Goal: Transaction & Acquisition: Purchase product/service

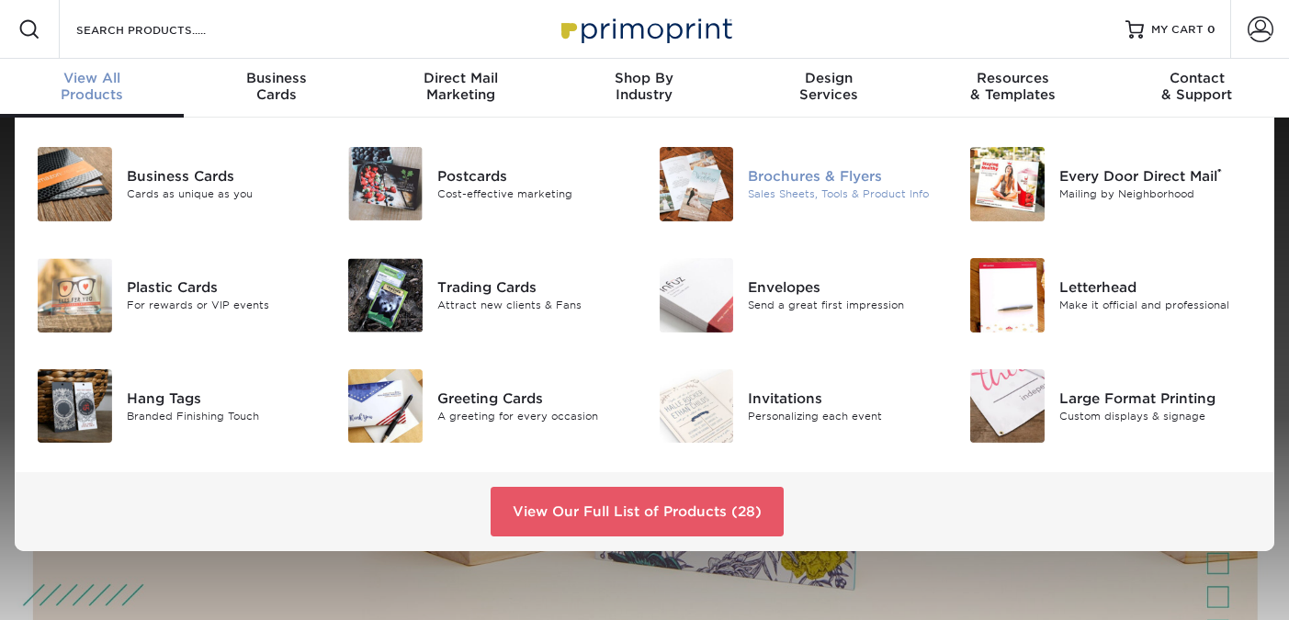
click at [810, 186] on div "Sales Sheets, Tools & Product Info" at bounding box center [845, 194] width 194 height 16
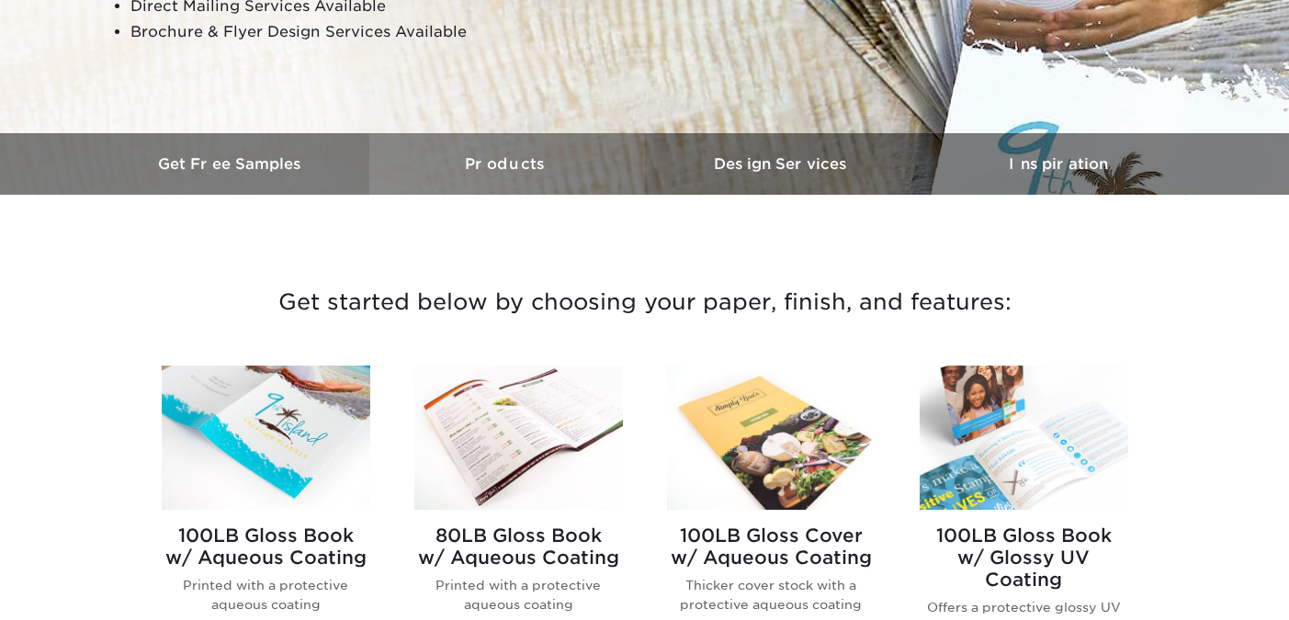
click at [510, 160] on h3 "Products" at bounding box center [507, 163] width 276 height 17
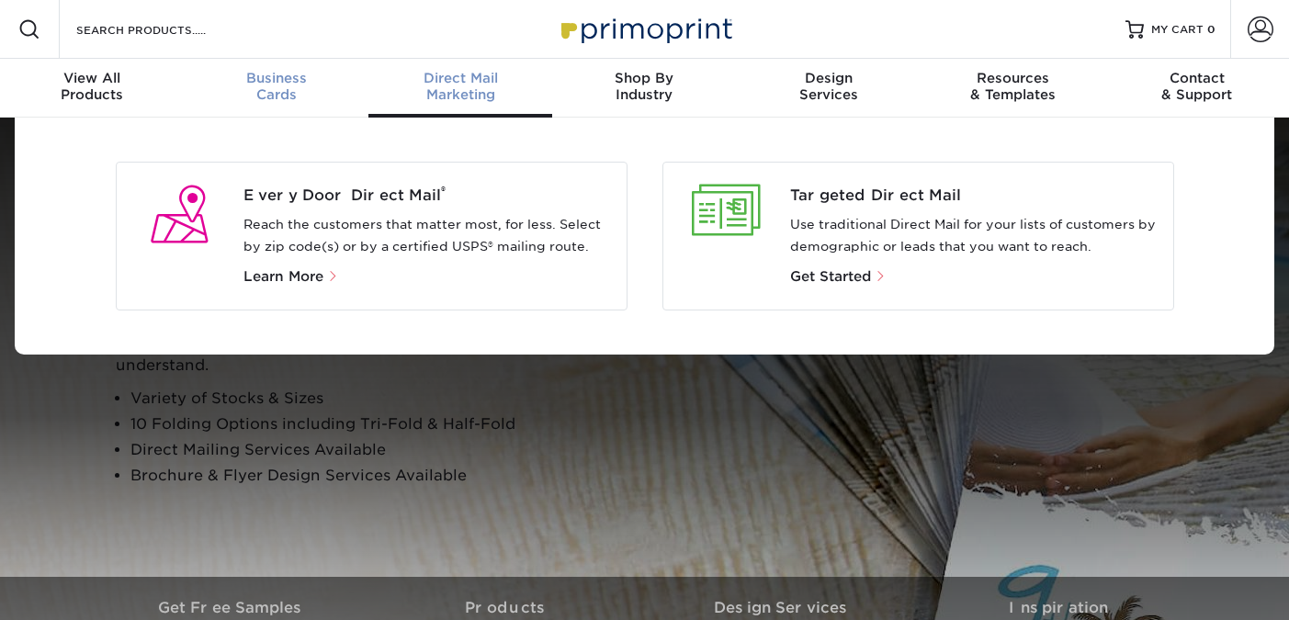
click at [298, 81] on span "Business" at bounding box center [276, 78] width 184 height 17
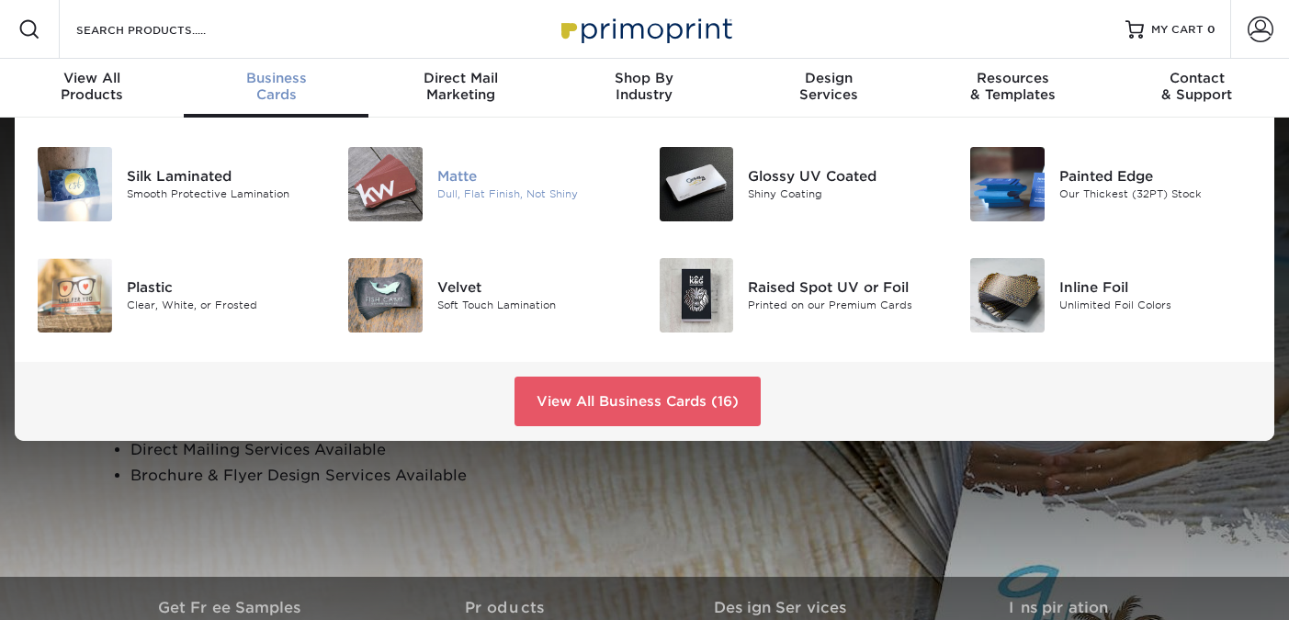
click at [480, 186] on div "Dull, Flat Finish, Not Shiny" at bounding box center [534, 194] width 194 height 16
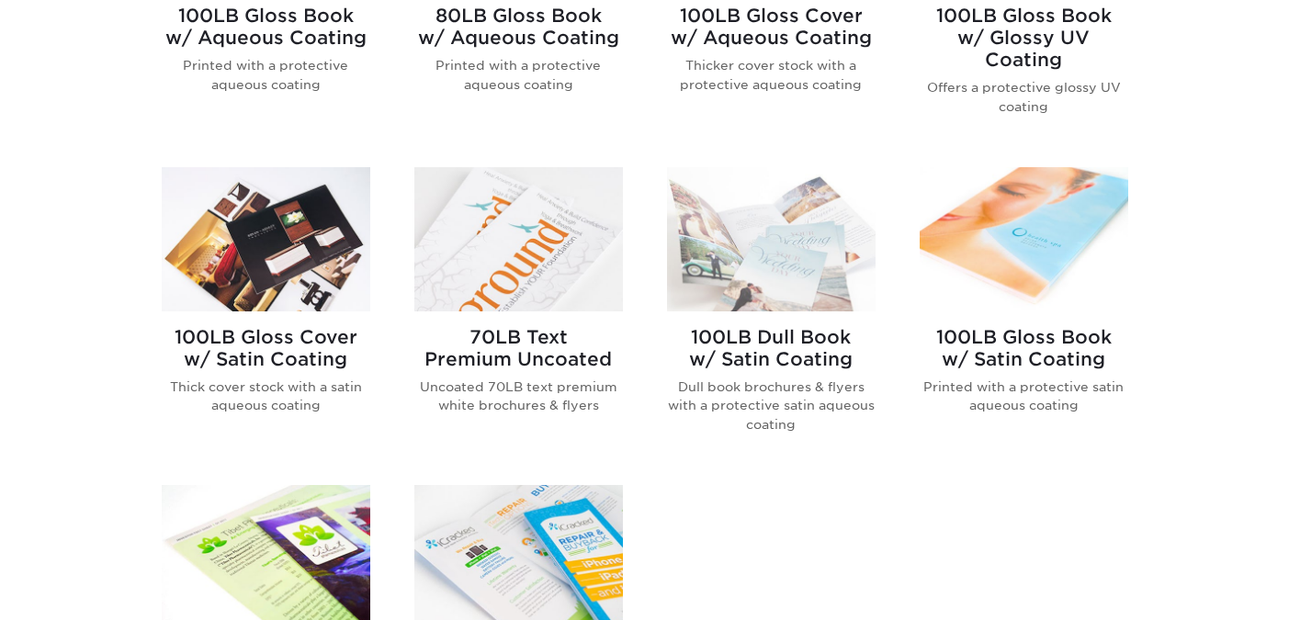
scroll to position [966, 0]
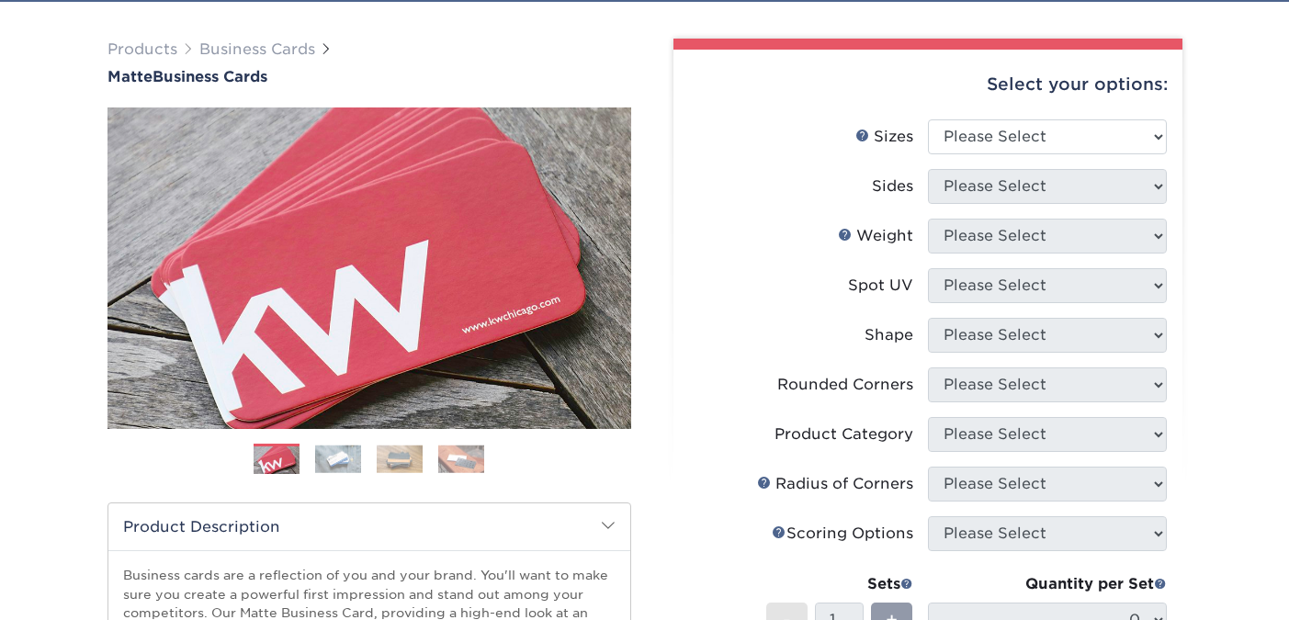
scroll to position [172, 0]
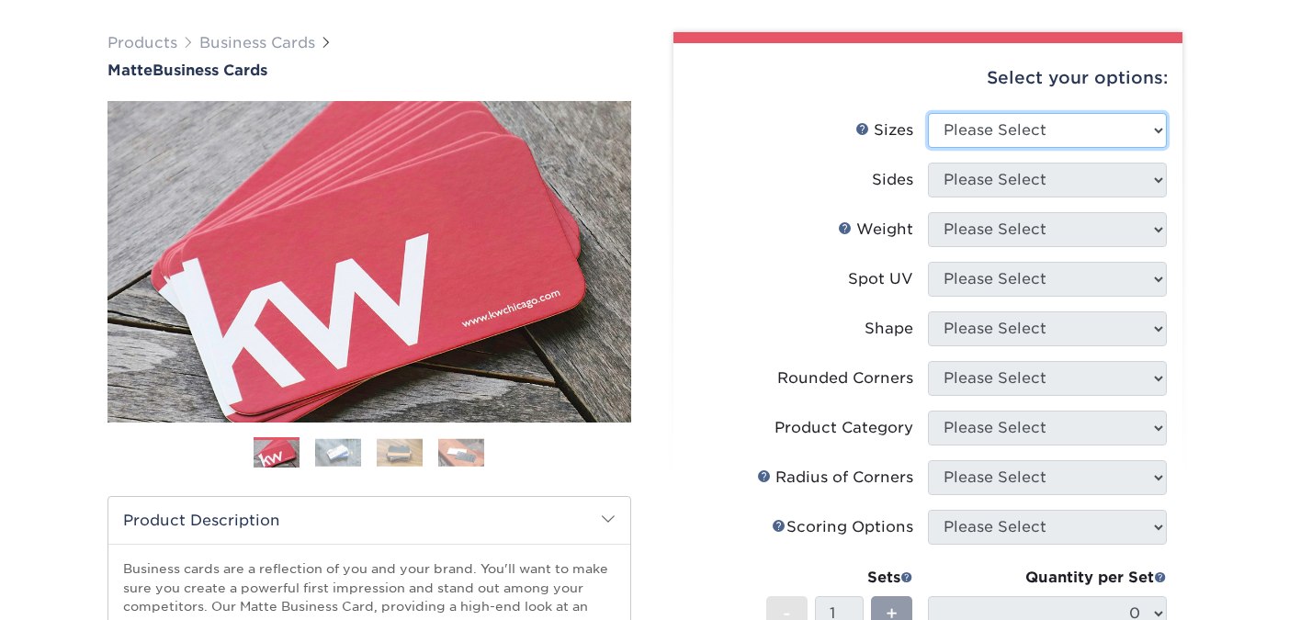
click at [985, 127] on select "Please Select 1.5" x 3.5" - Mini 1.75" x 3.5" - Mini 2" x 2" - Square 2" x 3" -…" at bounding box center [1047, 130] width 239 height 35
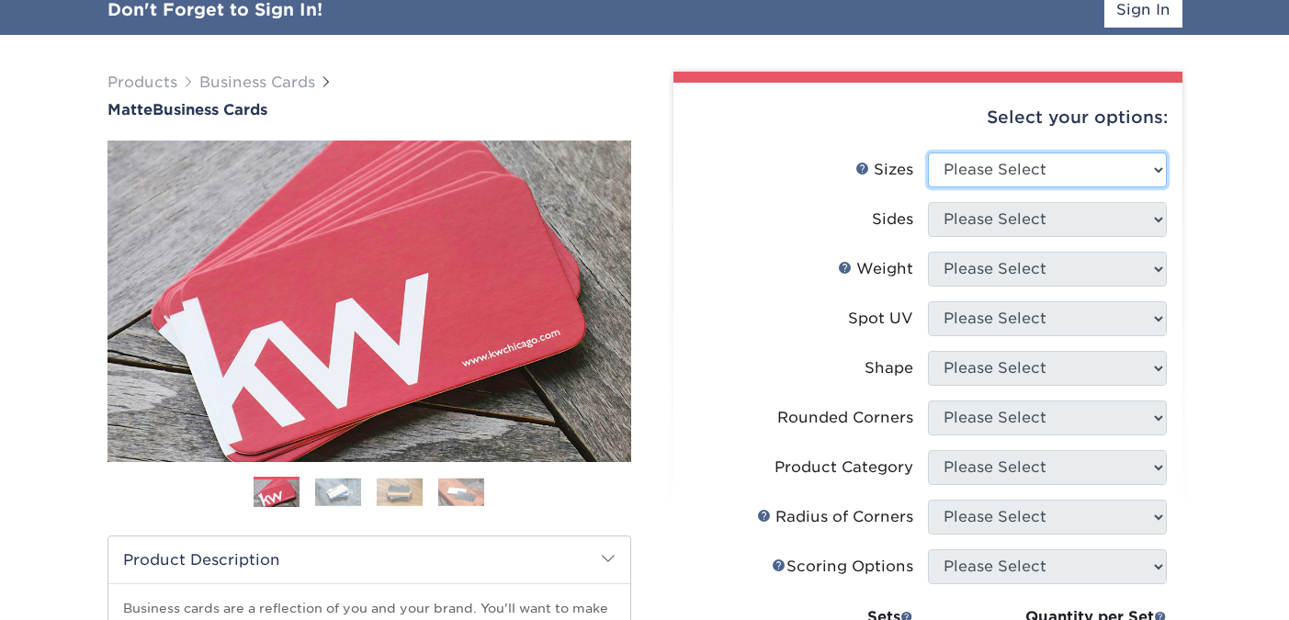
scroll to position [122, 0]
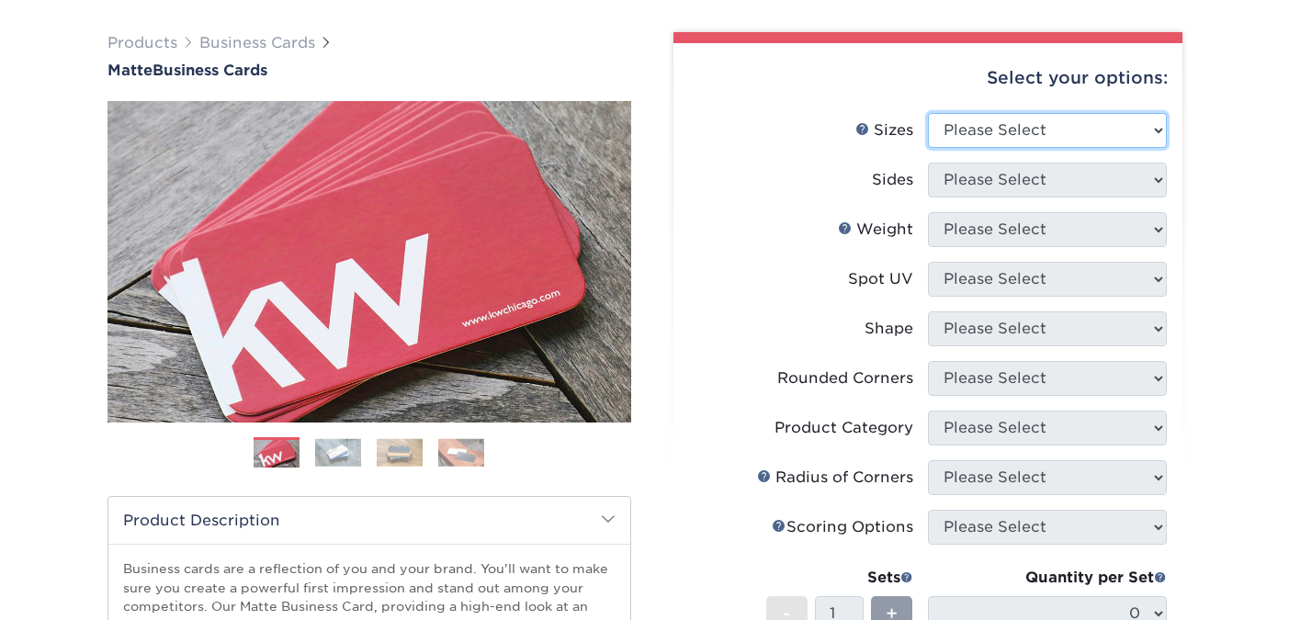
select select "2.00x2.00"
click at [928, 113] on select "Please Select 1.5" x 3.5" - Mini 1.75" x 3.5" - Mini 2" x 2" - Square 2" x 3" -…" at bounding box center [1047, 130] width 239 height 35
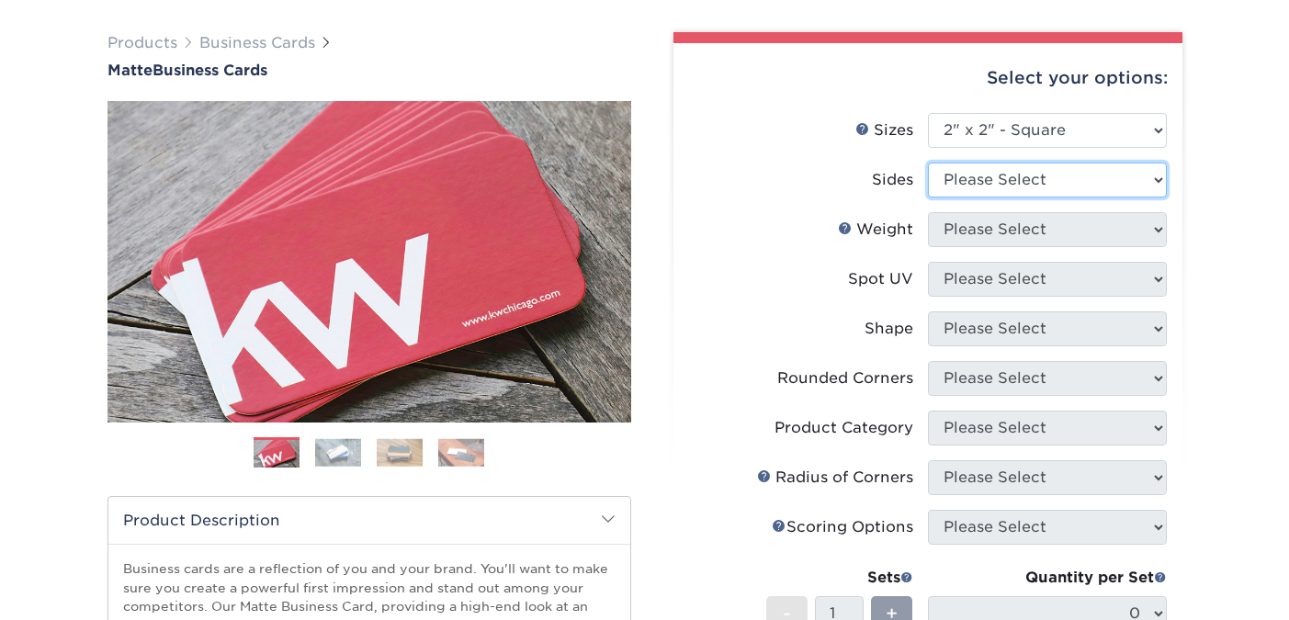
click at [1077, 186] on select "Please Select Print Both Sides Print Front Only" at bounding box center [1047, 180] width 239 height 35
select select "32d3c223-f82c-492b-b915-ba065a00862f"
click at [928, 163] on select "Please Select Print Both Sides Print Front Only" at bounding box center [1047, 180] width 239 height 35
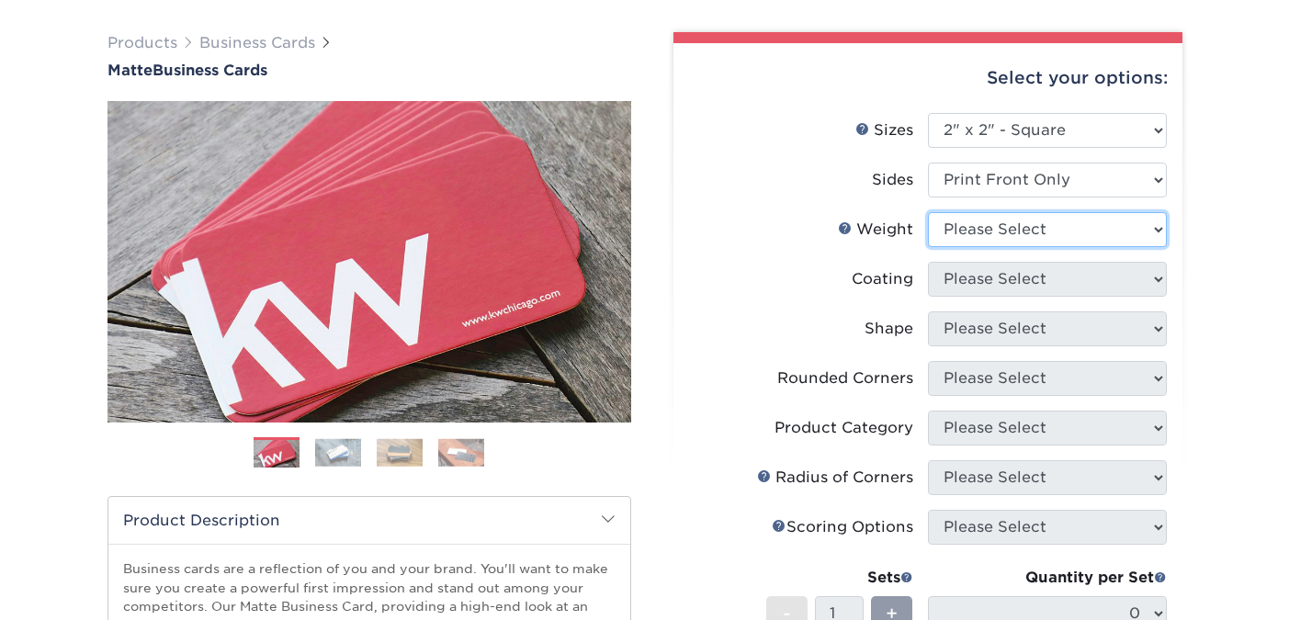
click at [1050, 232] on select "Please Select 14PT 16PT" at bounding box center [1047, 229] width 239 height 35
select select "14PT"
click at [928, 212] on select "Please Select 14PT 16PT" at bounding box center [1047, 229] width 239 height 35
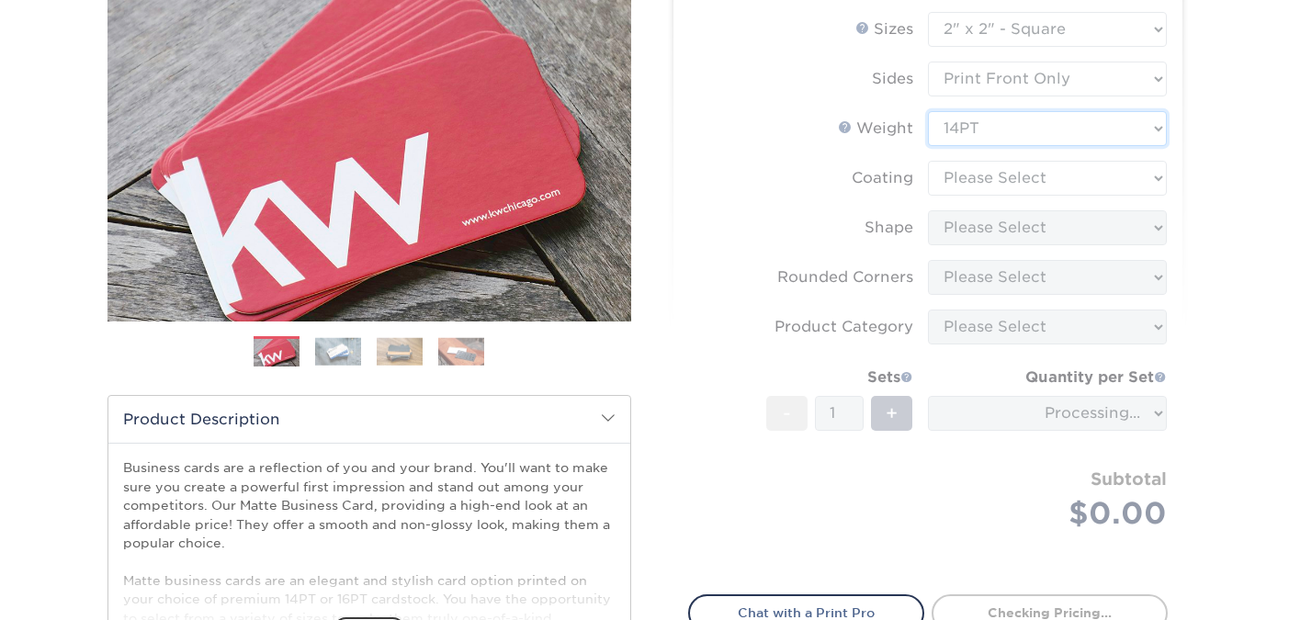
scroll to position [231, 0]
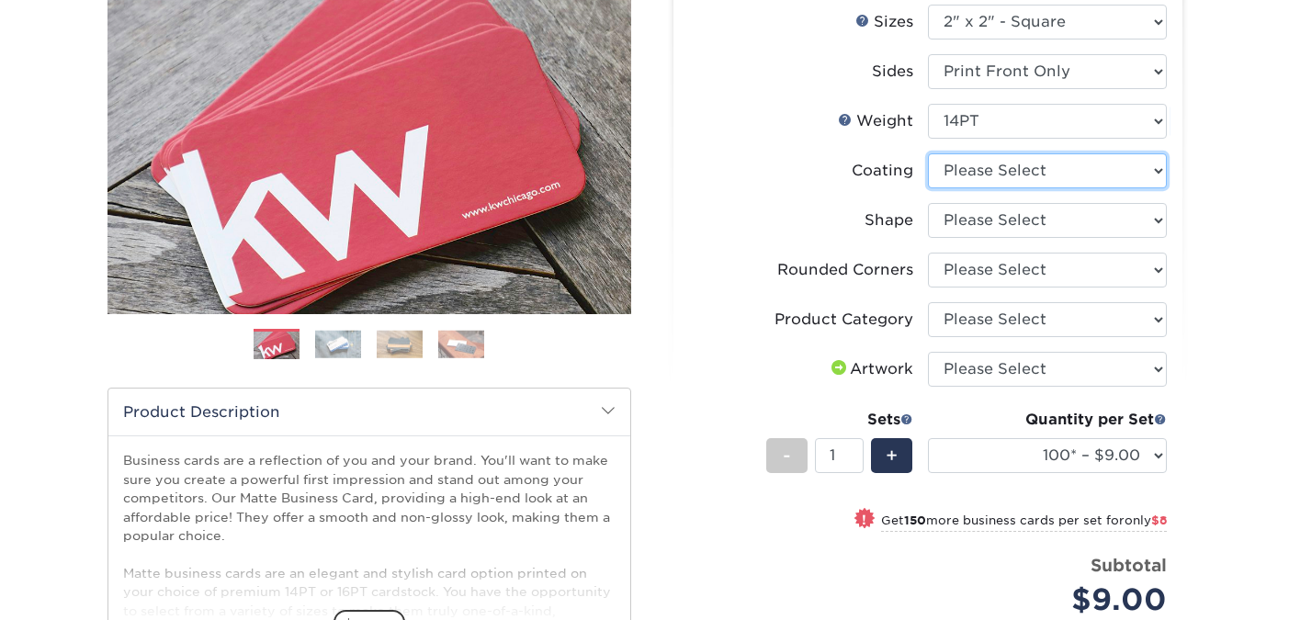
click at [1064, 175] on select at bounding box center [1047, 170] width 239 height 35
select select "121bb7b5-3b4d-429f-bd8d-bbf80e953313"
click at [928, 153] on select at bounding box center [1047, 170] width 239 height 35
select select "-1"
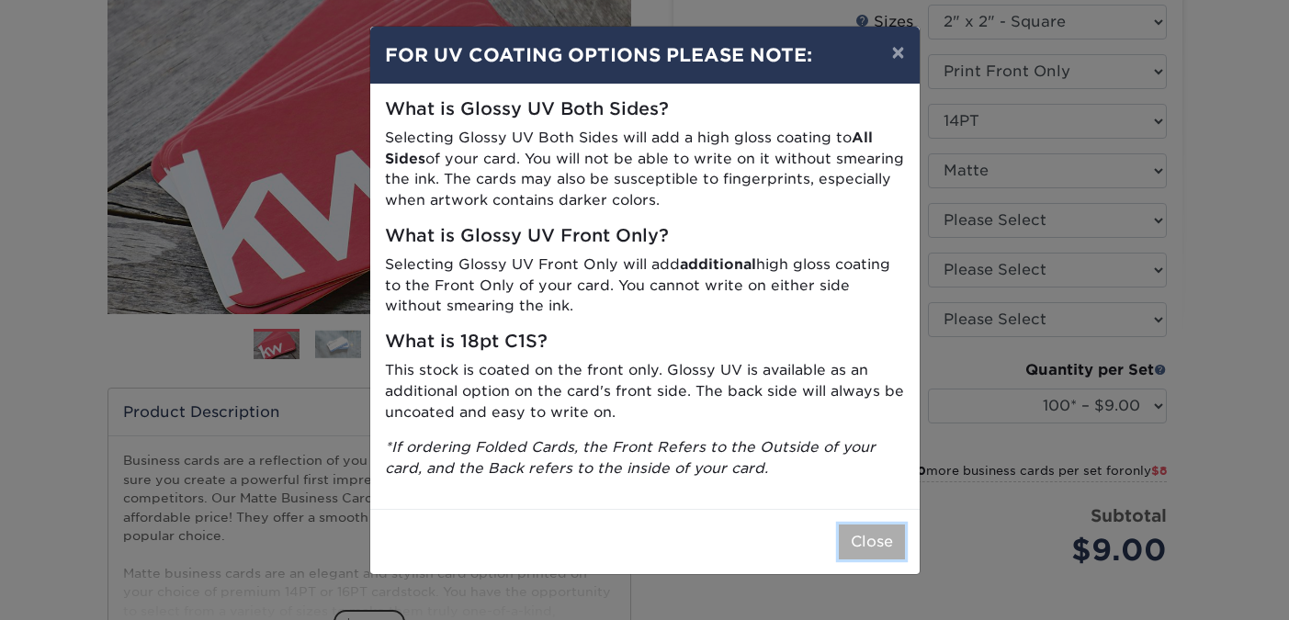
click at [871, 537] on button "Close" at bounding box center [872, 541] width 66 height 35
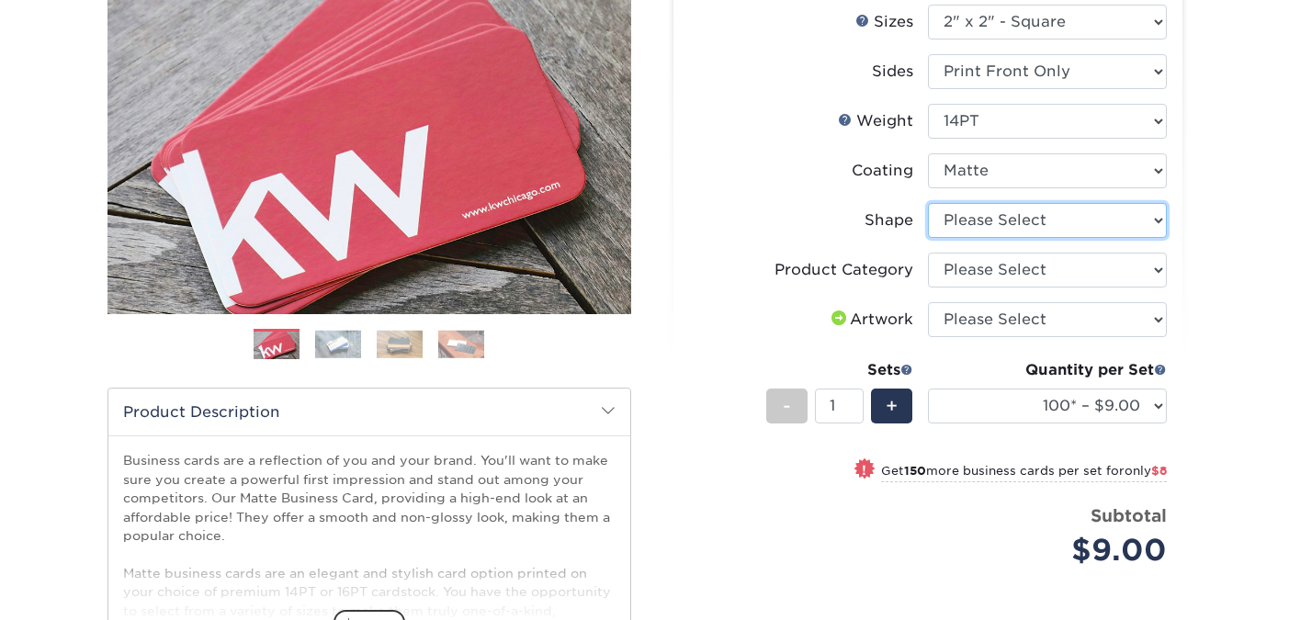
click at [1060, 226] on select "Please Select Standard" at bounding box center [1047, 220] width 239 height 35
select select "standard"
click at [928, 203] on select "Please Select Standard" at bounding box center [1047, 220] width 239 height 35
select select "-1"
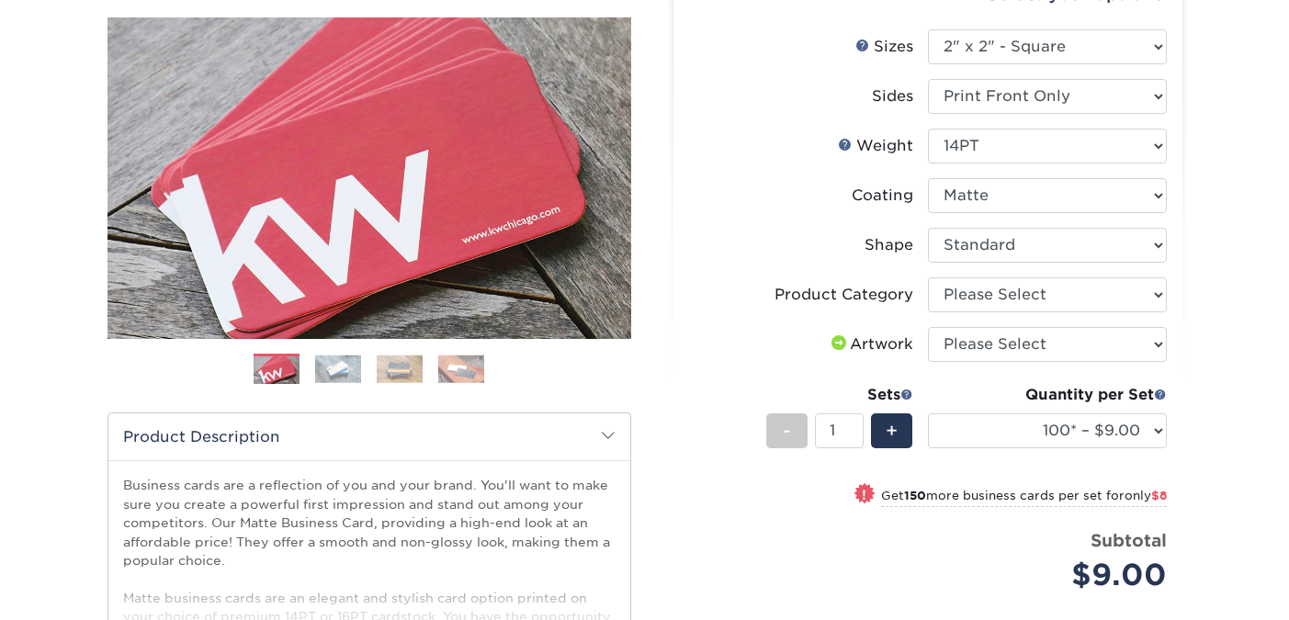
scroll to position [242, 0]
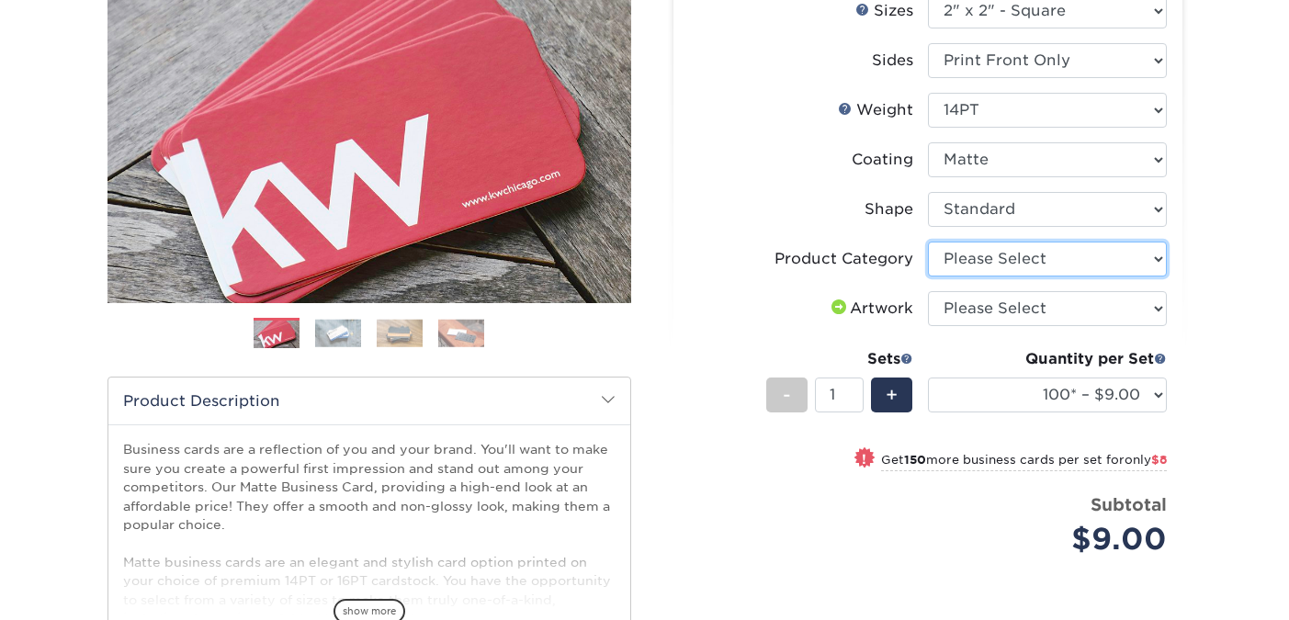
click at [1014, 257] on select "Please Select Business Cards" at bounding box center [1047, 259] width 239 height 35
select select "3b5148f1-0588-4f88-a218-97bcfdce65c1"
click at [928, 242] on select "Please Select Business Cards" at bounding box center [1047, 259] width 239 height 35
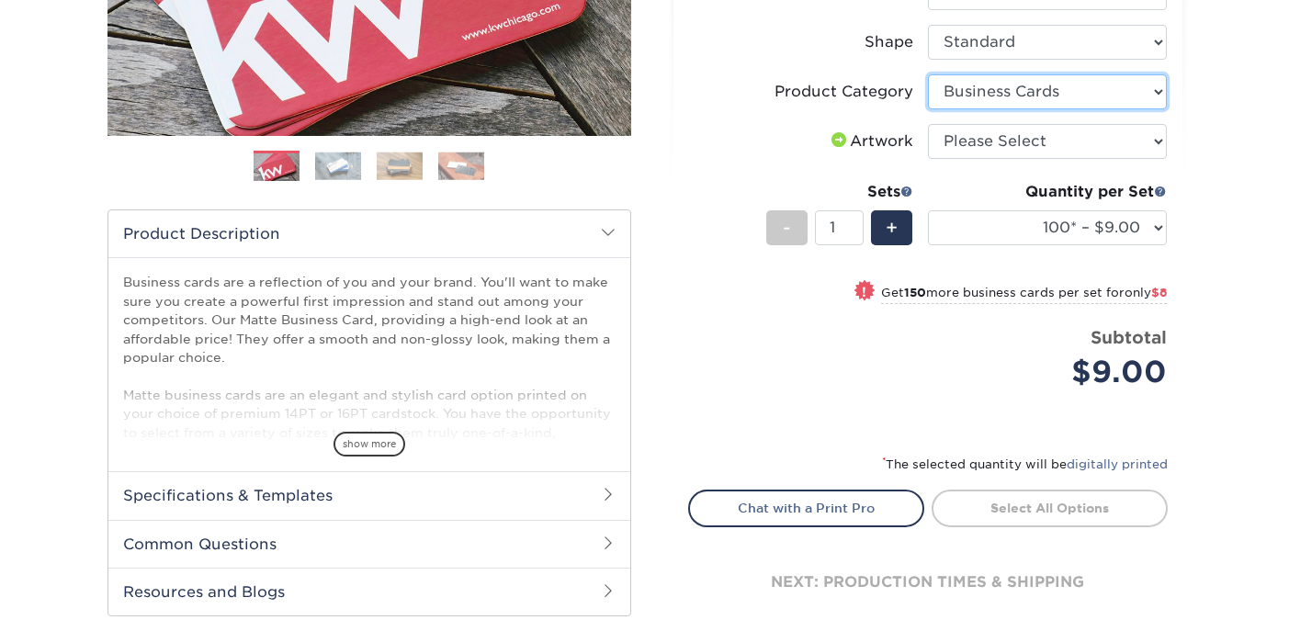
scroll to position [411, 0]
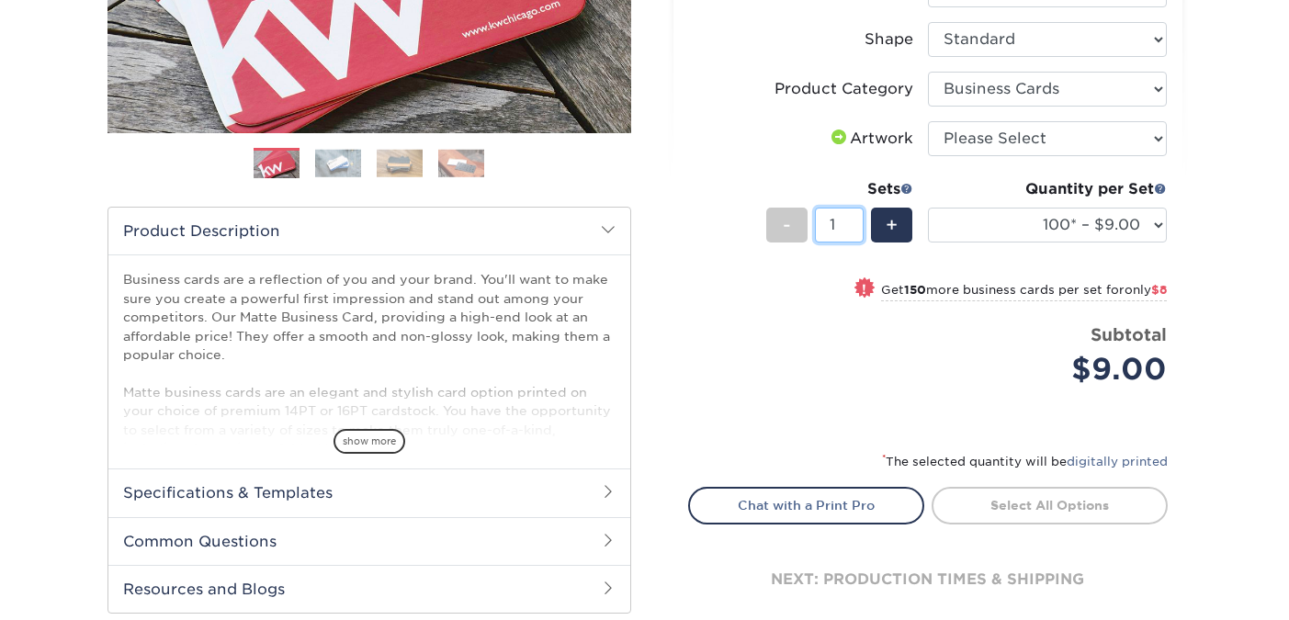
click at [837, 223] on input "1" at bounding box center [839, 225] width 49 height 35
type input "2"
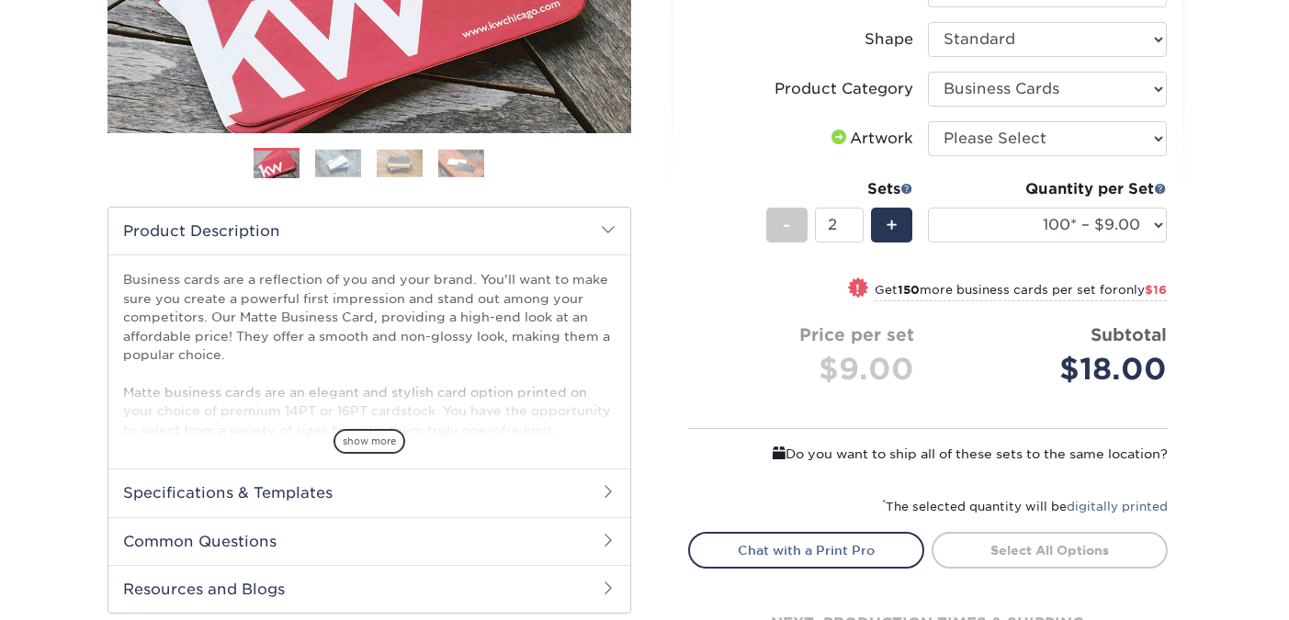
click at [1197, 263] on div "Products Business Cards Matte Business Cards Previous Next 100 $ 9" at bounding box center [644, 225] width 1289 height 1039
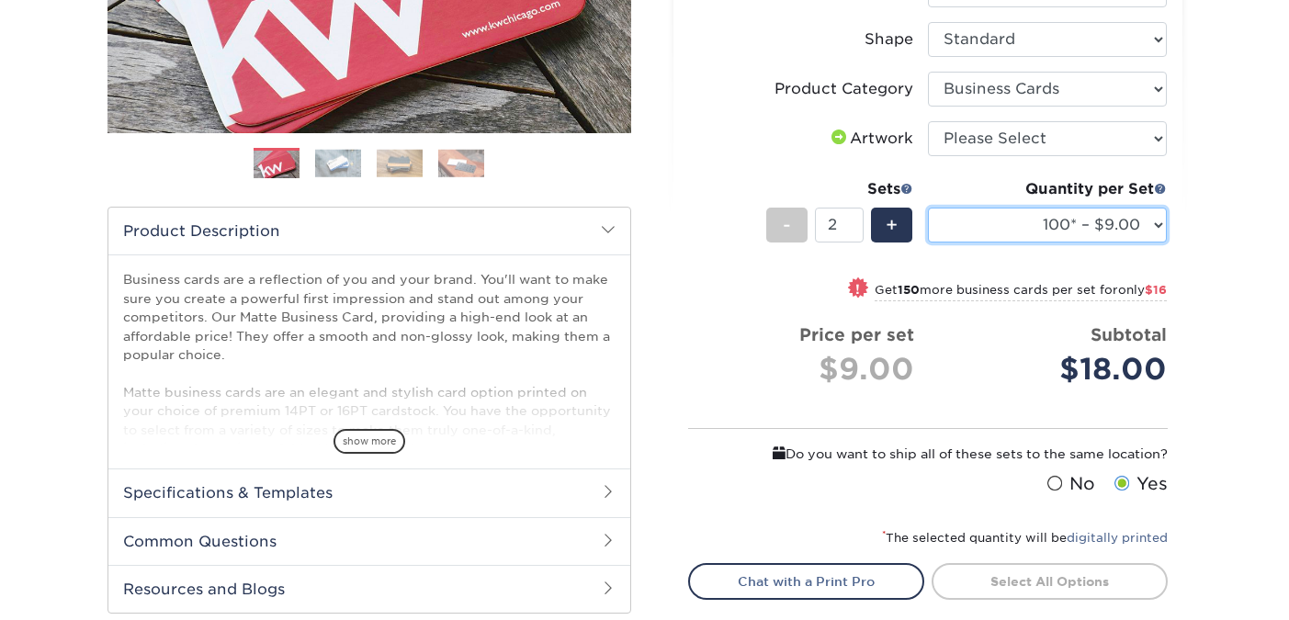
click at [1091, 233] on select "100* – $9.00 250* – $17.00 500 – $33.00 1000 – $47.00 2500 – $97.00 5000 – $143…" at bounding box center [1047, 225] width 239 height 35
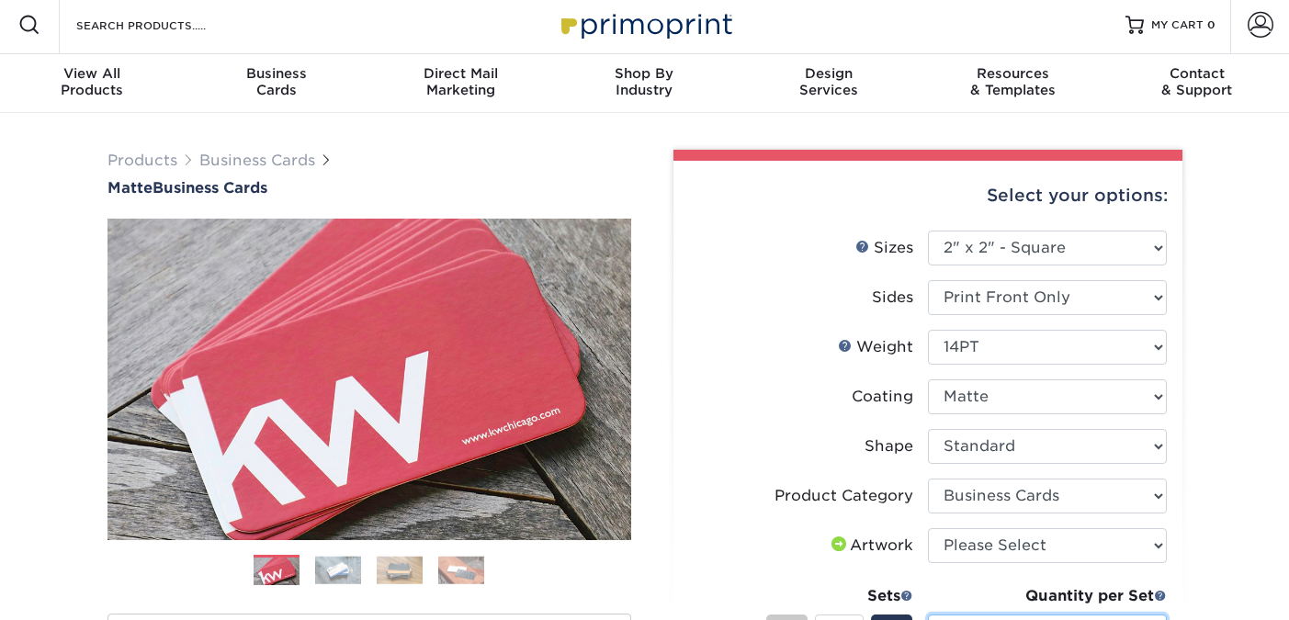
scroll to position [0, 0]
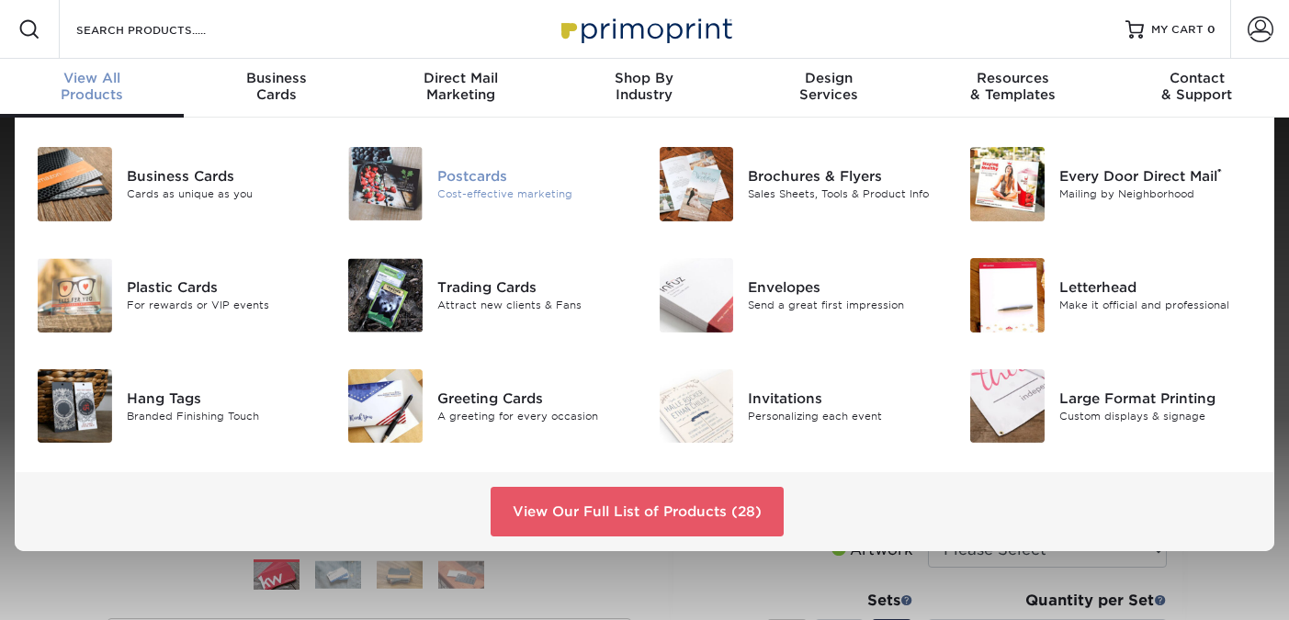
click at [480, 172] on div "Postcards" at bounding box center [534, 176] width 194 height 20
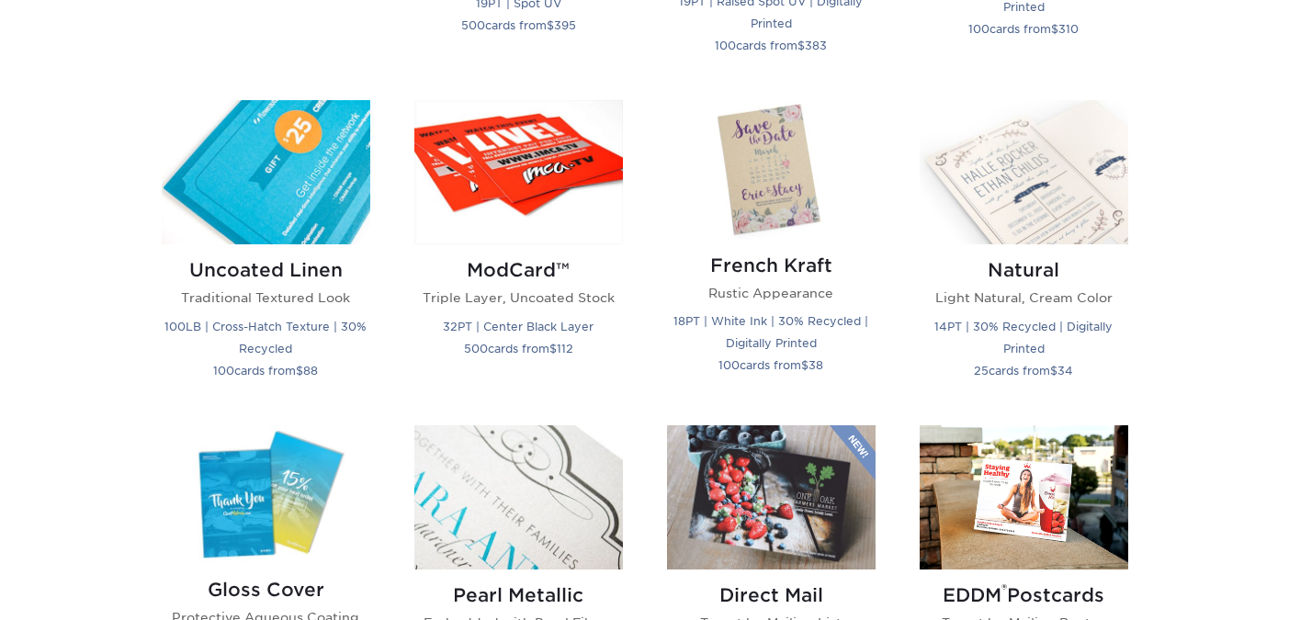
scroll to position [2144, 0]
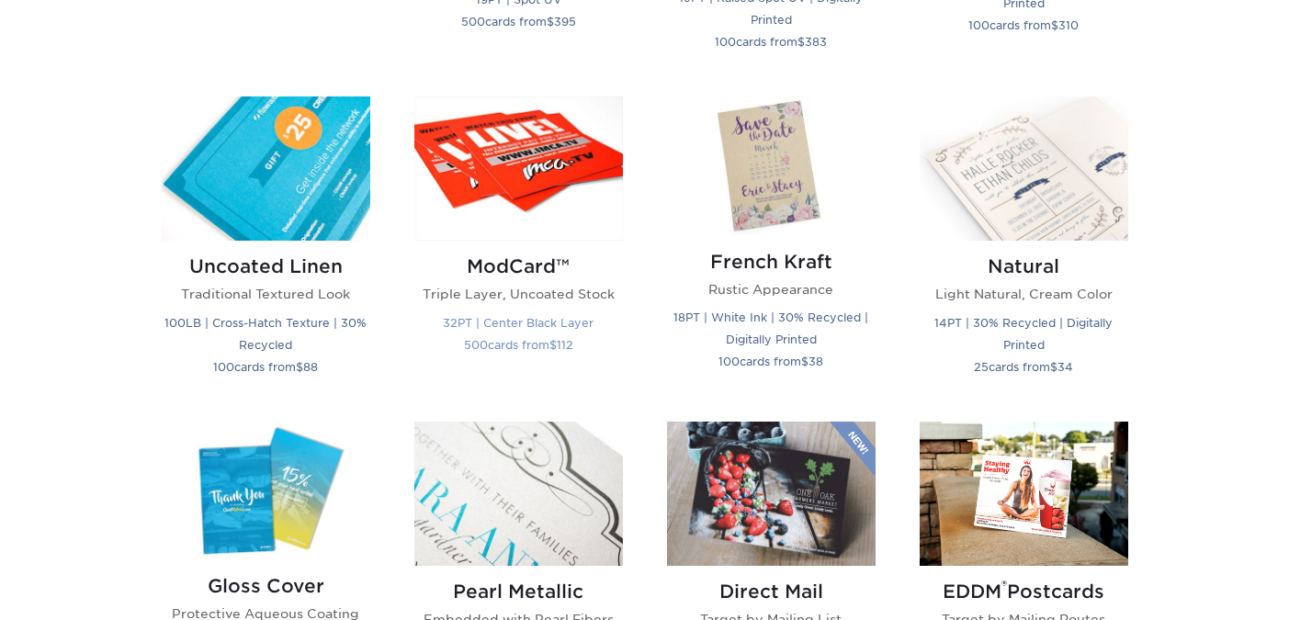
click at [560, 191] on img at bounding box center [518, 168] width 208 height 144
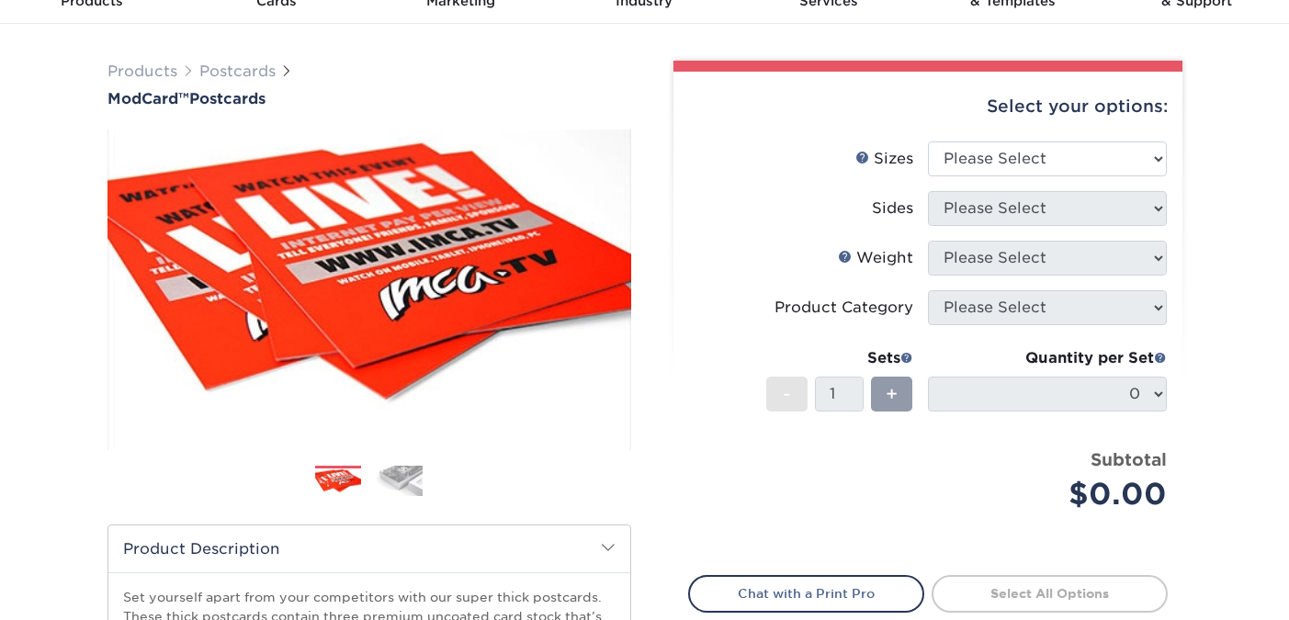
scroll to position [91, 0]
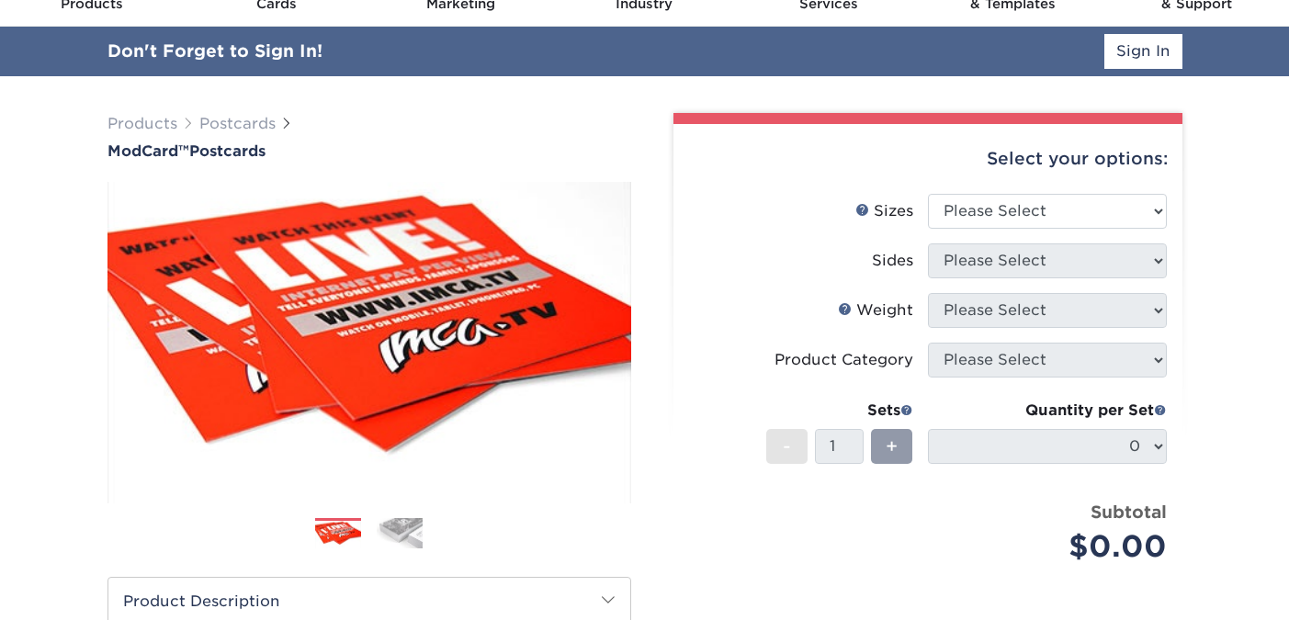
click at [1063, 168] on div "Select your options:" at bounding box center [927, 159] width 479 height 70
click at [1054, 202] on select "Please Select 2" x 4" 2" x 6" 2" x 8" 3.5" x 3.5" 3.5" x 4" 3.5" x 8.5" 3.67" x…" at bounding box center [1047, 211] width 239 height 35
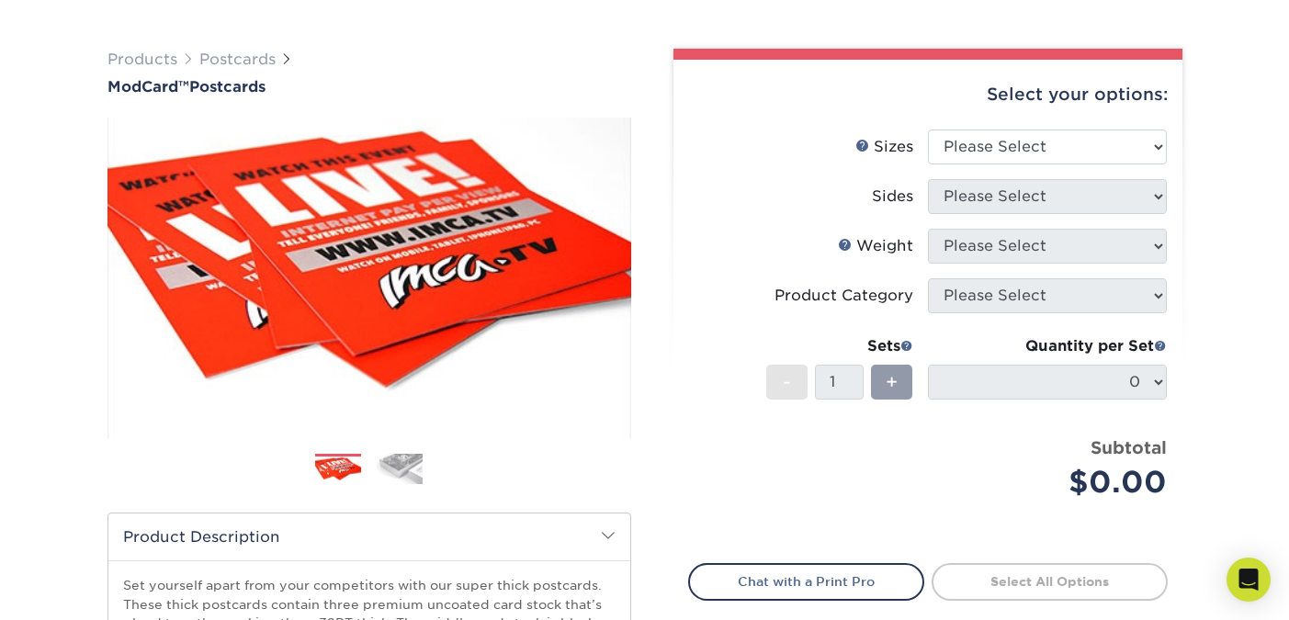
scroll to position [111, 0]
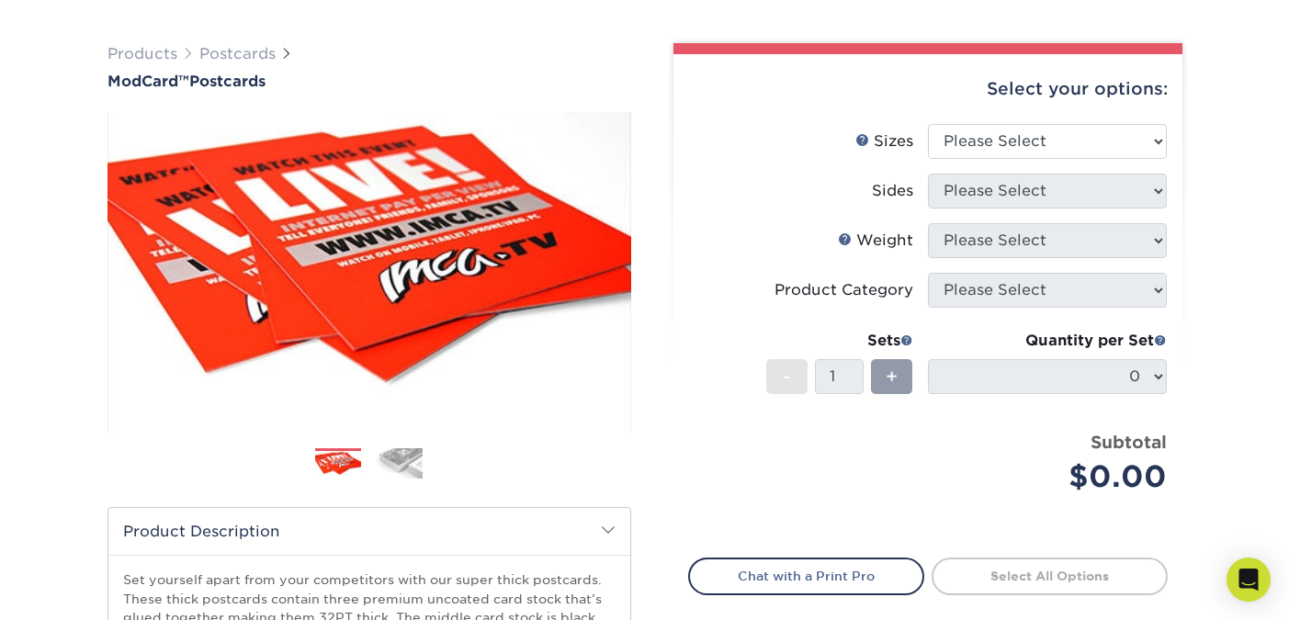
click at [983, 211] on li "Sides Please Select" at bounding box center [928, 199] width 478 height 50
click at [1032, 137] on select "Please Select 2" x 4" 2" x 6" 2" x 8" 3.5" x 3.5" 3.5" x 4" 3.5" x 8.5" 3.67" x…" at bounding box center [1047, 141] width 239 height 35
select select "3.50x3.50"
click at [928, 124] on select "Please Select 2" x 4" 2" x 6" 2" x 8" 3.5" x 3.5" 3.5" x 4" 3.5" x 8.5" 3.67" x…" at bounding box center [1047, 141] width 239 height 35
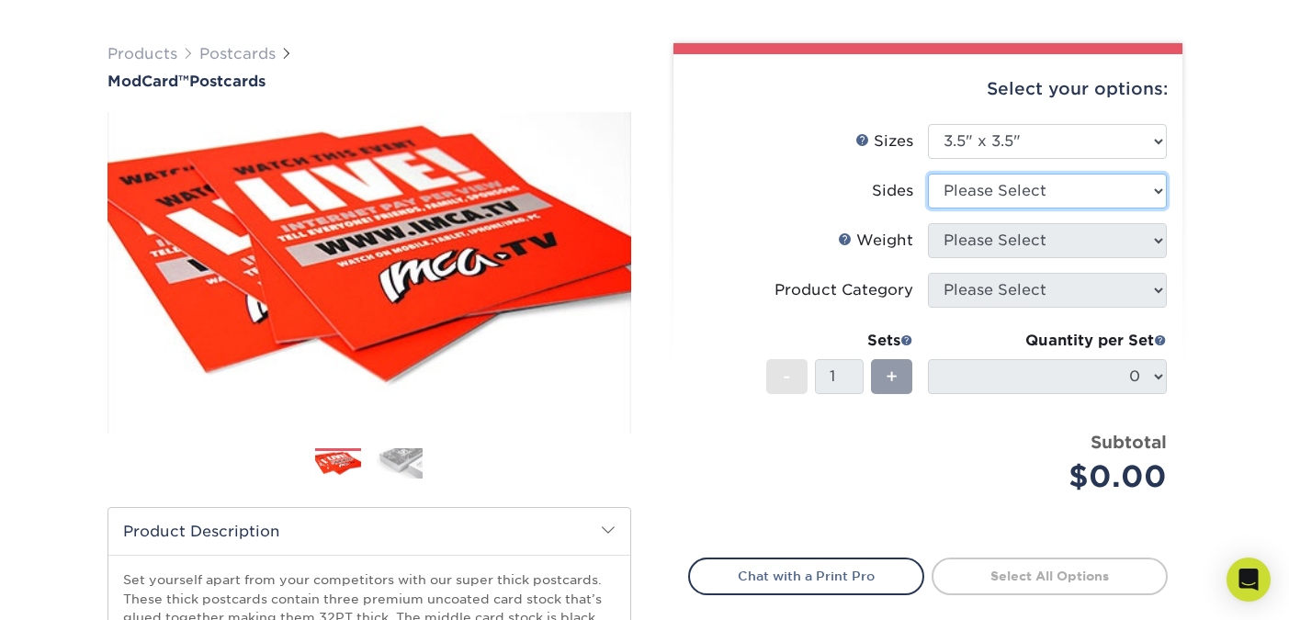
click at [1116, 186] on select "Please Select Print Both Sides Print Front Only" at bounding box center [1047, 191] width 239 height 35
select select "32d3c223-f82c-492b-b915-ba065a00862f"
click at [928, 174] on select "Please Select Print Both Sides Print Front Only" at bounding box center [1047, 191] width 239 height 35
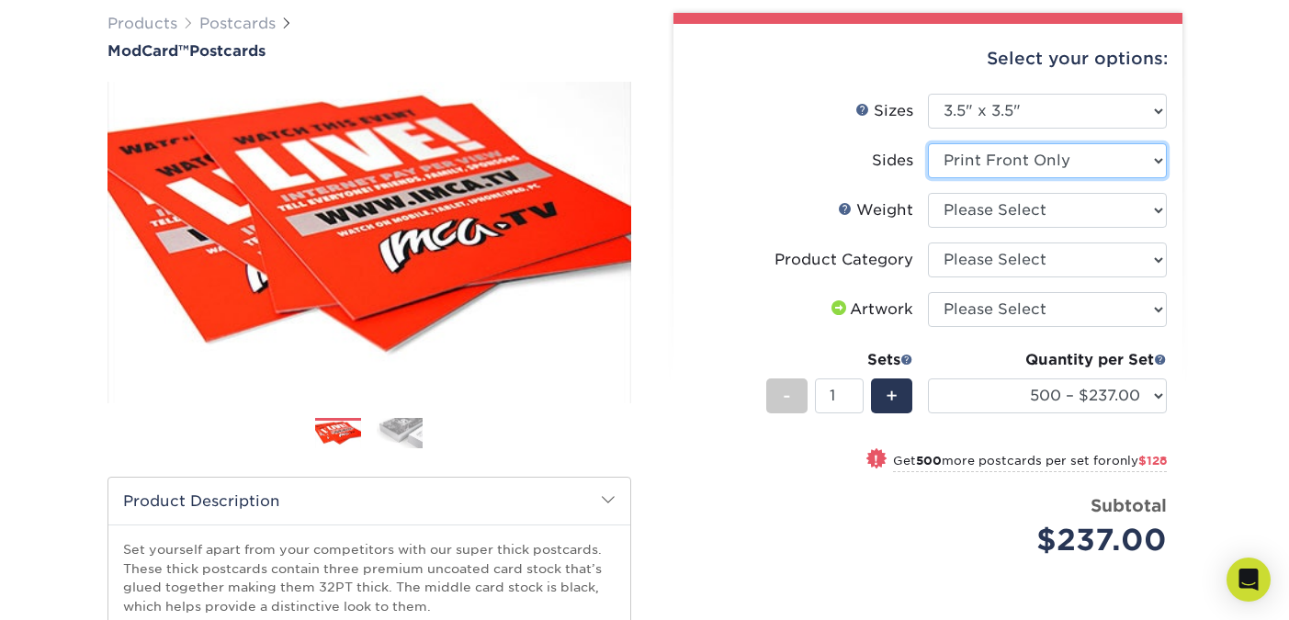
scroll to position [154, 0]
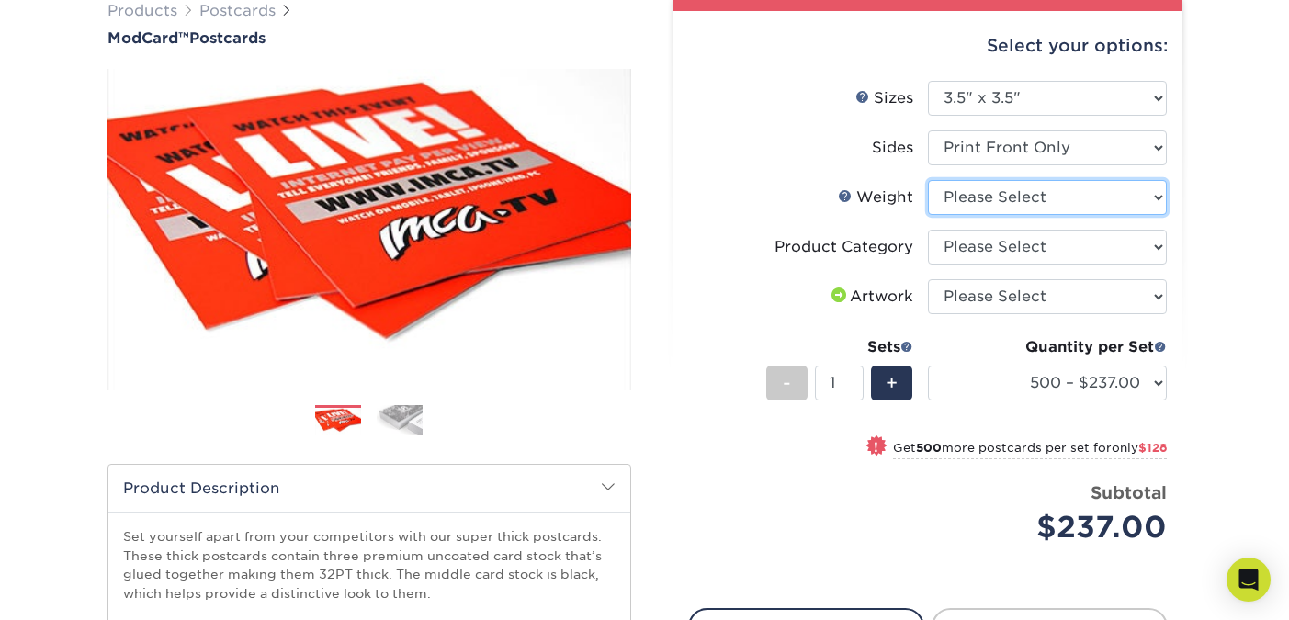
click at [1029, 190] on select "Please Select 32PTUCBLK" at bounding box center [1047, 197] width 239 height 35
select select "32PTUCBLK"
click at [928, 180] on select "Please Select 32PTUCBLK" at bounding box center [1047, 197] width 239 height 35
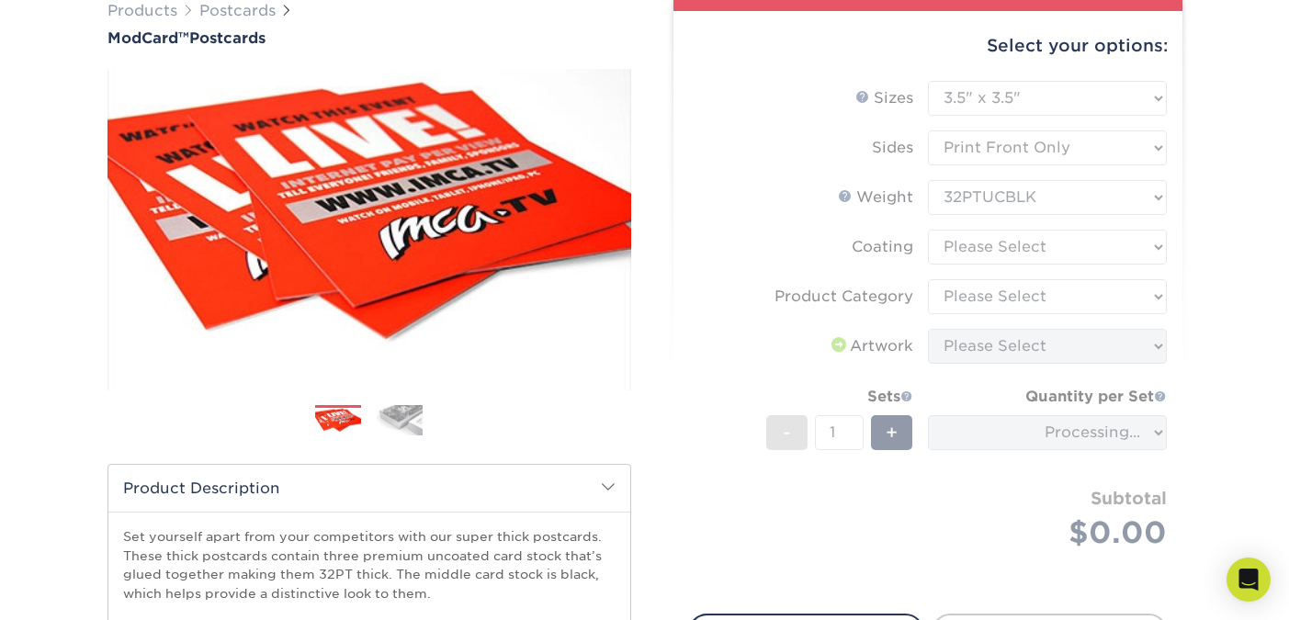
click at [1017, 253] on form "Sizes Help Sizes Please Select 2" x 4" 2" x 6" 2" x 8" 3.5" x 3.5" 3.5" x 4" 3.…" at bounding box center [927, 337] width 479 height 512
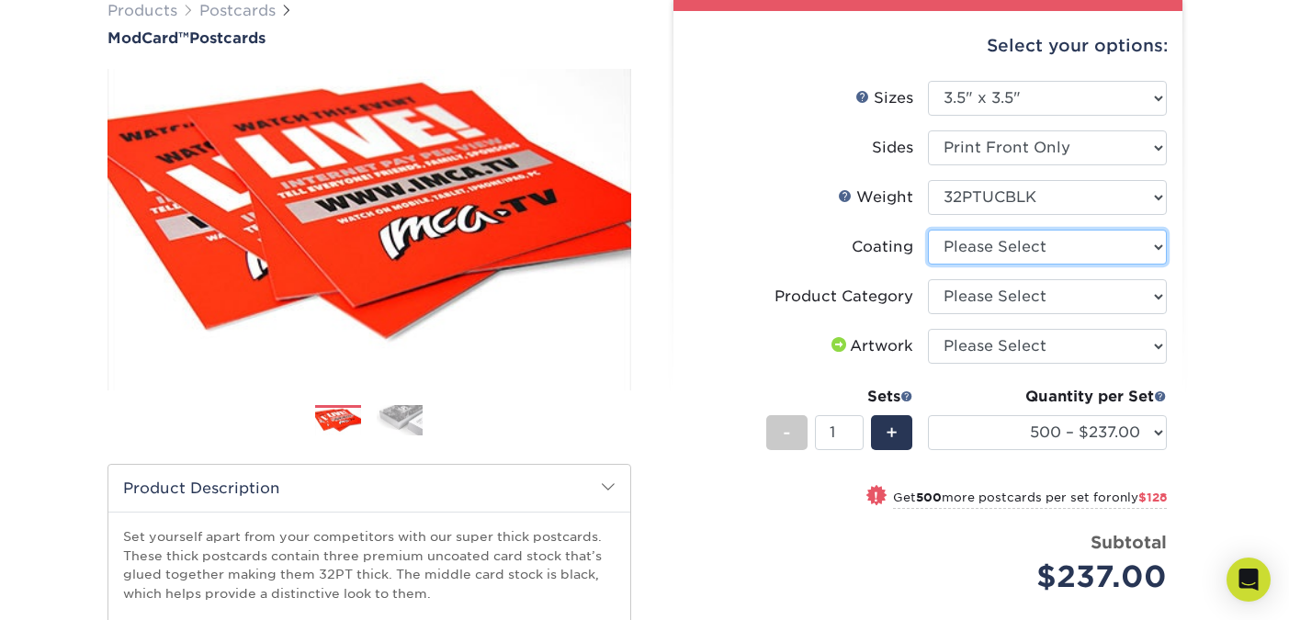
click at [1120, 250] on select at bounding box center [1047, 247] width 239 height 35
select select "3e7618de-abca-4bda-9f97-8b9129e913d8"
click at [928, 230] on select at bounding box center [1047, 247] width 239 height 35
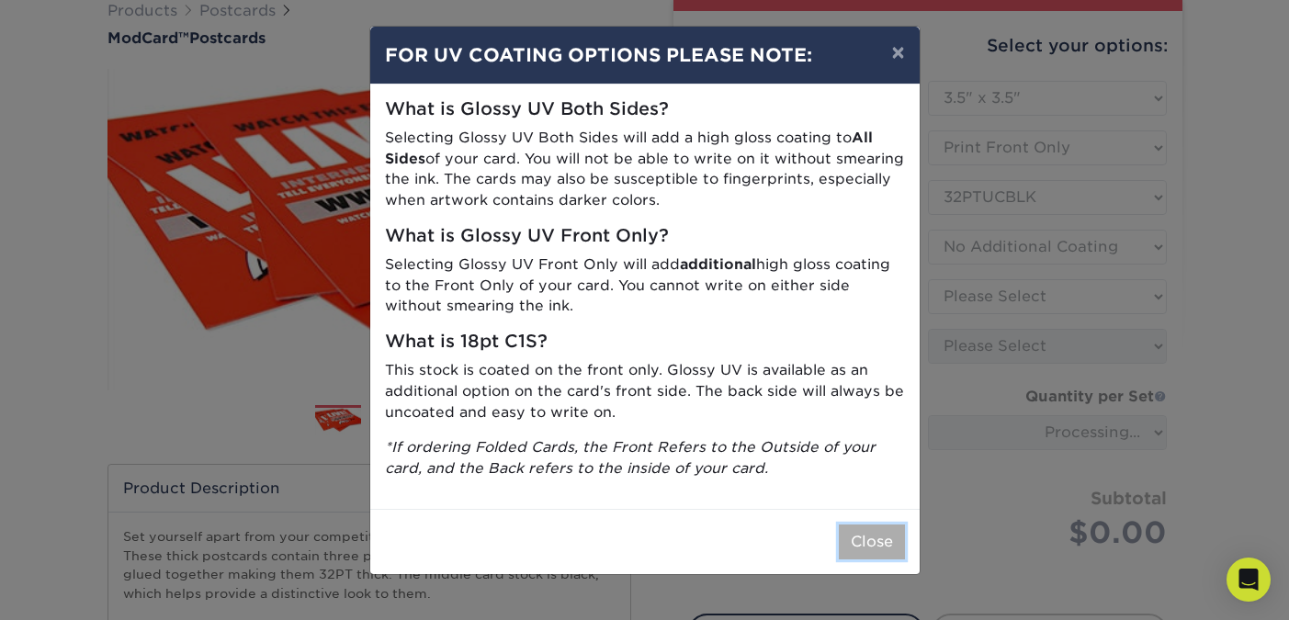
click at [861, 537] on button "Close" at bounding box center [872, 541] width 66 height 35
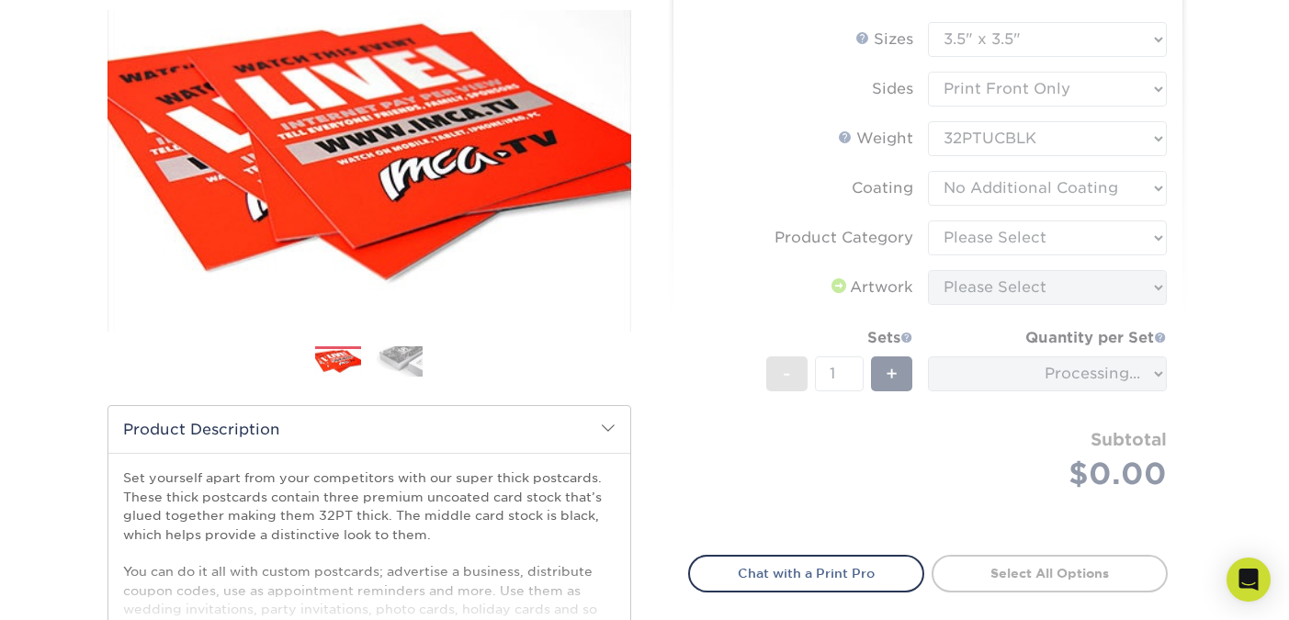
scroll to position [252, 0]
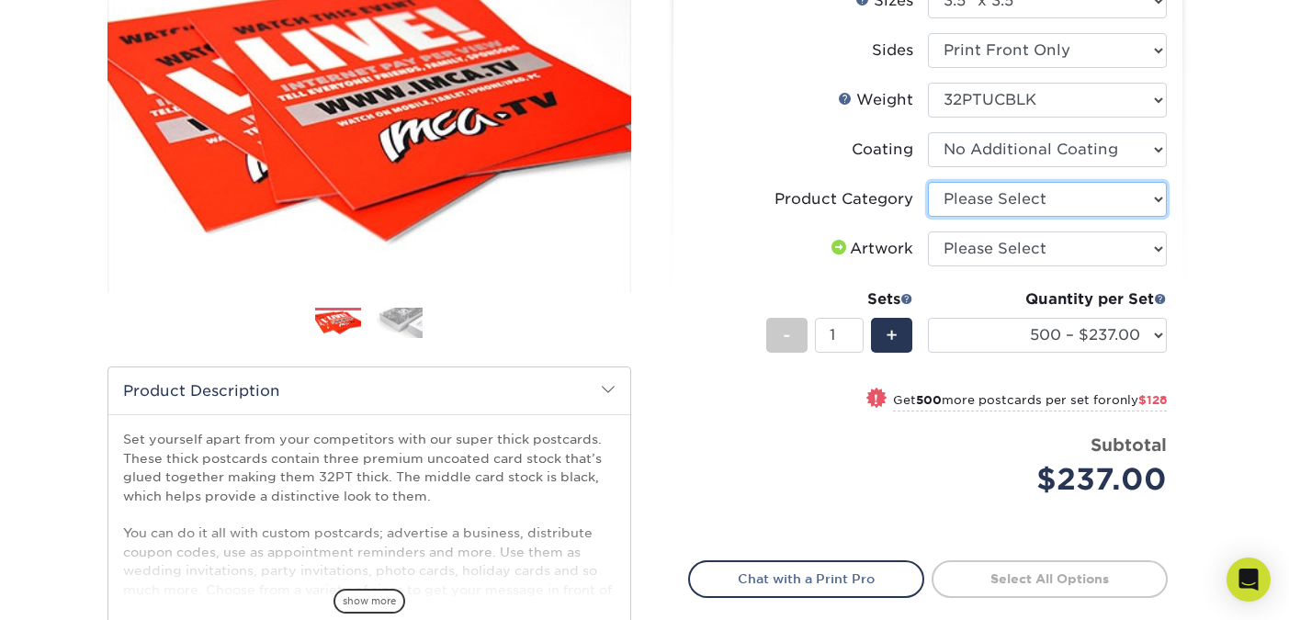
click at [1011, 192] on select "Please Select Postcards" at bounding box center [1047, 199] width 239 height 35
select select "9b7272e0-d6c8-4c3c-8e97-d3a1bcdab858"
click at [928, 182] on select "Please Select Postcards" at bounding box center [1047, 199] width 239 height 35
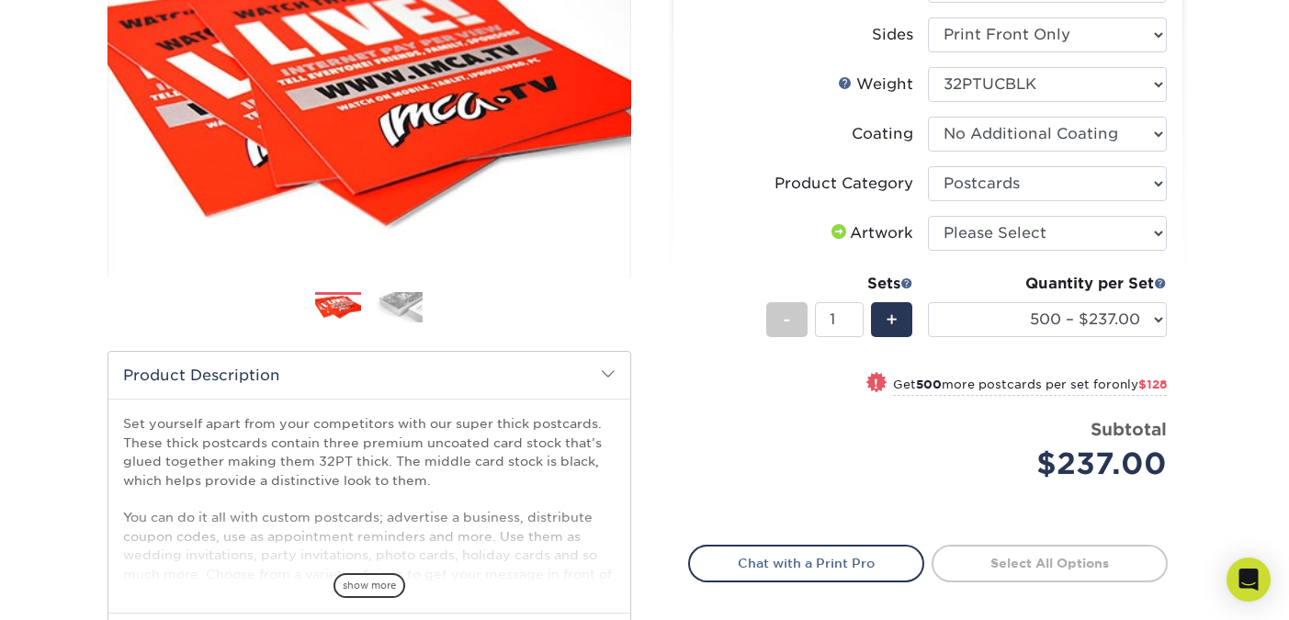
scroll to position [268, 0]
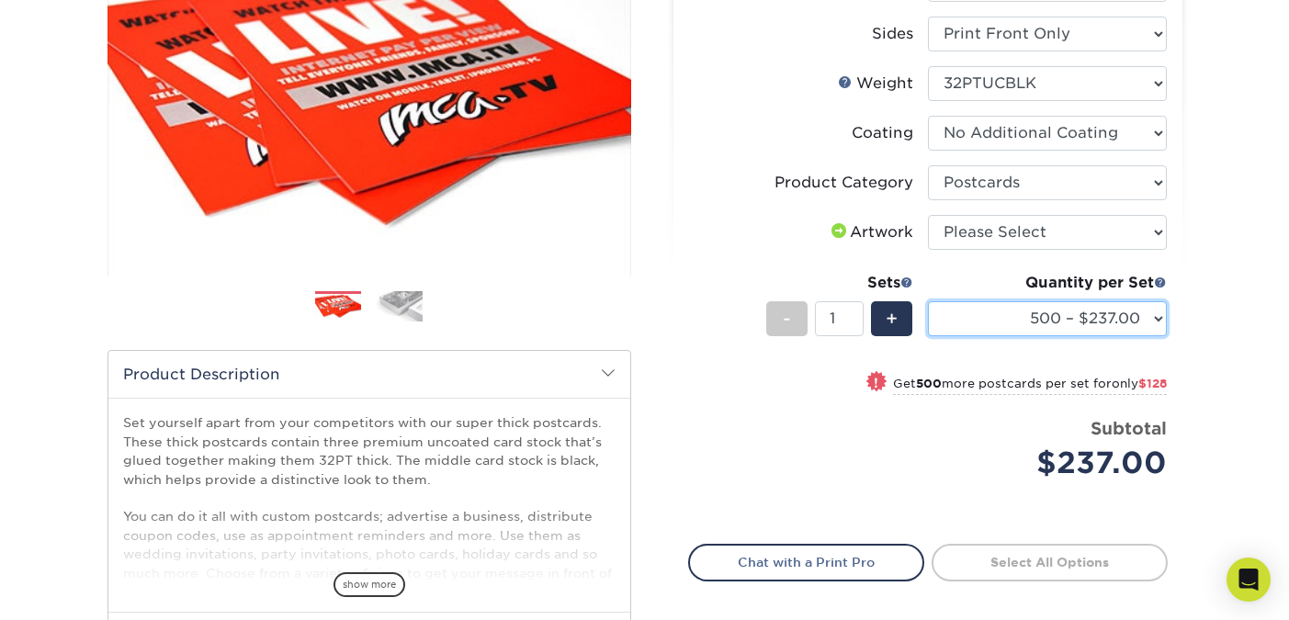
click at [1028, 313] on select "500 – $237.00 1000 – $365.00" at bounding box center [1047, 318] width 239 height 35
click at [1008, 309] on select "500 – $237.00 1000 – $365.00" at bounding box center [1047, 318] width 239 height 35
click at [786, 312] on span "-" at bounding box center [787, 319] width 8 height 28
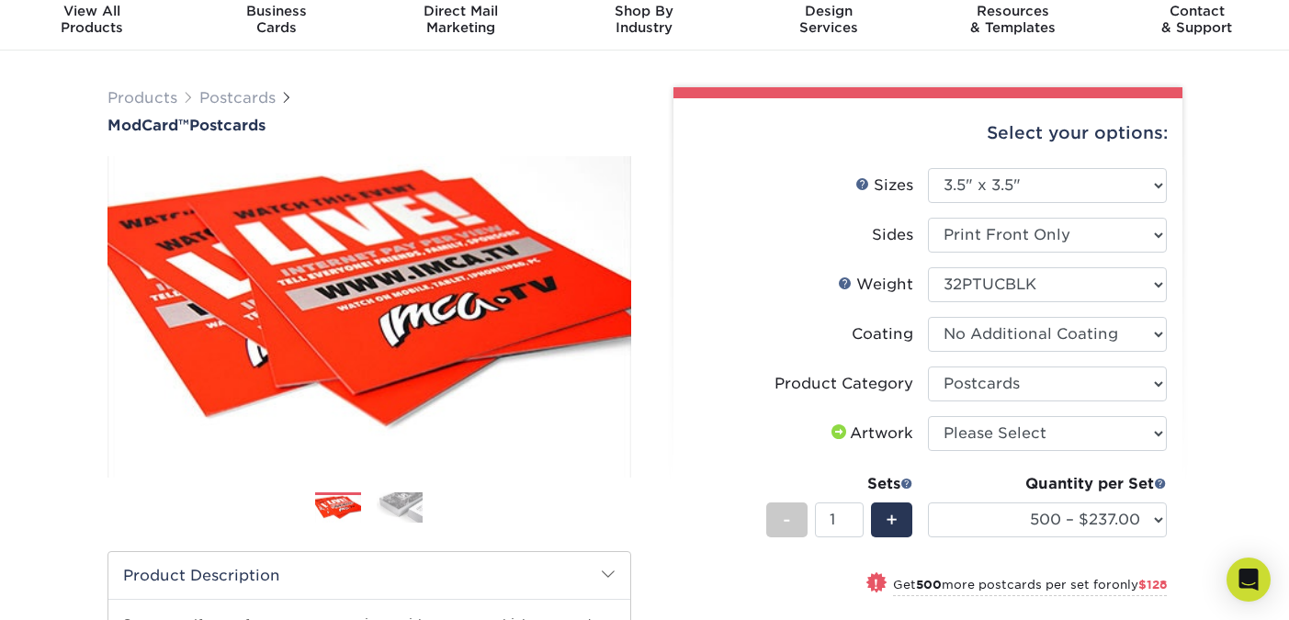
scroll to position [0, 0]
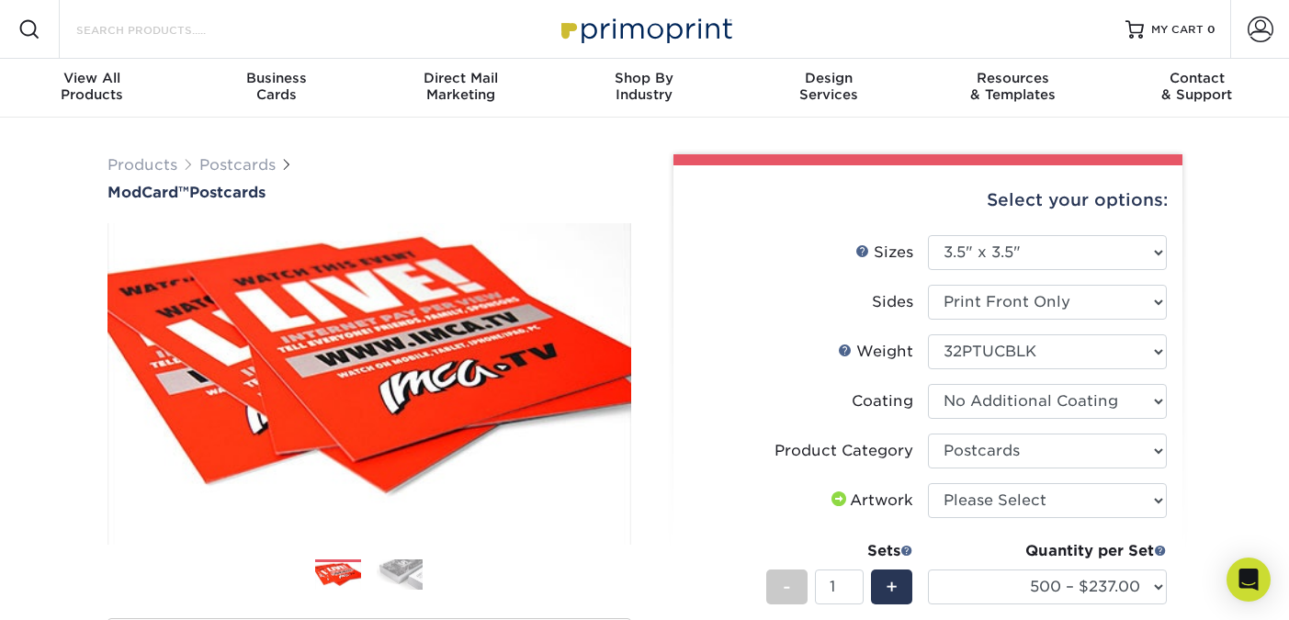
click at [143, 37] on input "Search Products" at bounding box center [163, 29] width 179 height 22
type input "square cards"
click at [196, 35] on input "Search Products" at bounding box center [163, 29] width 179 height 22
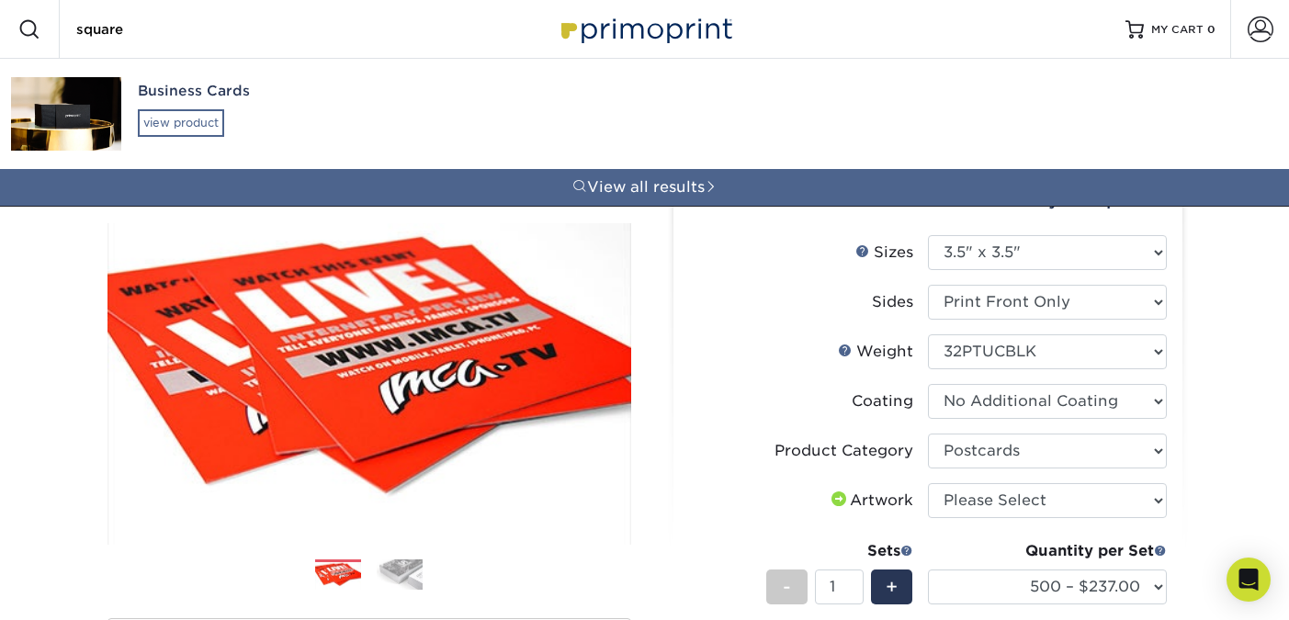
type input "square"
click at [197, 119] on div "view product" at bounding box center [181, 123] width 86 height 28
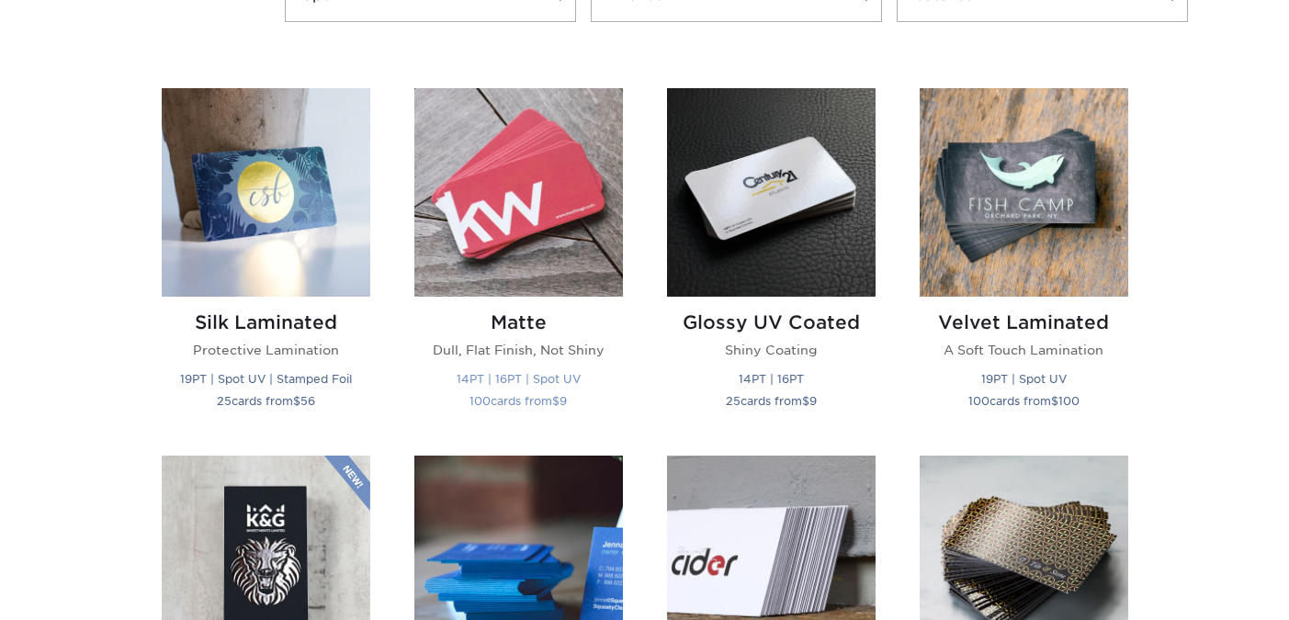
scroll to position [832, 0]
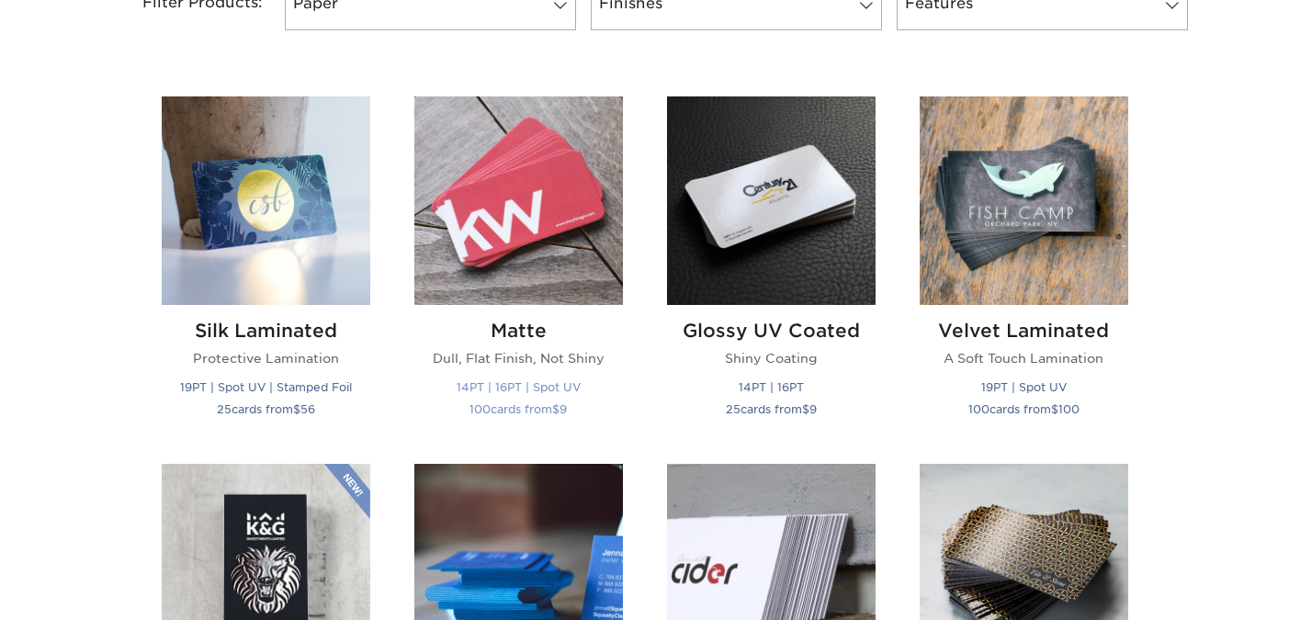
click at [538, 236] on img at bounding box center [518, 200] width 208 height 208
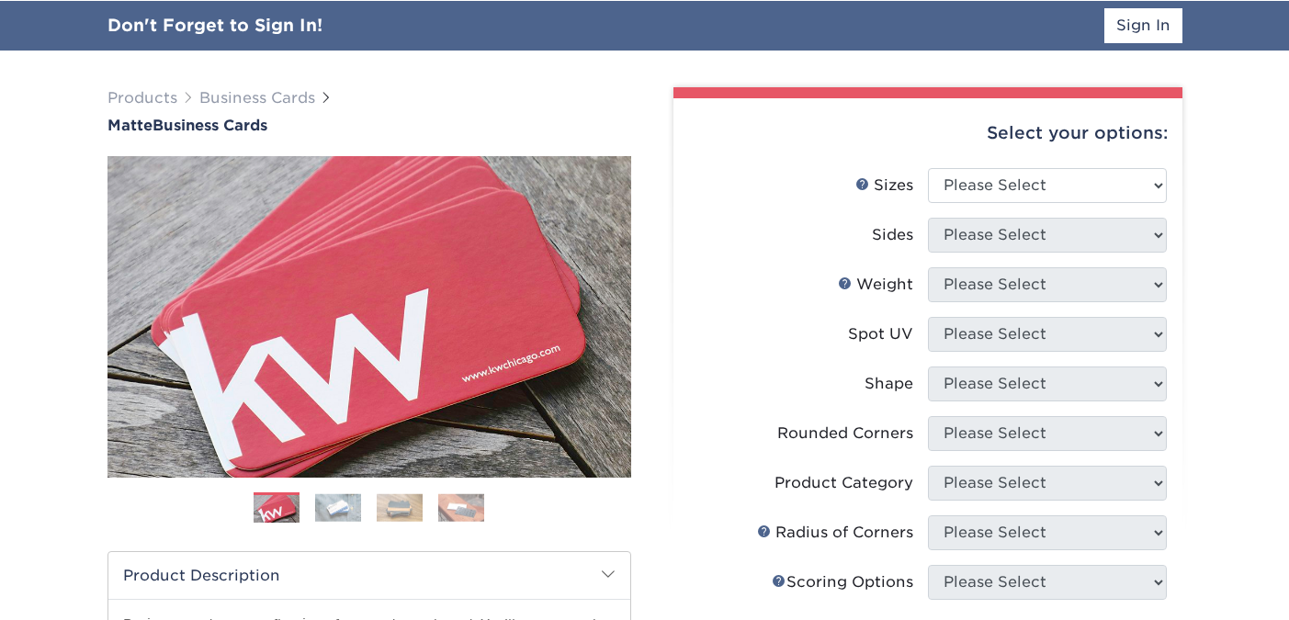
scroll to position [123, 0]
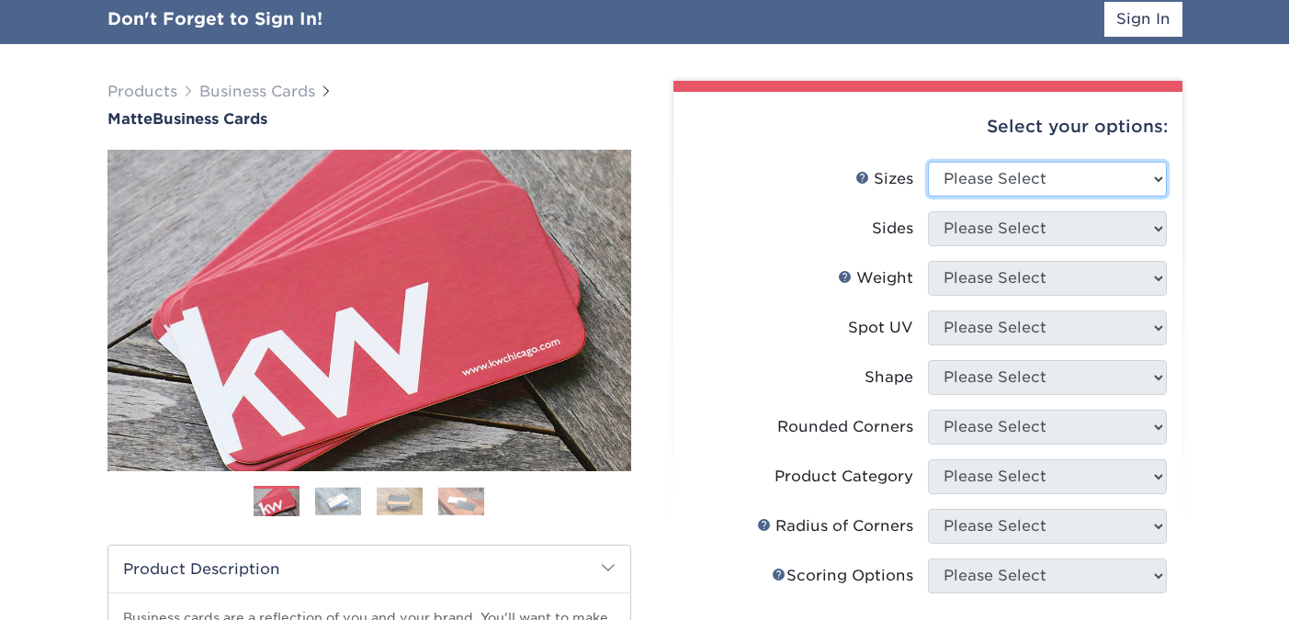
click at [1016, 187] on select "Please Select 1.5" x 3.5" - Mini 1.75" x 3.5" - Mini 2" x 2" - Square 2" x 3" -…" at bounding box center [1047, 179] width 239 height 35
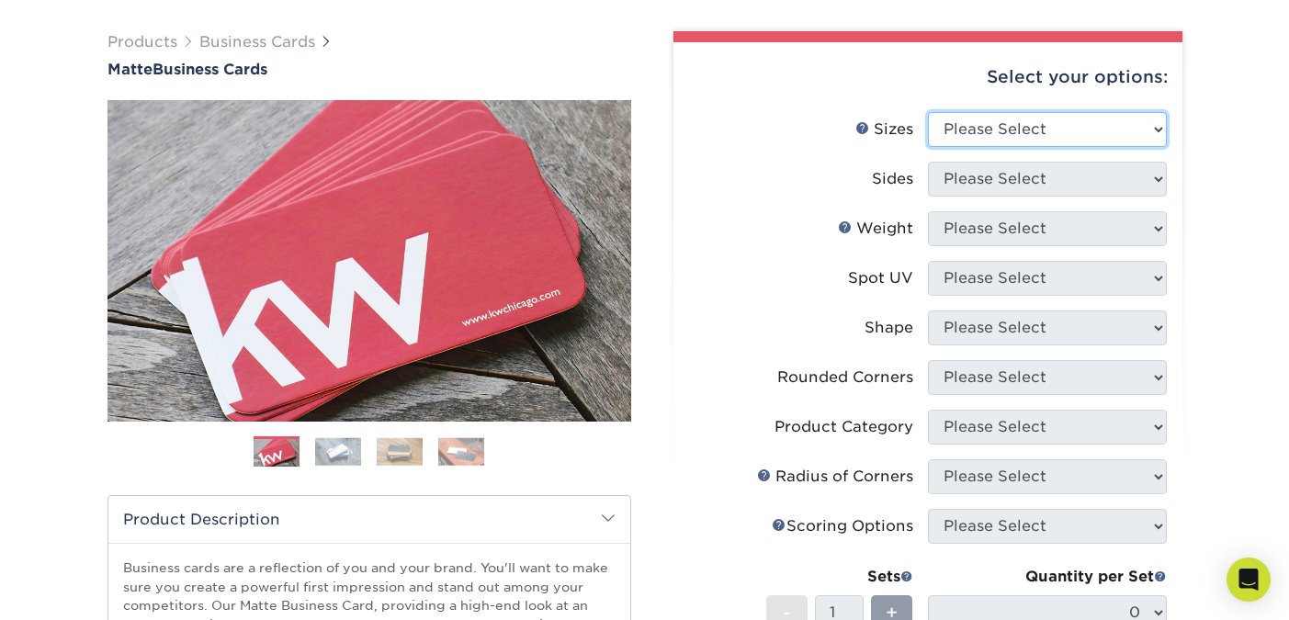
select select "2.50x2.50"
click at [928, 112] on select "Please Select 1.5" x 3.5" - Mini 1.75" x 3.5" - Mini 2" x 2" - Square 2" x 3" -…" at bounding box center [1047, 129] width 239 height 35
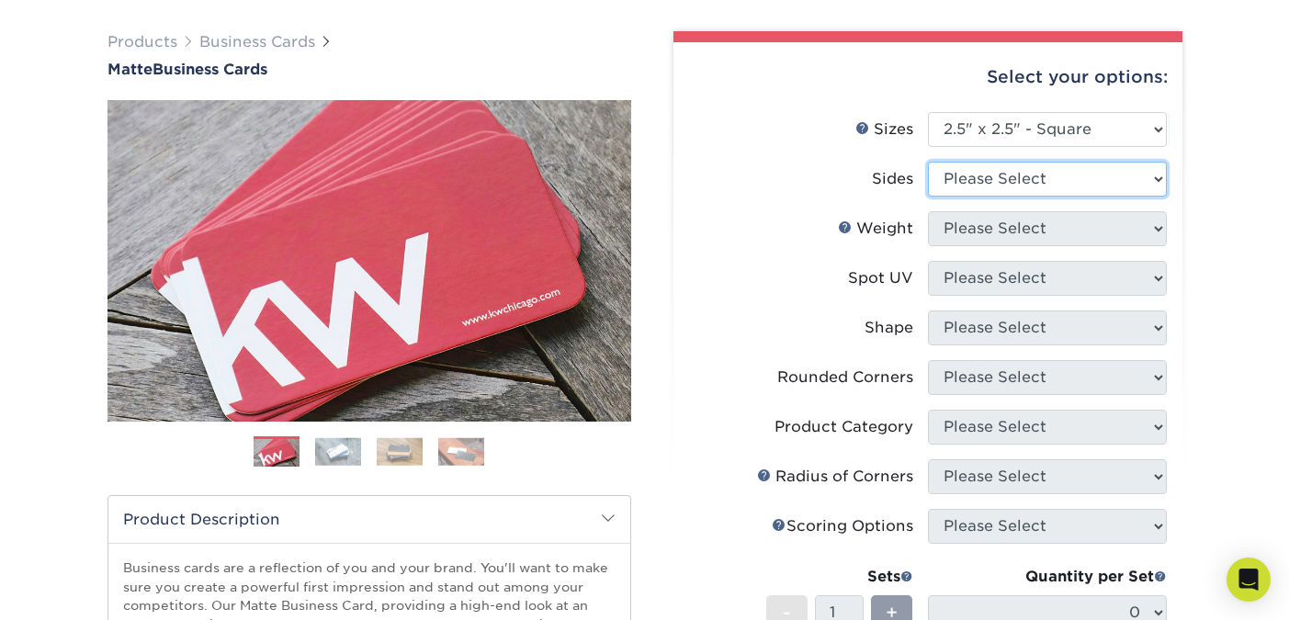
click at [1039, 195] on select "Please Select Print Both Sides Print Front Only" at bounding box center [1047, 179] width 239 height 35
select select "32d3c223-f82c-492b-b915-ba065a00862f"
click at [928, 162] on select "Please Select Print Both Sides Print Front Only" at bounding box center [1047, 179] width 239 height 35
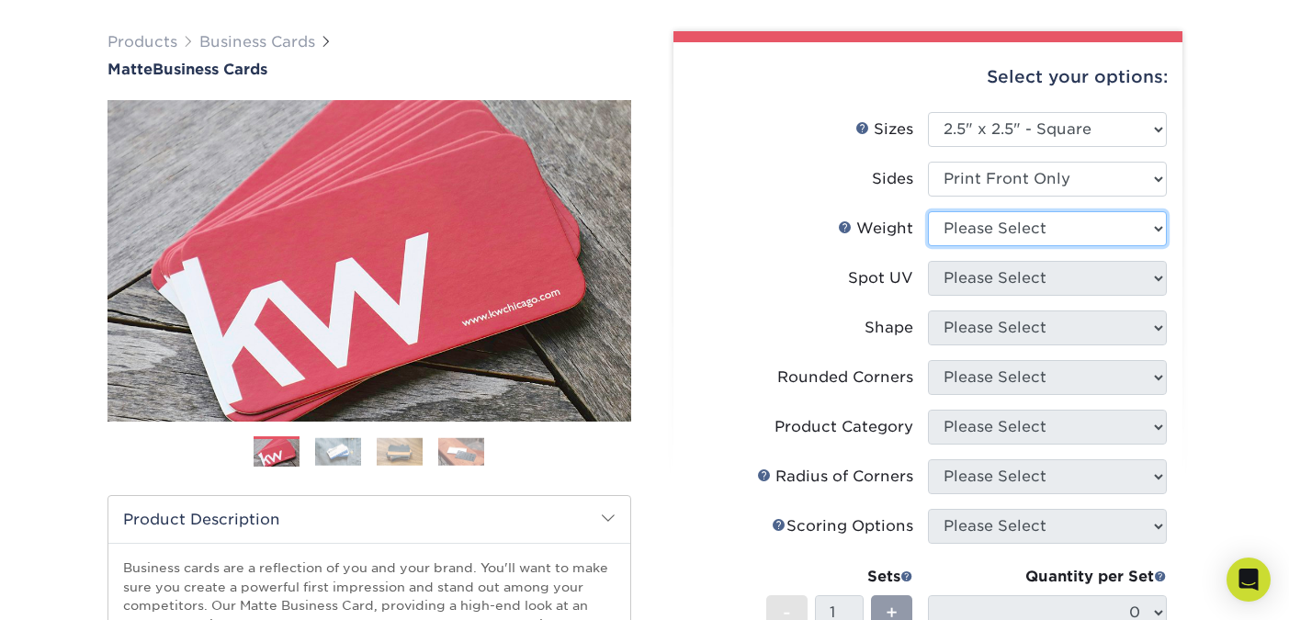
click at [1007, 225] on select "Please Select 16PT 14PT" at bounding box center [1047, 228] width 239 height 35
select select "16PT"
click at [928, 211] on select "Please Select 16PT 14PT" at bounding box center [1047, 228] width 239 height 35
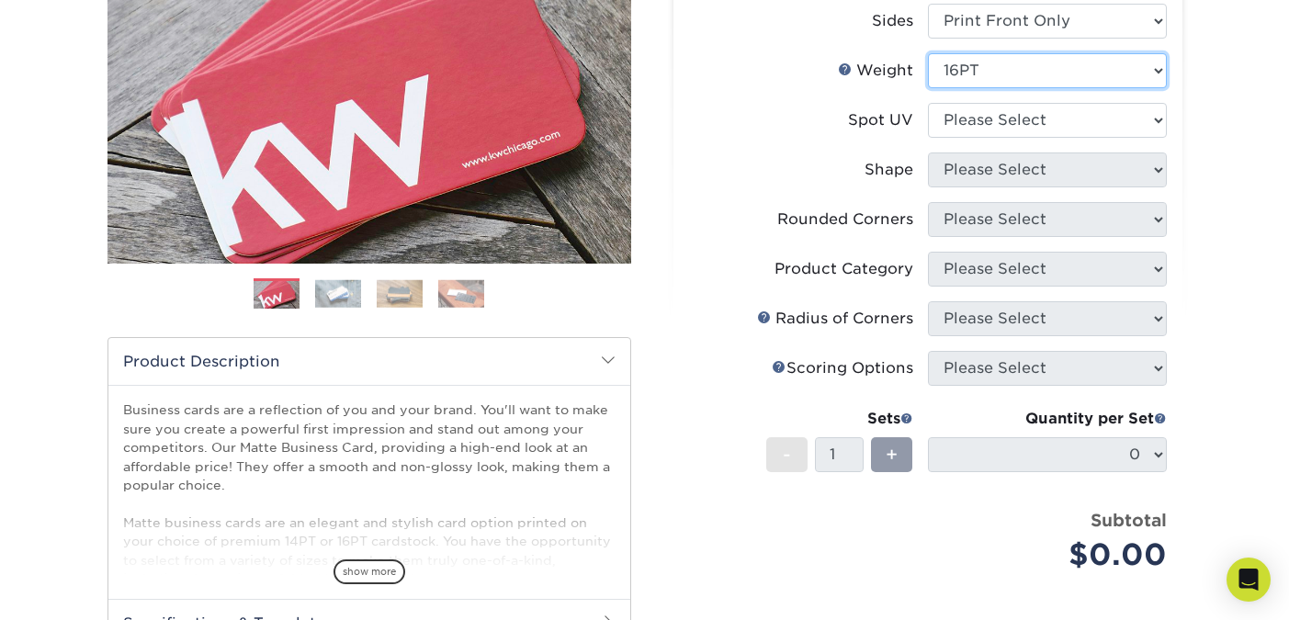
scroll to position [287, 0]
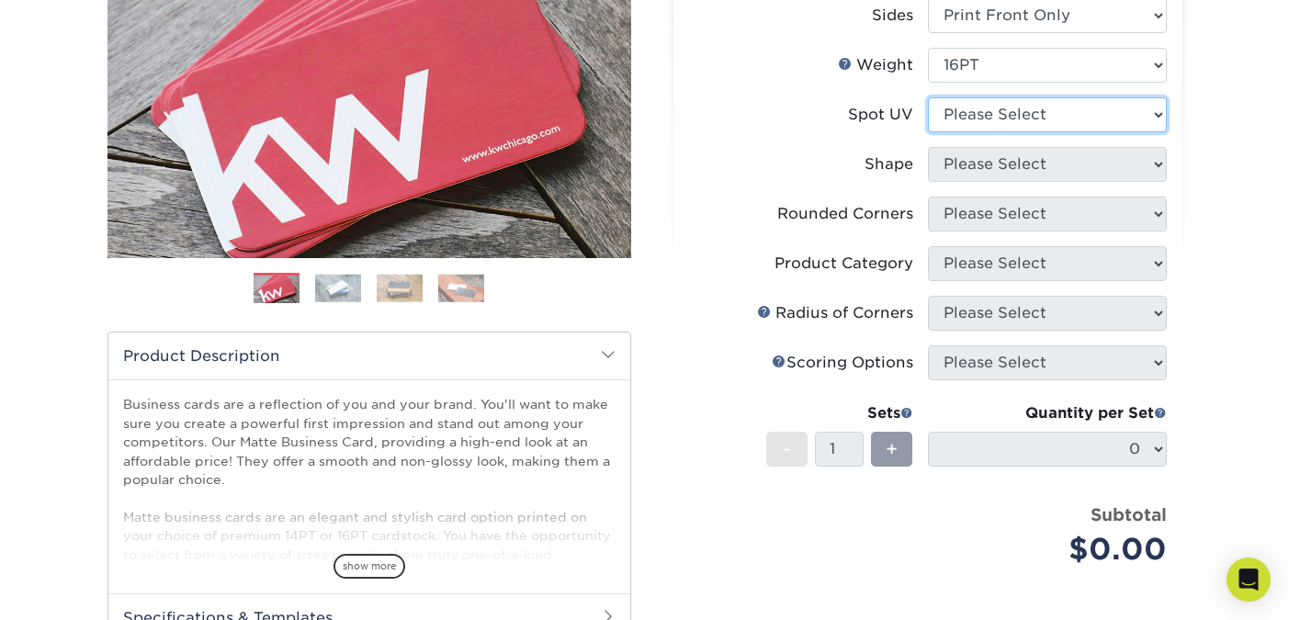
click at [986, 118] on select "Please Select No Spot UV Front Only" at bounding box center [1047, 114] width 239 height 35
select select "3"
click at [928, 97] on select "Please Select No Spot UV Front Only" at bounding box center [1047, 114] width 239 height 35
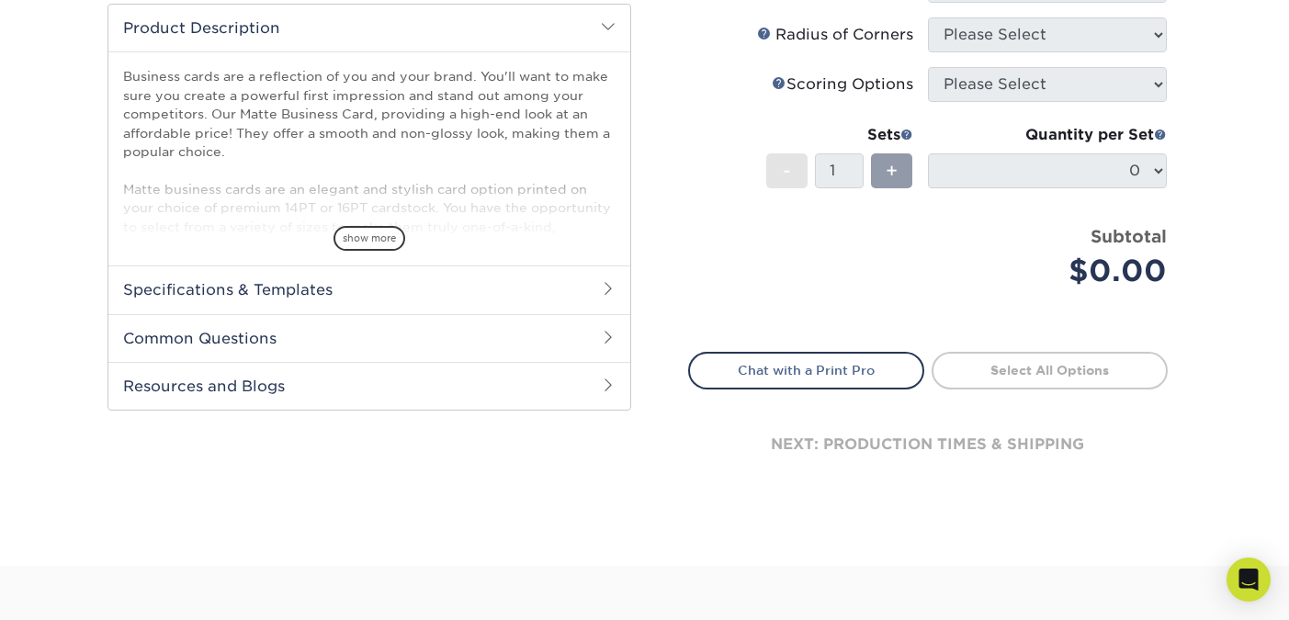
scroll to position [636, 0]
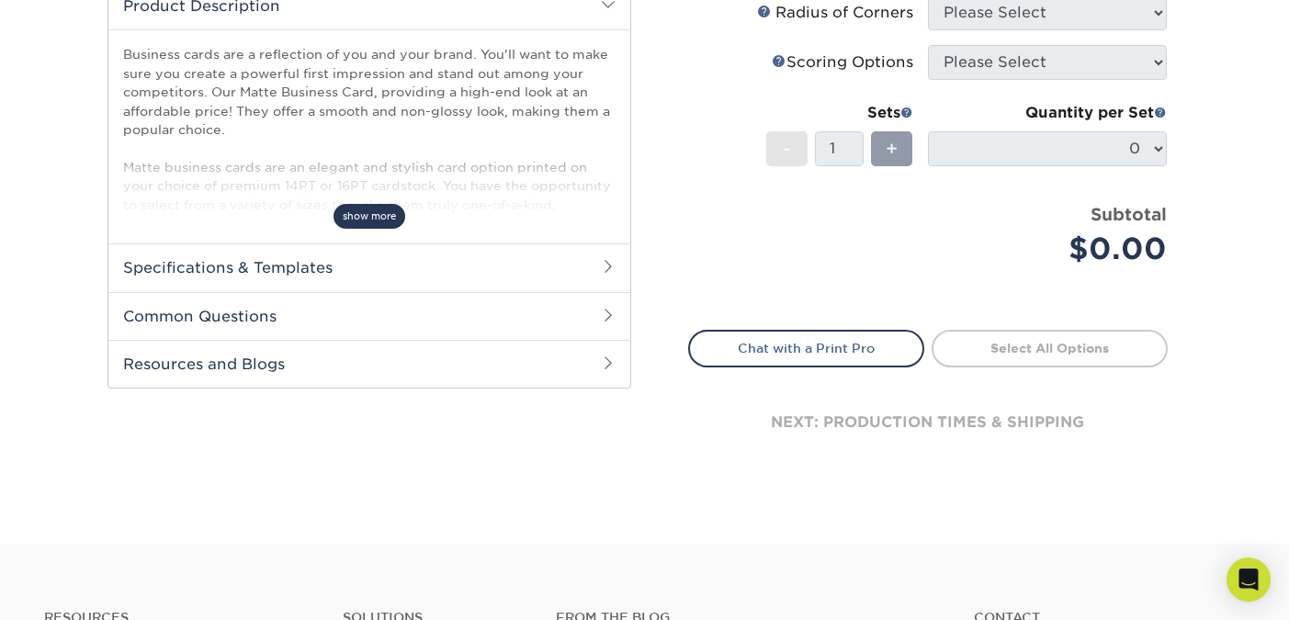
click at [377, 211] on span "show more" at bounding box center [369, 216] width 72 height 25
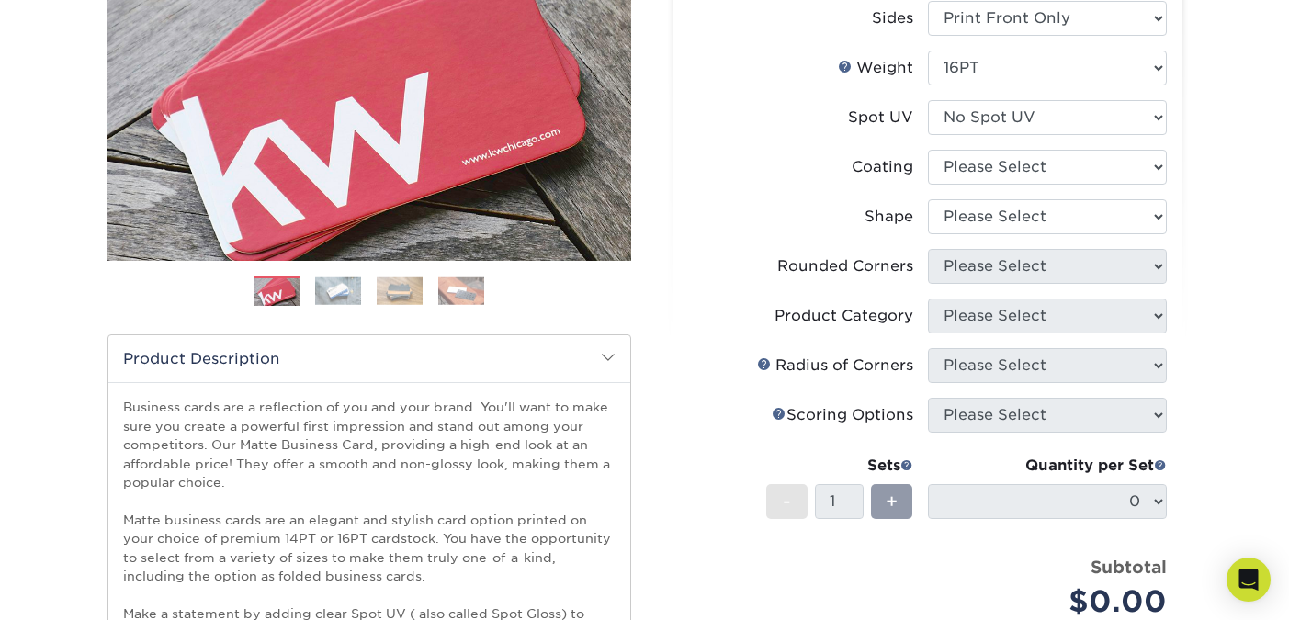
scroll to position [269, 0]
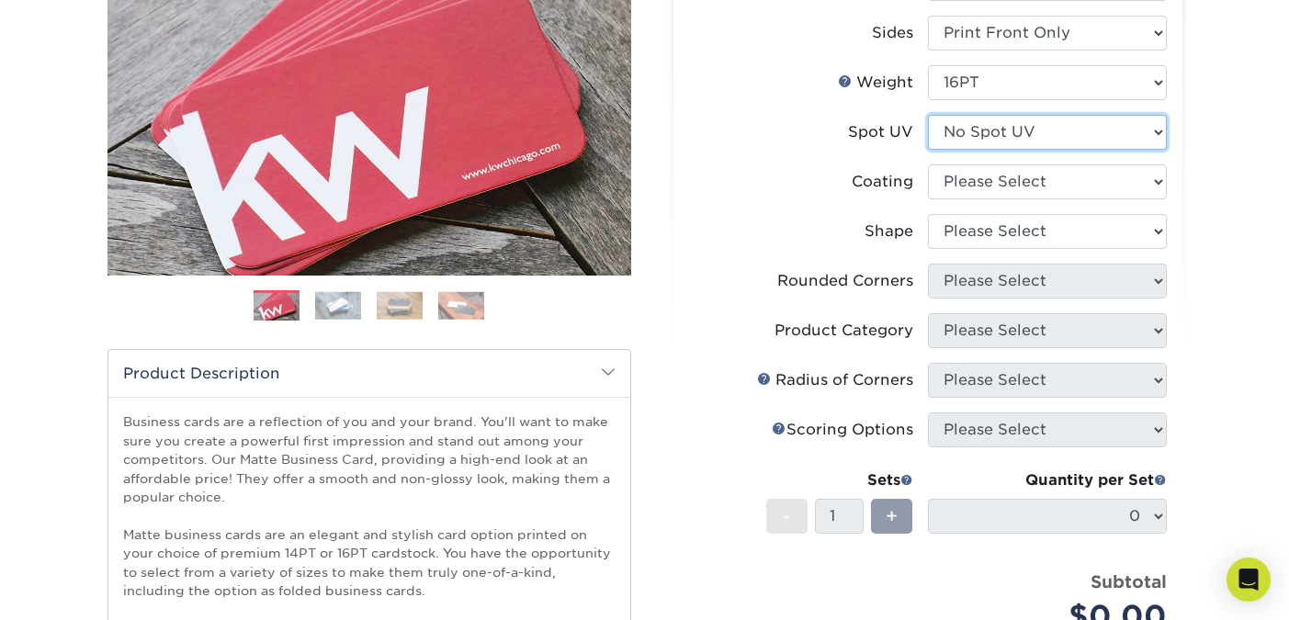
click at [971, 135] on select "Please Select No Spot UV Front Only" at bounding box center [1047, 132] width 239 height 35
click at [1035, 185] on select at bounding box center [1047, 181] width 239 height 35
select select "121bb7b5-3b4d-429f-bd8d-bbf80e953313"
click at [928, 164] on select at bounding box center [1047, 181] width 239 height 35
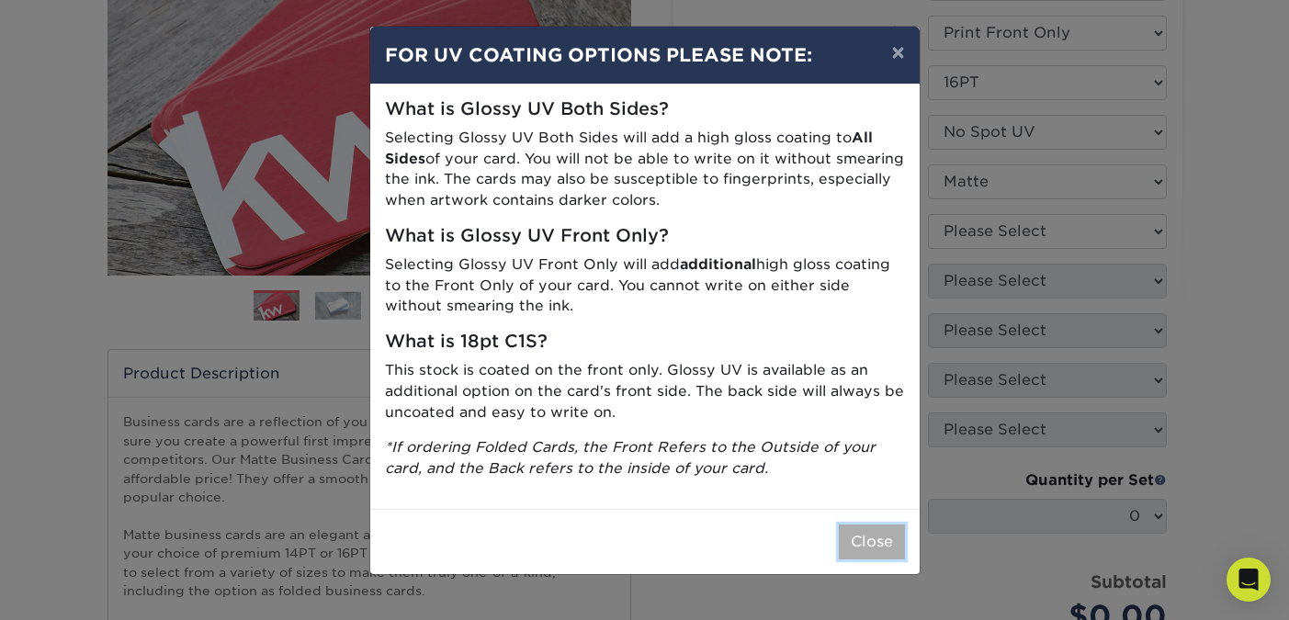
click at [850, 541] on button "Close" at bounding box center [872, 541] width 66 height 35
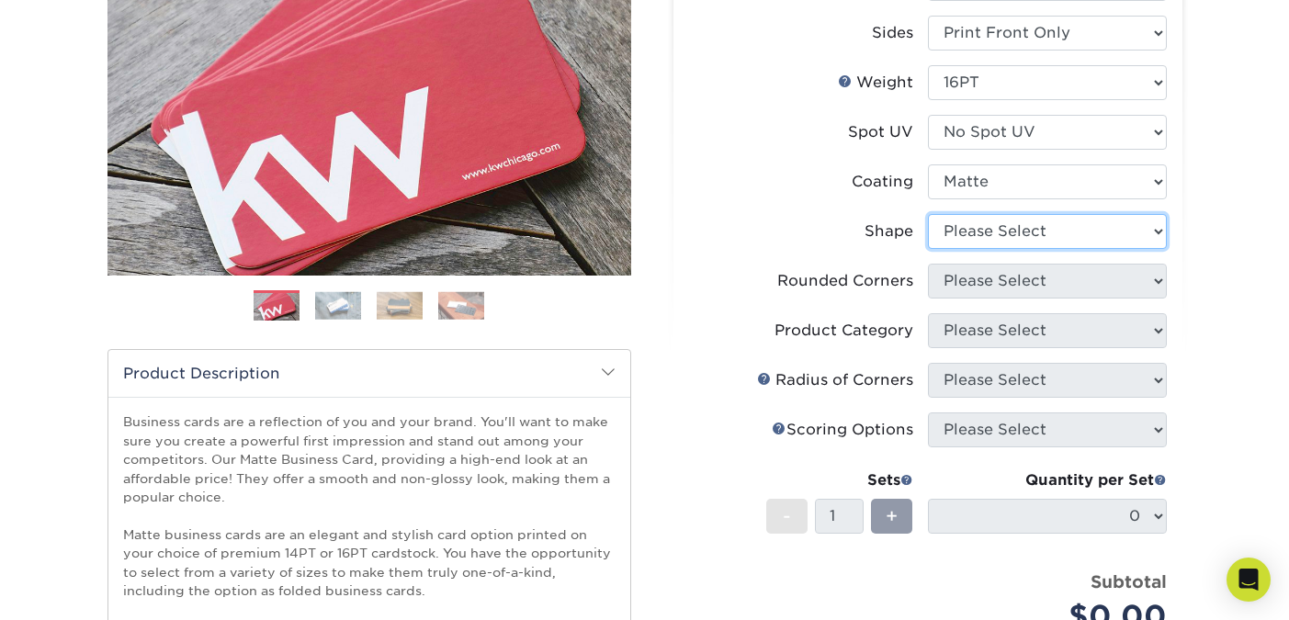
click at [978, 241] on select "Please Select Standard" at bounding box center [1047, 231] width 239 height 35
select select "standard"
click at [928, 214] on select "Please Select Standard" at bounding box center [1047, 231] width 239 height 35
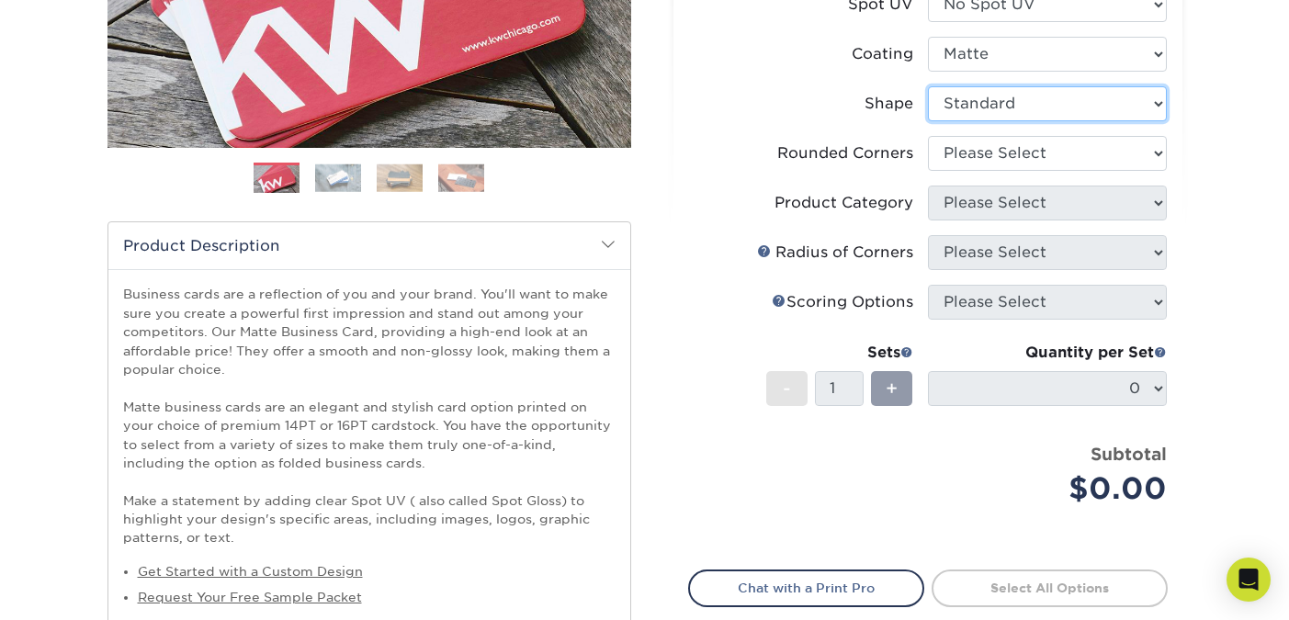
scroll to position [401, 0]
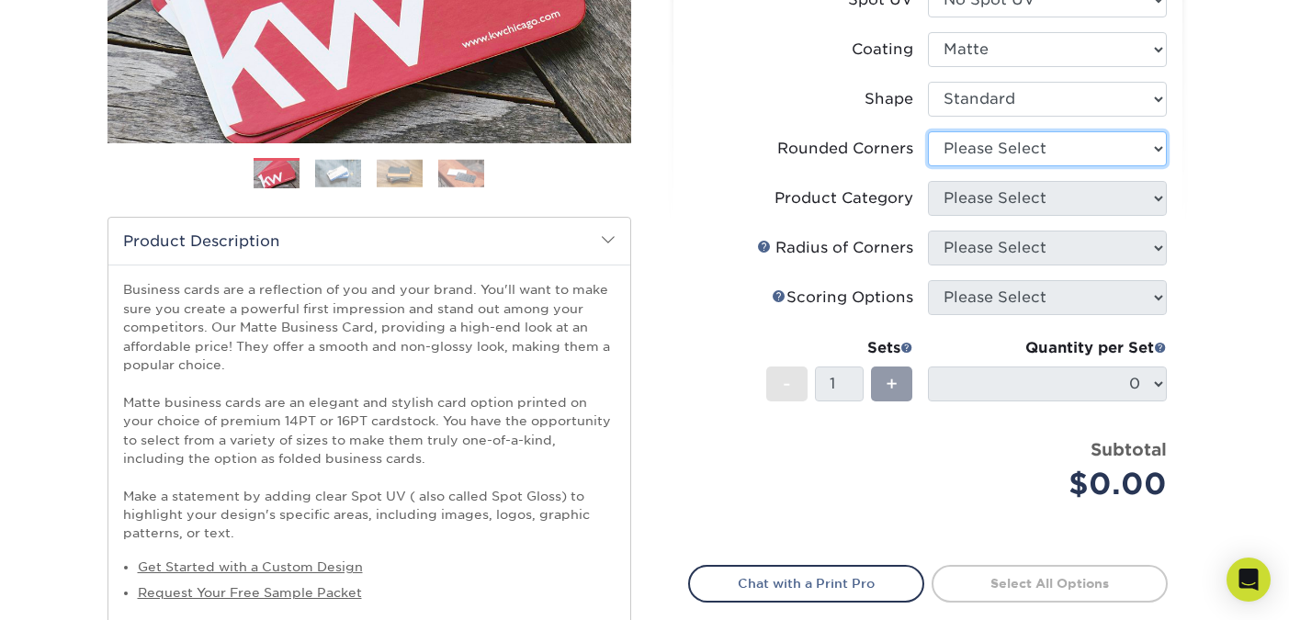
click at [947, 147] on select "Please Select Yes - Round 2 Corners Yes - Round 4 Corners No" at bounding box center [1047, 148] width 239 height 35
select select "0"
click at [928, 131] on select "Please Select Yes - Round 2 Corners Yes - Round 4 Corners No" at bounding box center [1047, 148] width 239 height 35
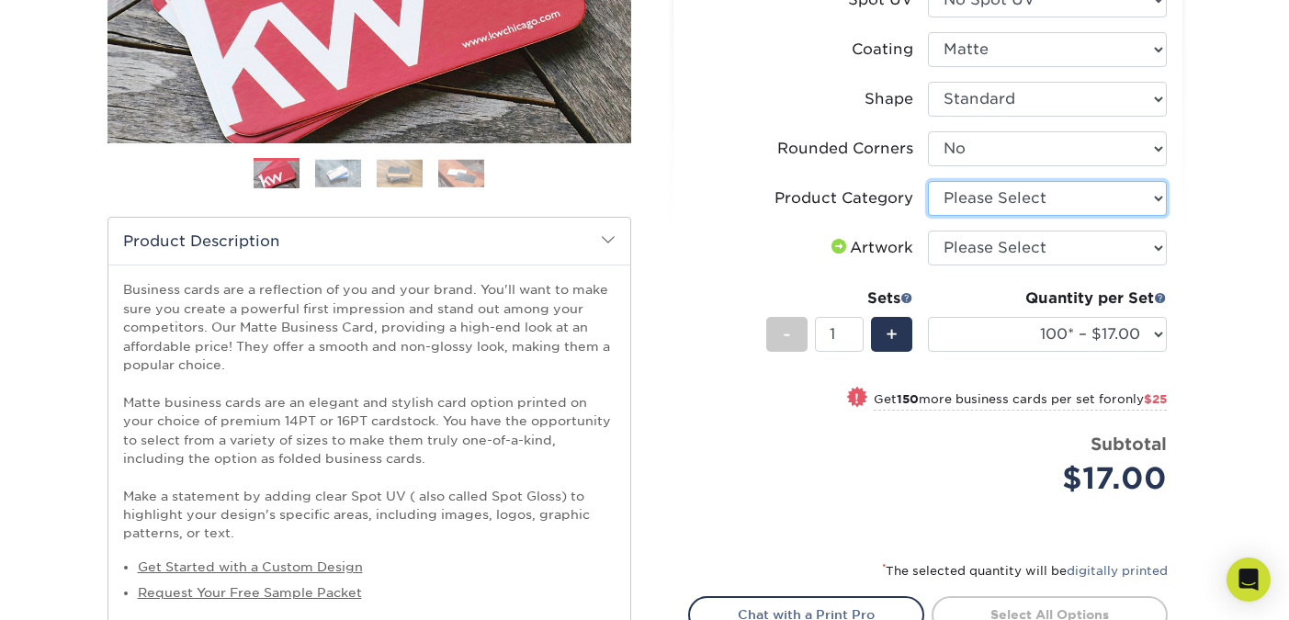
click at [1053, 204] on select "Please Select Business Cards" at bounding box center [1047, 198] width 239 height 35
select select "3b5148f1-0588-4f88-a218-97bcfdce65c1"
click at [928, 181] on select "Please Select Business Cards" at bounding box center [1047, 198] width 239 height 35
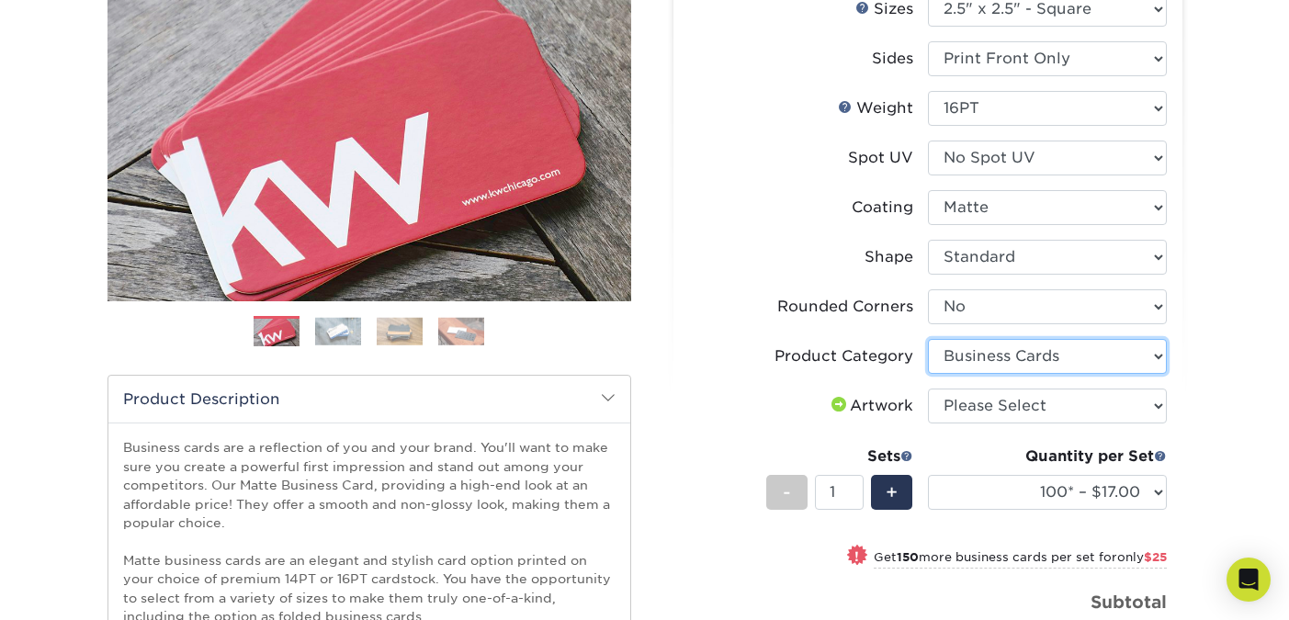
scroll to position [291, 0]
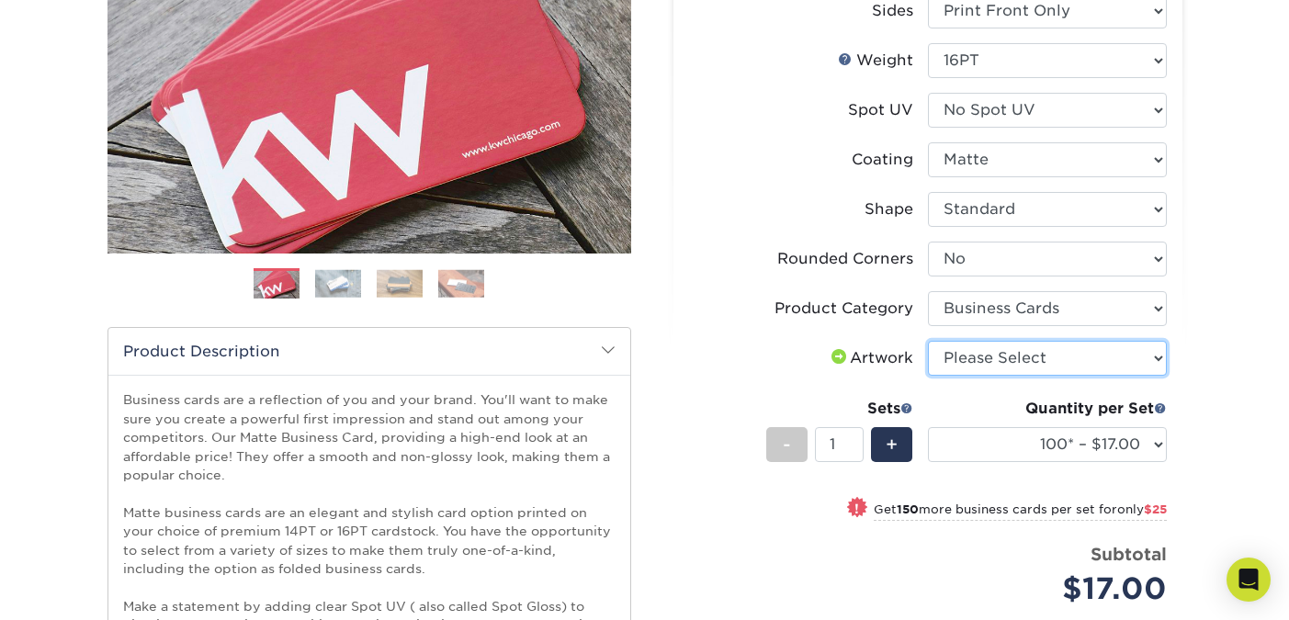
click at [1055, 351] on select "Please Select I will upload files I need a design - $100" at bounding box center [1047, 358] width 239 height 35
select select "upload"
click at [928, 341] on select "Please Select I will upload files I need a design - $100" at bounding box center [1047, 358] width 239 height 35
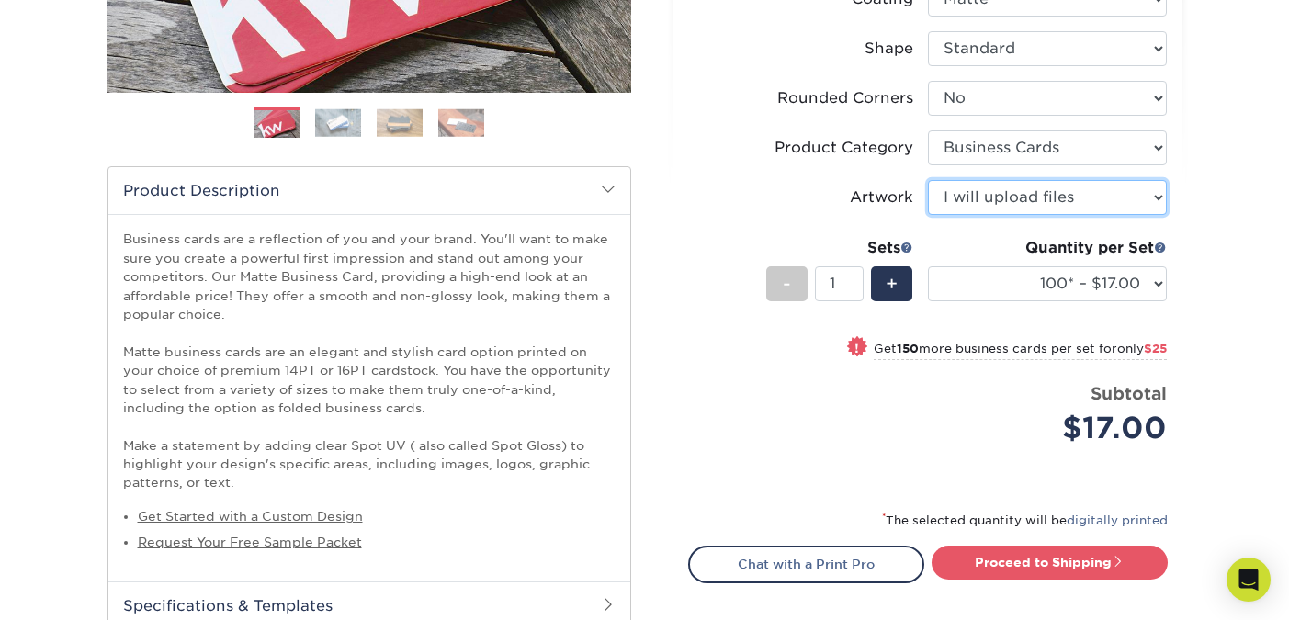
scroll to position [449, 0]
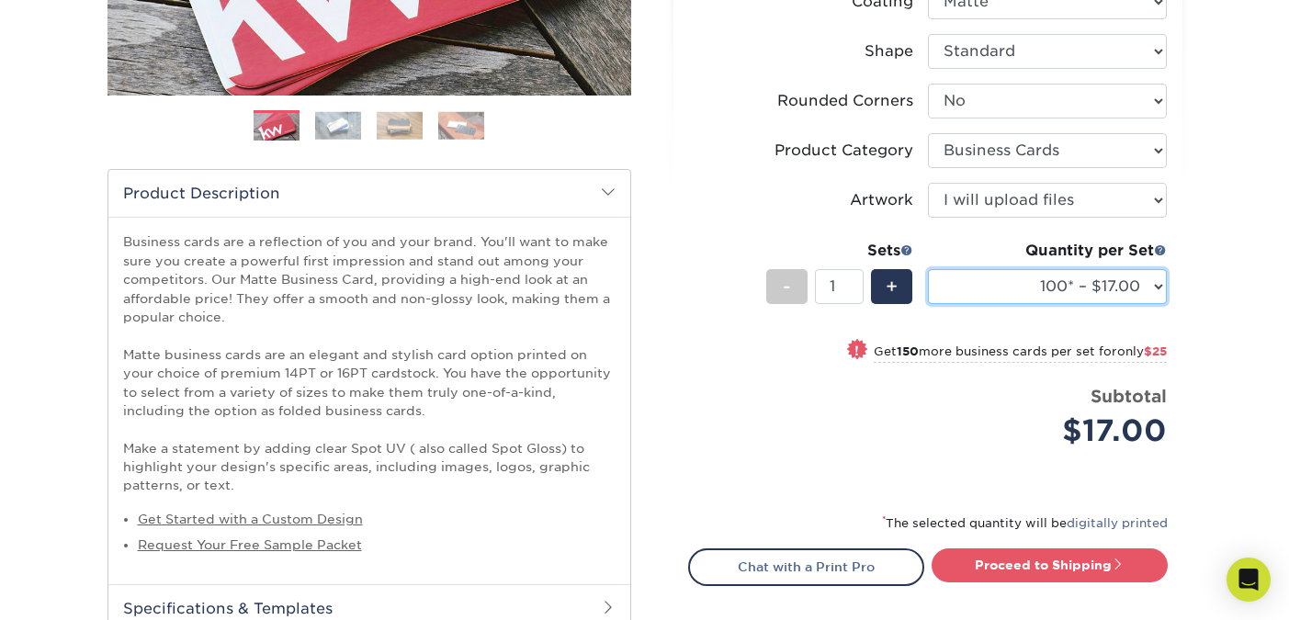
click at [1023, 289] on select "100* – $17.00 250* – $42.00 500 – $84.00 1000 – $104.00 2500 – $203.00 5000 – $…" at bounding box center [1047, 286] width 239 height 35
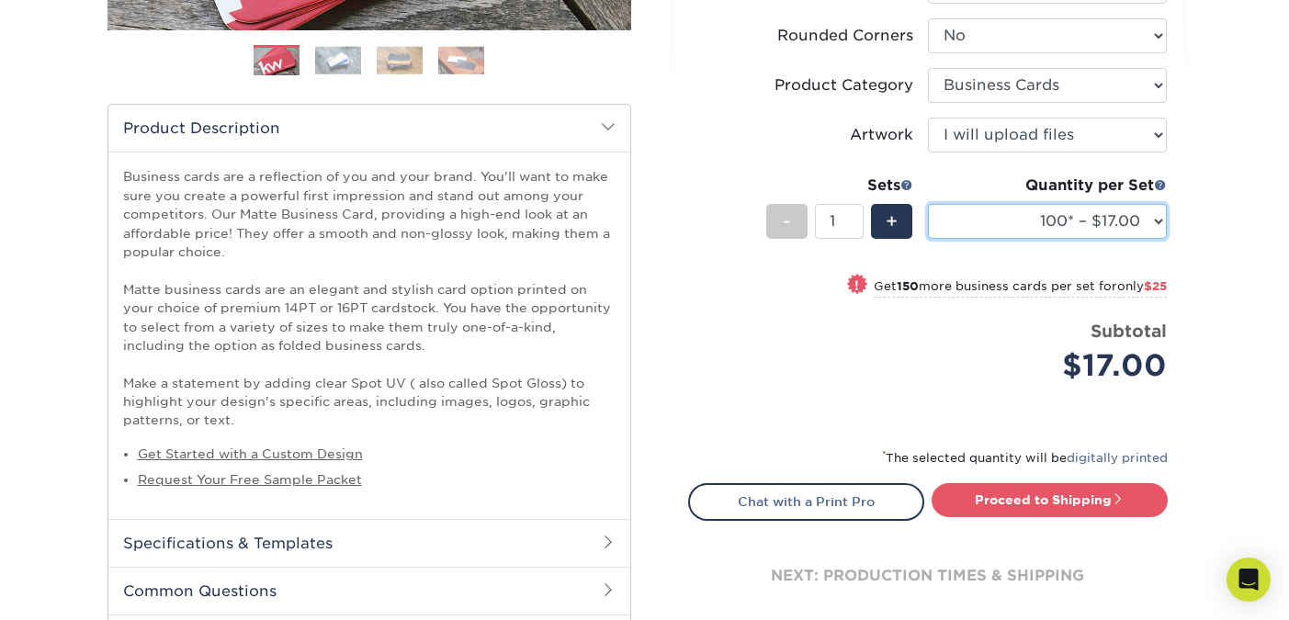
scroll to position [524, 0]
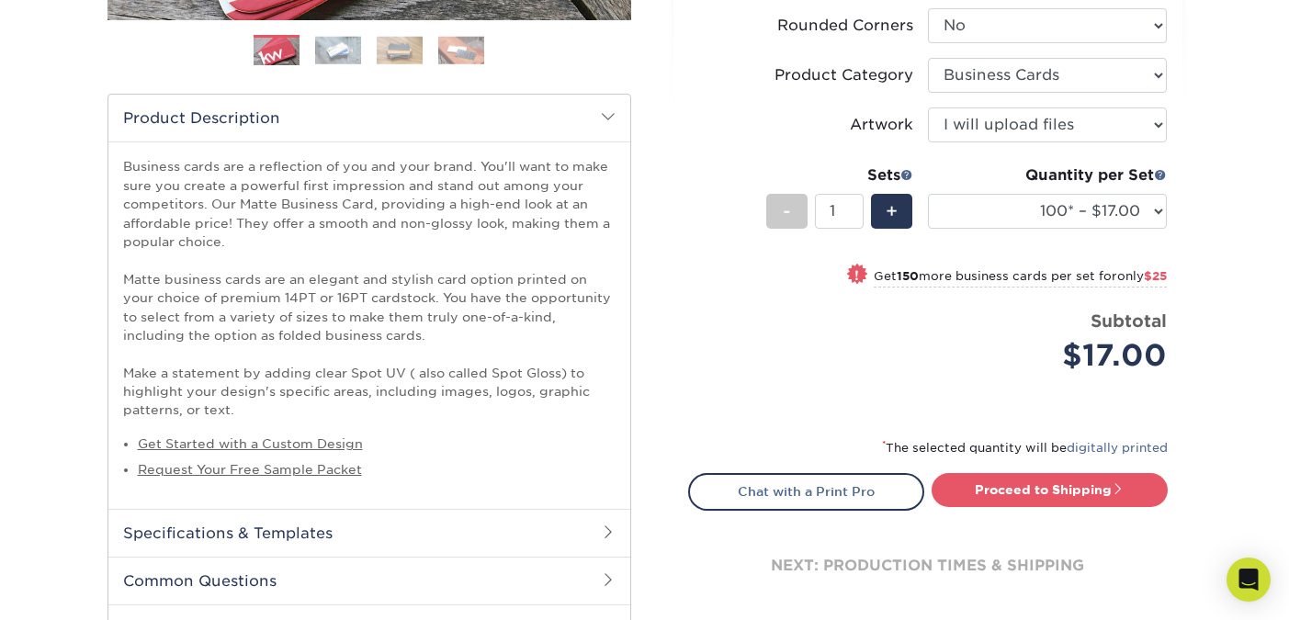
click at [896, 272] on strong "150" at bounding box center [907, 276] width 22 height 14
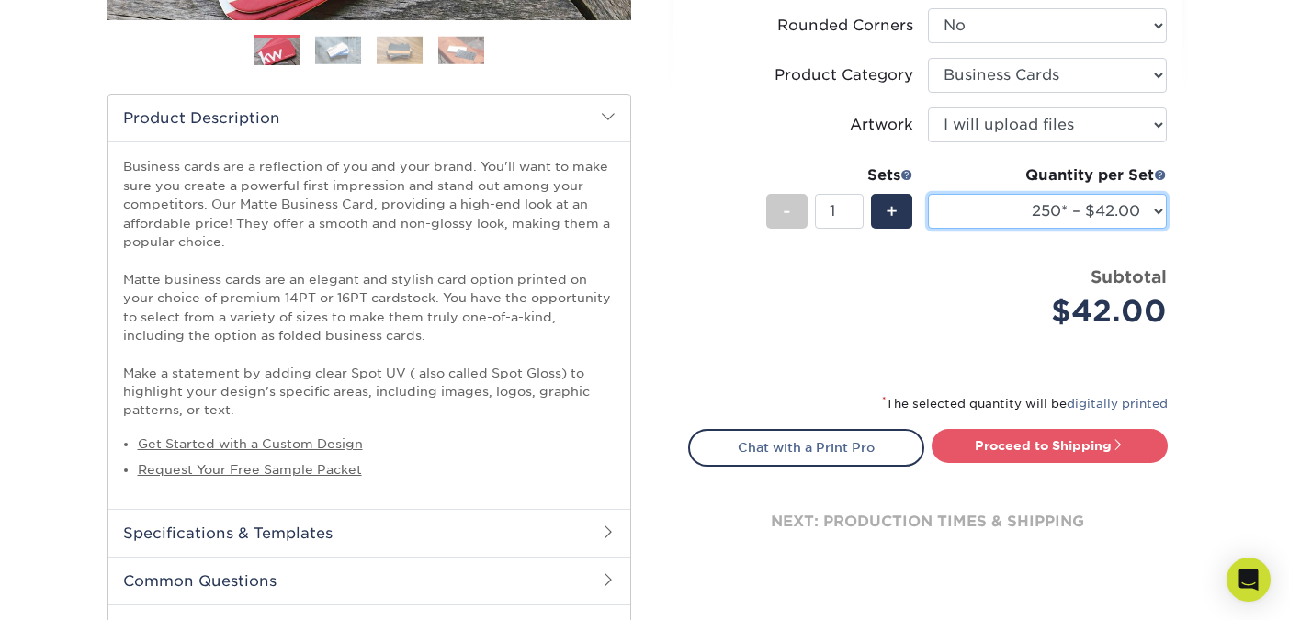
click at [995, 202] on select "100* – $17.00 250* – $42.00 500 – $84.00 1000 – $104.00 2500 – $203.00 5000 – $…" at bounding box center [1047, 211] width 239 height 35
select select "100* – $17.00"
click at [928, 194] on select "100* – $17.00 250* – $42.00 500 – $84.00 1000 – $104.00 2500 – $203.00 5000 – $…" at bounding box center [1047, 211] width 239 height 35
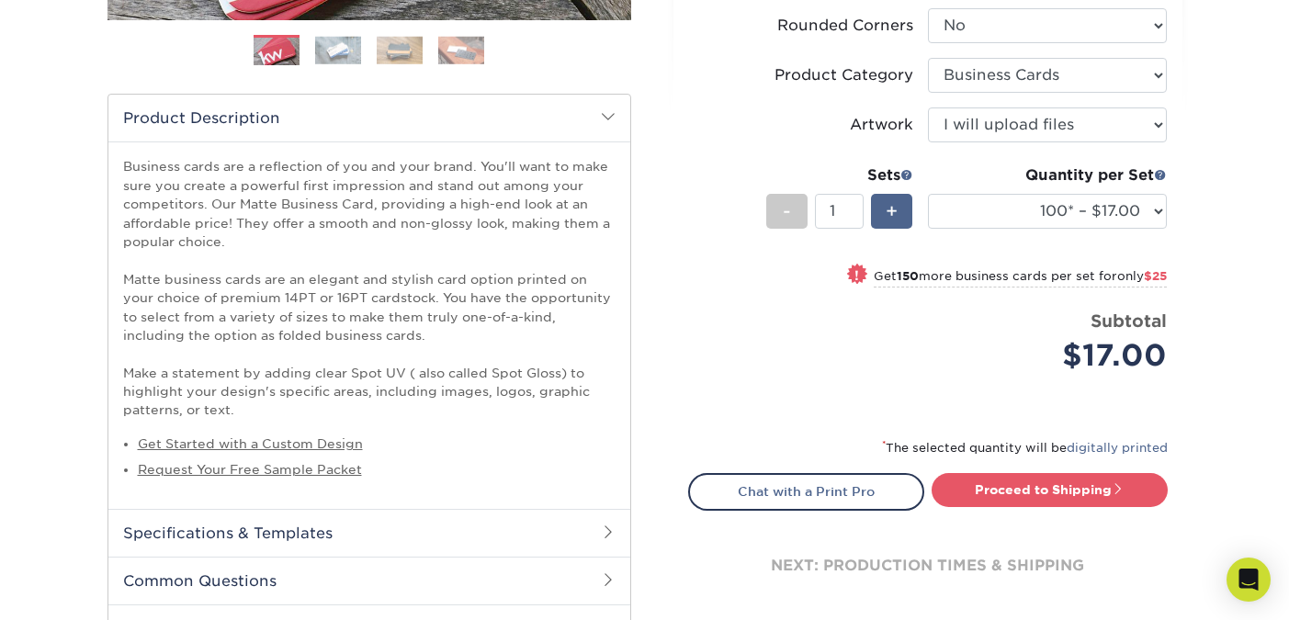
click at [895, 215] on span "+" at bounding box center [891, 211] width 12 height 28
type input "2"
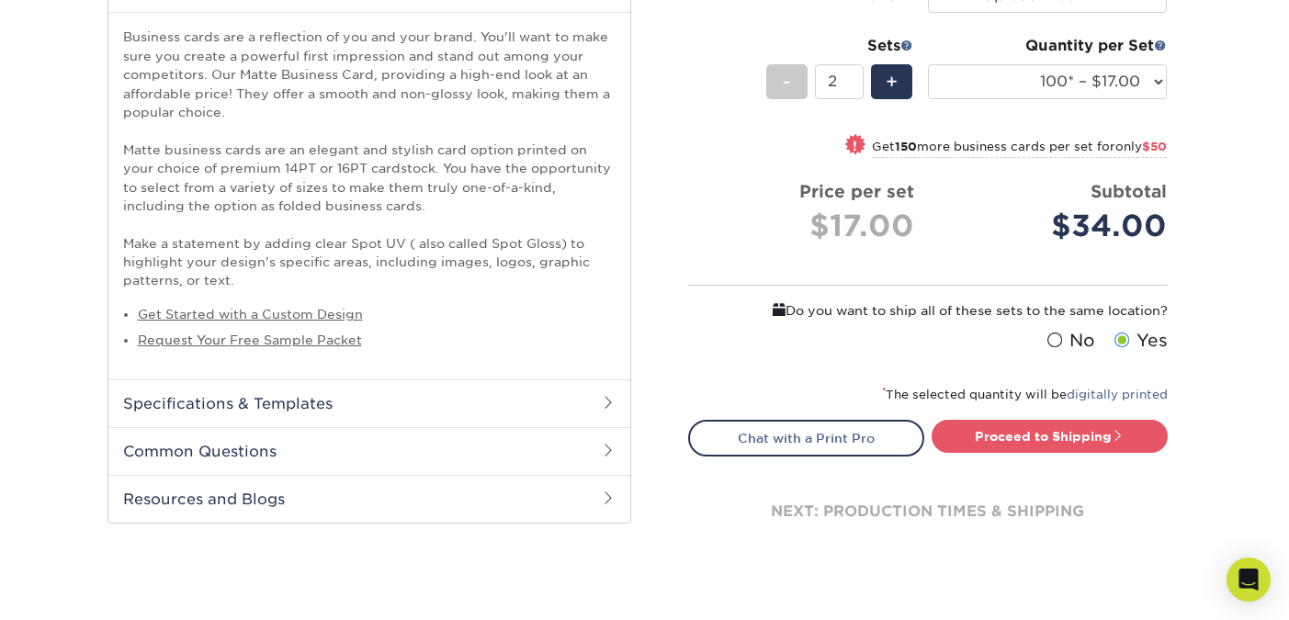
scroll to position [659, 0]
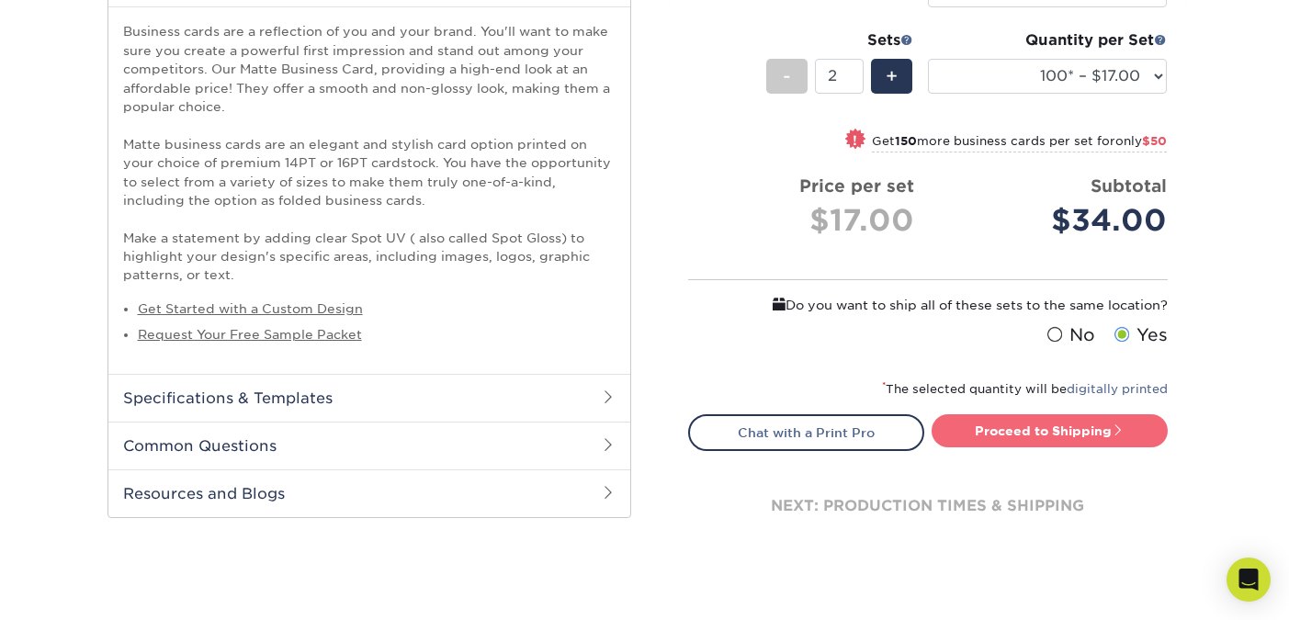
click at [1098, 429] on link "Proceed to Shipping" at bounding box center [1049, 430] width 236 height 33
type input "Set 1"
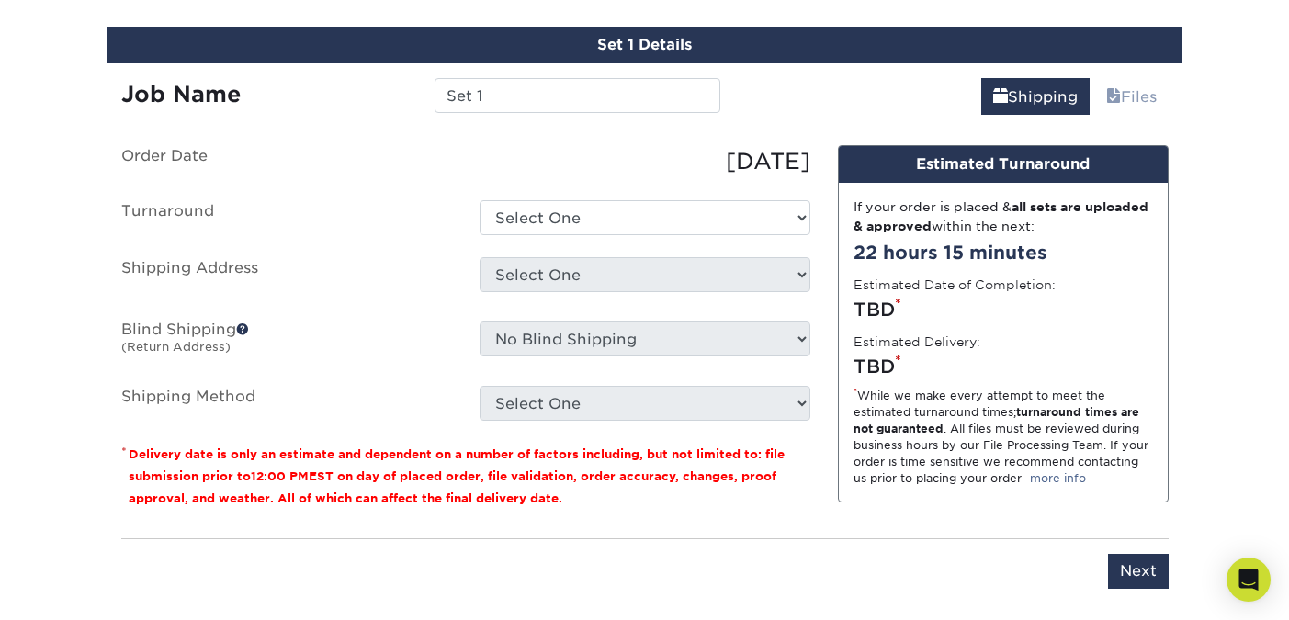
scroll to position [1218, 0]
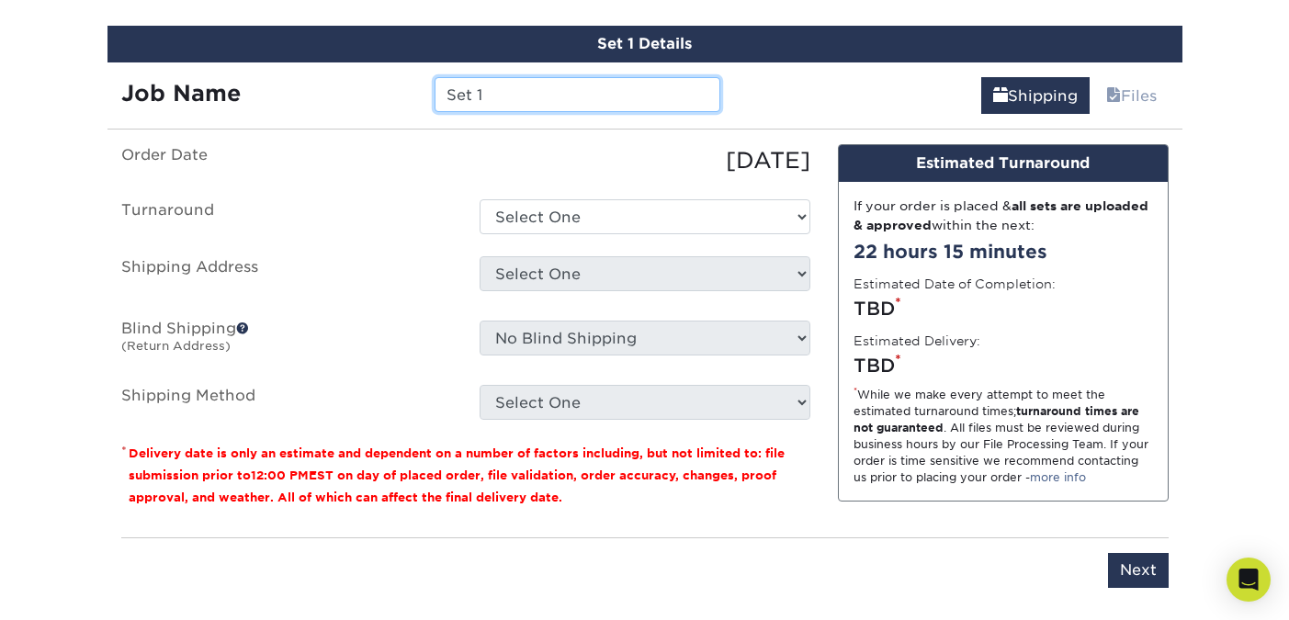
click at [522, 102] on input "Set 1" at bounding box center [577, 94] width 286 height 35
click at [441, 152] on label "Order Date" at bounding box center [286, 160] width 358 height 33
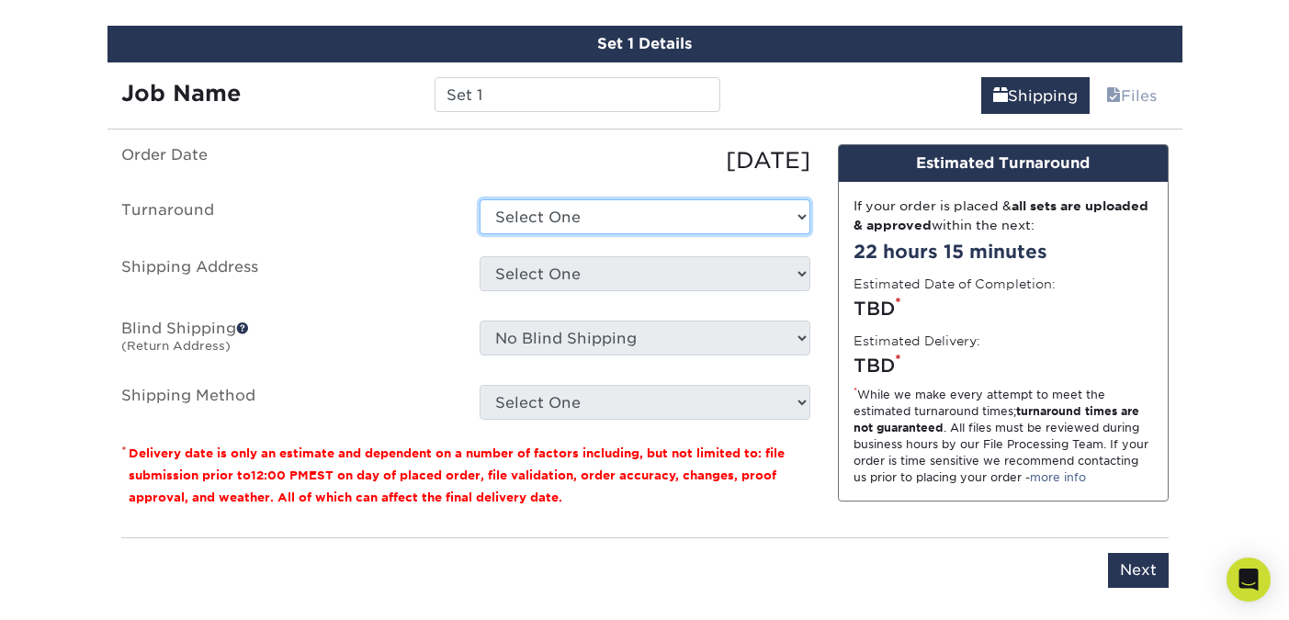
click at [560, 217] on select "Select One 2-4 Business Days 2 Day Next Business Day" at bounding box center [644, 216] width 331 height 35
select select "32f251e6-9eec-4371-a598-4d643507426a"
click at [479, 199] on select "Select One 2-4 Business Days 2 Day Next Business Day" at bounding box center [644, 216] width 331 height 35
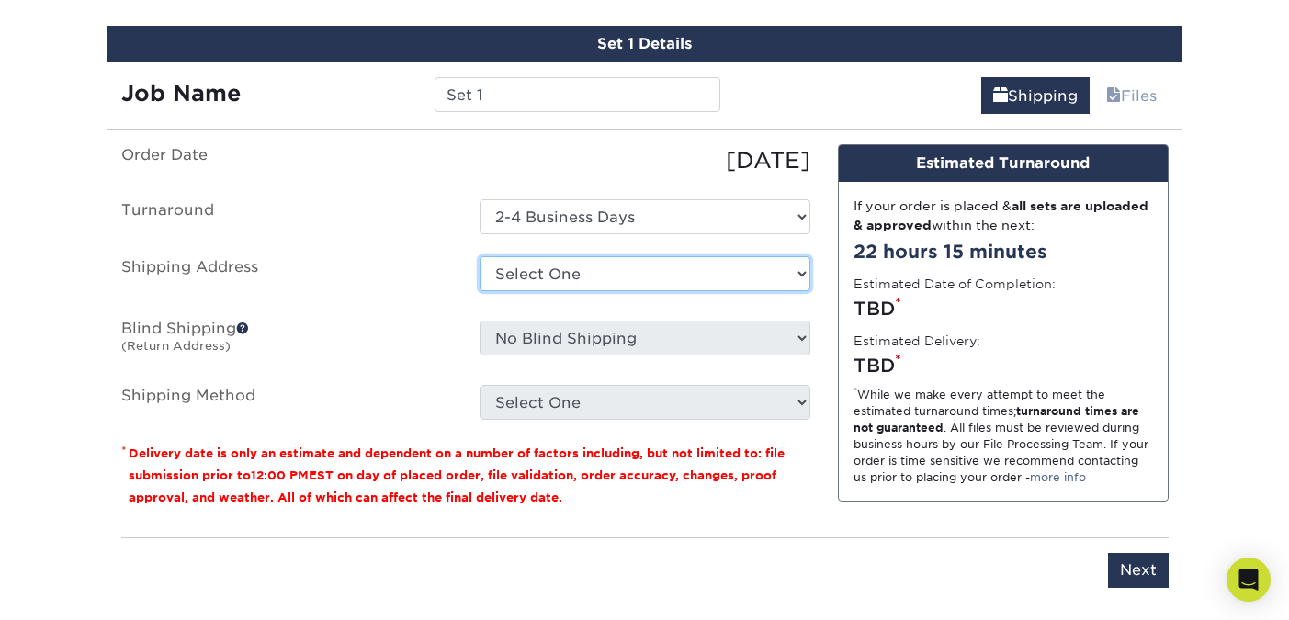
click at [575, 279] on select "Select One + Add New Address - Login" at bounding box center [644, 273] width 331 height 35
click at [521, 289] on select "Select One + Add New Address - Login" at bounding box center [644, 273] width 331 height 35
click at [479, 256] on select "Select One + Add New Address - Login" at bounding box center [644, 273] width 331 height 35
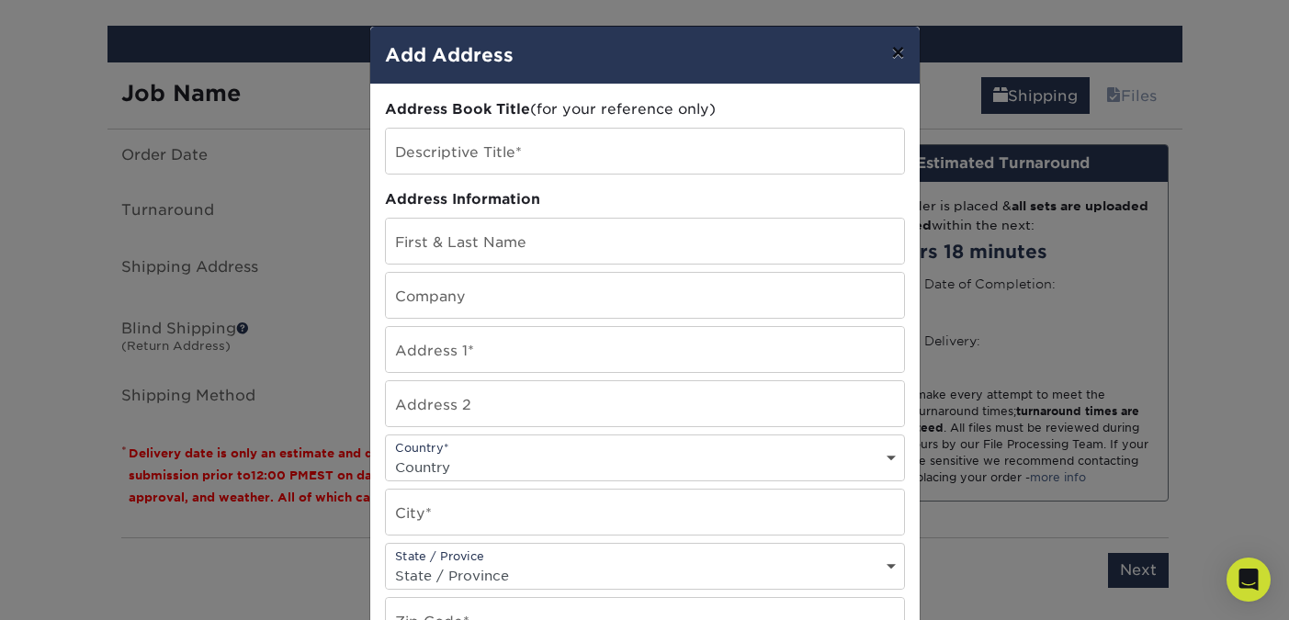
click at [906, 60] on button "×" at bounding box center [897, 52] width 42 height 51
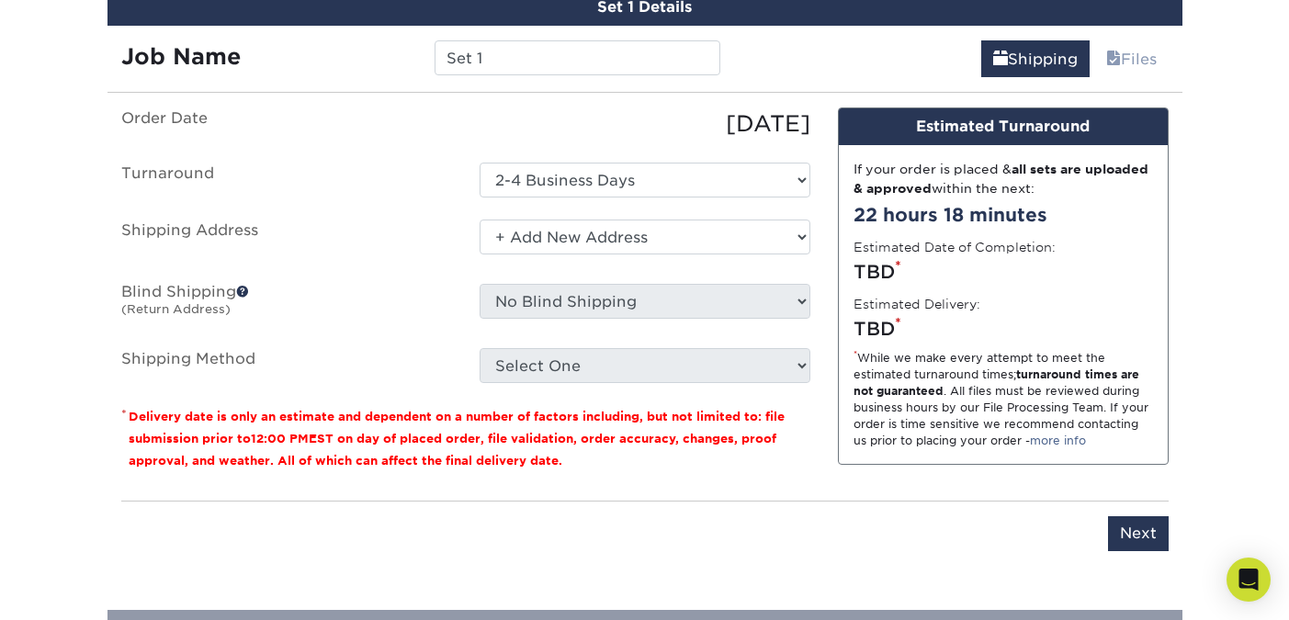
scroll to position [1253, 0]
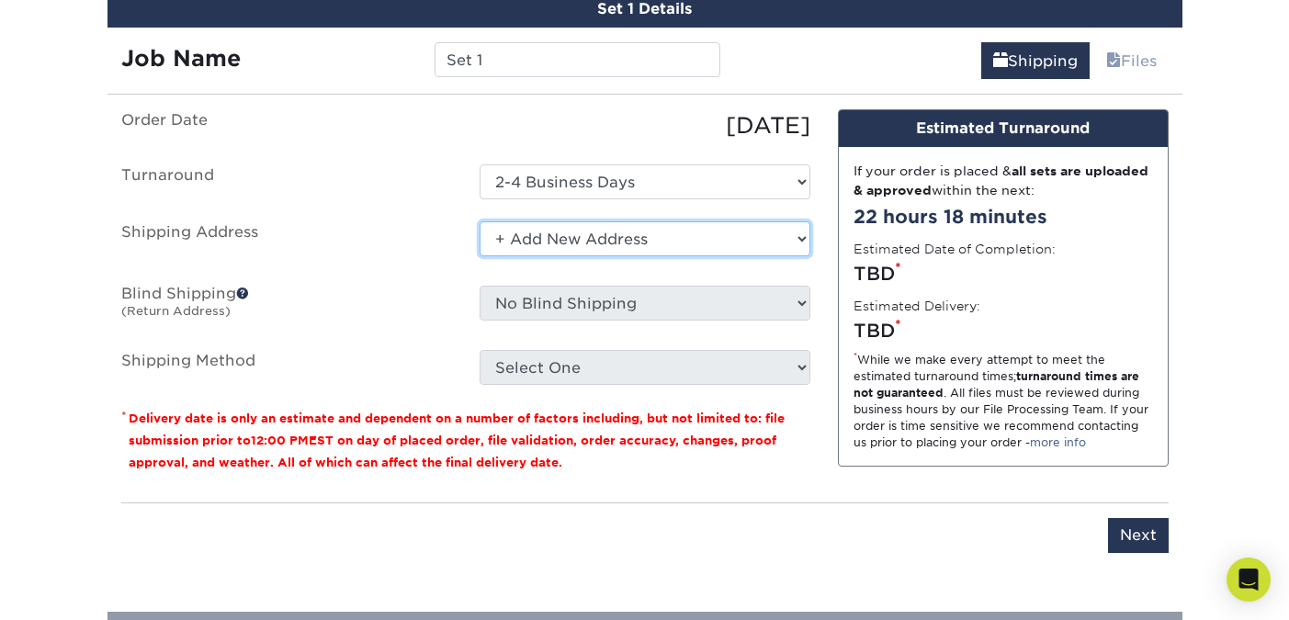
click at [601, 247] on select "Select One + Add New Address - Login" at bounding box center [644, 238] width 331 height 35
click at [479, 221] on select "Select One + Add New Address - Login" at bounding box center [644, 238] width 331 height 35
click at [535, 244] on select "Select One + Add New Address - Login" at bounding box center [644, 238] width 331 height 35
click at [479, 221] on select "Select One + Add New Address - Login" at bounding box center [644, 238] width 331 height 35
click at [540, 238] on select "Select One + Add New Address - Login" at bounding box center [644, 238] width 331 height 35
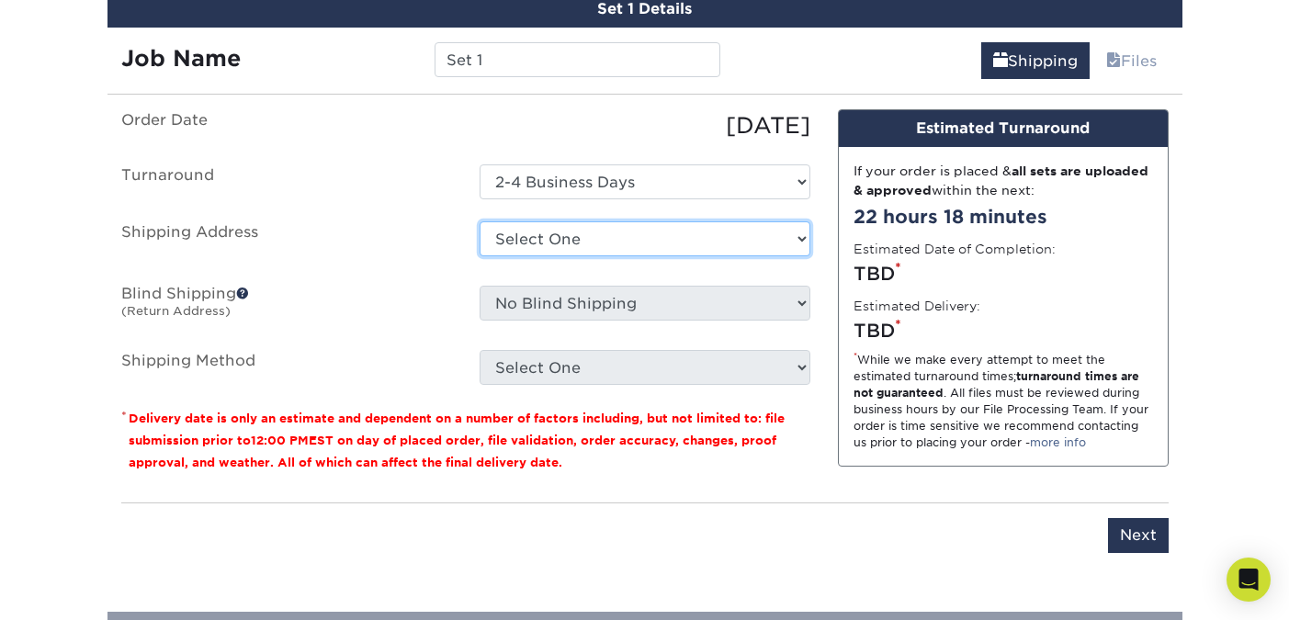
click at [479, 221] on select "Select One + Add New Address - Login" at bounding box center [644, 238] width 331 height 35
click at [528, 248] on select "Select One + Add New Address - Login" at bounding box center [644, 238] width 331 height 35
select select "newaddress"
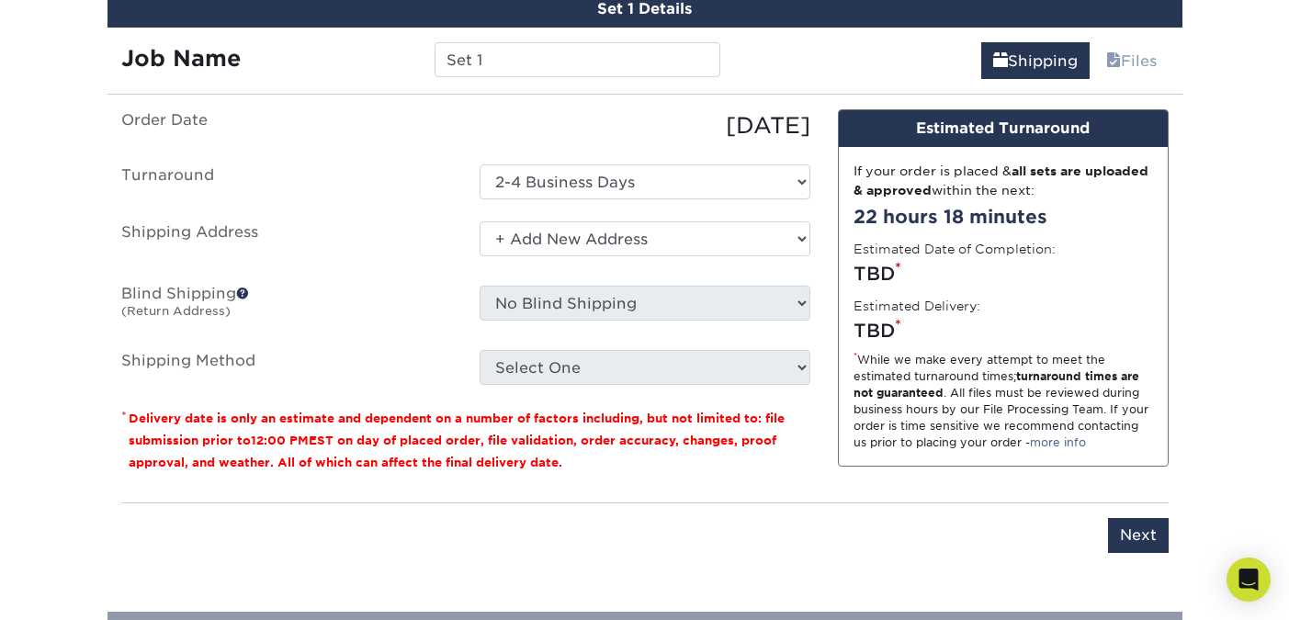
click at [479, 221] on select "Select One + Add New Address - Login" at bounding box center [644, 238] width 331 height 35
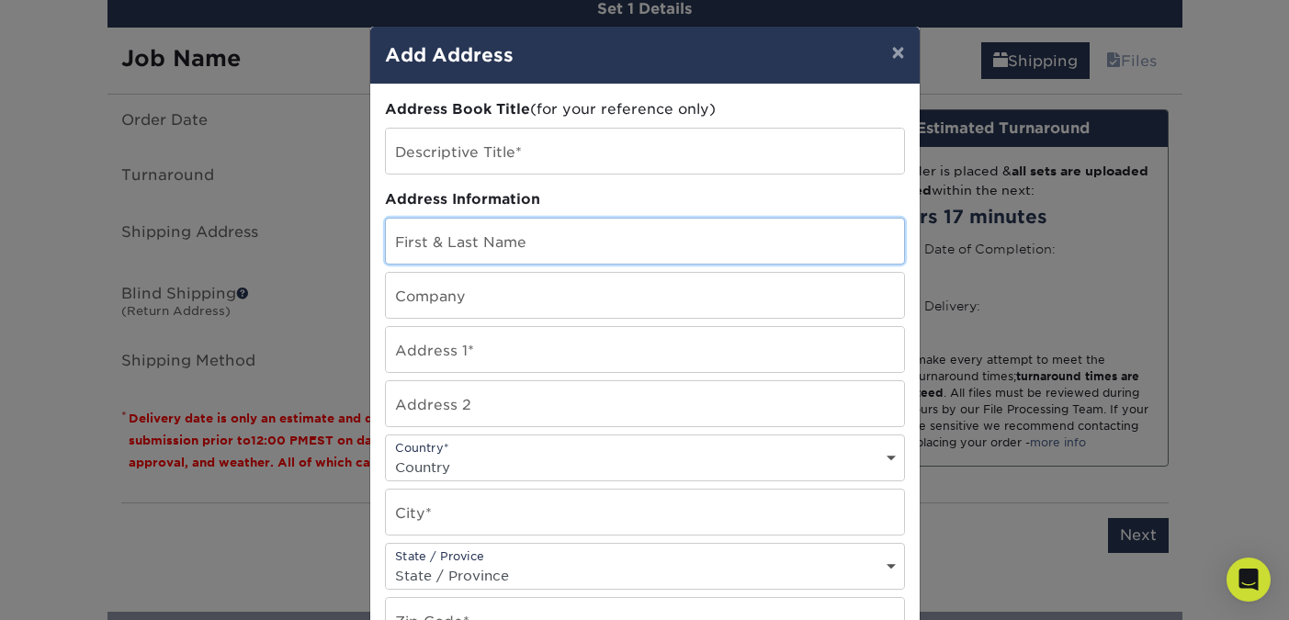
click at [544, 258] on input "text" at bounding box center [645, 241] width 518 height 45
type input "Micah Cooper"
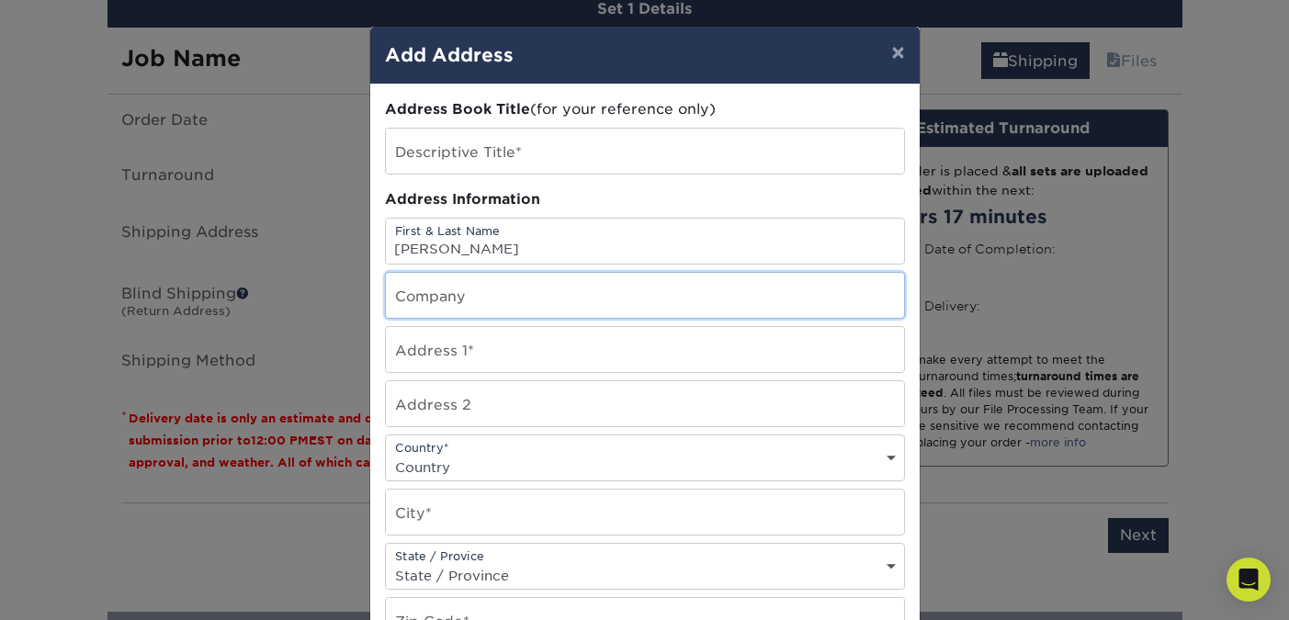
click at [518, 291] on input "text" at bounding box center [645, 295] width 518 height 45
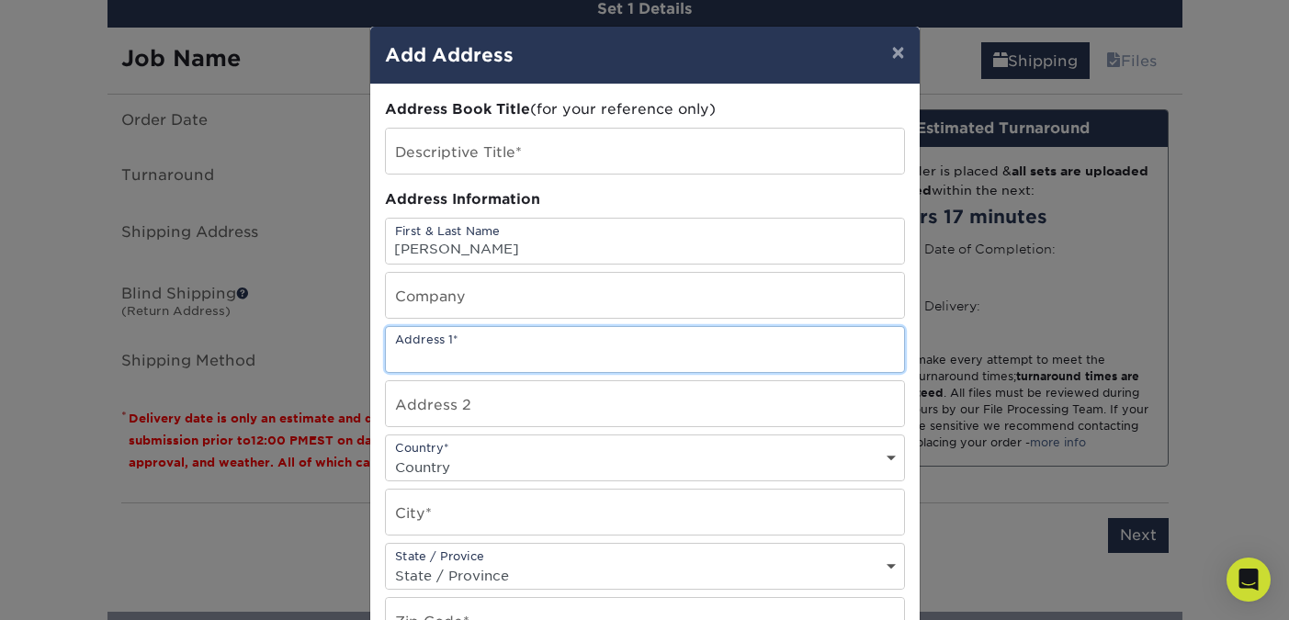
click at [496, 361] on input "text" at bounding box center [645, 349] width 518 height 45
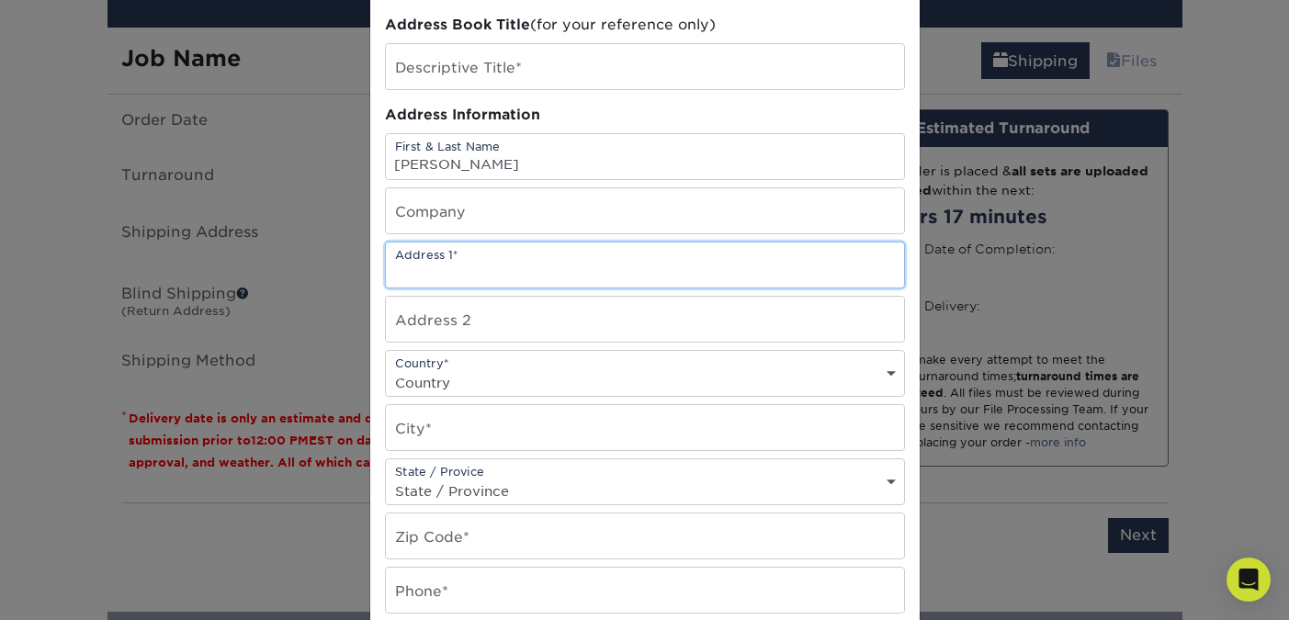
scroll to position [91, 0]
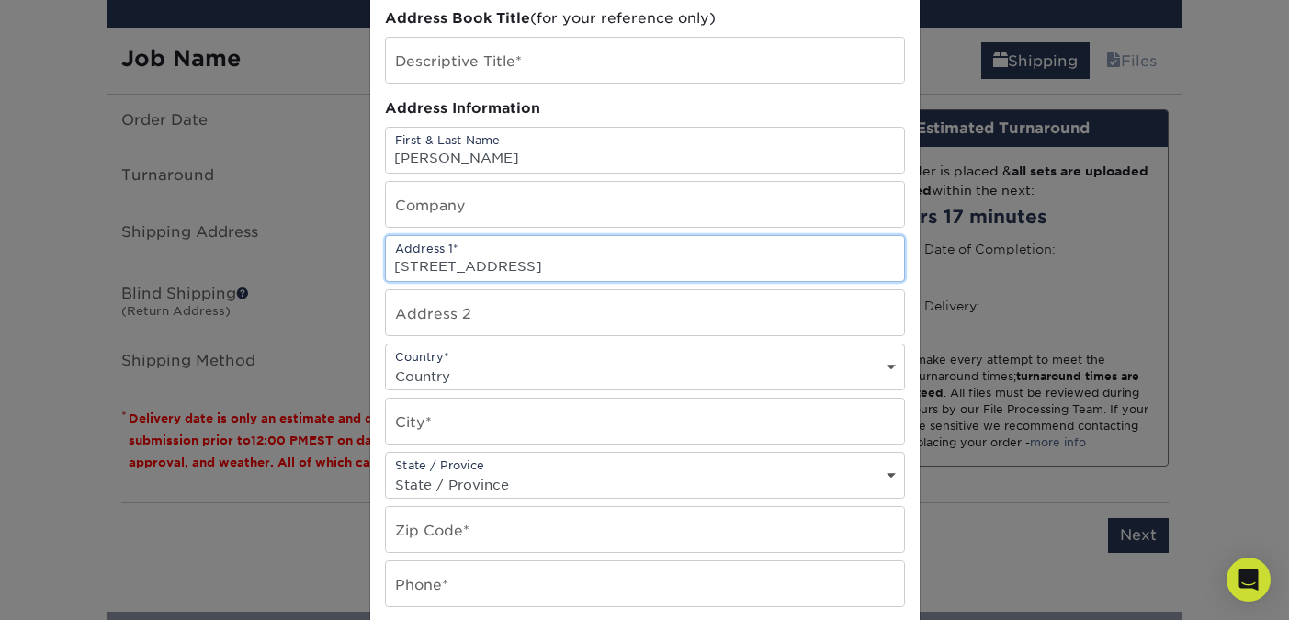
type input "5460 Euclid drive"
click at [490, 387] on select "Country United States Canada ----------------------------- Afghanistan Albania …" at bounding box center [645, 376] width 518 height 27
select select "US"
click at [386, 363] on select "Country United States Canada ----------------------------- Afghanistan Albania …" at bounding box center [645, 376] width 518 height 27
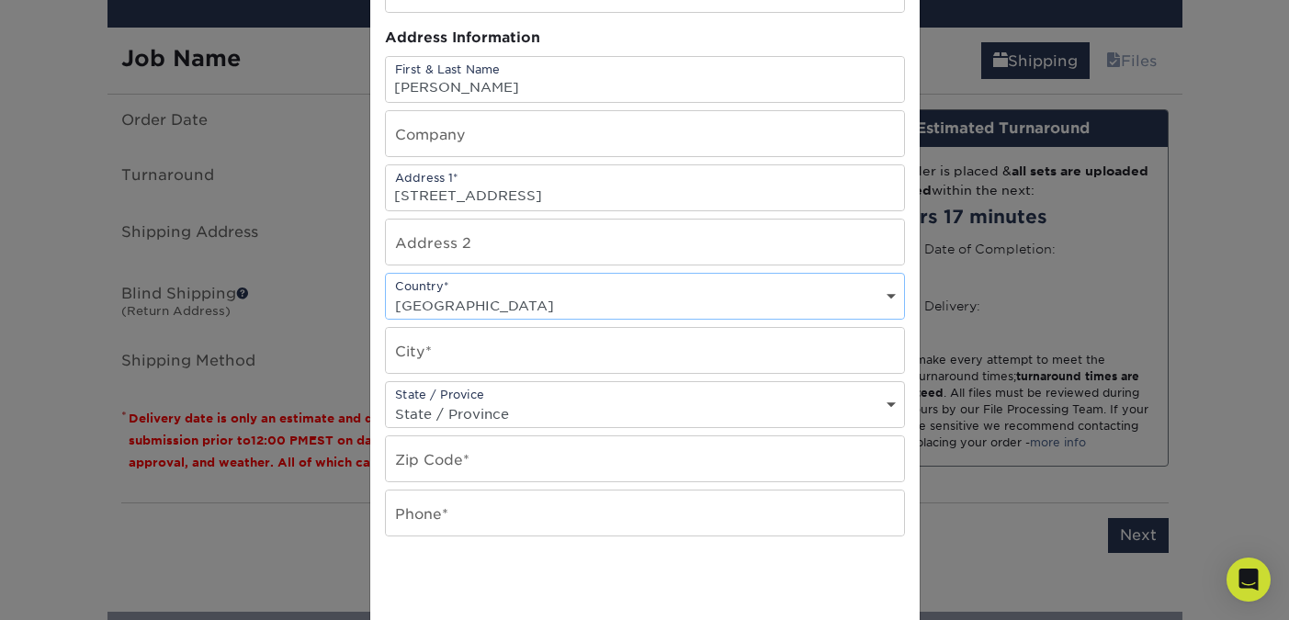
scroll to position [190, 0]
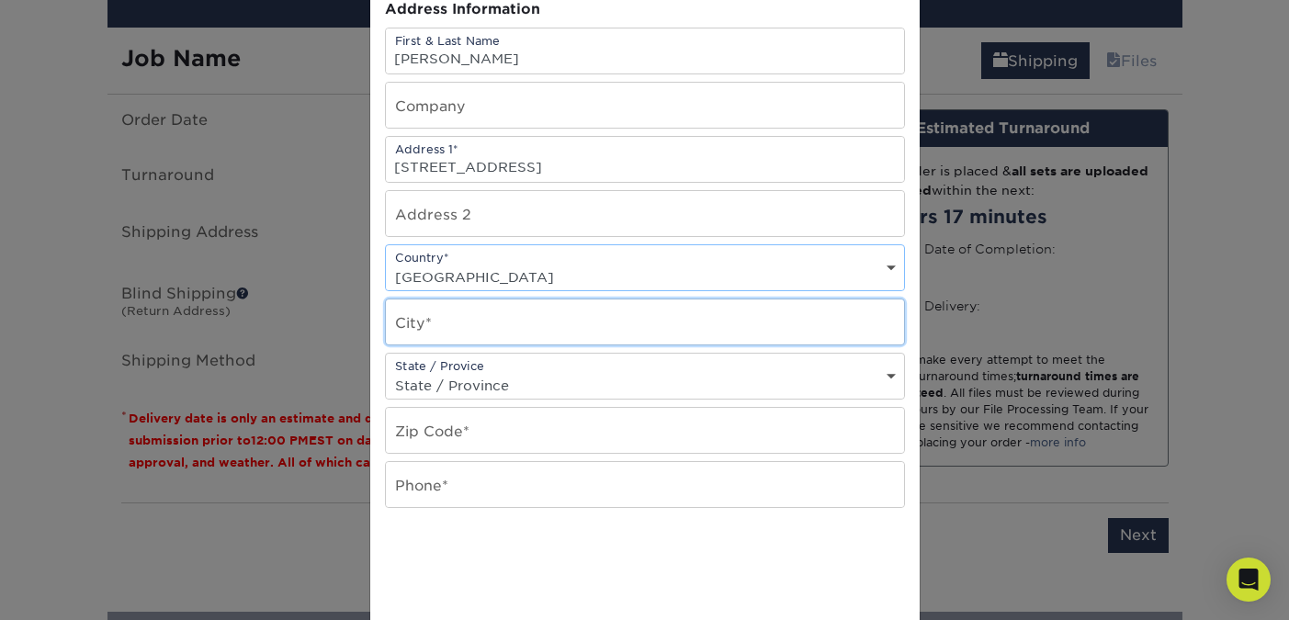
click at [502, 326] on input "text" at bounding box center [645, 321] width 518 height 45
type input "Timnath"
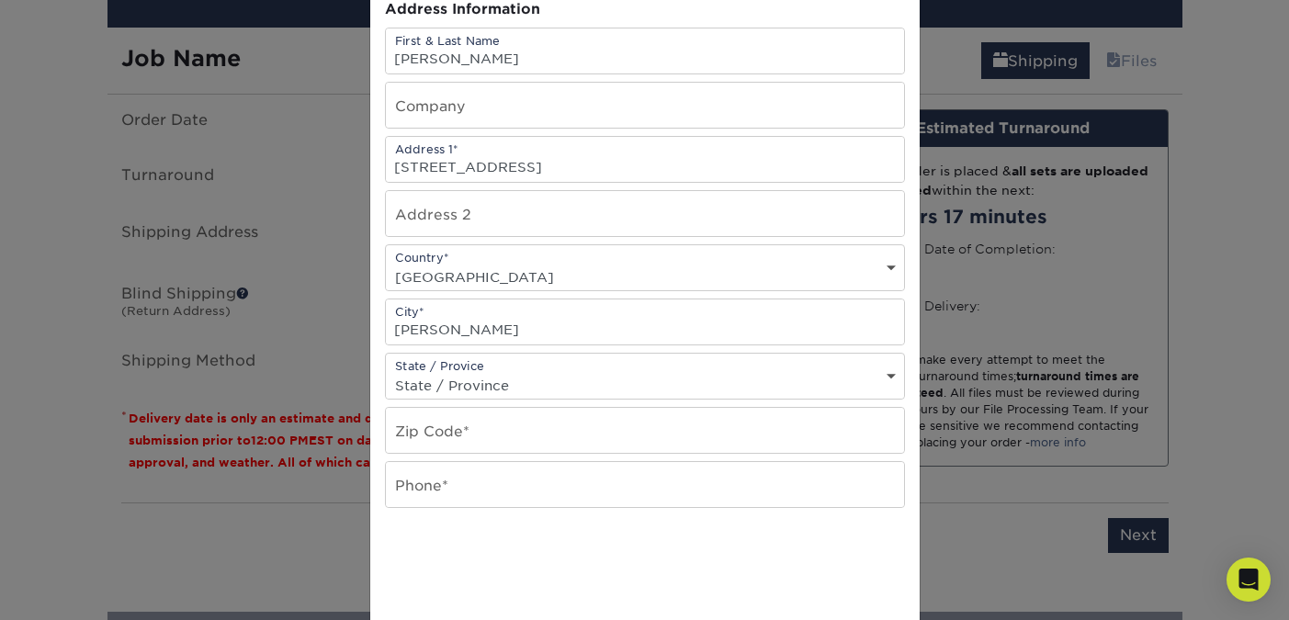
click at [496, 384] on select "State / Province Alabama Alaska Arizona Arkansas California Colorado Connecticu…" at bounding box center [645, 385] width 518 height 27
select select "CO"
click at [386, 372] on select "State / Province Alabama Alaska Arizona Arkansas California Colorado Connecticu…" at bounding box center [645, 385] width 518 height 27
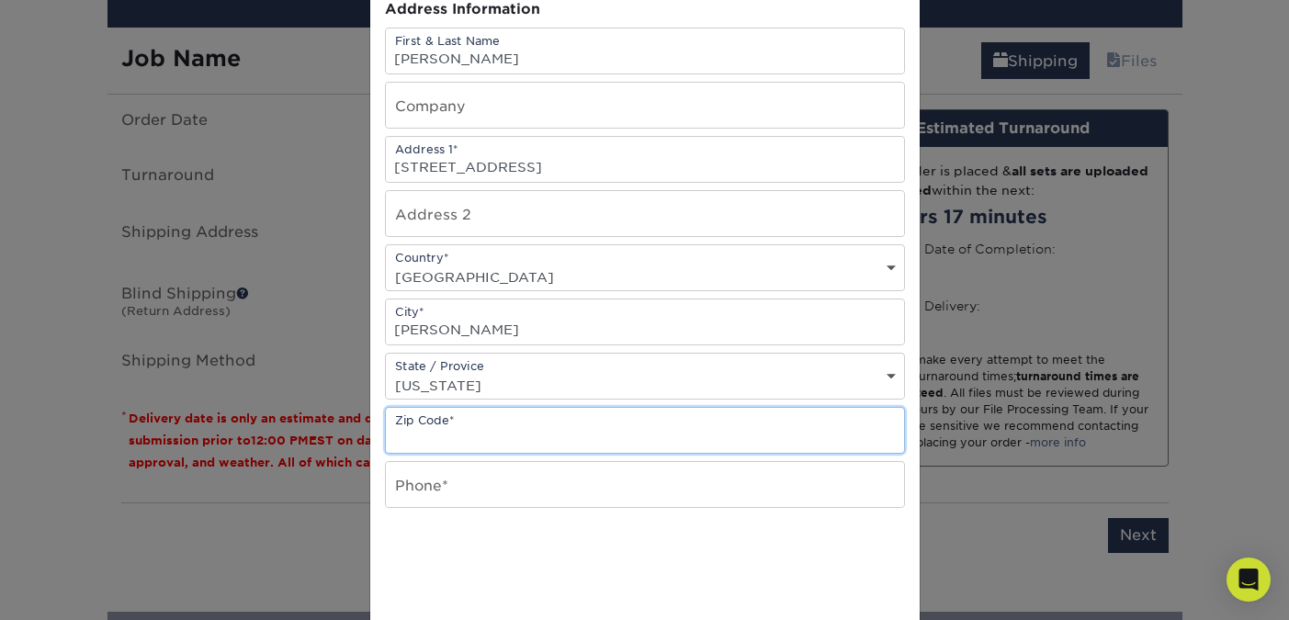
click at [483, 430] on input "text" at bounding box center [645, 430] width 518 height 45
type input "80547"
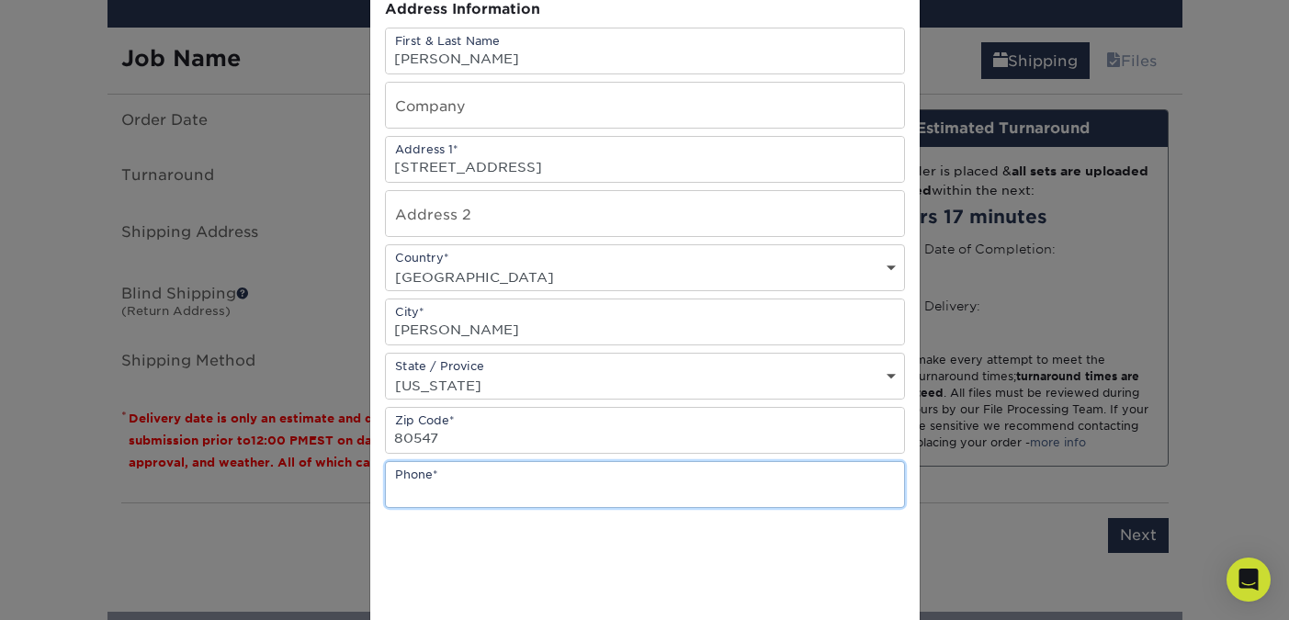
click at [475, 494] on input "text" at bounding box center [645, 484] width 518 height 45
type input "6173087418"
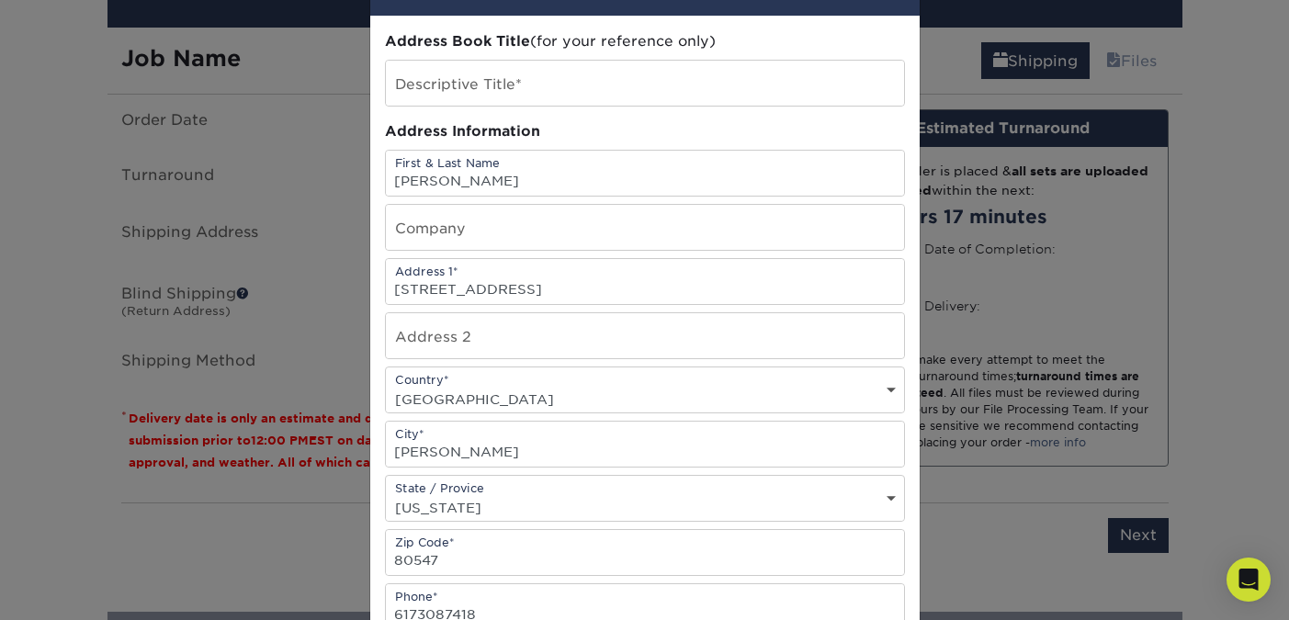
scroll to position [79, 0]
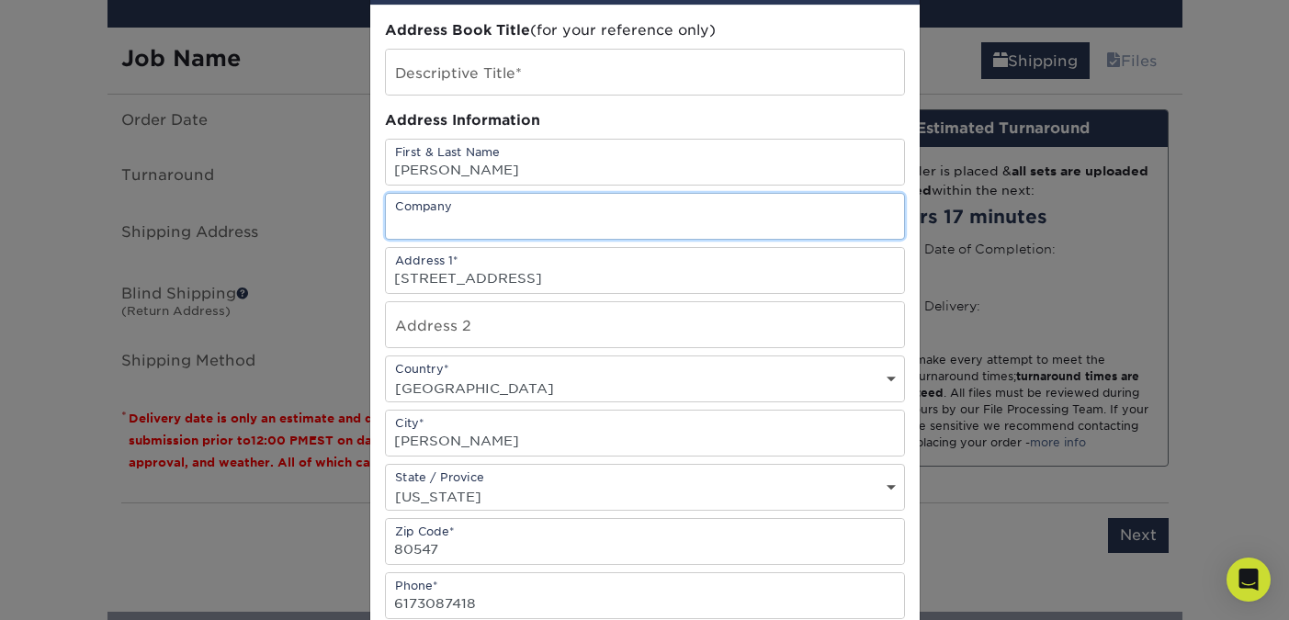
click at [485, 227] on input "text" at bounding box center [645, 216] width 518 height 45
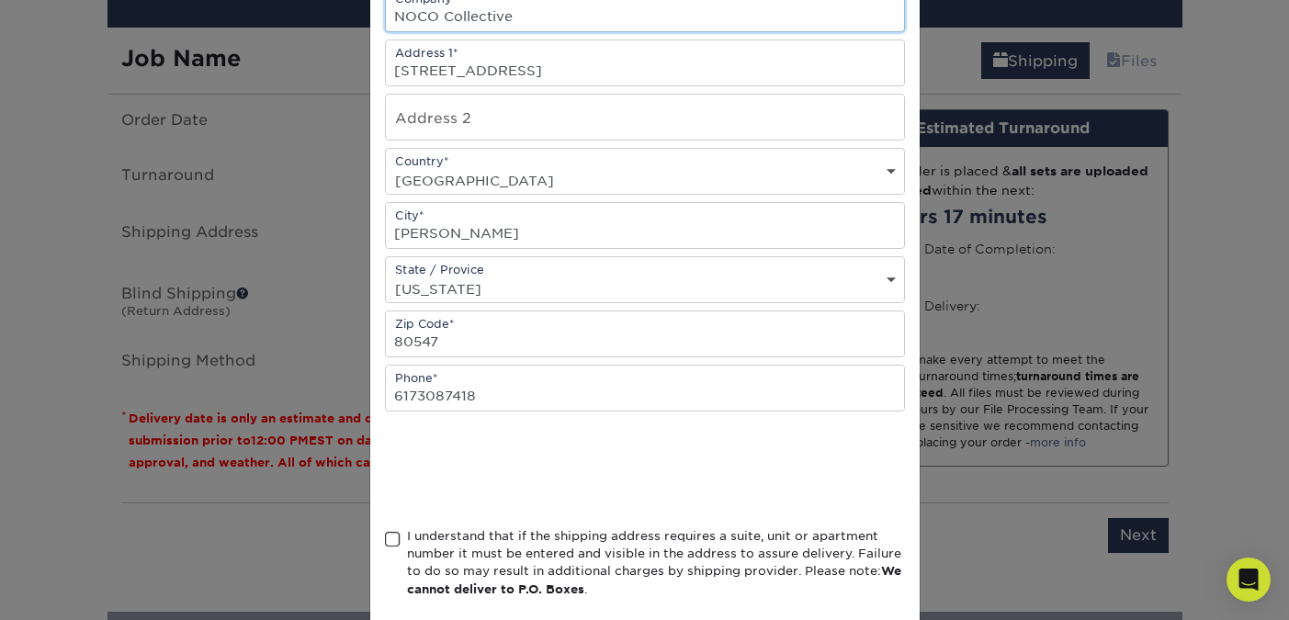
scroll to position [378, 0]
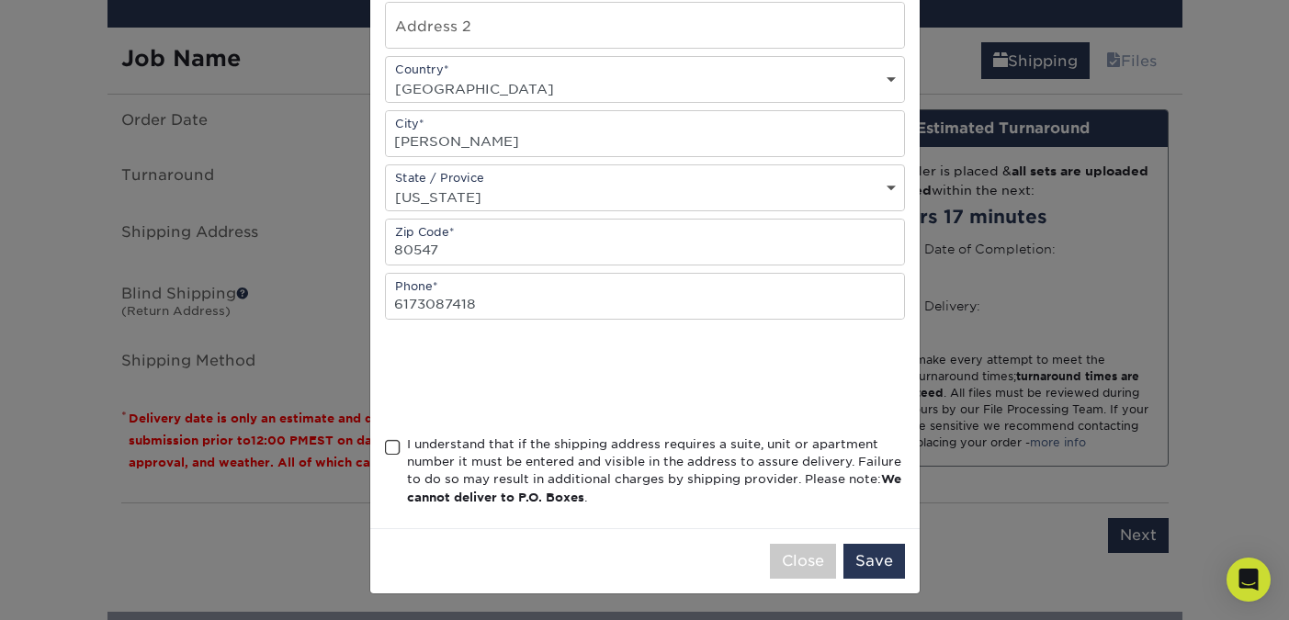
type input "NOCO Collective"
click at [397, 456] on div "I understand that if the shipping address requires a suite, unit or apartment n…" at bounding box center [645, 474] width 520 height 79
click at [391, 447] on span at bounding box center [393, 447] width 16 height 17
click at [0, 0] on input "I understand that if the shipping address requires a suite, unit or apartment n…" at bounding box center [0, 0] width 0 height 0
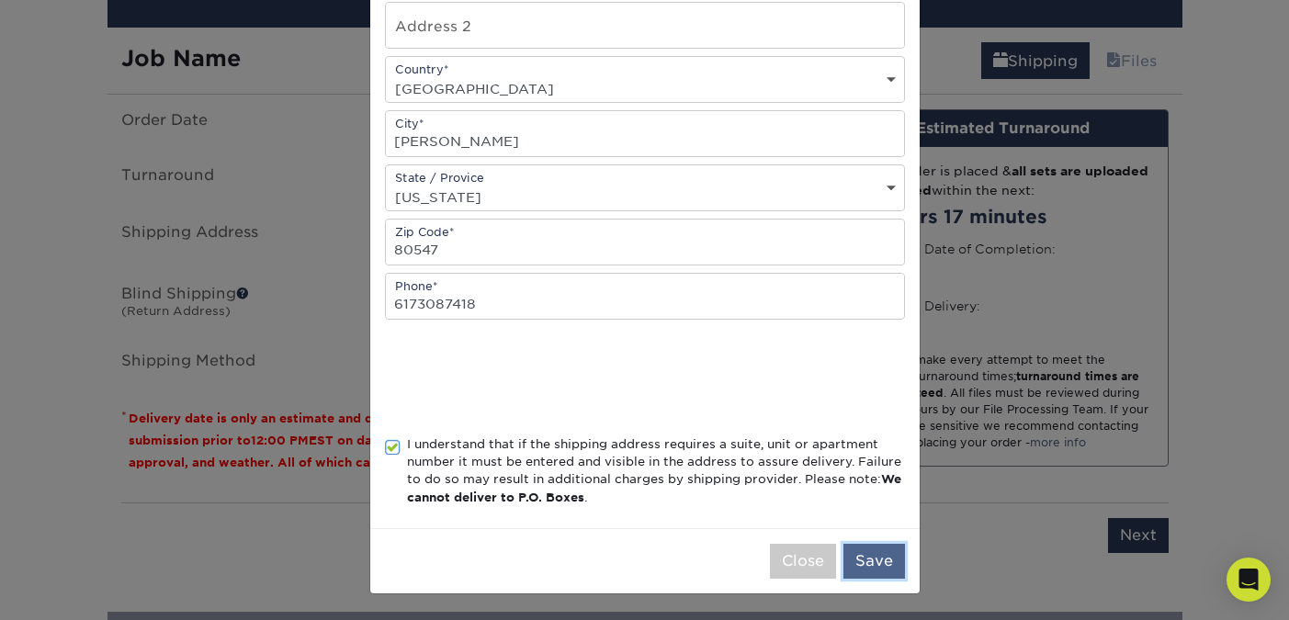
click at [871, 558] on button "Save" at bounding box center [874, 561] width 62 height 35
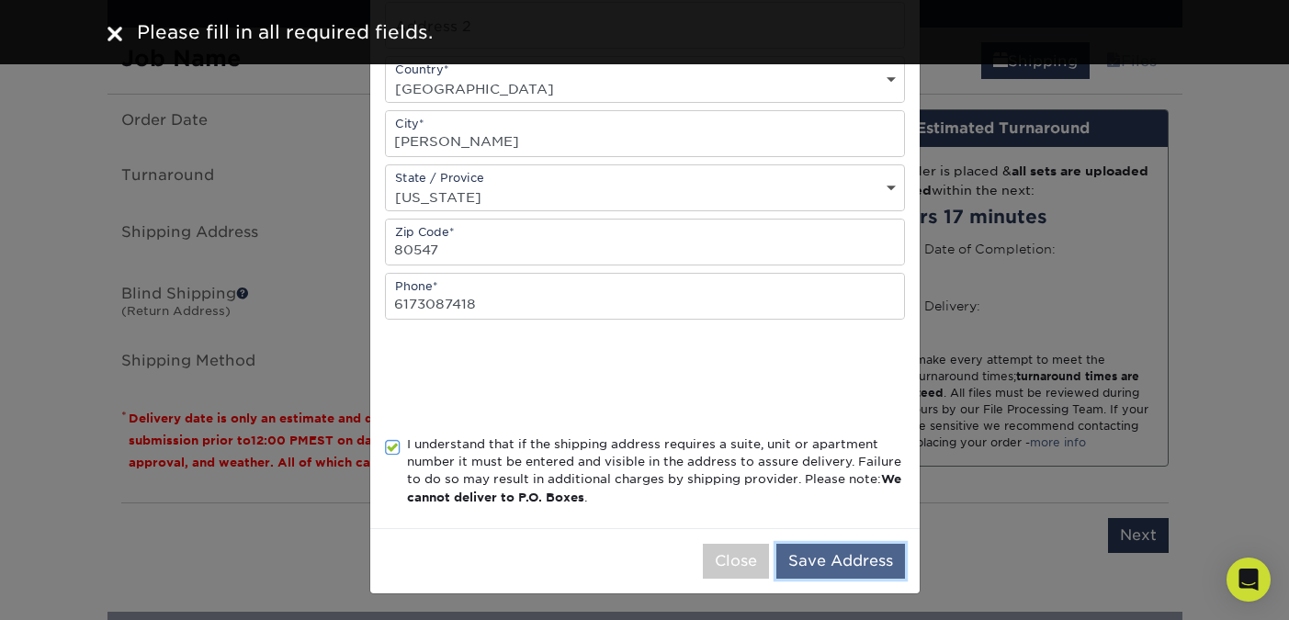
click at [850, 559] on button "Save Address" at bounding box center [840, 561] width 129 height 35
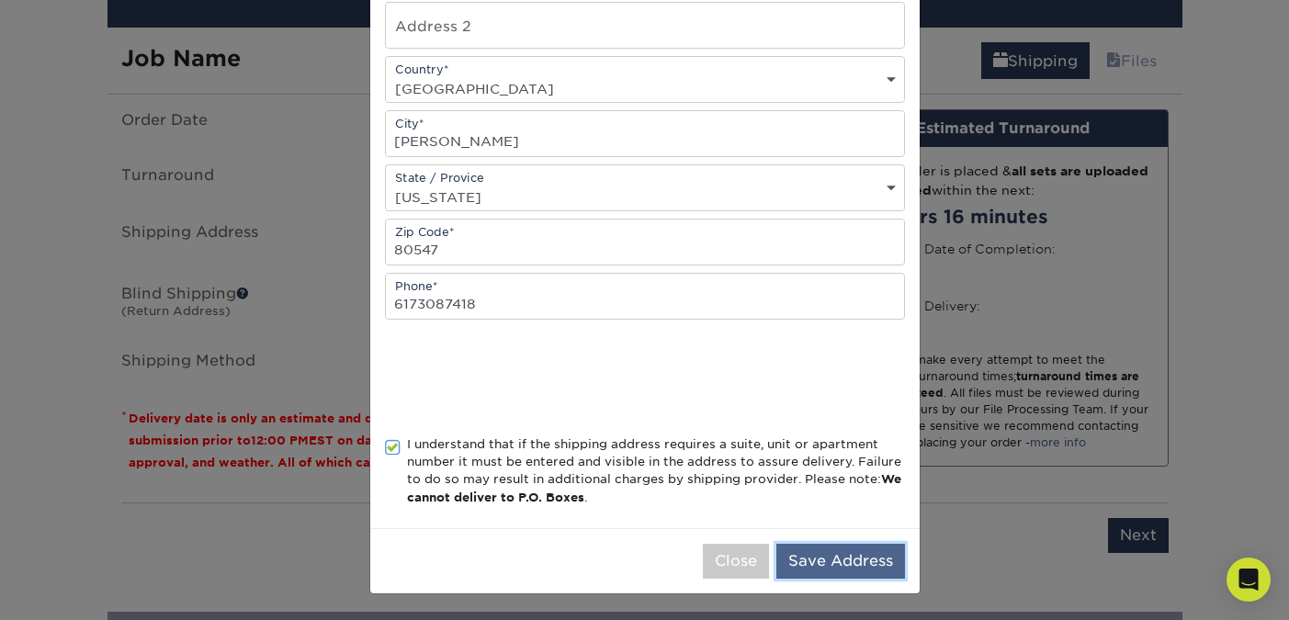
click at [843, 563] on button "Save Address" at bounding box center [840, 561] width 129 height 35
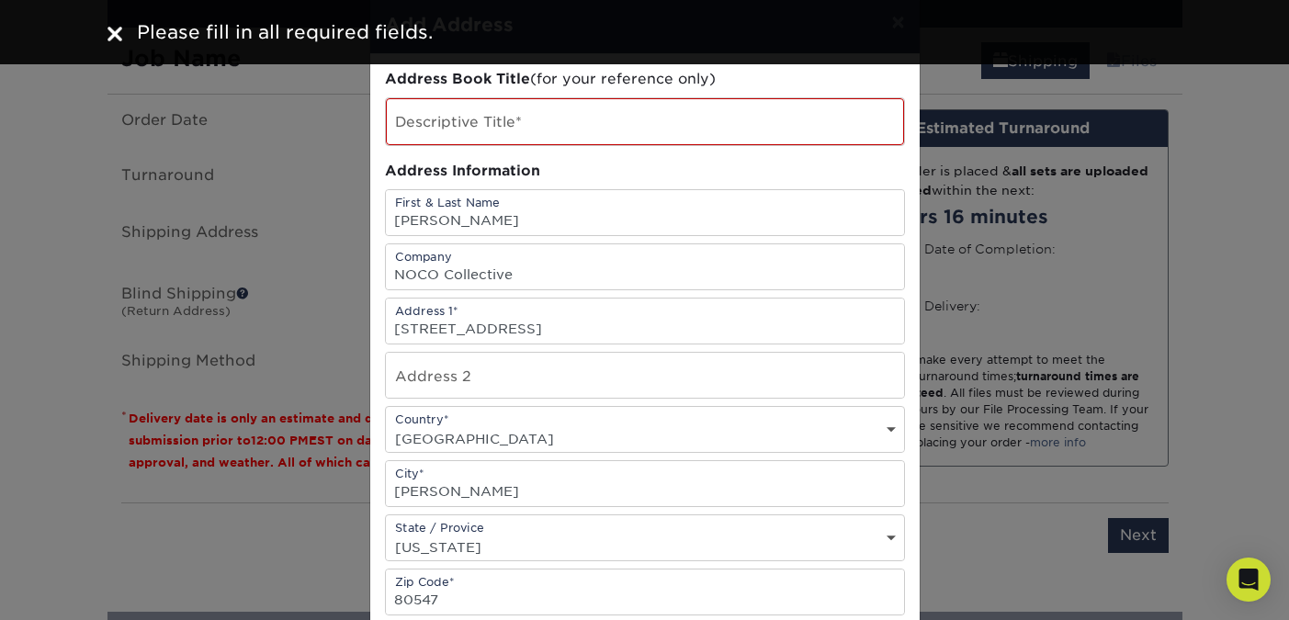
scroll to position [0, 0]
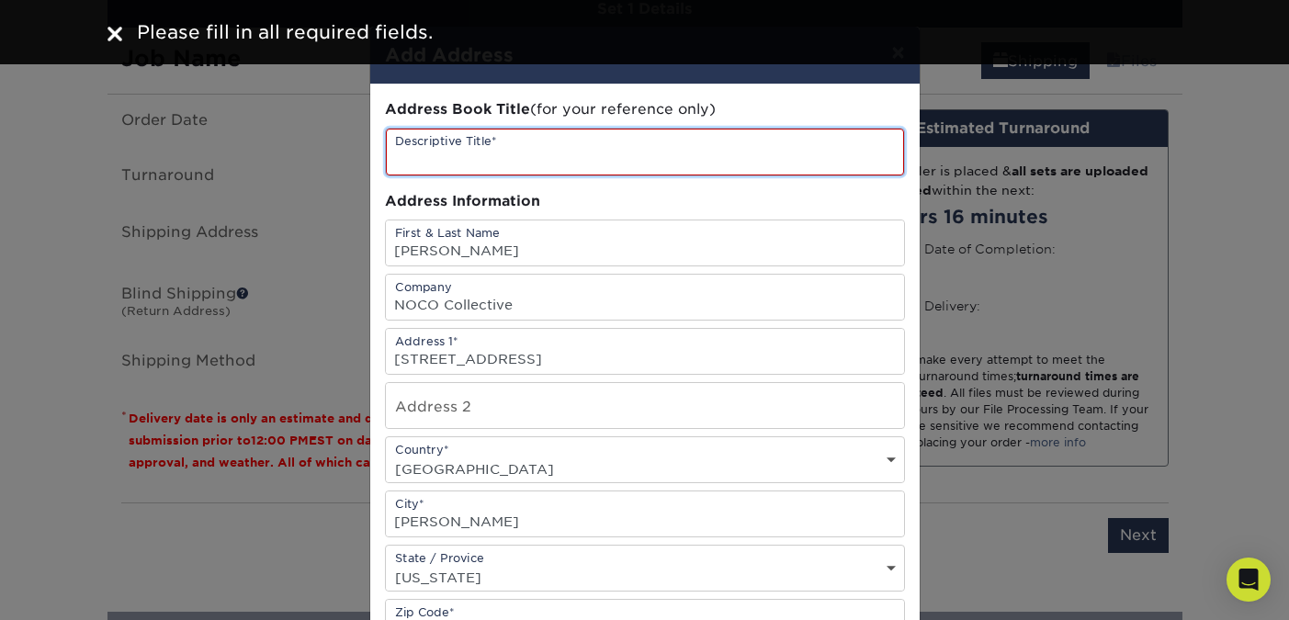
click at [543, 144] on input "text" at bounding box center [645, 152] width 518 height 47
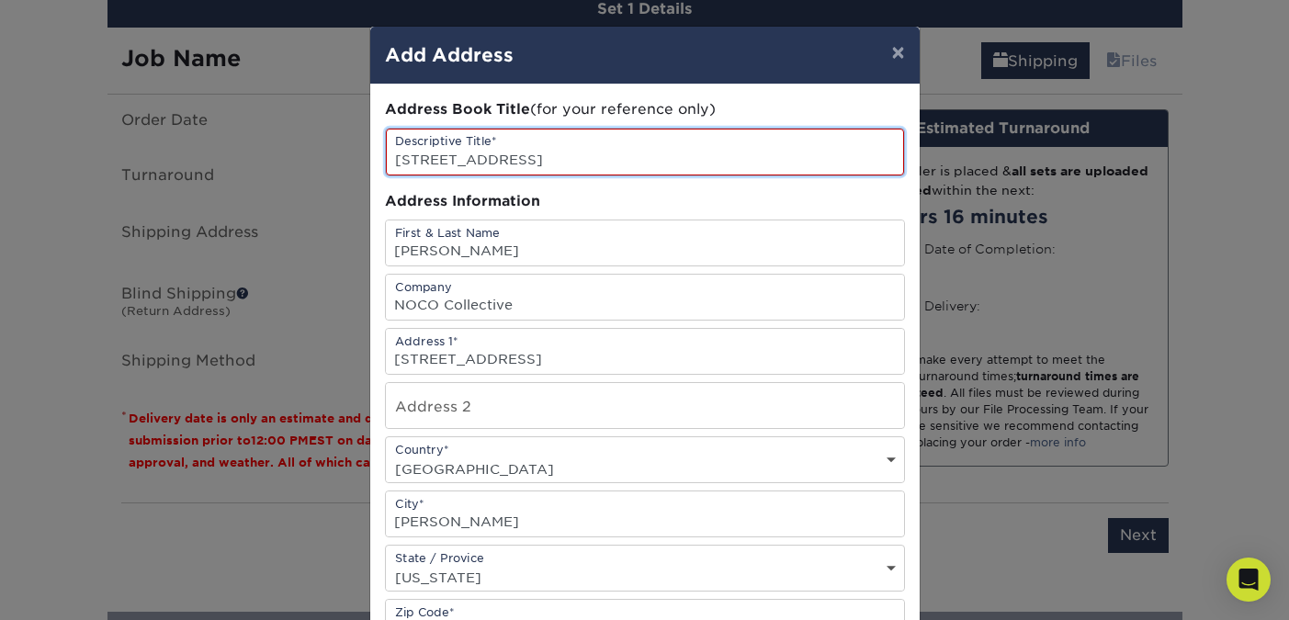
type input "5460 euclid drive"
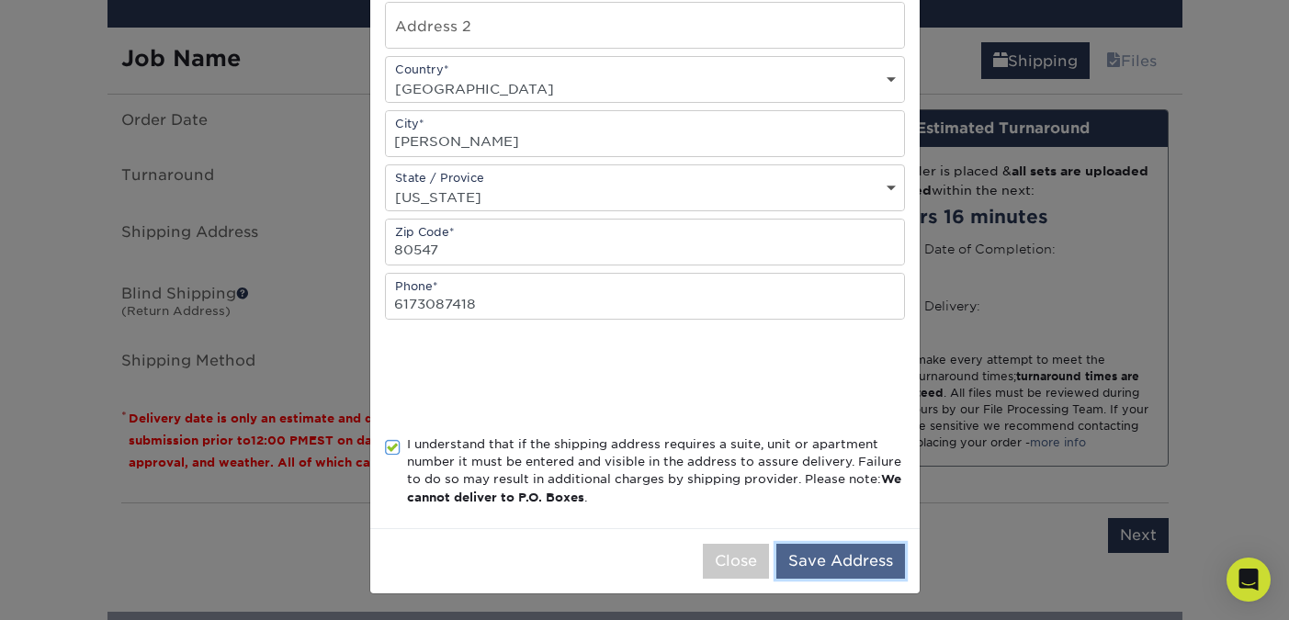
click at [806, 551] on button "Save Address" at bounding box center [840, 561] width 129 height 35
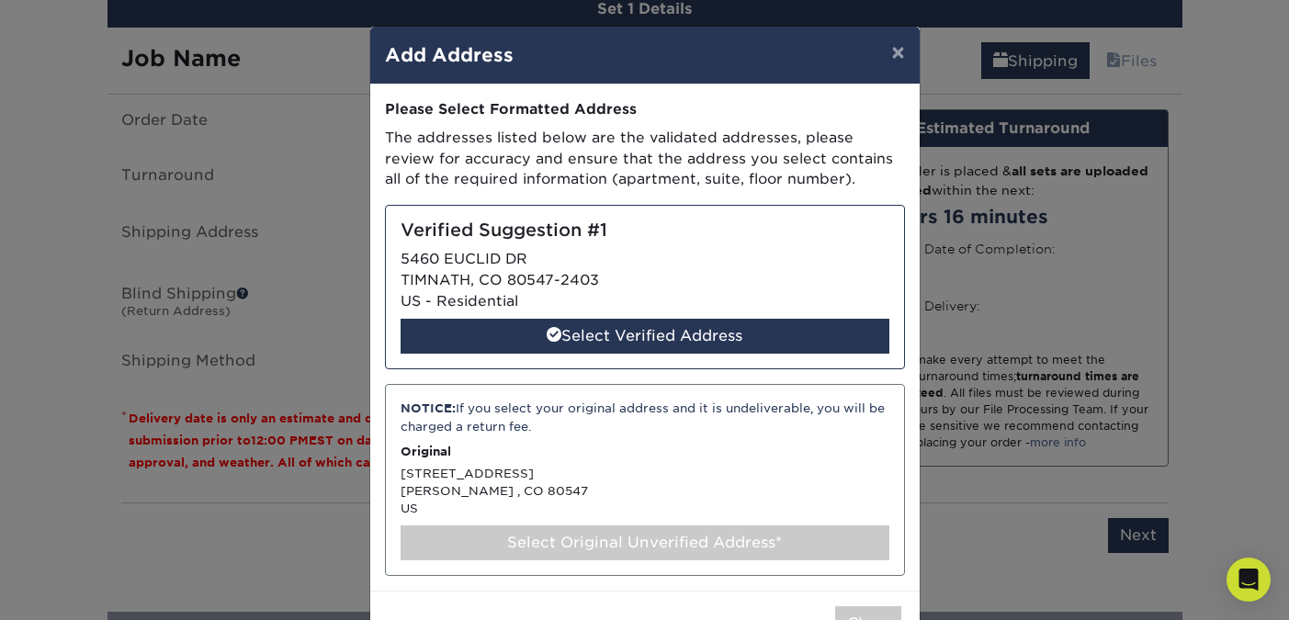
scroll to position [62, 0]
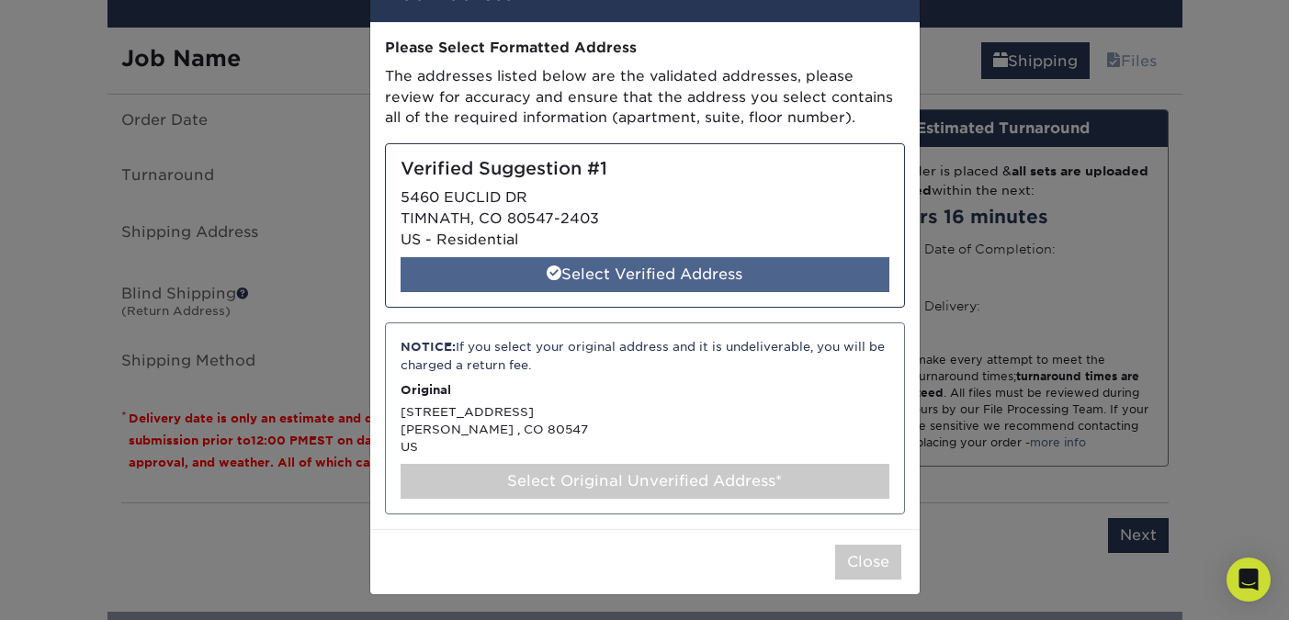
click at [662, 276] on div "Select Verified Address" at bounding box center [644, 274] width 489 height 35
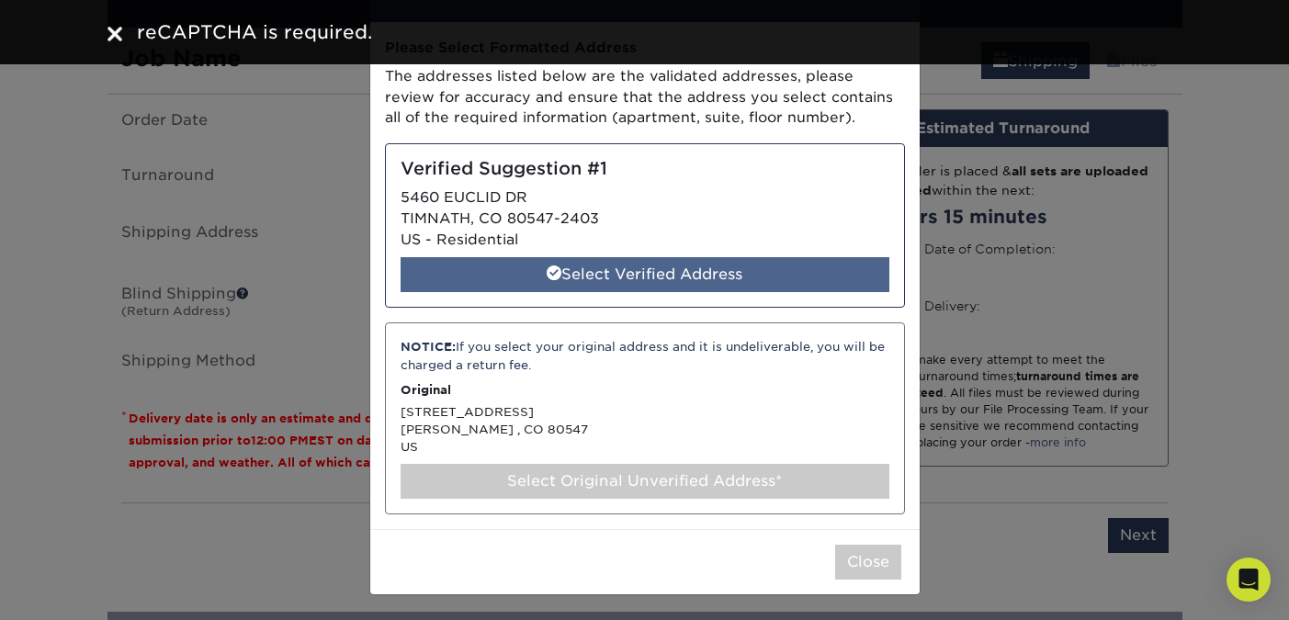
click at [635, 275] on div "Select Verified Address" at bounding box center [644, 274] width 489 height 35
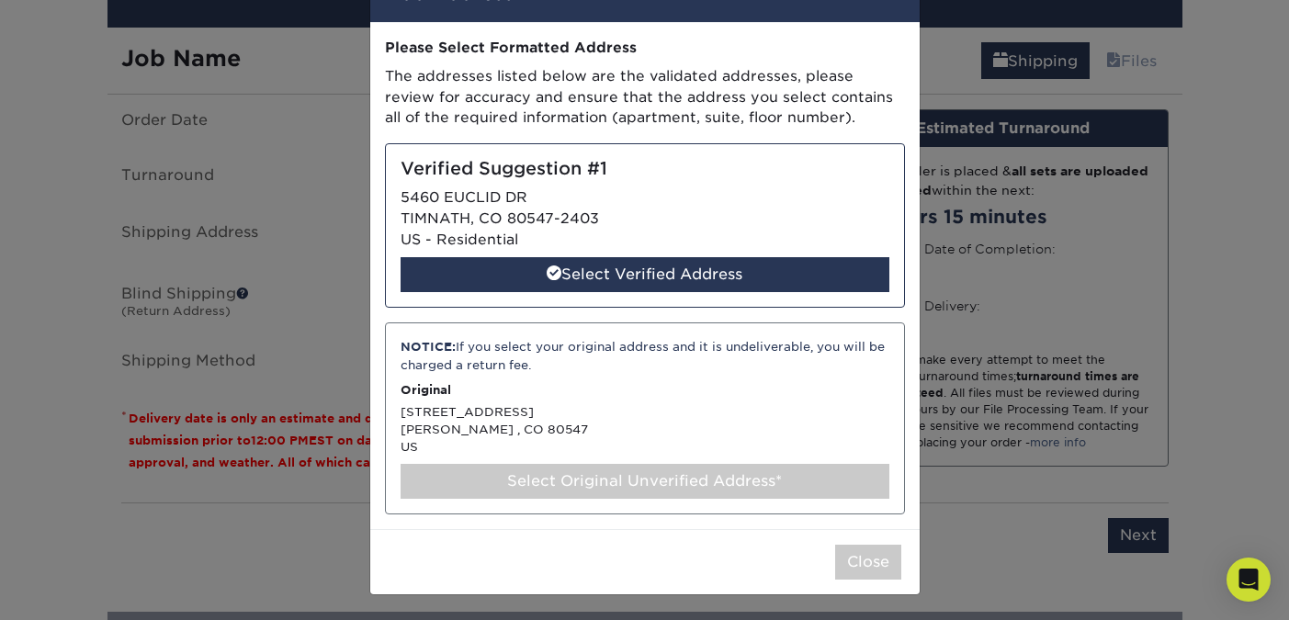
click at [632, 130] on div "Please Select Formatted Address The addresses listed below are the validated ad…" at bounding box center [645, 276] width 520 height 477
click at [632, 170] on h5 "Verified Suggestion #1" at bounding box center [644, 169] width 489 height 21
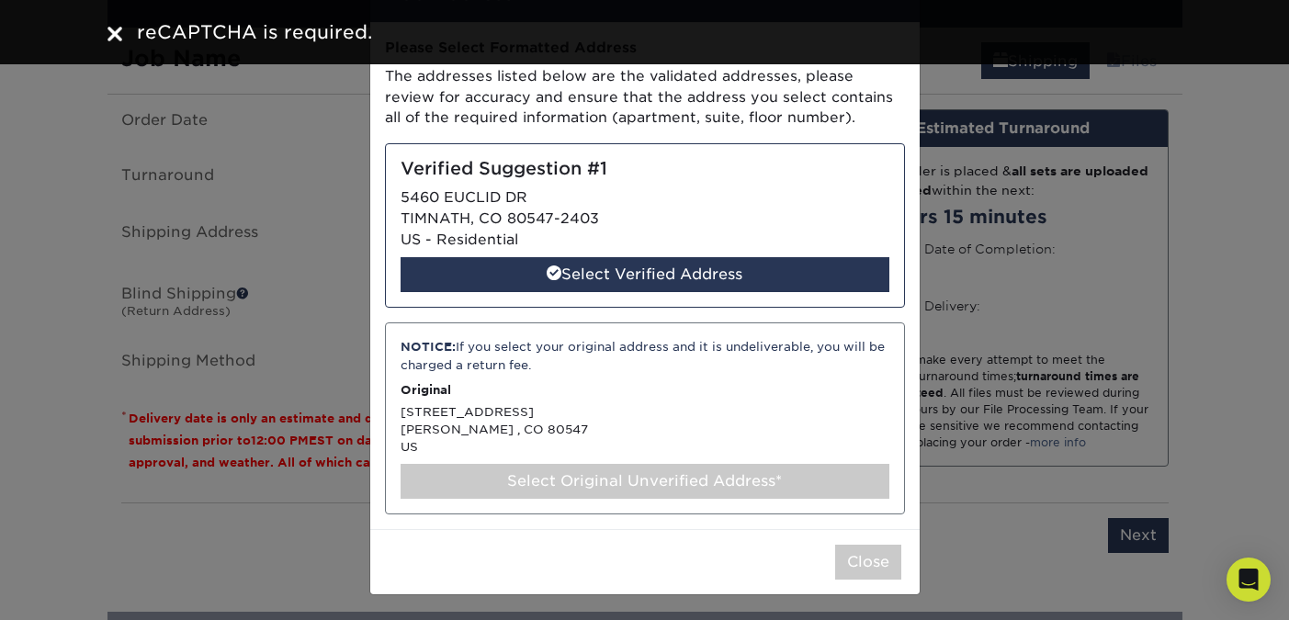
click at [170, 36] on span "reCAPTCHA is required." at bounding box center [254, 32] width 235 height 22
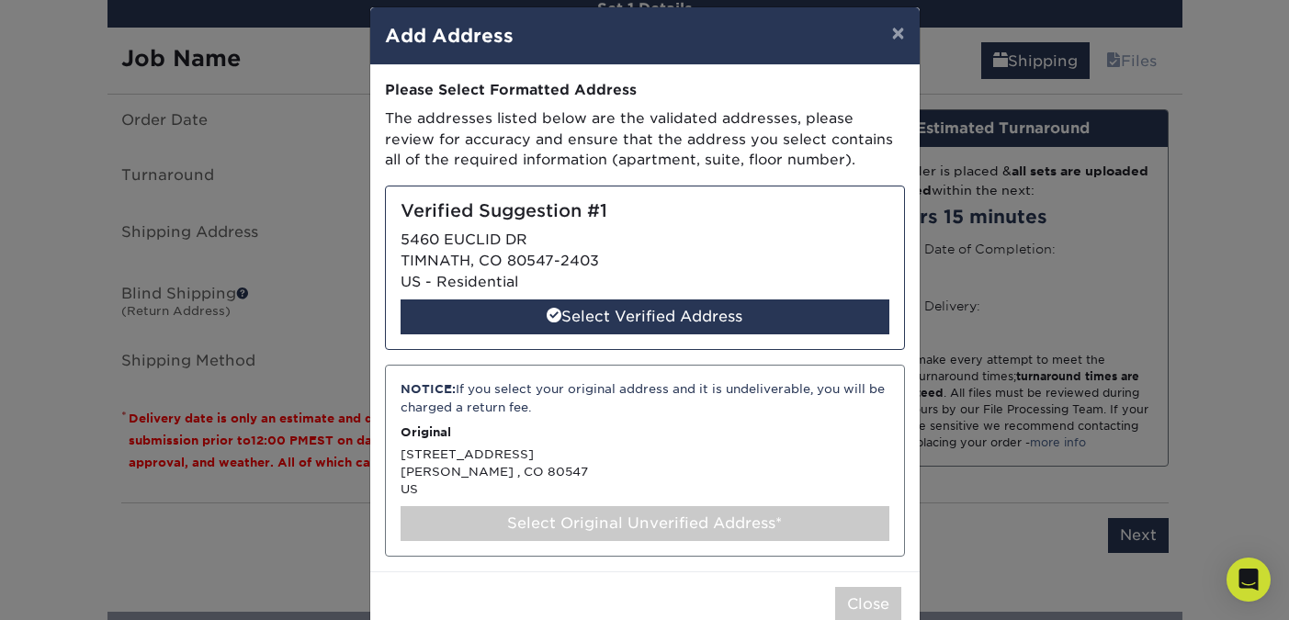
scroll to position [0, 0]
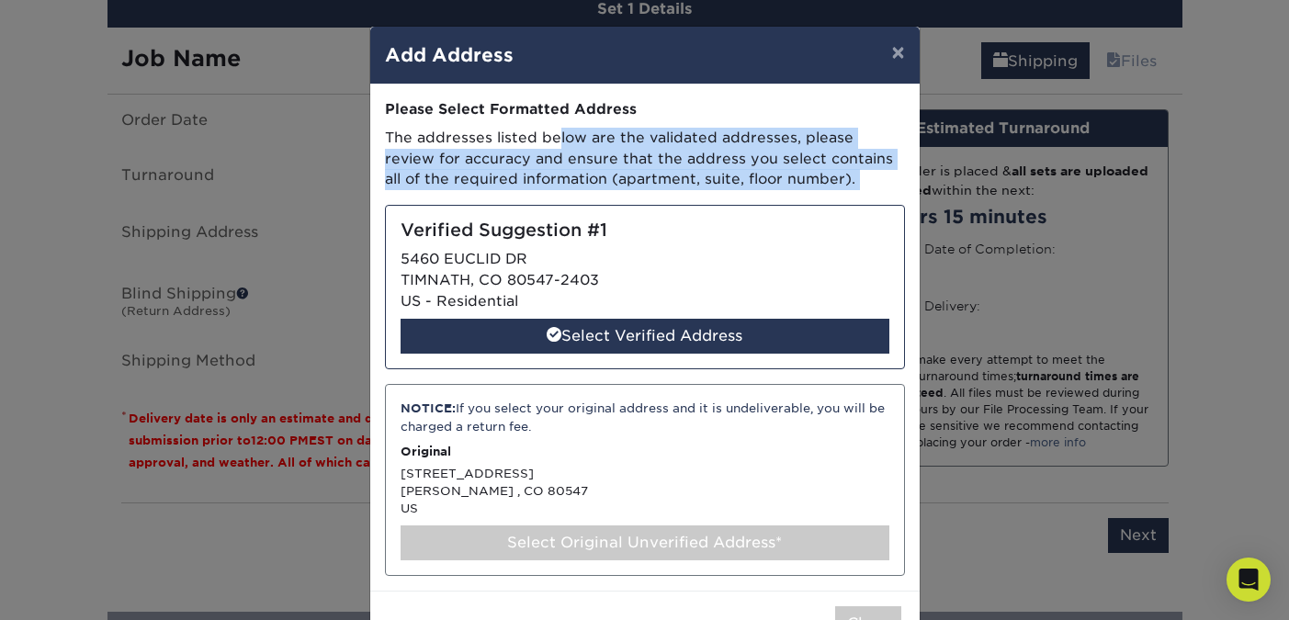
drag, startPoint x: 406, startPoint y: 141, endPoint x: 766, endPoint y: 215, distance: 367.6
click at [766, 215] on div "Please Select Formatted Address The addresses listed below are the validated ad…" at bounding box center [645, 337] width 520 height 477
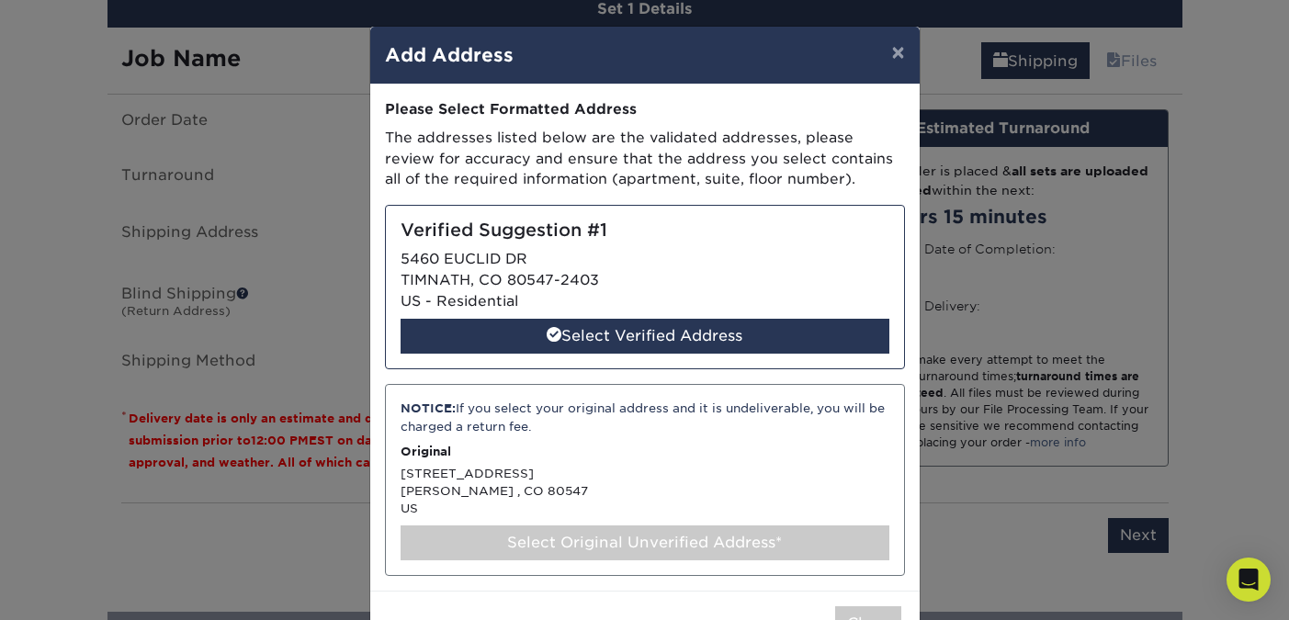
click at [785, 189] on p "The addresses listed below are the validated addresses, please review for accur…" at bounding box center [645, 159] width 520 height 62
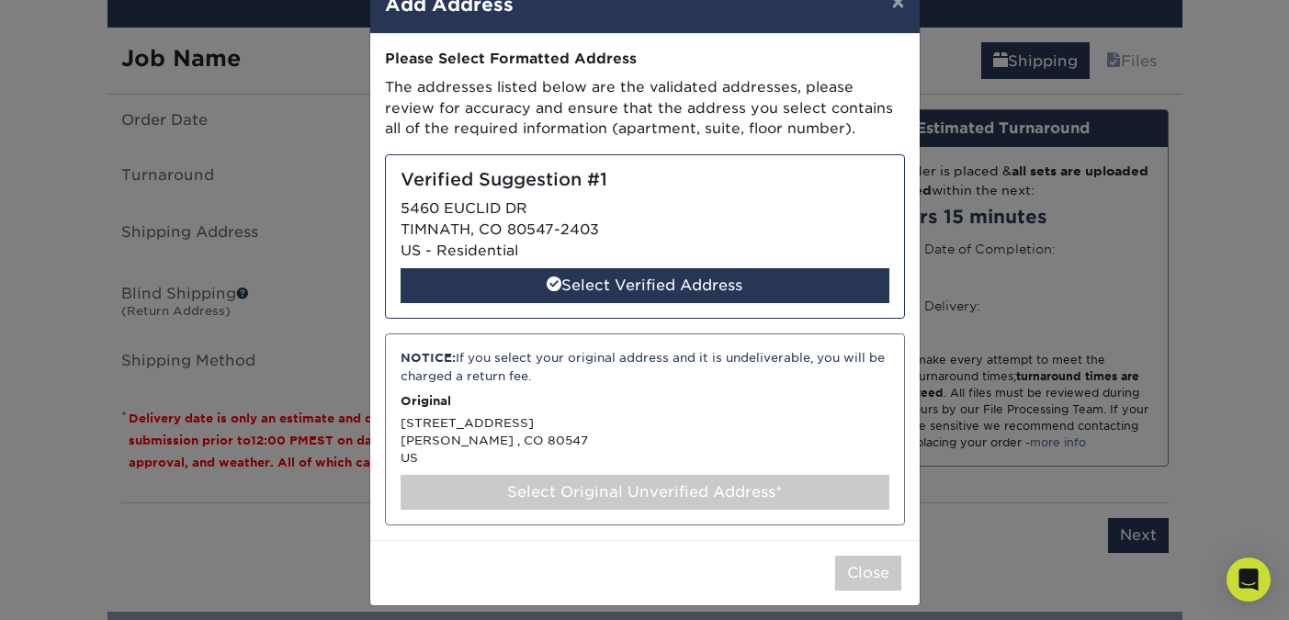
scroll to position [62, 0]
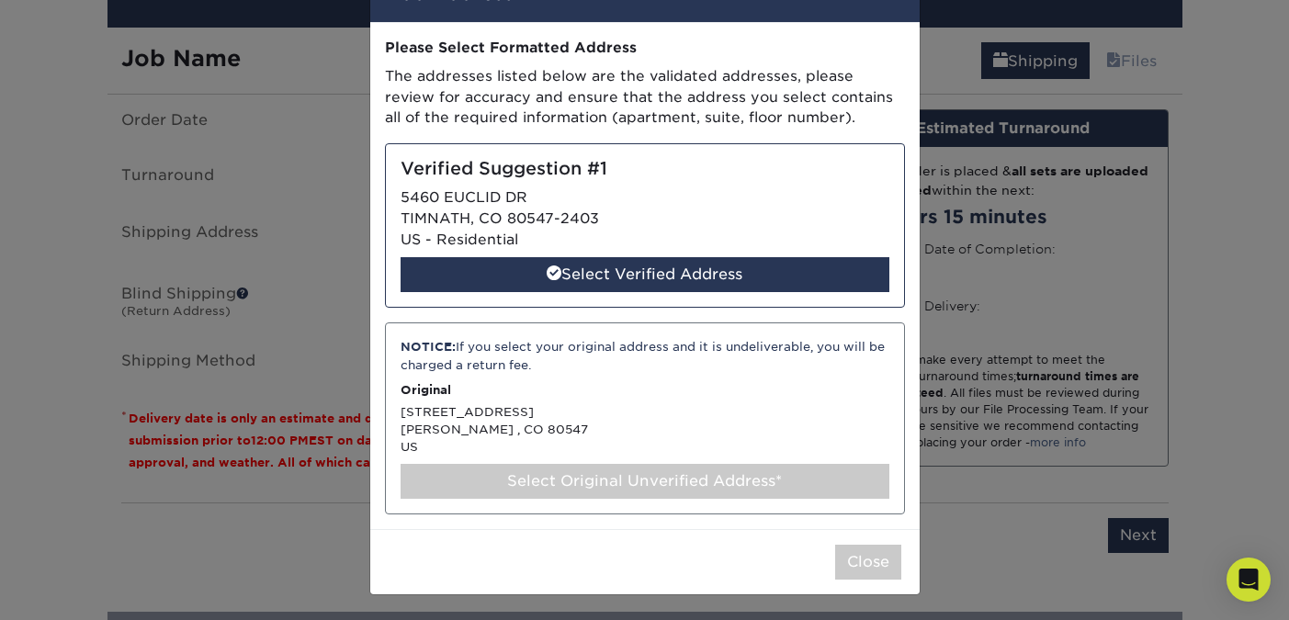
click at [681, 427] on div "NOTICE: If you select your original address and it is undeliverable, you will b…" at bounding box center [645, 417] width 520 height 191
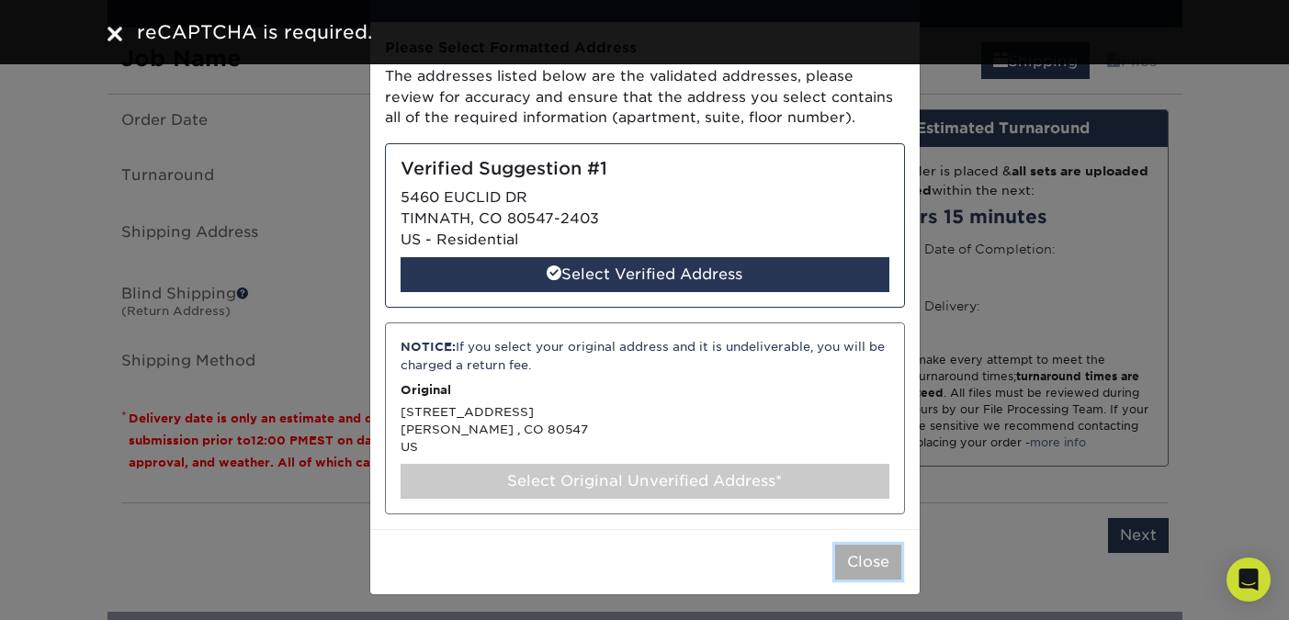
click at [862, 567] on button "Close" at bounding box center [868, 562] width 66 height 35
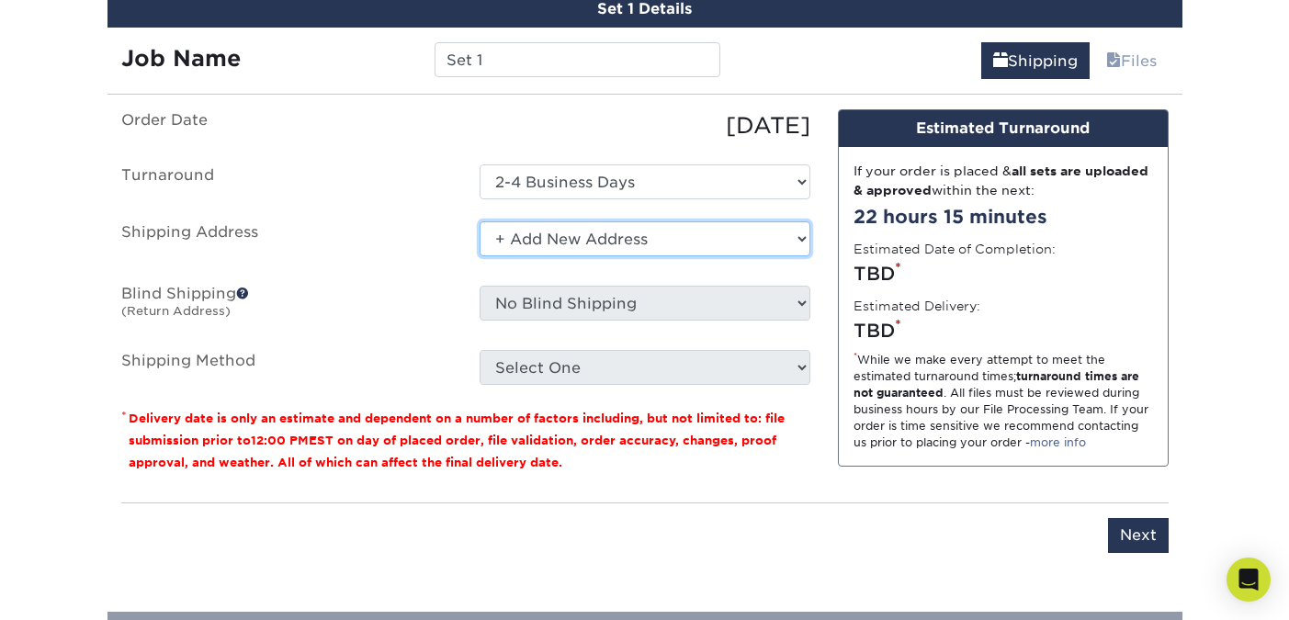
click at [577, 235] on select "Select One + Add New Address - Login" at bounding box center [644, 238] width 331 height 35
click at [479, 221] on select "Select One + Add New Address - Login" at bounding box center [644, 238] width 331 height 35
click at [572, 248] on select "Select One + Add New Address - Login" at bounding box center [644, 238] width 331 height 35
click at [479, 221] on select "Select One + Add New Address - Login" at bounding box center [644, 238] width 331 height 35
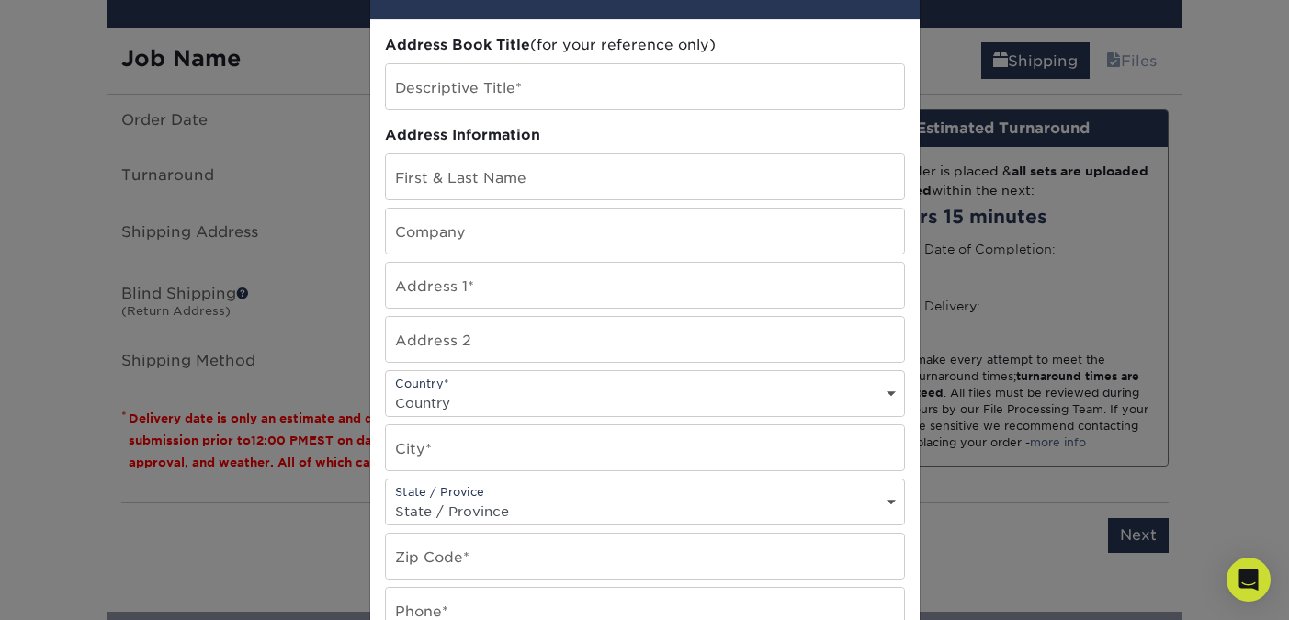
scroll to position [0, 0]
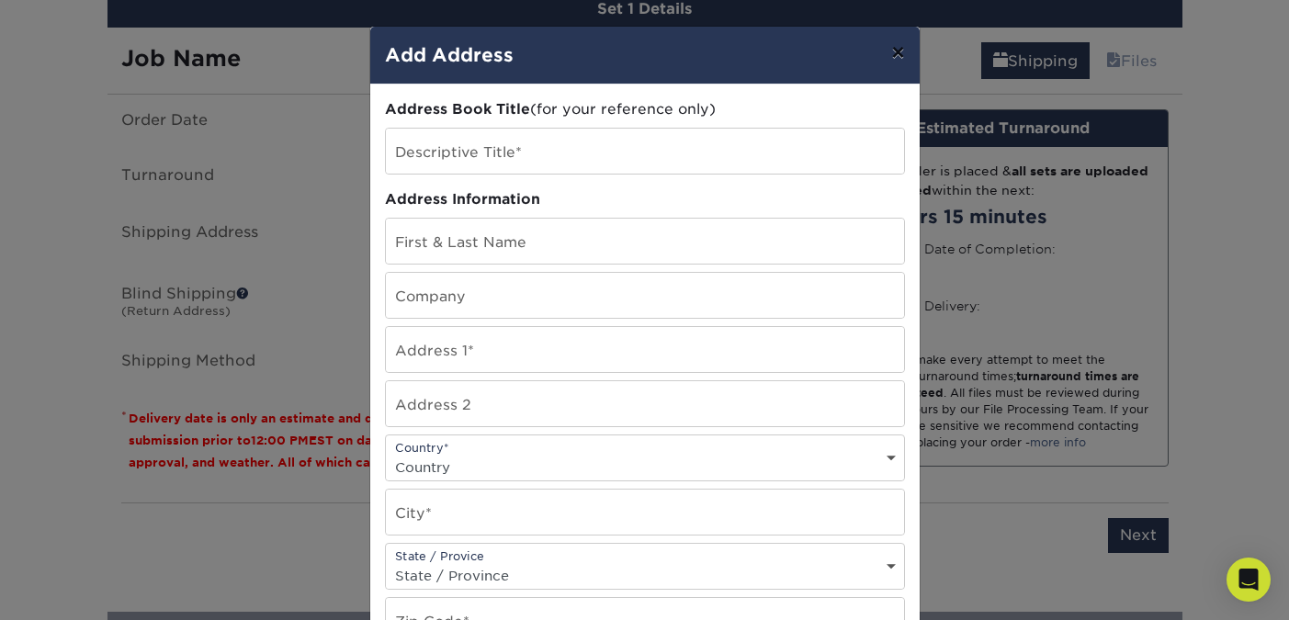
click at [893, 59] on button "×" at bounding box center [897, 52] width 42 height 51
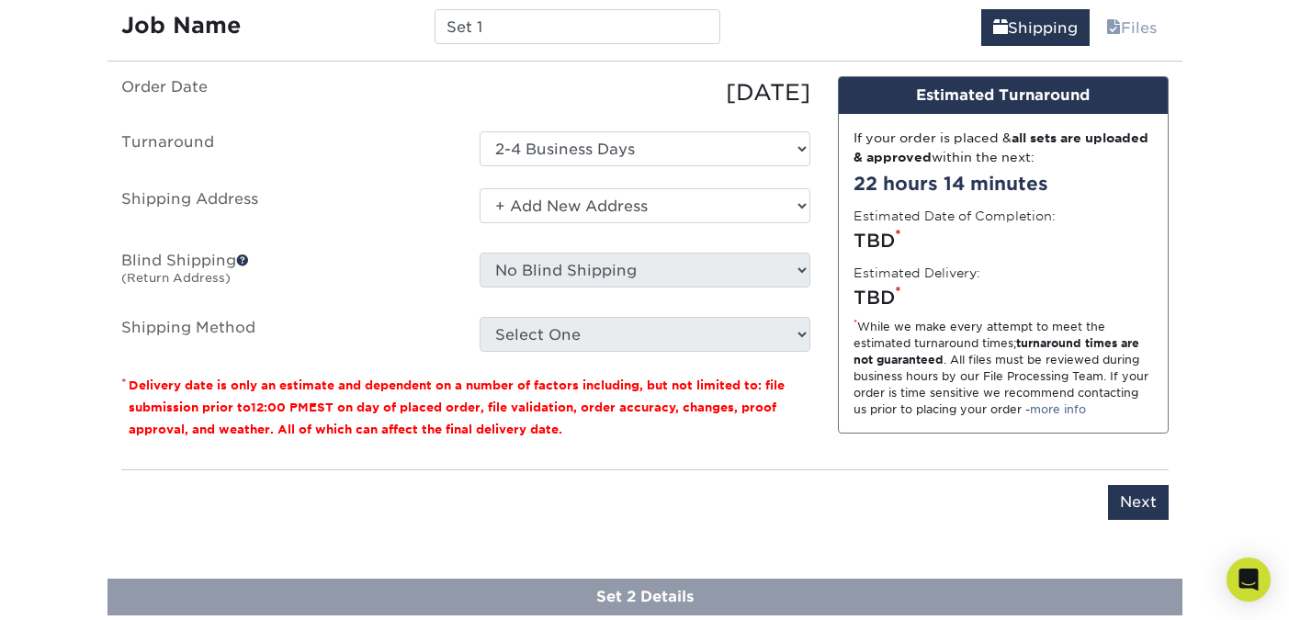
scroll to position [1315, 0]
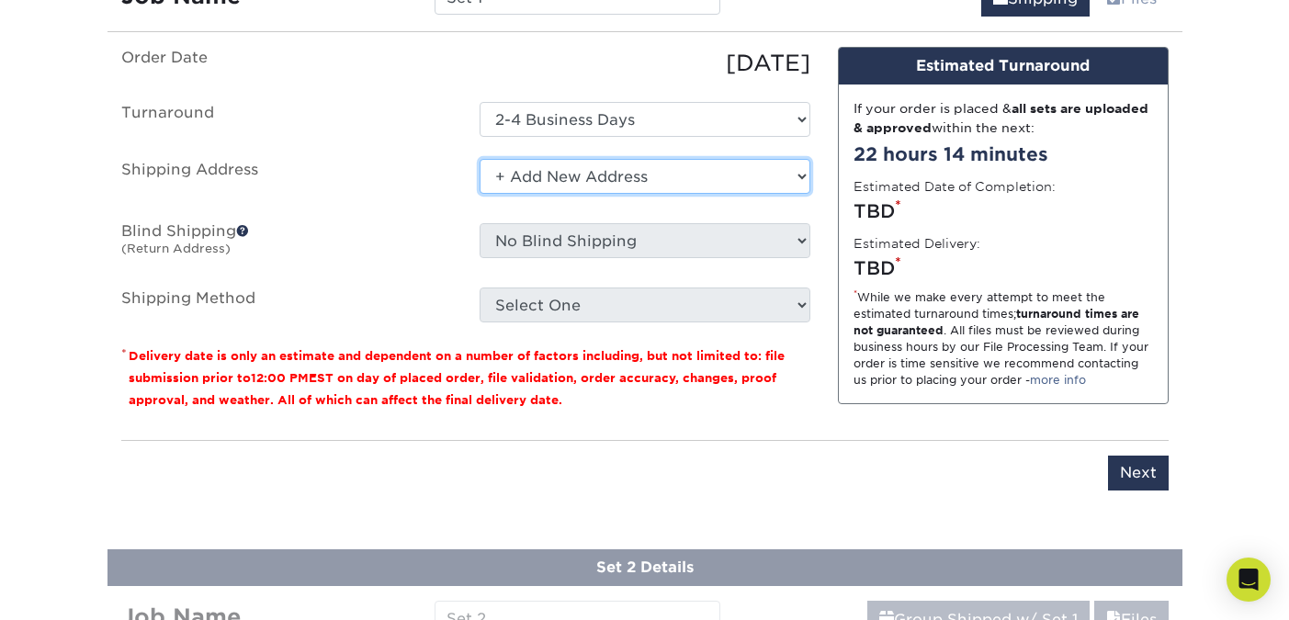
click at [545, 186] on select "Select One + Add New Address - Login" at bounding box center [644, 176] width 331 height 35
click at [479, 159] on select "Select One + Add New Address - Login" at bounding box center [644, 176] width 331 height 35
click at [541, 170] on select "Select One + Add New Address - Login" at bounding box center [644, 176] width 331 height 35
click at [479, 159] on select "Select One + Add New Address - Login" at bounding box center [644, 176] width 331 height 35
click at [550, 186] on select "Select One + Add New Address - Login" at bounding box center [644, 176] width 331 height 35
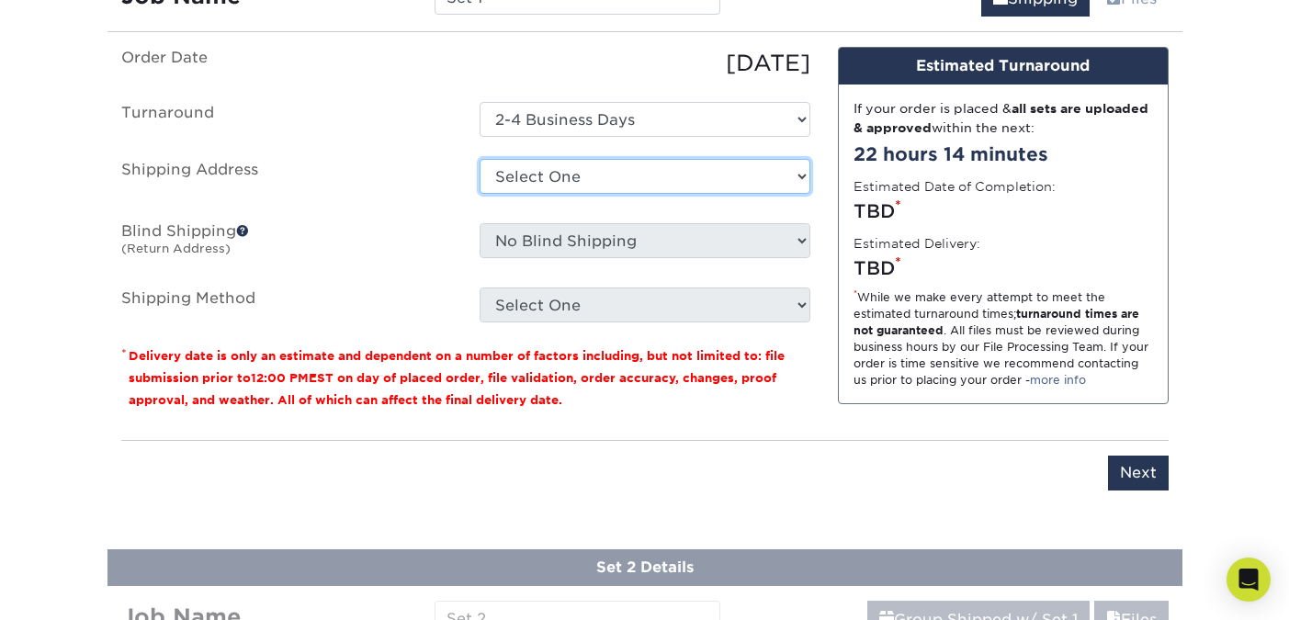
select select "newaddress"
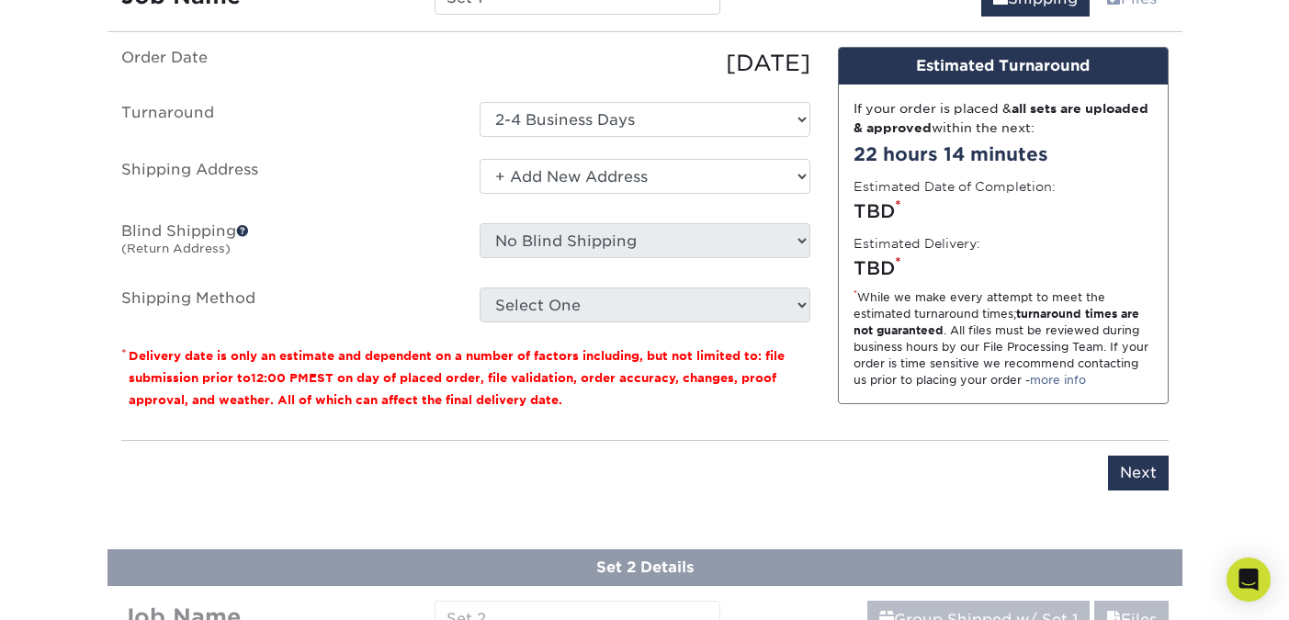
click at [479, 159] on select "Select One + Add New Address - Login" at bounding box center [644, 176] width 331 height 35
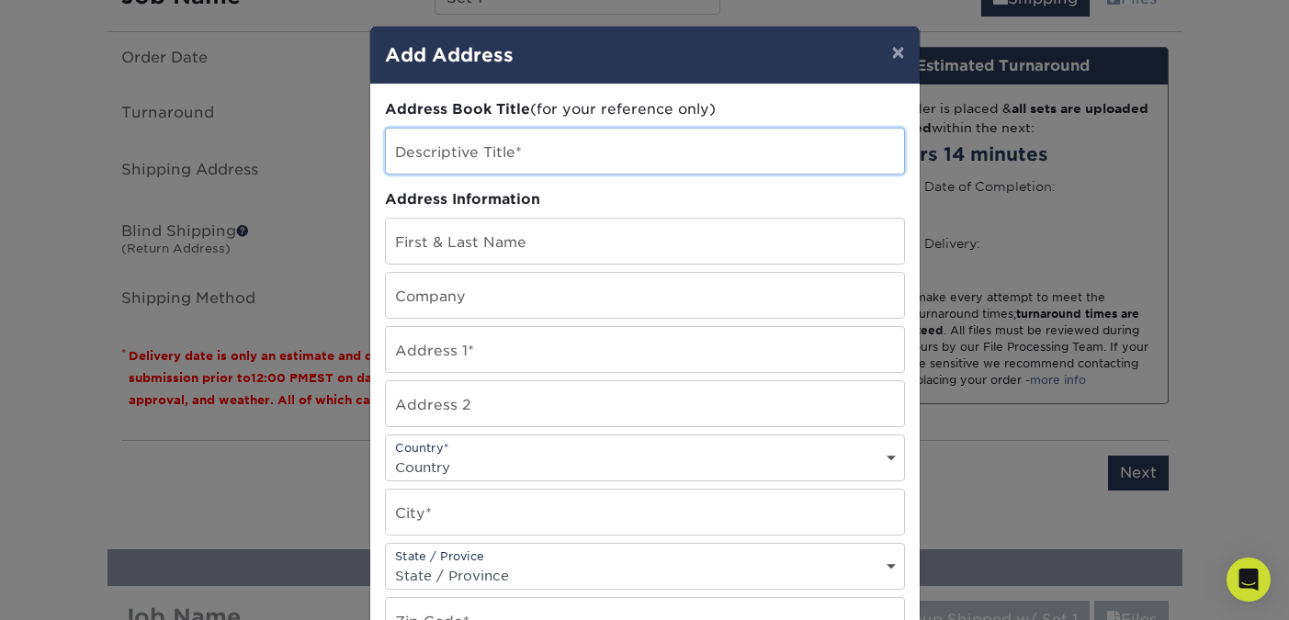
click at [472, 158] on input "text" at bounding box center [645, 151] width 518 height 45
type input "5460 euclid drive"
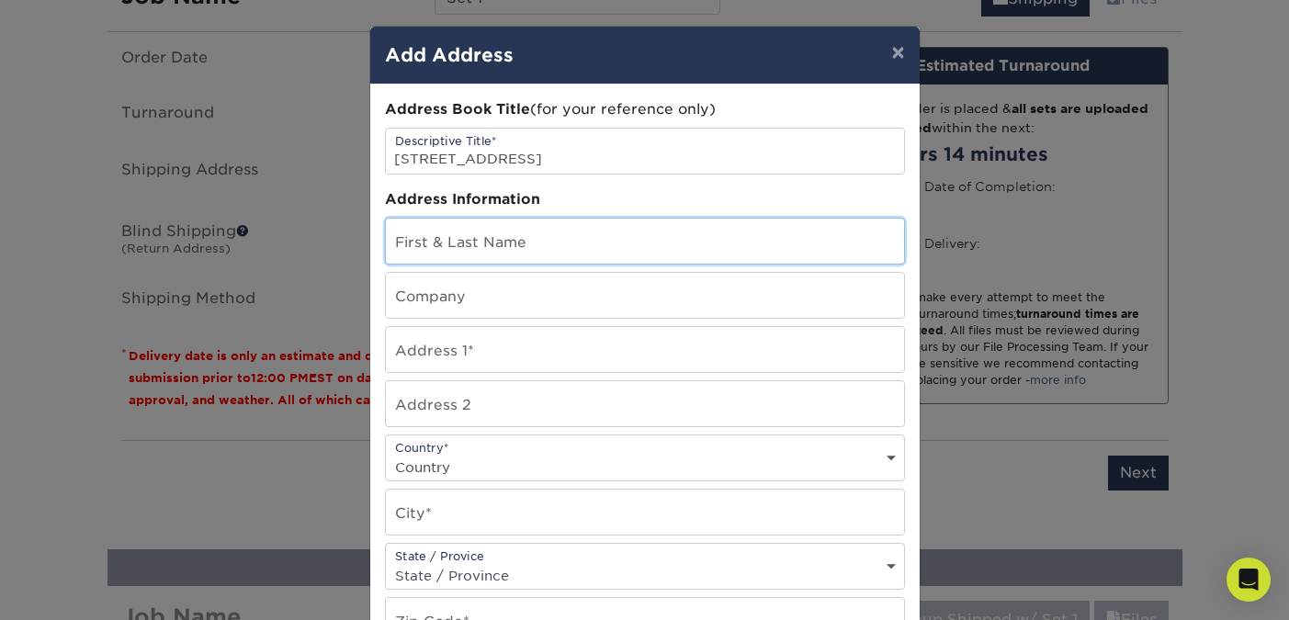
click at [512, 242] on input "text" at bounding box center [645, 241] width 518 height 45
type input "Micah Cooper"
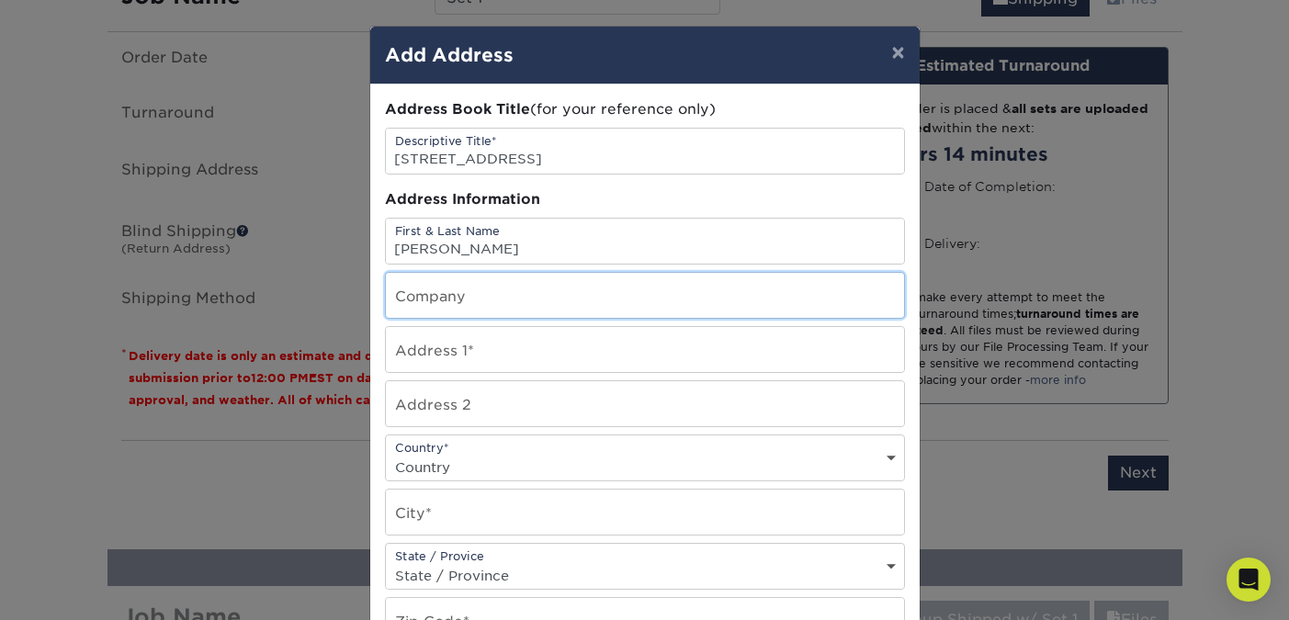
type input "NOCO Collective"
type input "5460 Euclid drive"
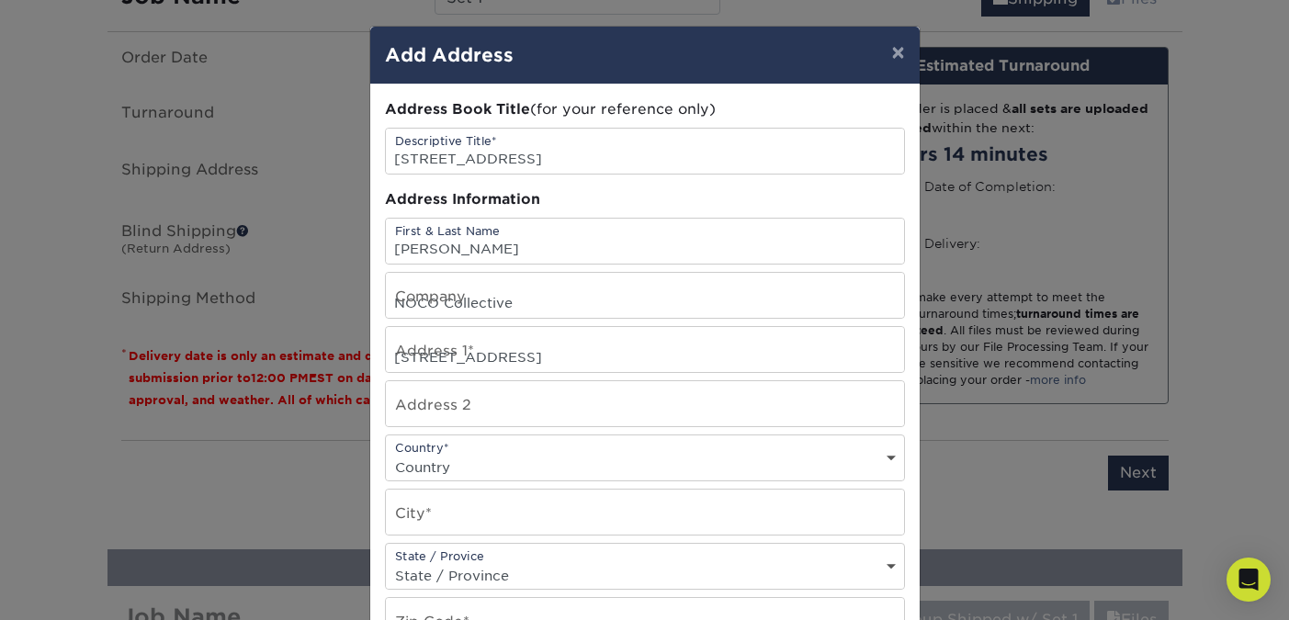
select select "US"
type input "Timnath"
select select "CO"
type input "80547"
type input "6173087418"
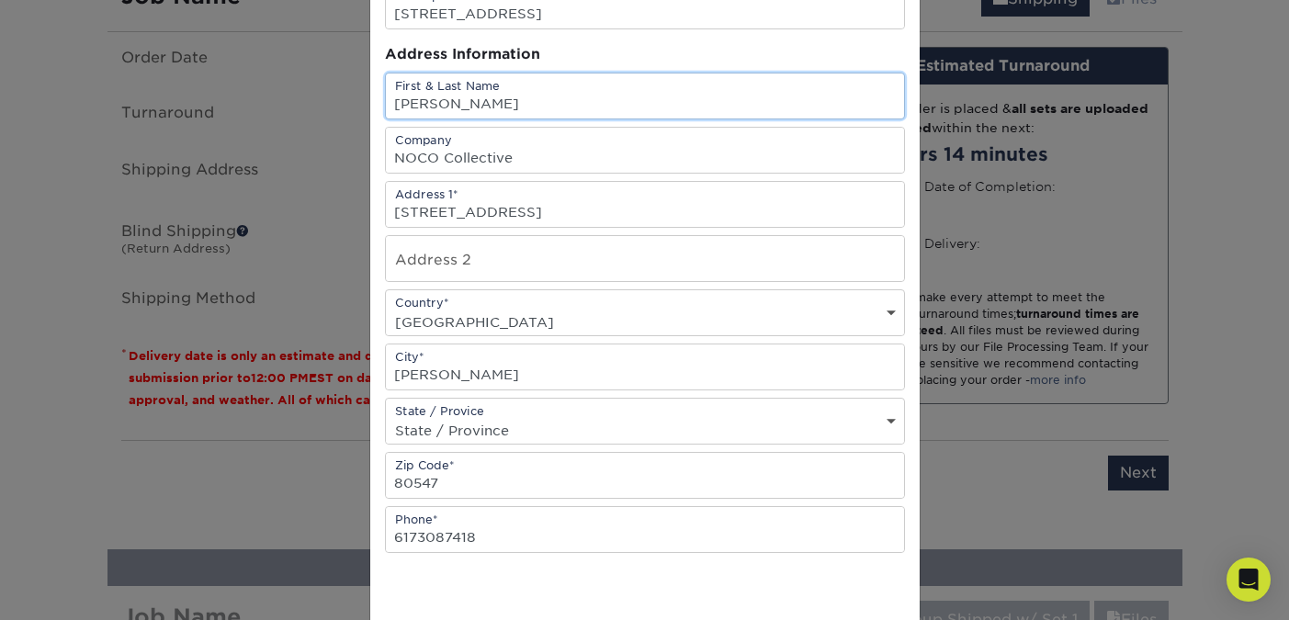
scroll to position [312, 0]
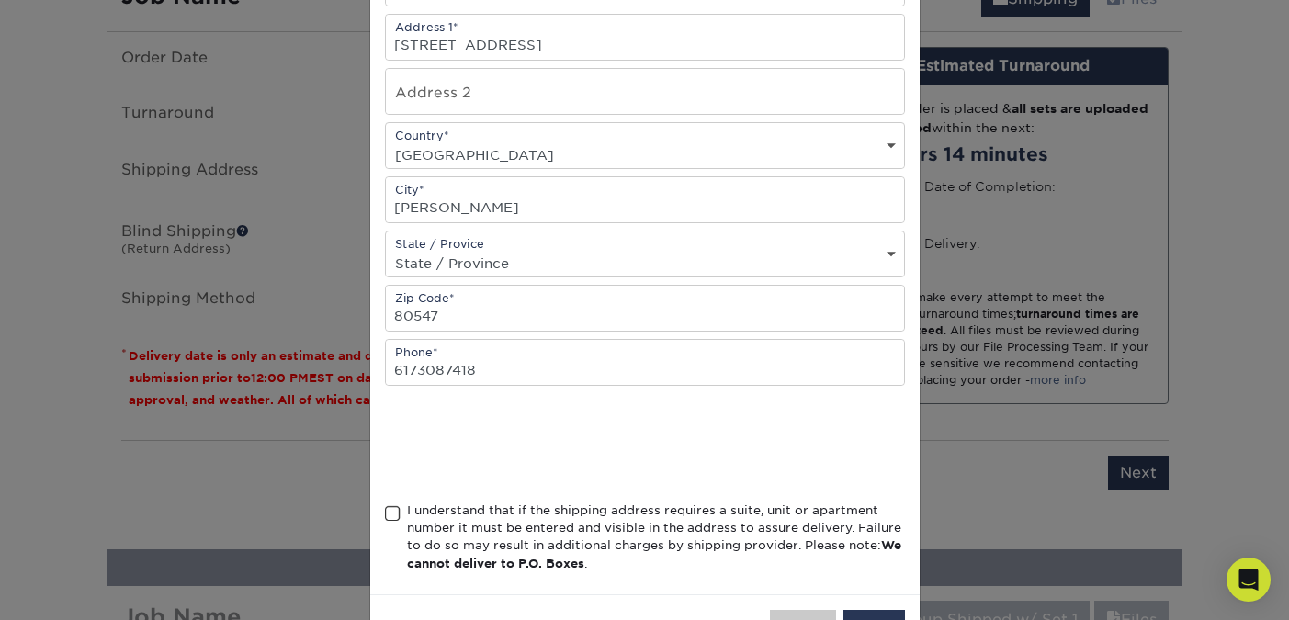
click at [656, 395] on div "Address Book Title (for your reference only) Descriptive Title* 5460 euclid dri…" at bounding box center [645, 183] width 520 height 793
click at [393, 517] on span at bounding box center [393, 513] width 16 height 17
click at [0, 0] on input "I understand that if the shipping address requires a suite, unit or apartment n…" at bounding box center [0, 0] width 0 height 0
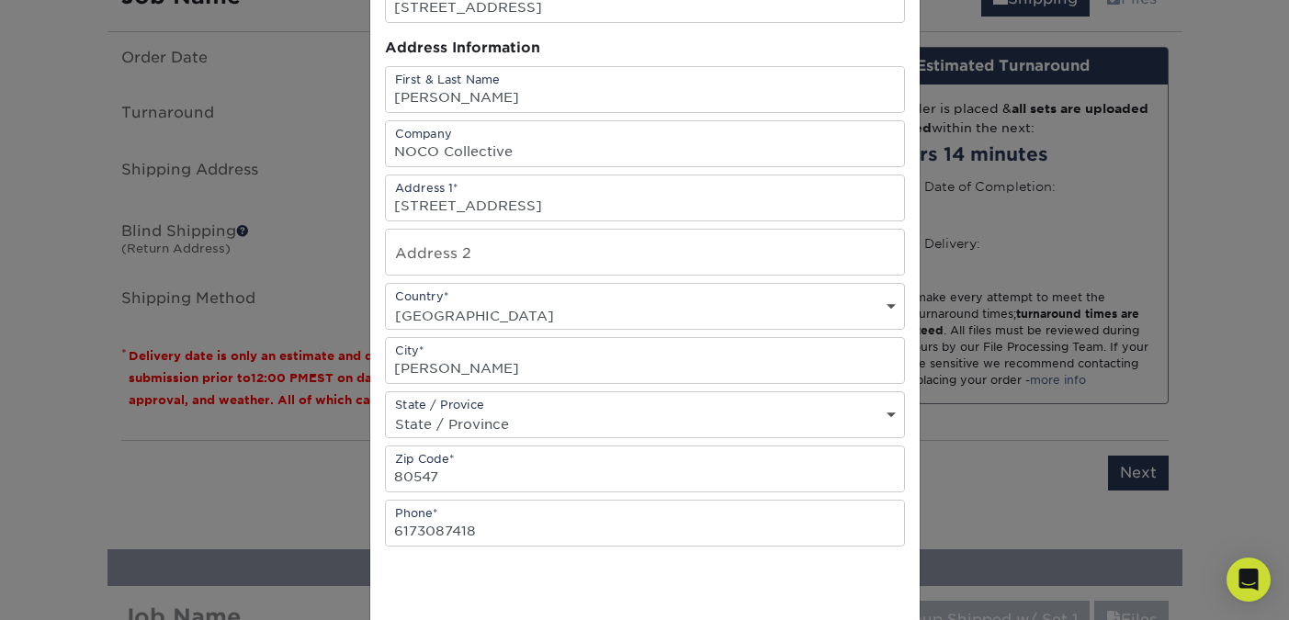
scroll to position [0, 0]
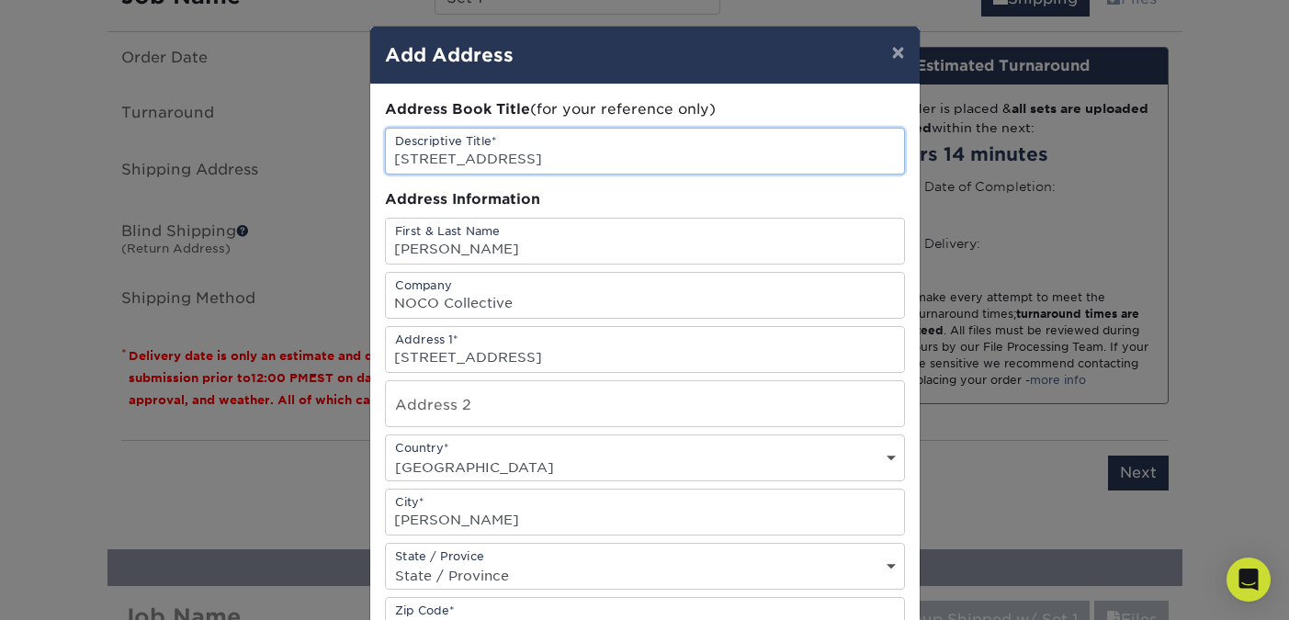
click at [554, 153] on input "5460 euclid drive" at bounding box center [645, 151] width 518 height 45
click at [569, 208] on div "Address Information" at bounding box center [645, 199] width 520 height 21
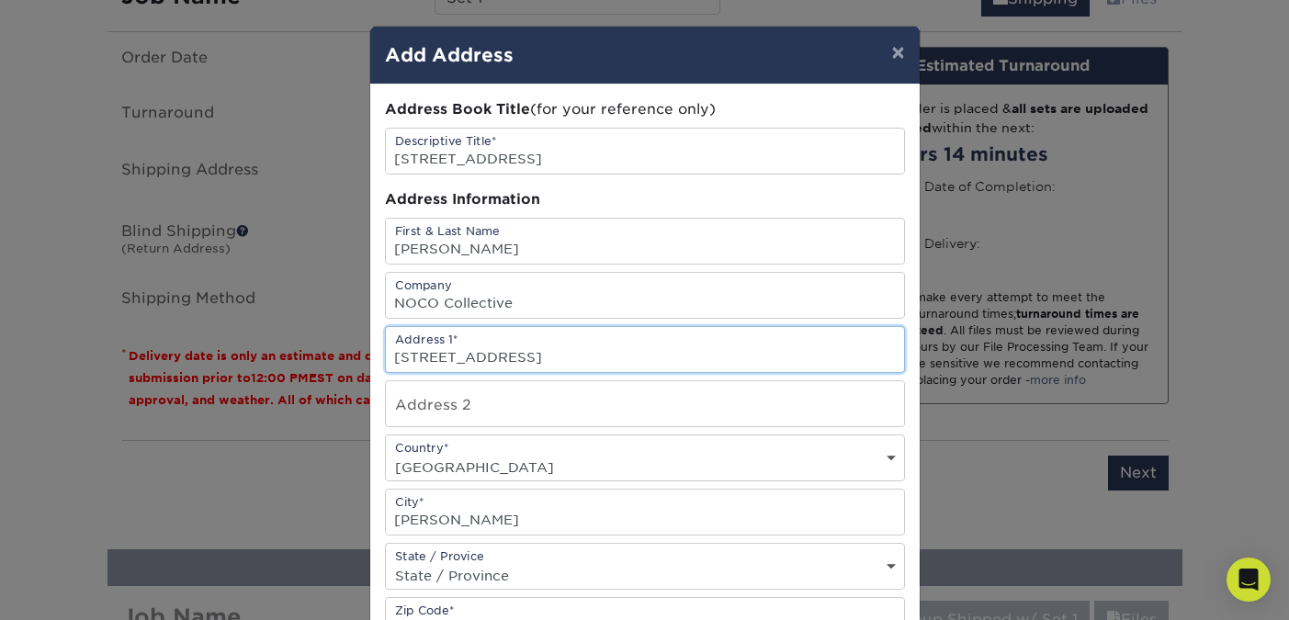
click at [588, 364] on input "5460 Euclid drive" at bounding box center [645, 349] width 518 height 45
click at [703, 420] on input "text" at bounding box center [645, 403] width 518 height 45
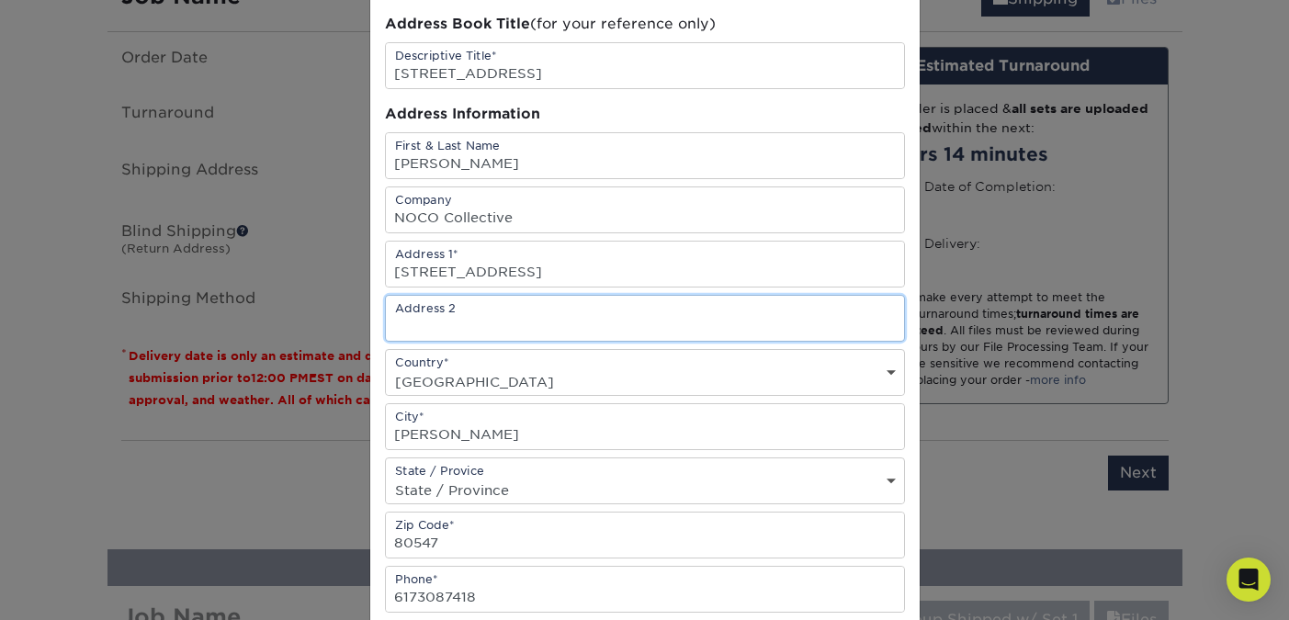
scroll to position [378, 0]
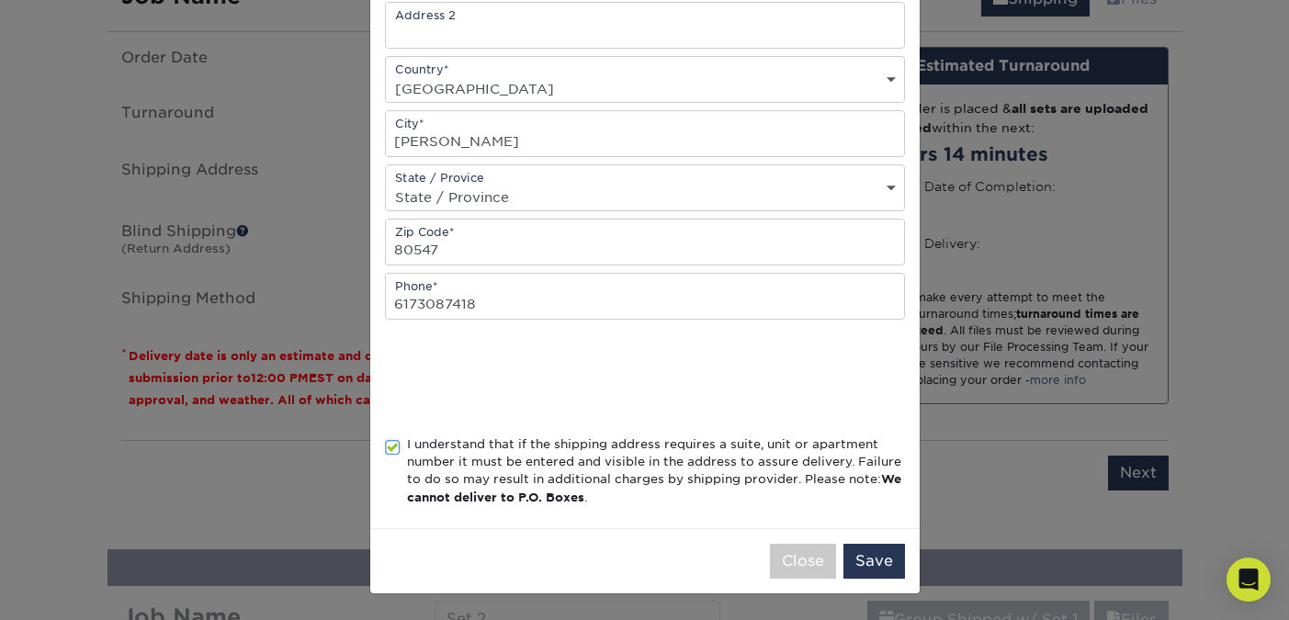
click at [731, 451] on div "I understand that if the shipping address requires a suite, unit or apartment n…" at bounding box center [656, 471] width 498 height 72
click at [0, 0] on input "I understand that if the shipping address requires a suite, unit or apartment n…" at bounding box center [0, 0] width 0 height 0
click at [873, 561] on button "Save" at bounding box center [874, 561] width 62 height 35
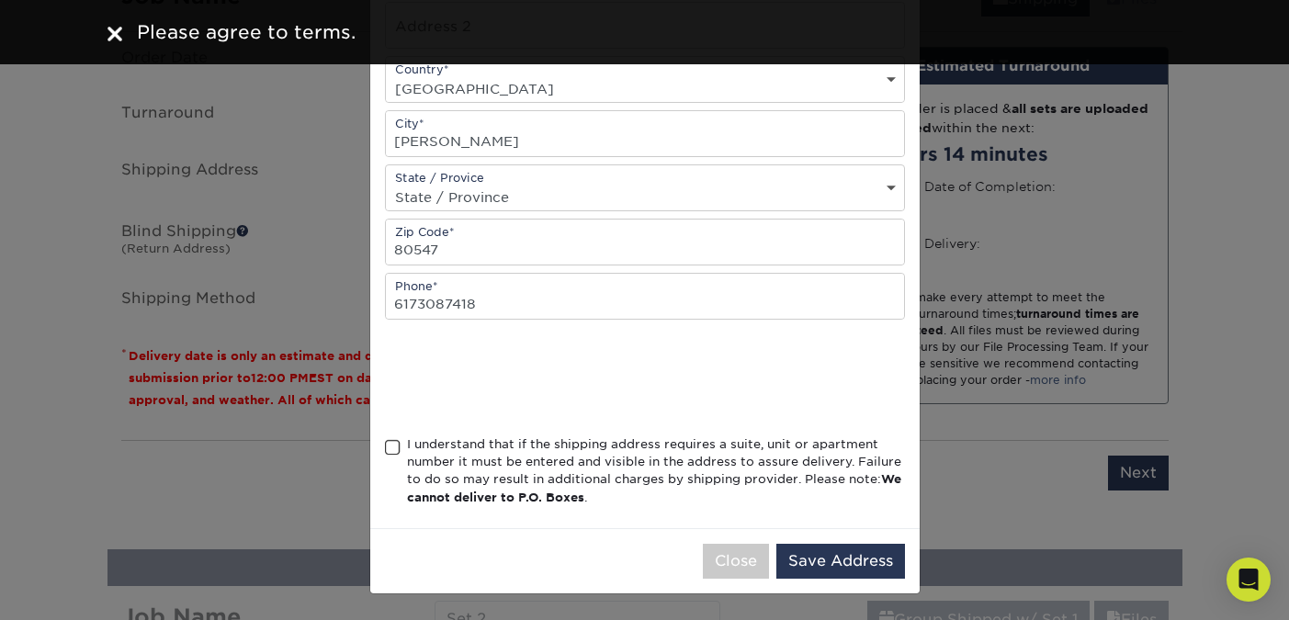
click at [396, 448] on span at bounding box center [393, 447] width 16 height 17
click at [0, 0] on input "I understand that if the shipping address requires a suite, unit or apartment n…" at bounding box center [0, 0] width 0 height 0
click at [812, 546] on button "Save Address" at bounding box center [840, 561] width 129 height 35
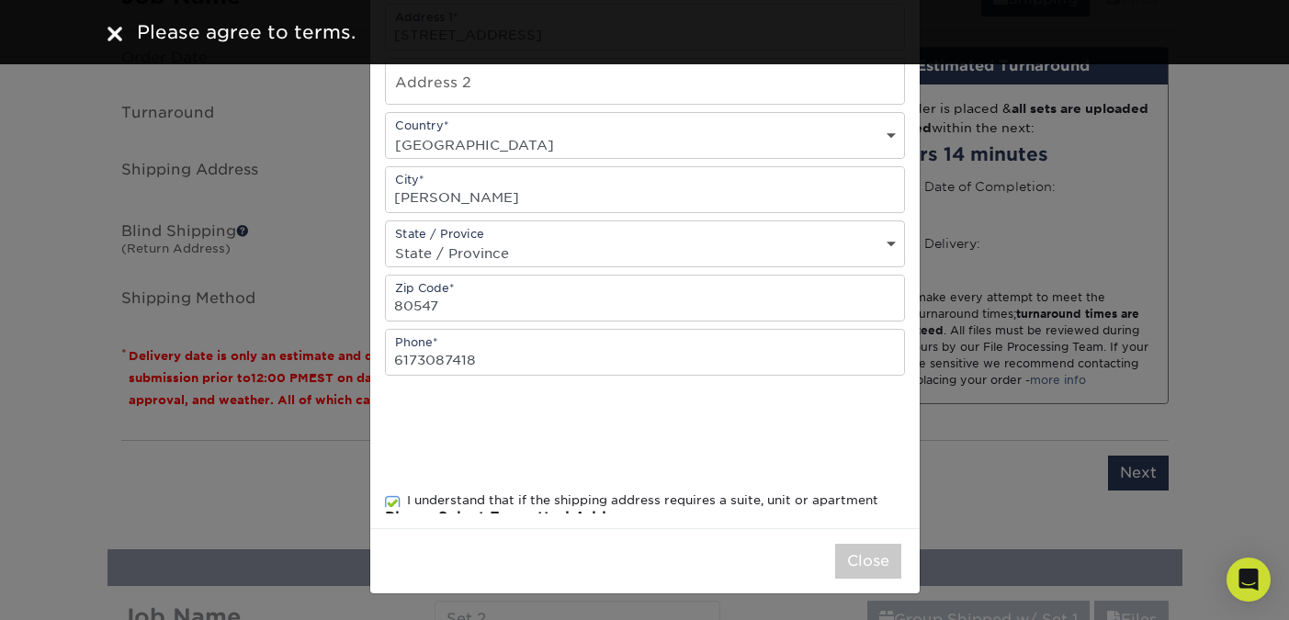
scroll to position [0, 0]
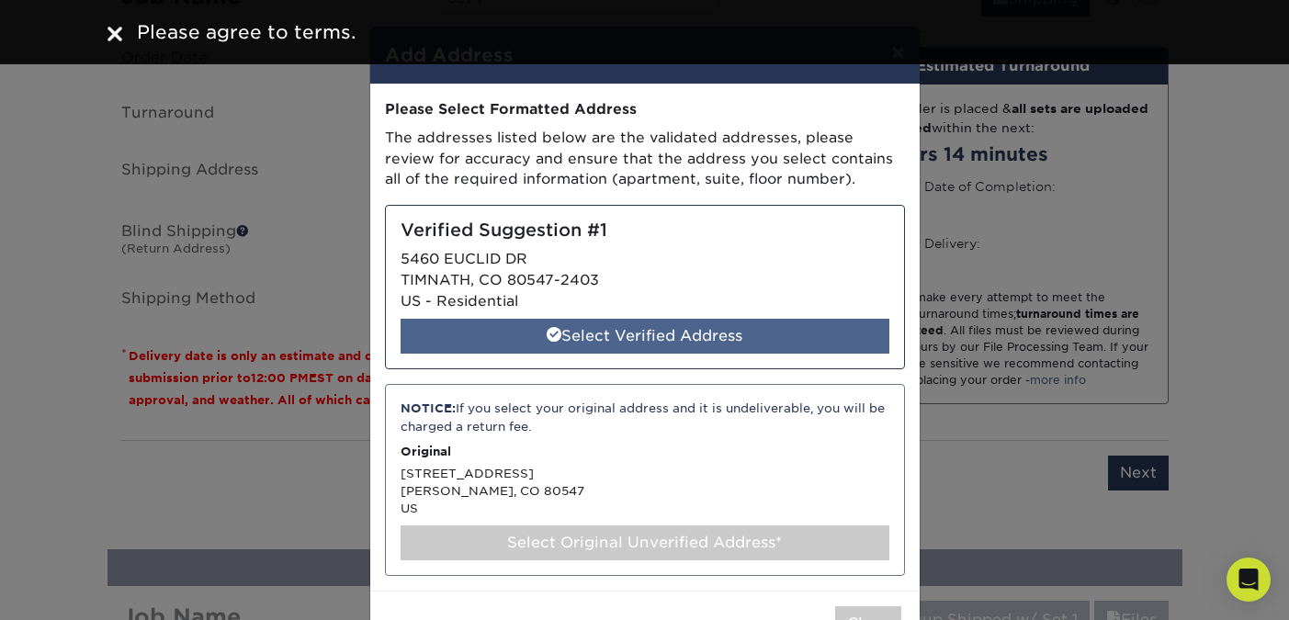
click at [604, 329] on div "Select Verified Address" at bounding box center [644, 336] width 489 height 35
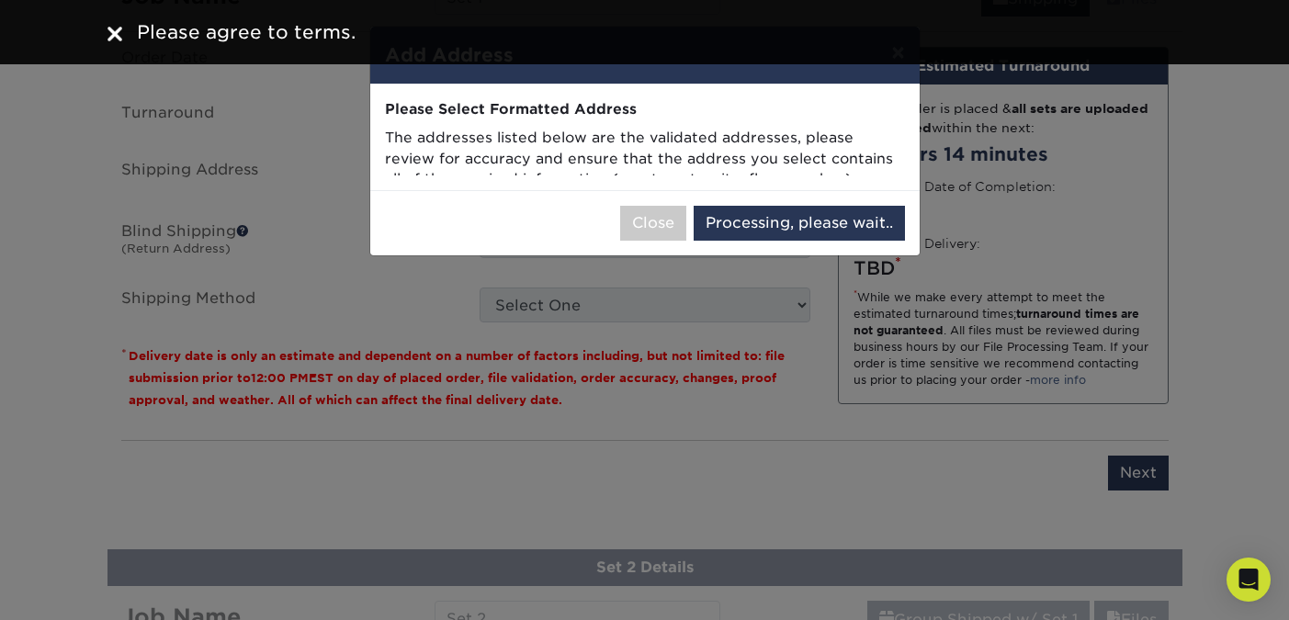
select select "286885"
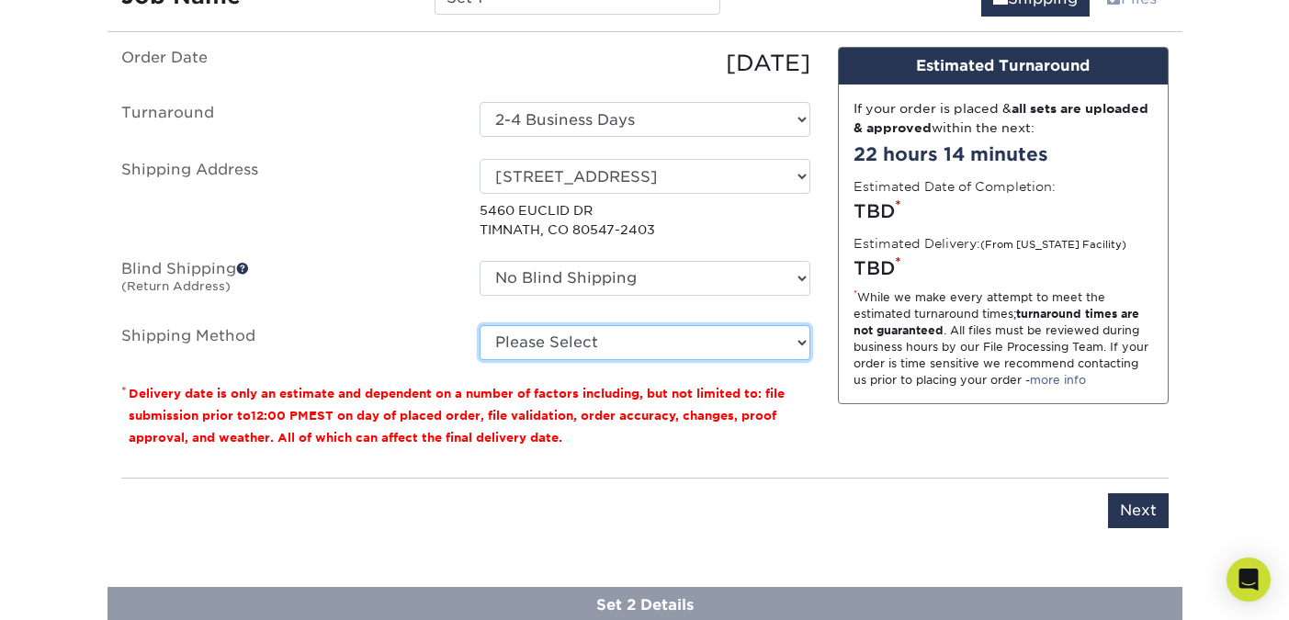
click at [544, 346] on select "Please Select Ground Shipping (+$15.68) 3 Day Shipping Service (+$20.06) 2 Day …" at bounding box center [644, 342] width 331 height 35
select select "03"
click at [479, 325] on select "Please Select Ground Shipping (+$15.68) 3 Day Shipping Service (+$20.06) 2 Day …" at bounding box center [644, 342] width 331 height 35
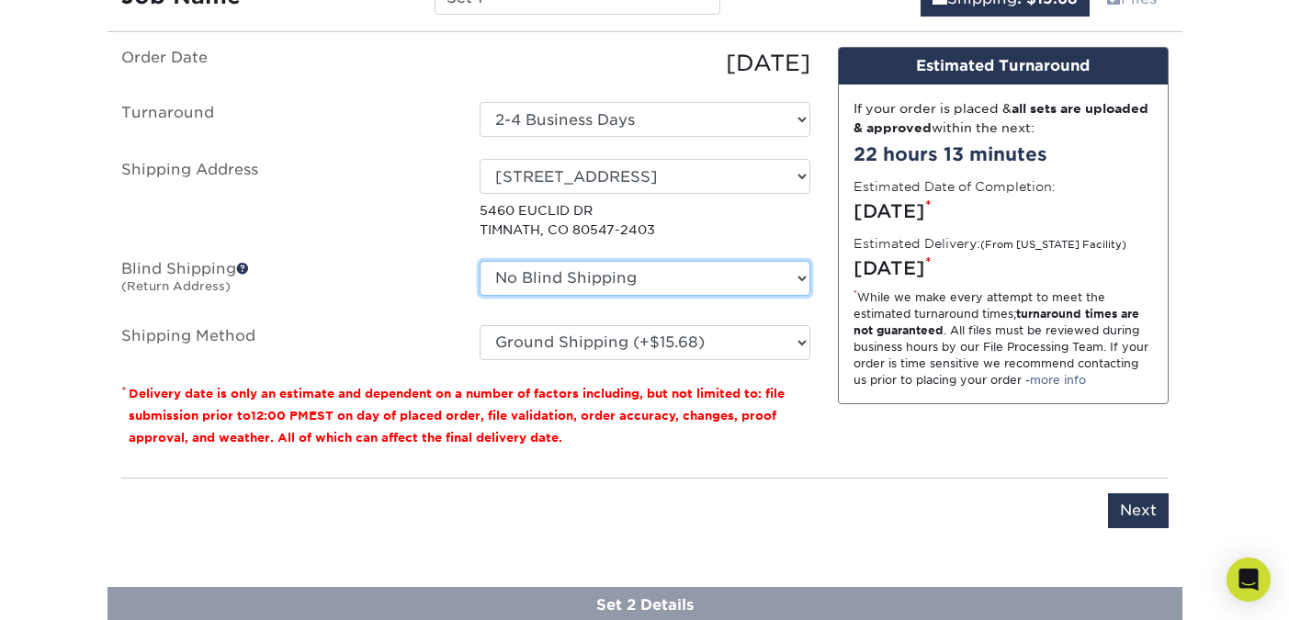
click at [601, 276] on select "No Blind Shipping + Add New Address" at bounding box center [644, 278] width 331 height 35
click at [247, 265] on span at bounding box center [242, 268] width 13 height 13
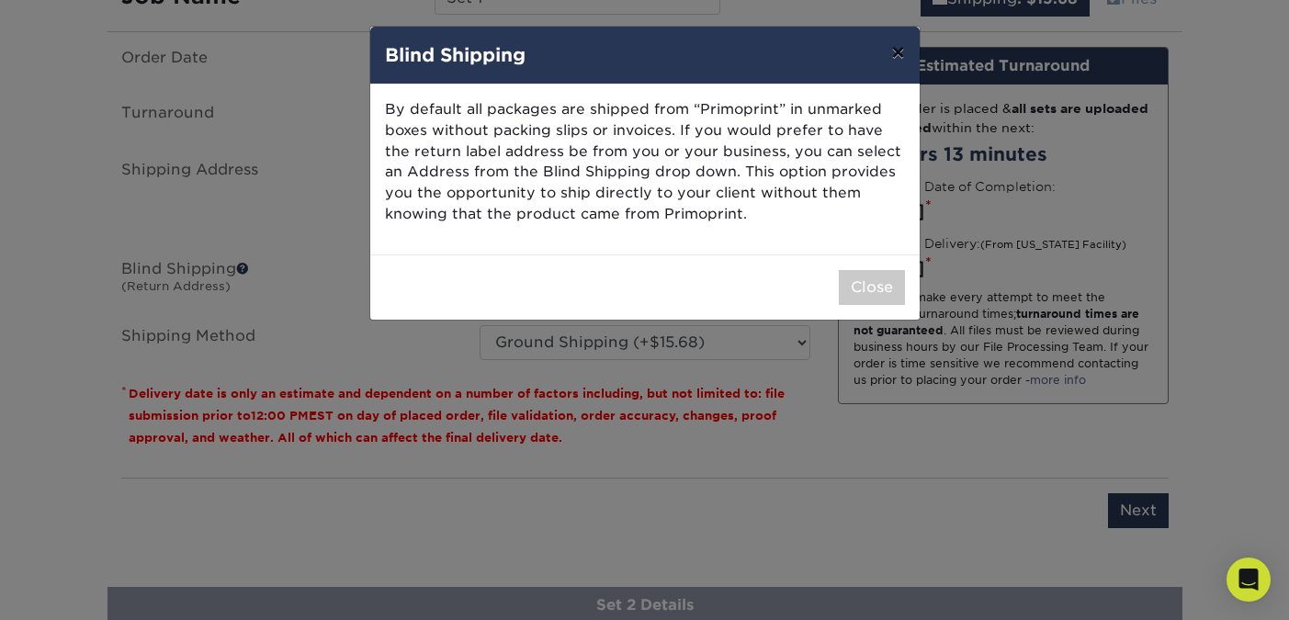
click at [892, 48] on button "×" at bounding box center [897, 52] width 42 height 51
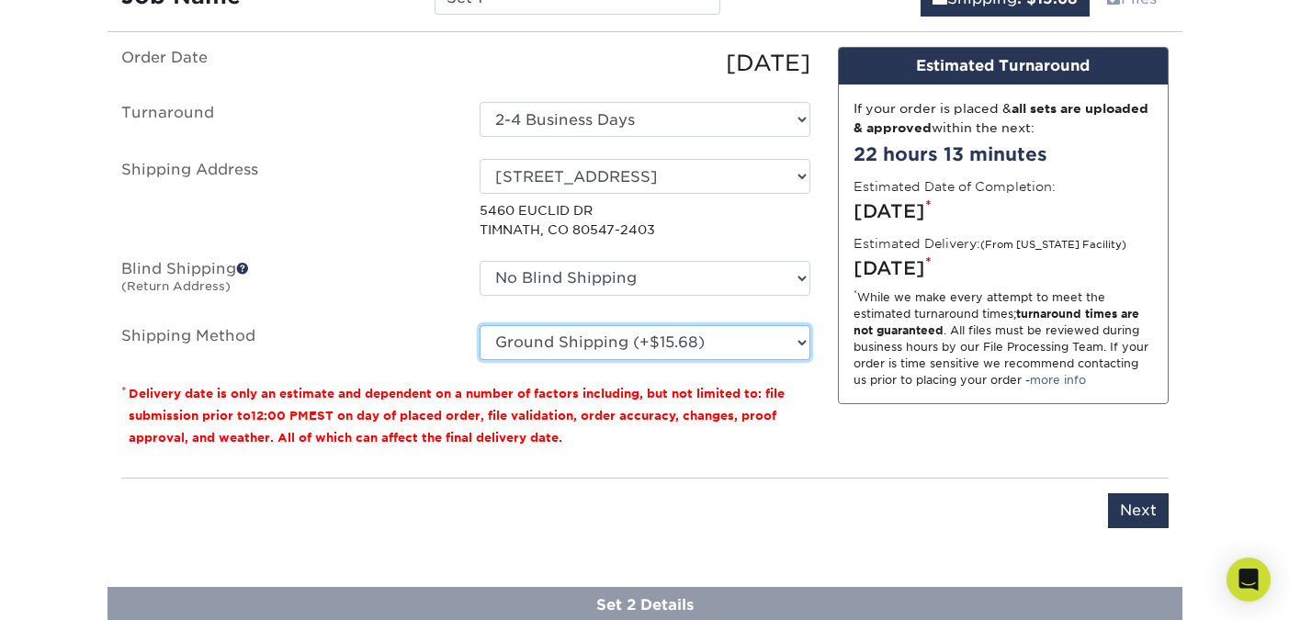
click at [707, 327] on select "Please Select Ground Shipping (+$15.68) 3 Day Shipping Service (+$20.06) 2 Day …" at bounding box center [644, 342] width 331 height 35
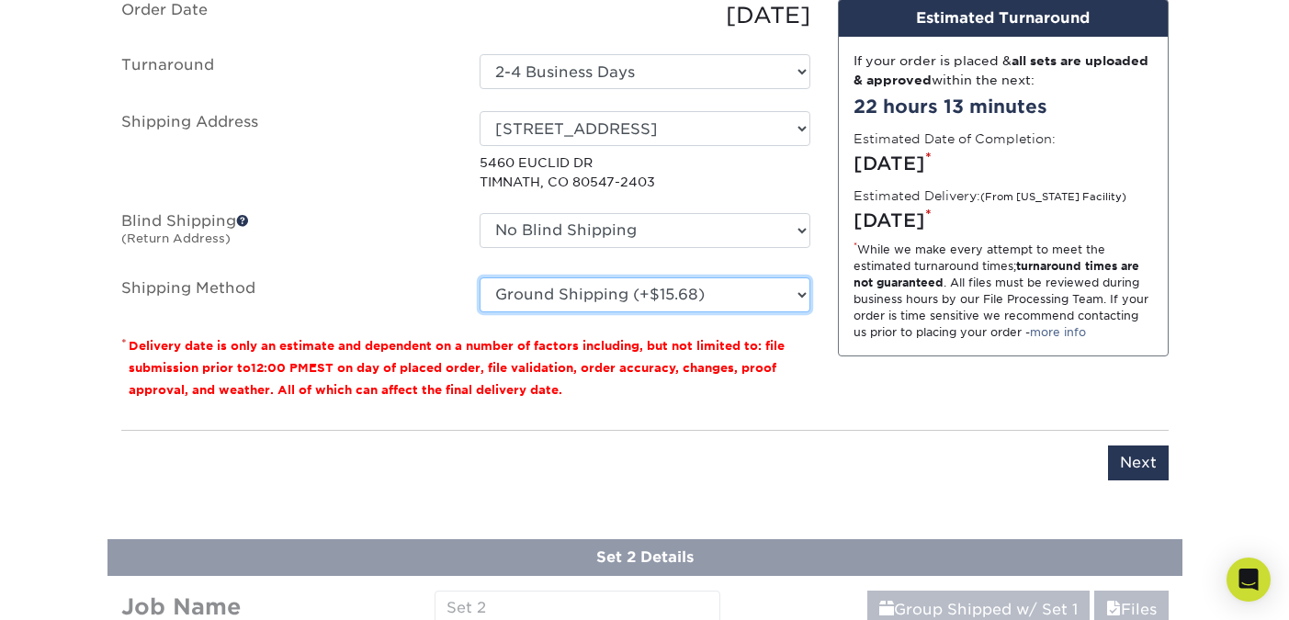
scroll to position [1365, 0]
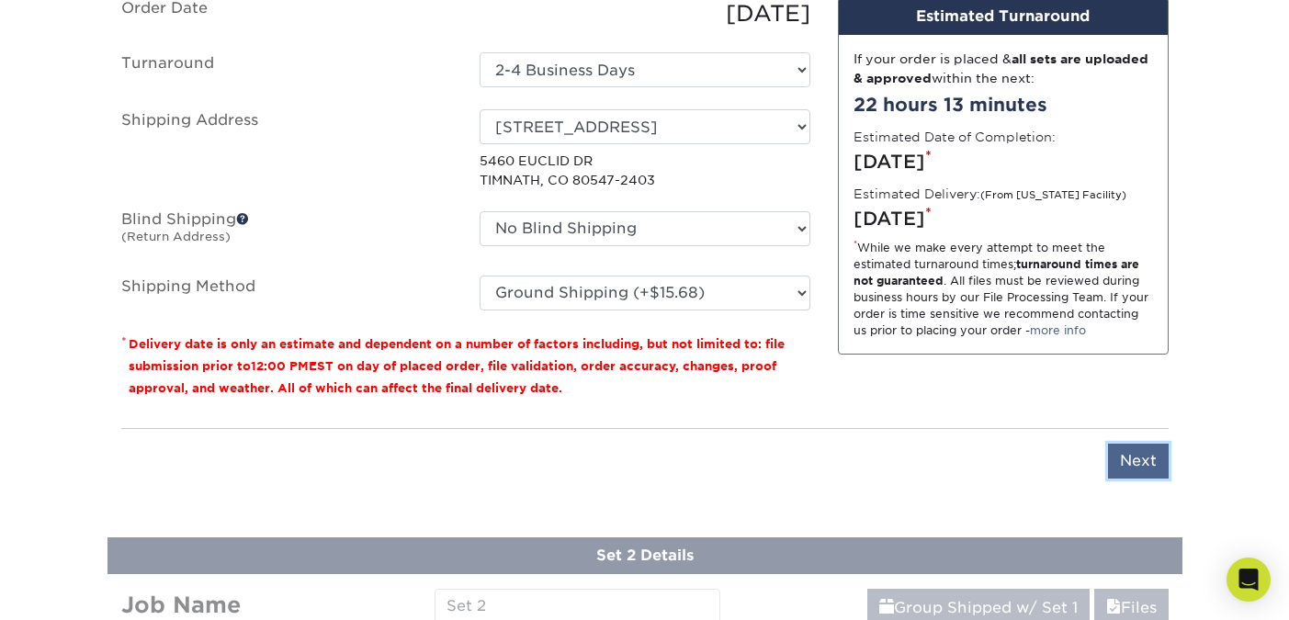
click at [1154, 465] on input "Next" at bounding box center [1138, 461] width 61 height 35
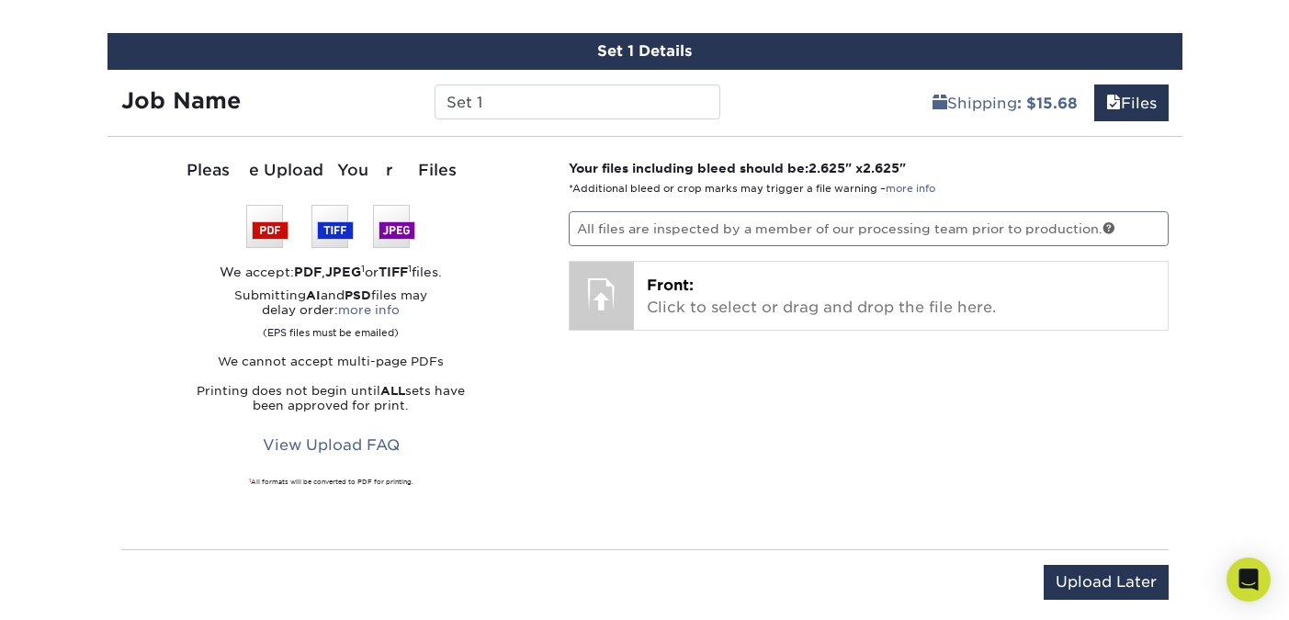
scroll to position [1191, 0]
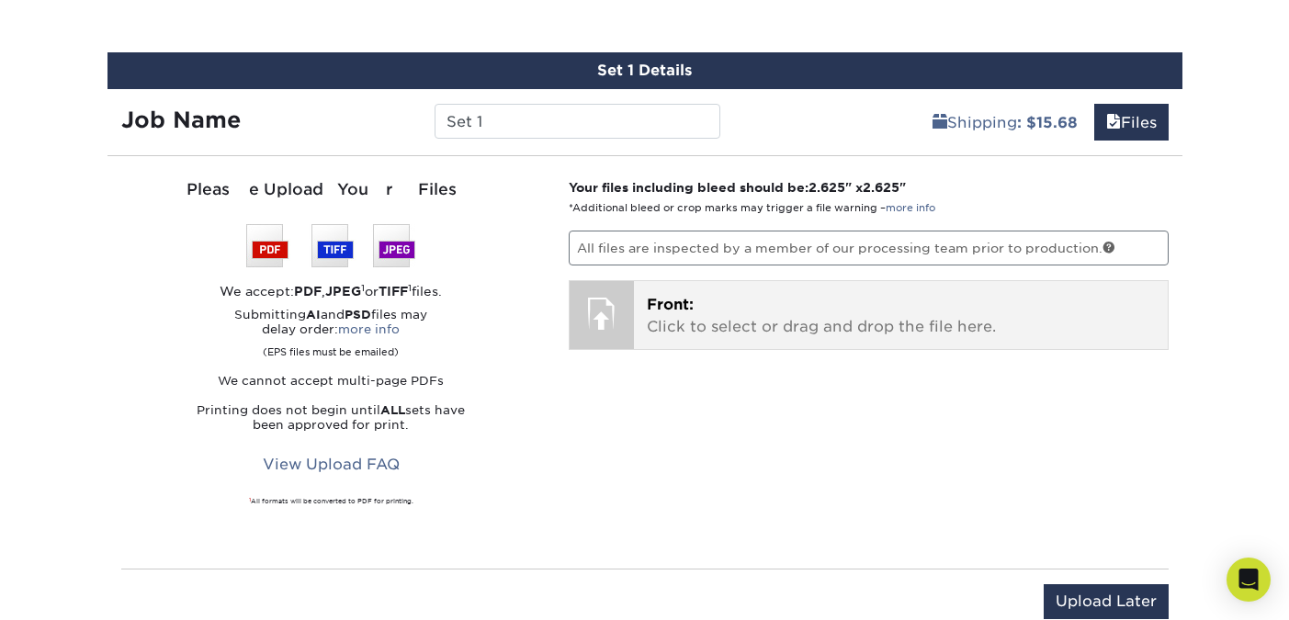
click at [720, 327] on p "Front: Click to select or drag and drop the file here." at bounding box center [901, 316] width 508 height 44
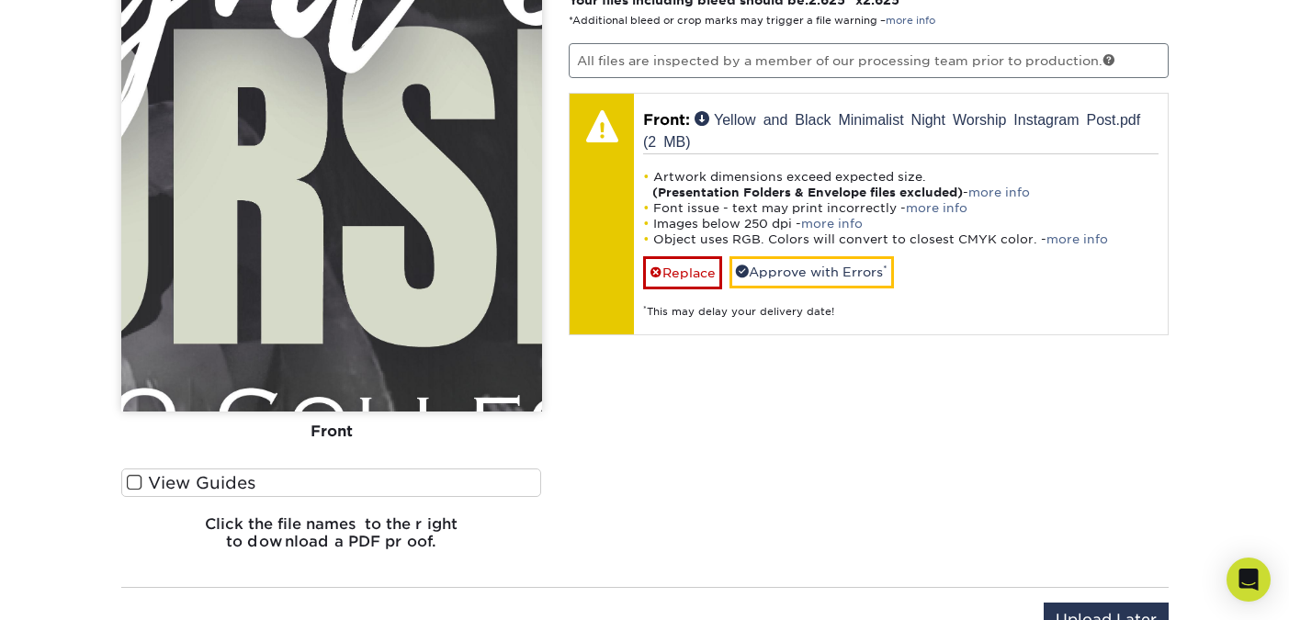
scroll to position [1370, 0]
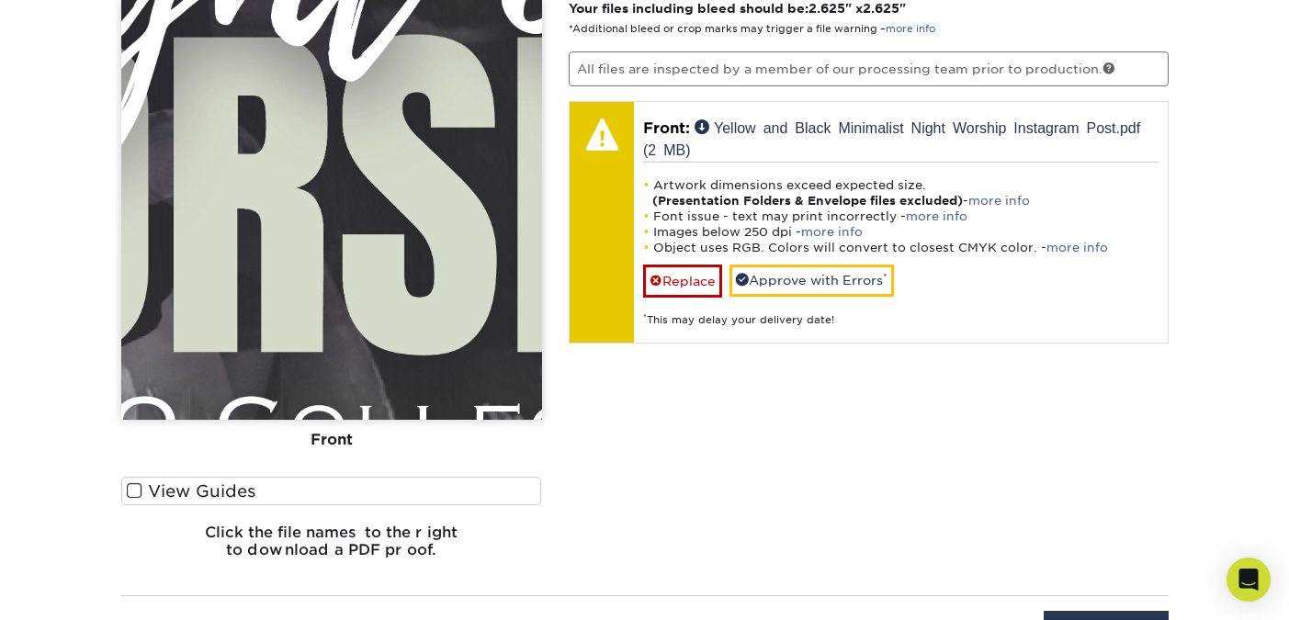
click at [131, 488] on span at bounding box center [135, 490] width 16 height 17
click at [0, 0] on input "View Guides" at bounding box center [0, 0] width 0 height 0
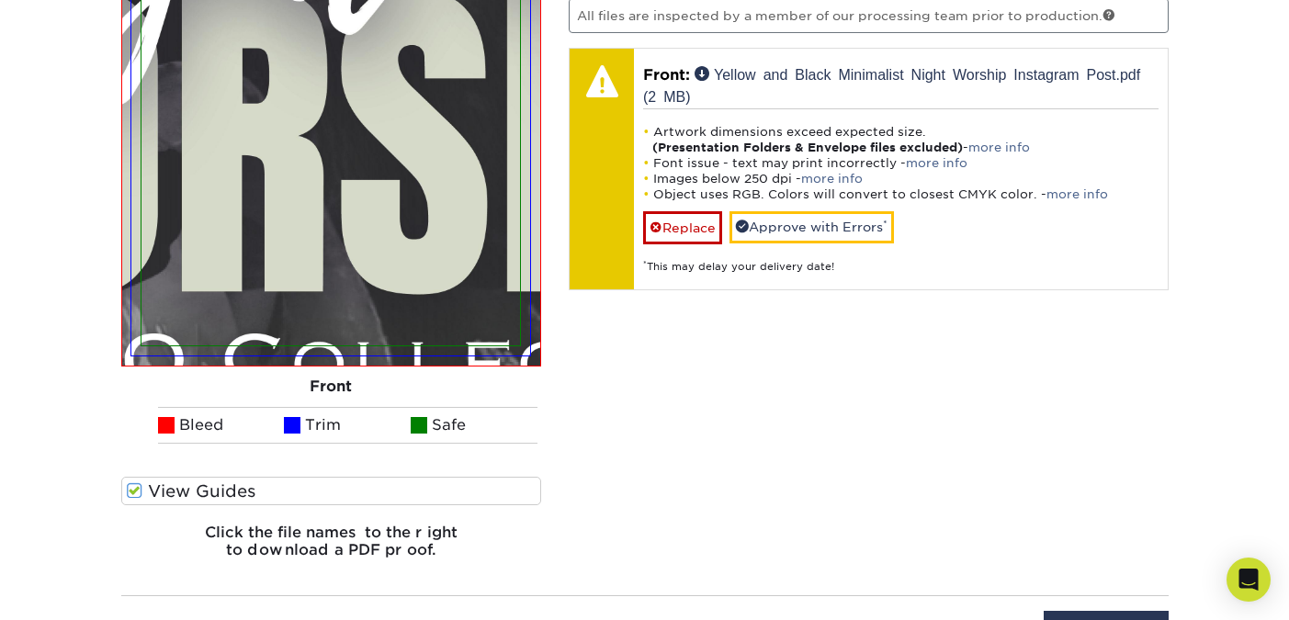
click at [137, 486] on span at bounding box center [135, 490] width 16 height 17
click at [0, 0] on input "View Guides" at bounding box center [0, 0] width 0 height 0
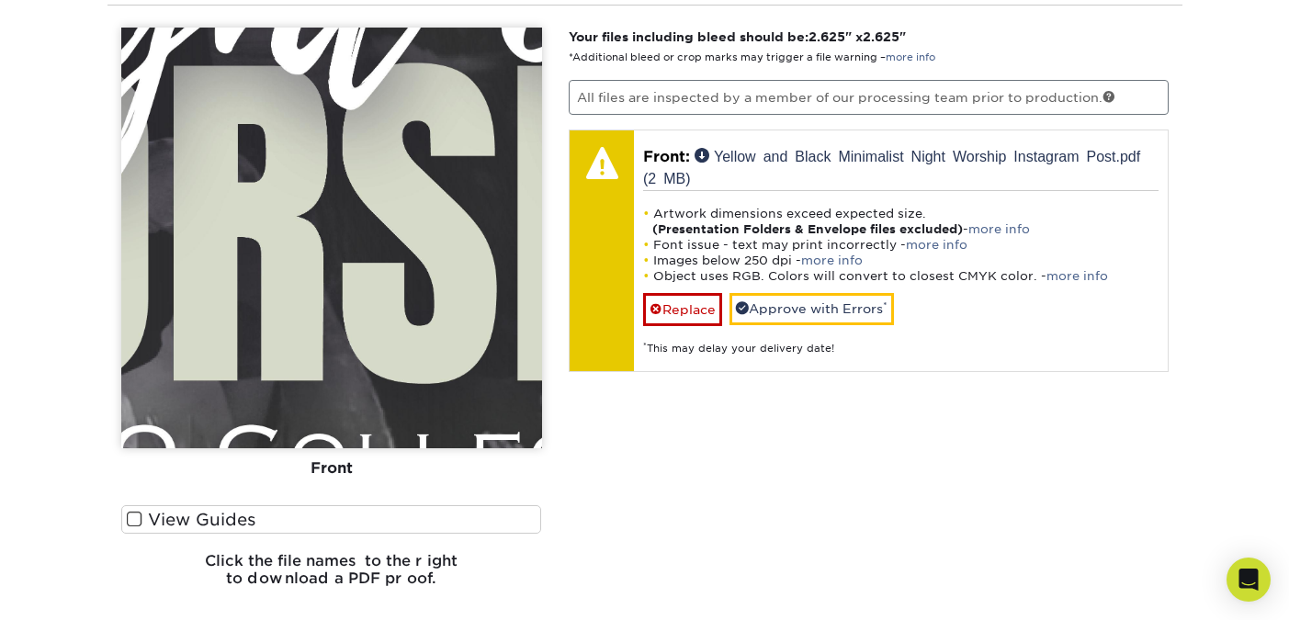
scroll to position [1344, 0]
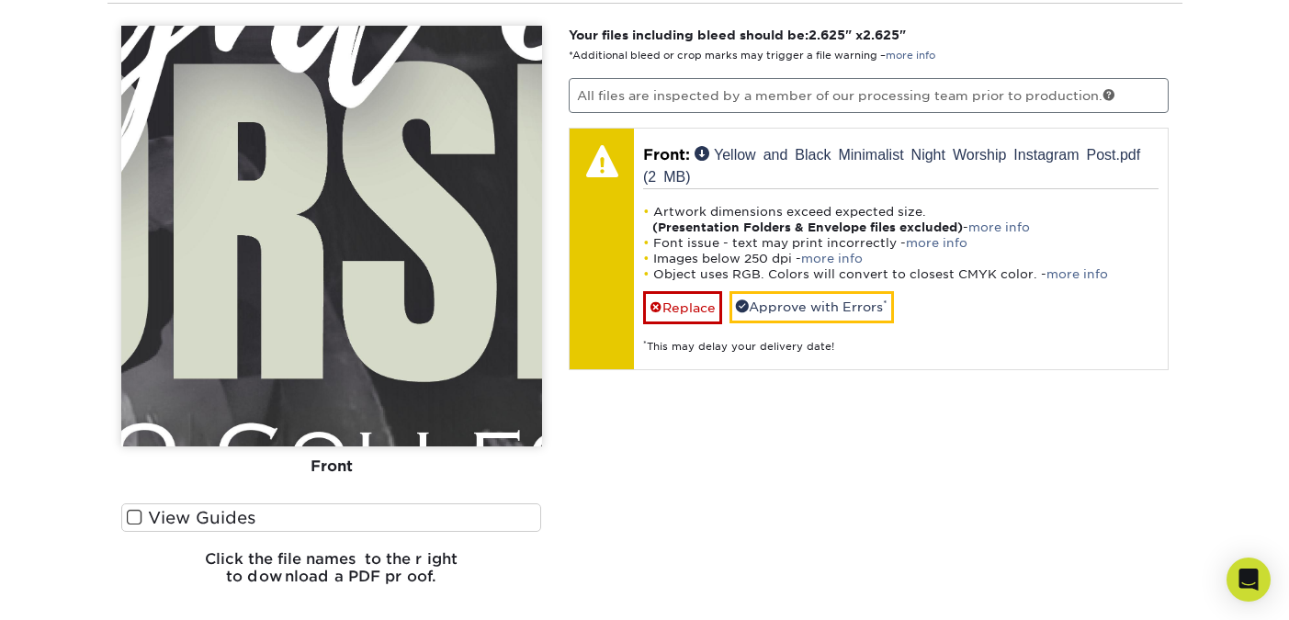
click at [131, 522] on span at bounding box center [135, 517] width 16 height 17
click at [0, 0] on input "View Guides" at bounding box center [0, 0] width 0 height 0
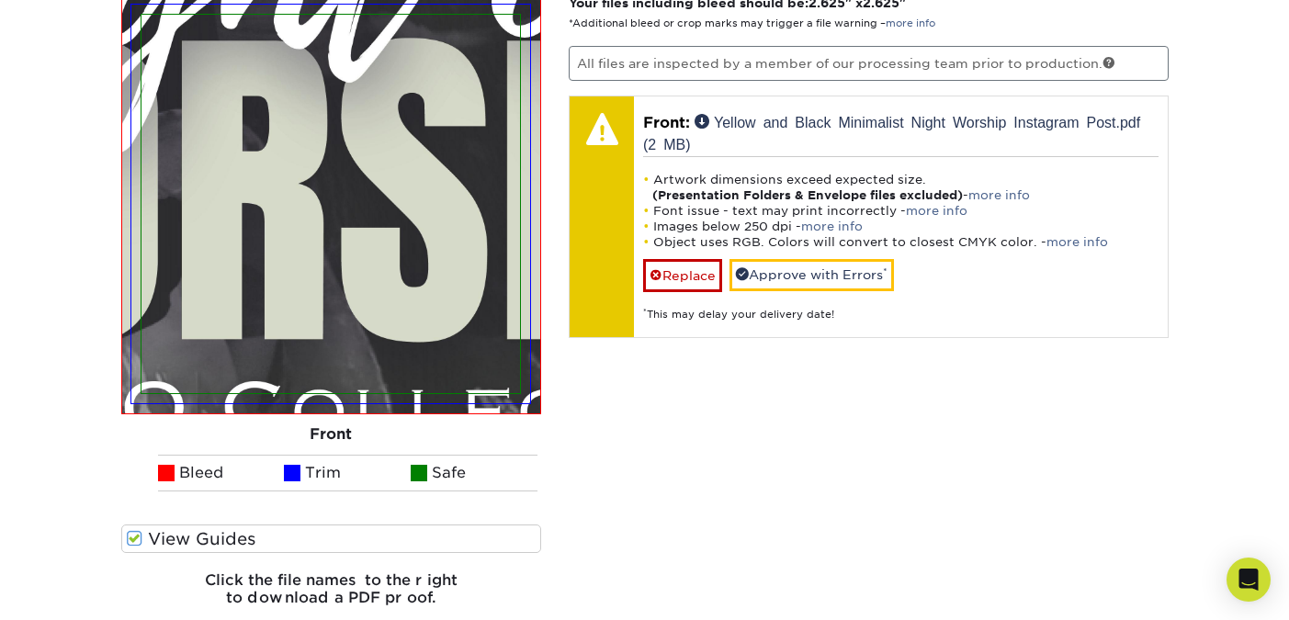
scroll to position [1388, 0]
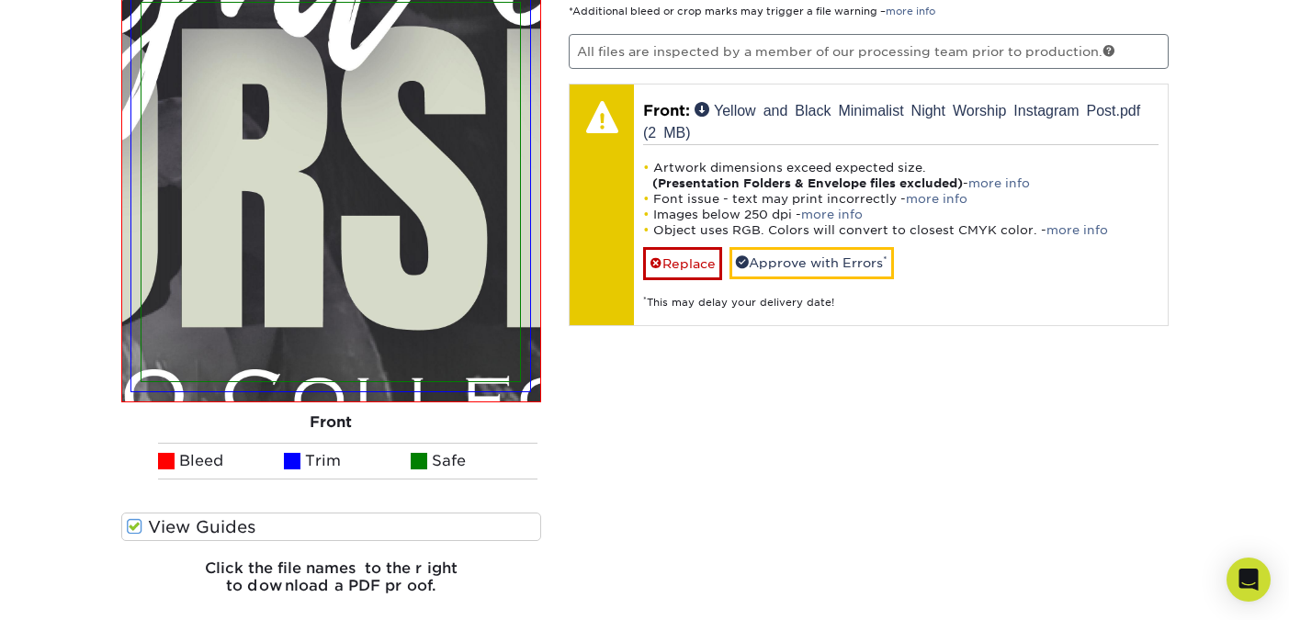
click at [131, 528] on span at bounding box center [135, 526] width 16 height 17
click at [0, 0] on input "View Guides" at bounding box center [0, 0] width 0 height 0
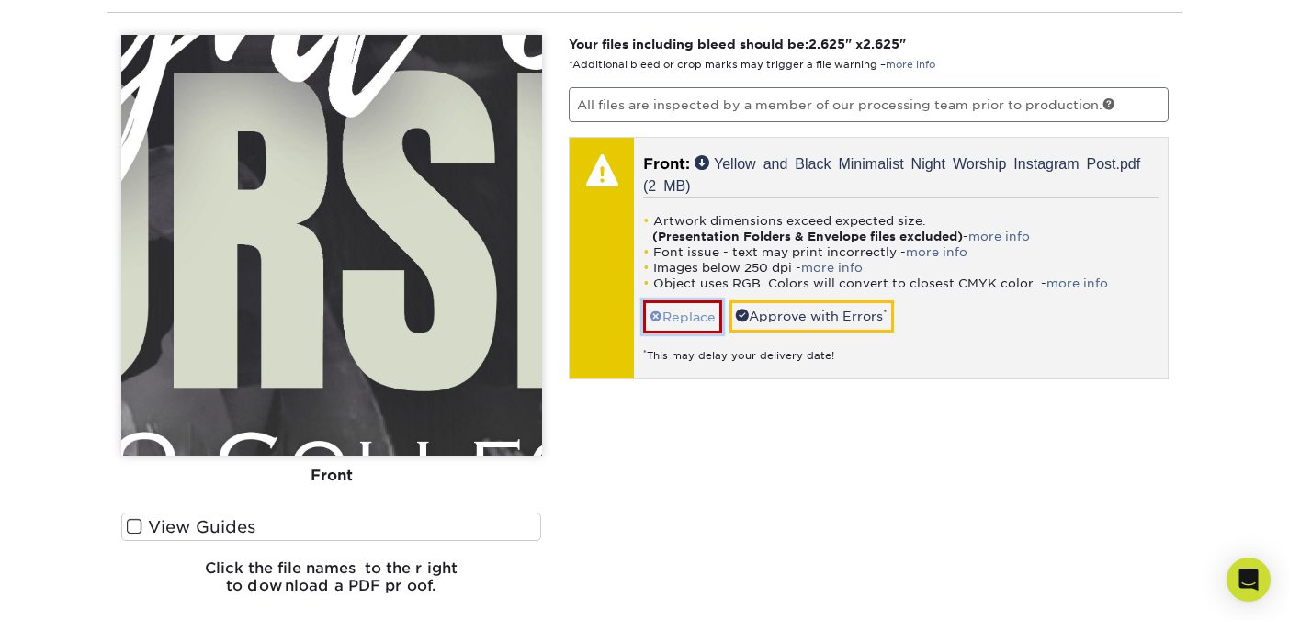
click at [693, 313] on link "Replace" at bounding box center [682, 316] width 79 height 32
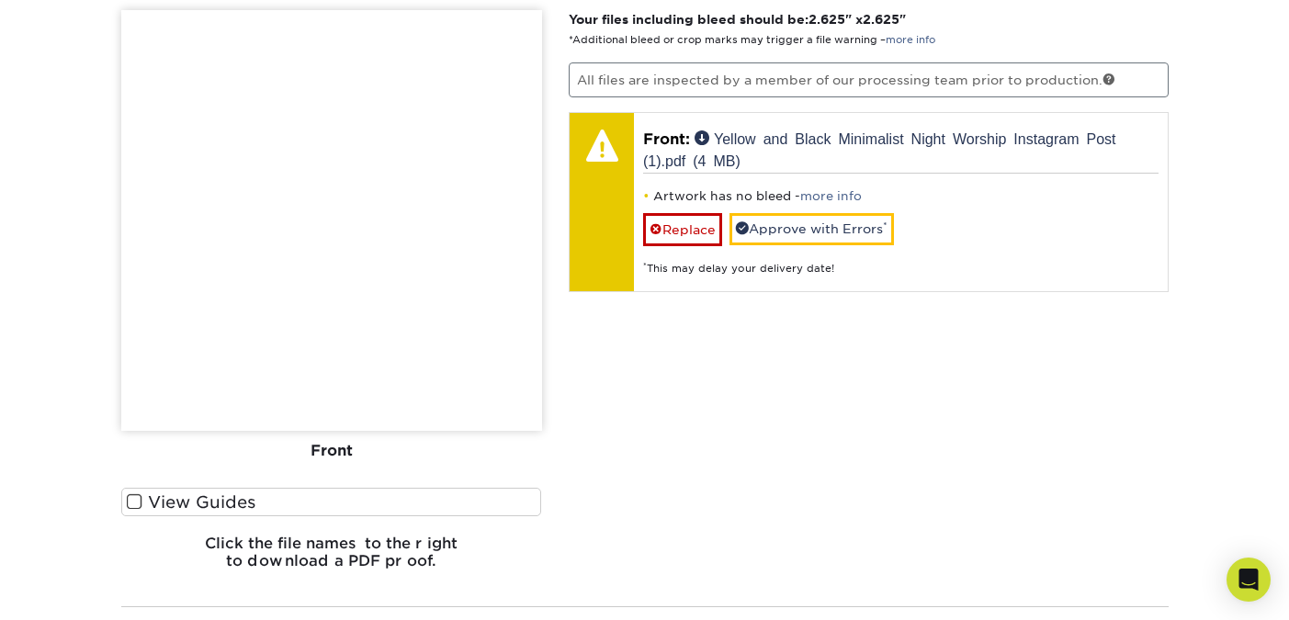
scroll to position [1362, 0]
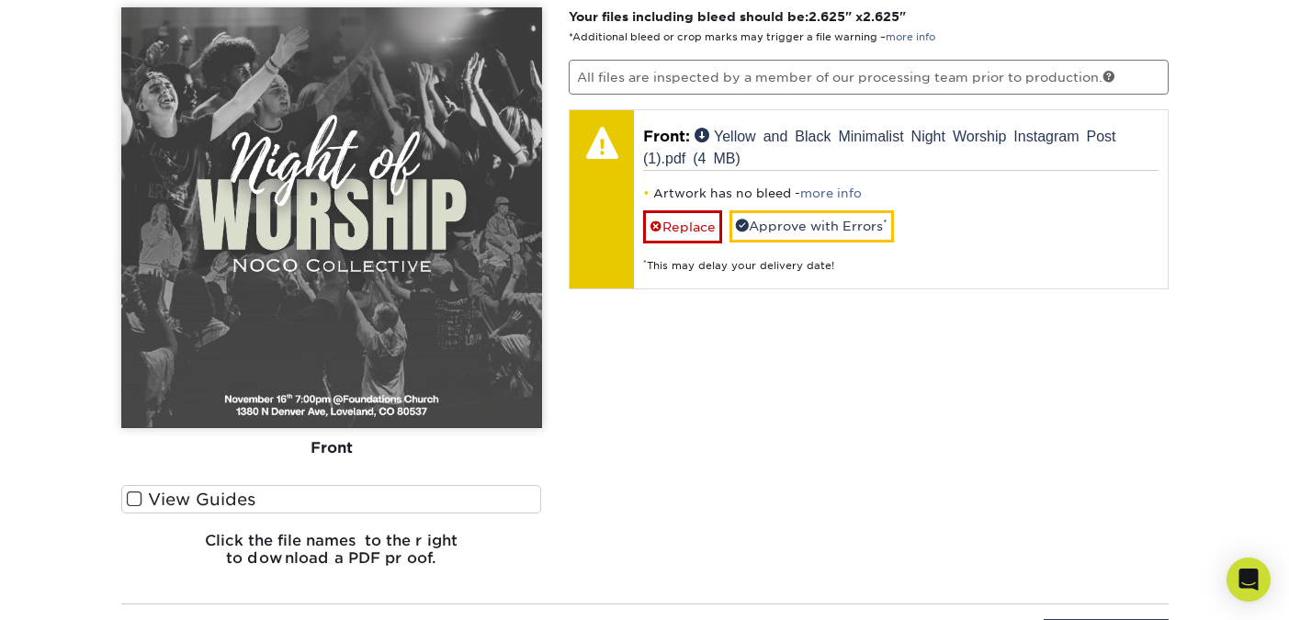
click at [136, 495] on span at bounding box center [135, 498] width 16 height 17
click at [0, 0] on input "View Guides" at bounding box center [0, 0] width 0 height 0
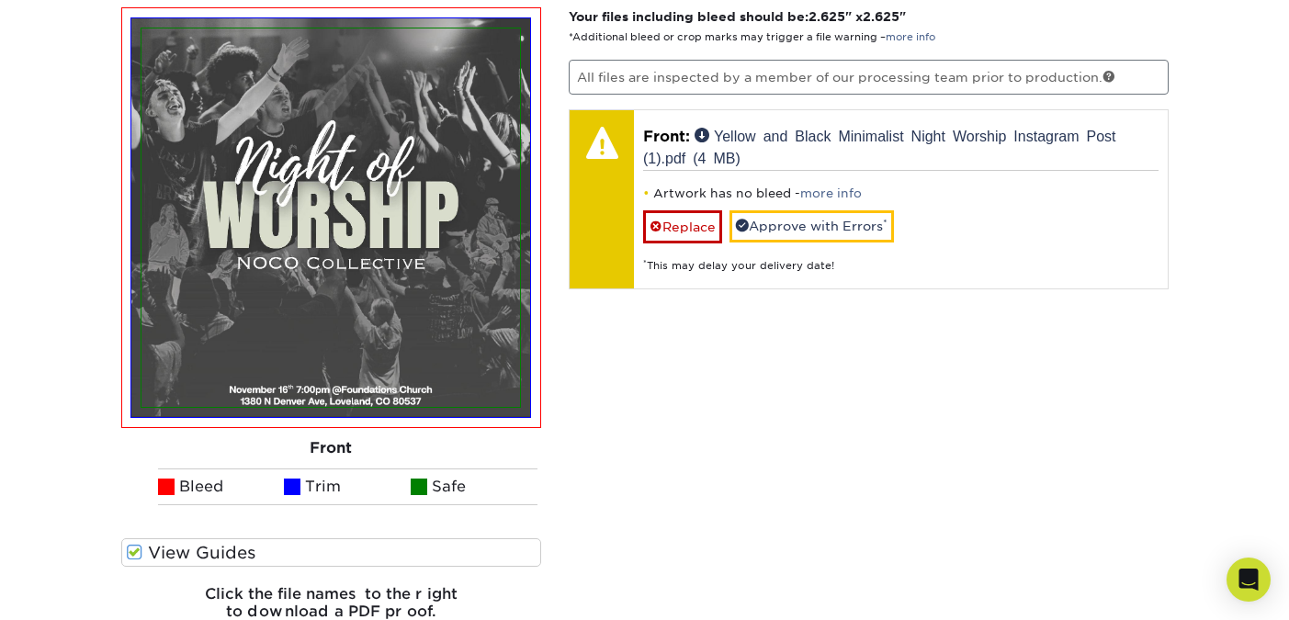
click at [134, 549] on span at bounding box center [135, 552] width 16 height 17
click at [0, 0] on input "View Guides" at bounding box center [0, 0] width 0 height 0
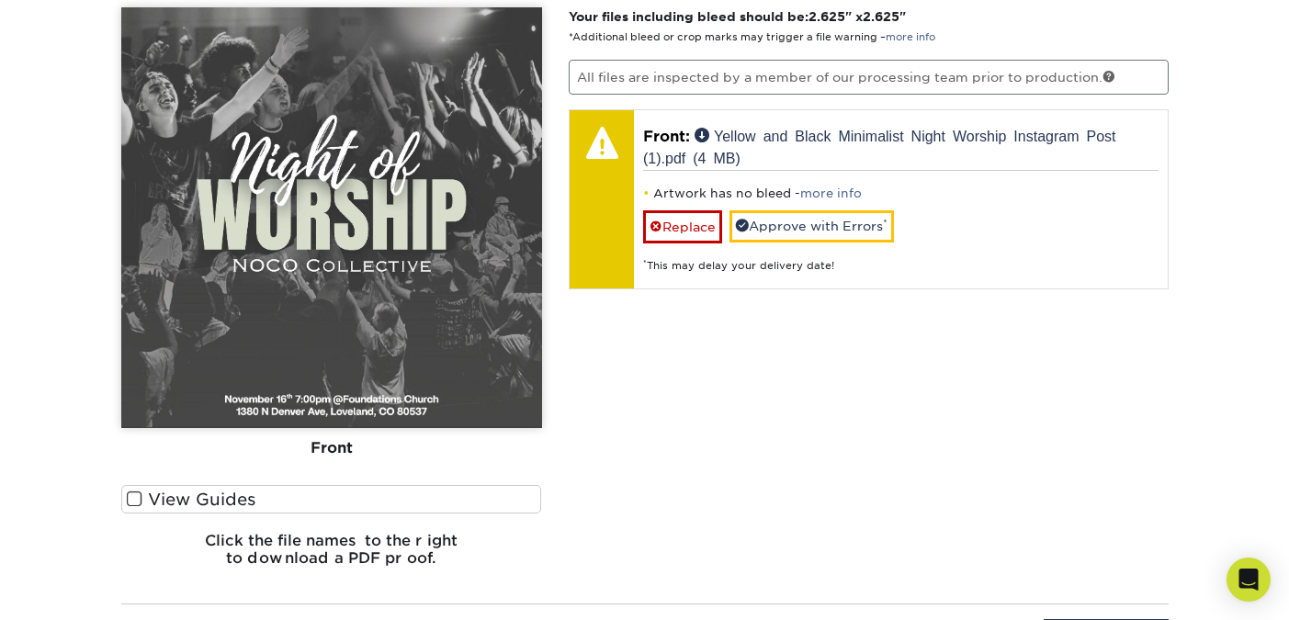
click at [134, 549] on h6 "Click the file names to the right to download a PDF proof." at bounding box center [331, 557] width 421 height 50
click at [134, 501] on span at bounding box center [135, 498] width 16 height 17
click at [0, 0] on input "View Guides" at bounding box center [0, 0] width 0 height 0
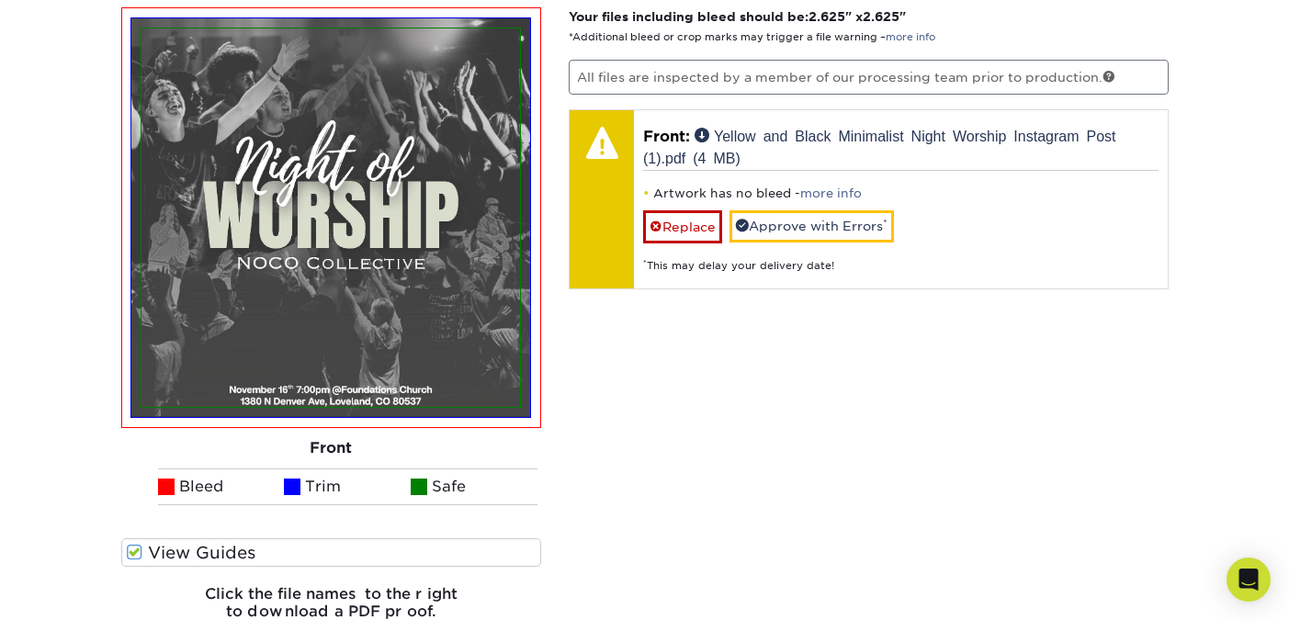
click at [133, 546] on span at bounding box center [135, 552] width 16 height 17
click at [0, 0] on input "View Guides" at bounding box center [0, 0] width 0 height 0
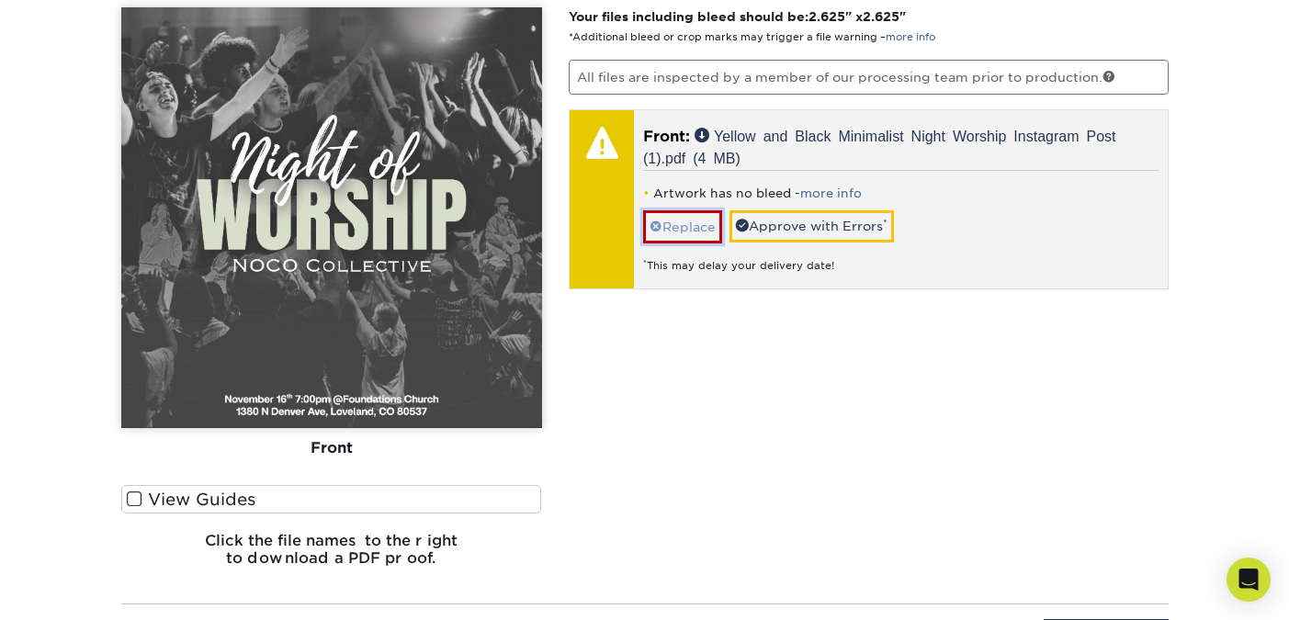
click at [706, 231] on link "Replace" at bounding box center [682, 226] width 79 height 32
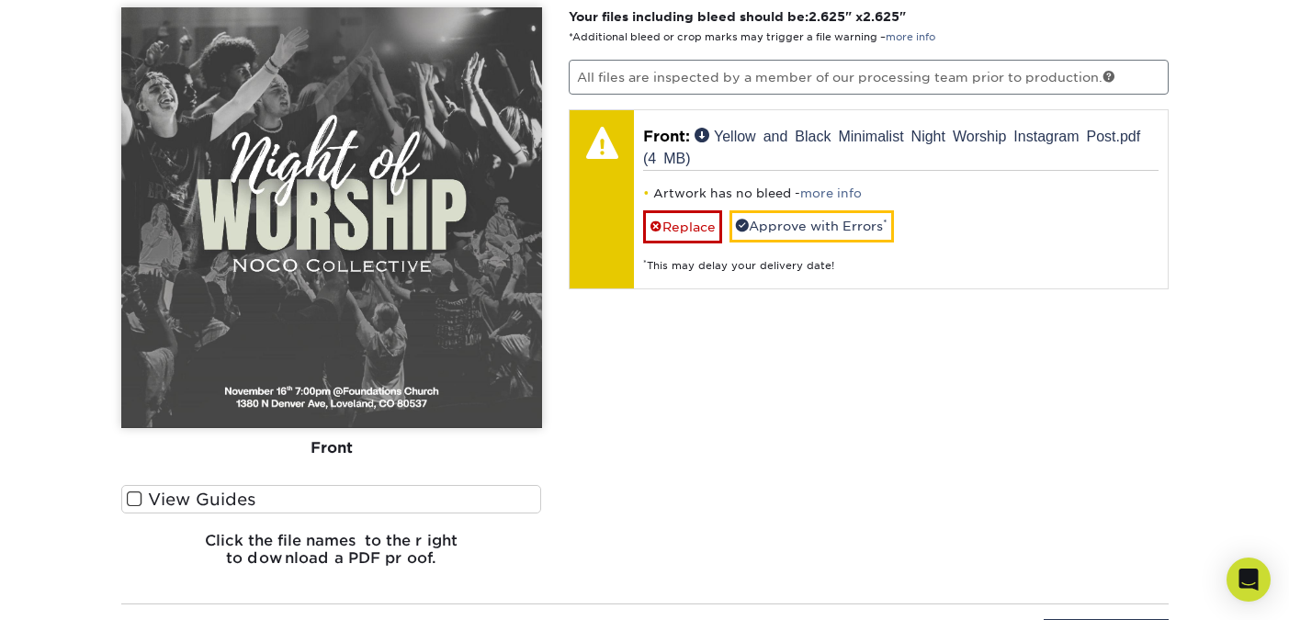
click at [137, 500] on span at bounding box center [135, 498] width 16 height 17
click at [0, 0] on input "View Guides" at bounding box center [0, 0] width 0 height 0
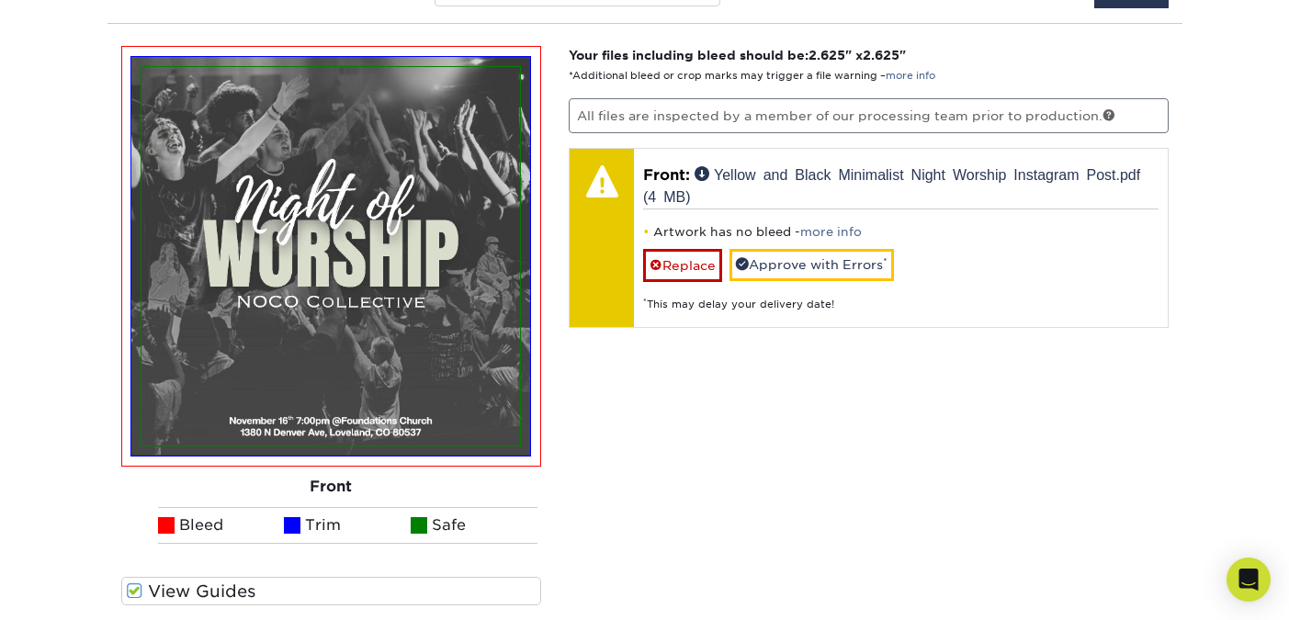
scroll to position [1320, 0]
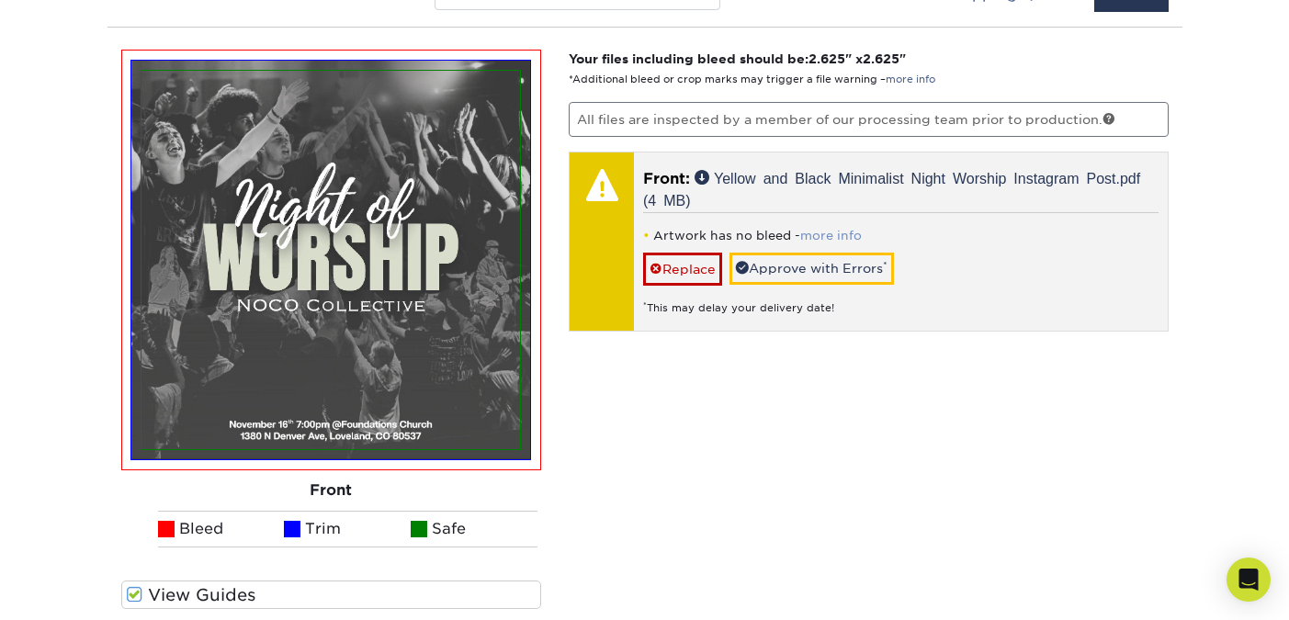
click at [814, 231] on link "more info" at bounding box center [831, 236] width 62 height 14
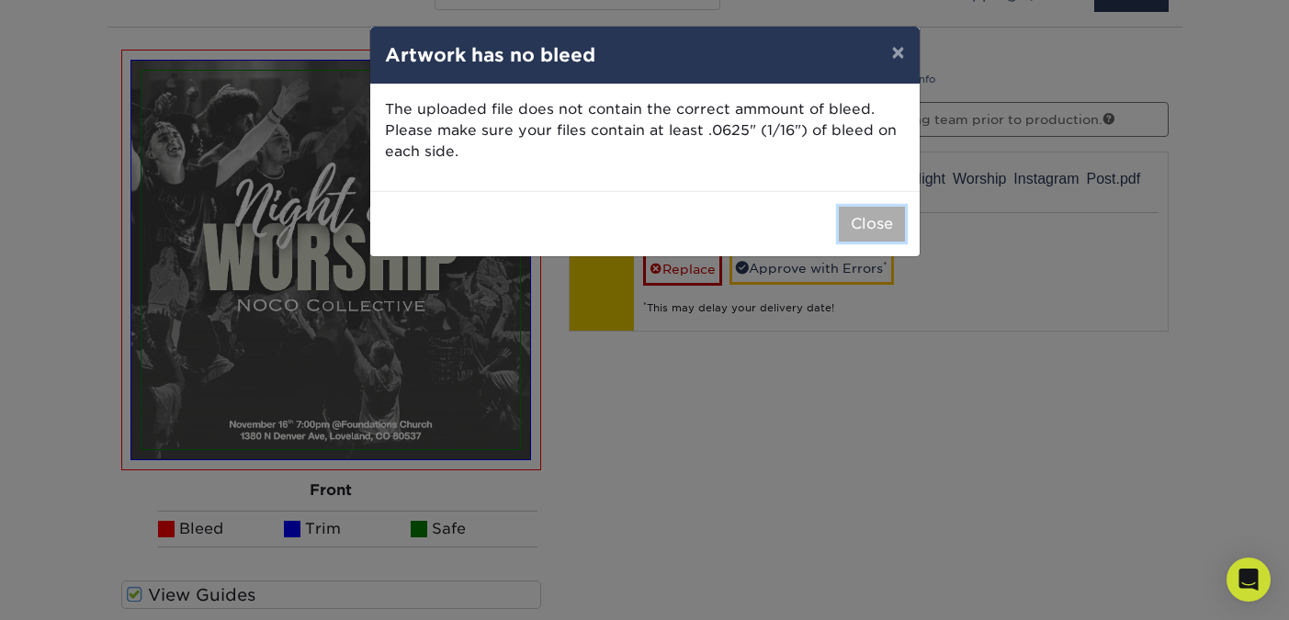
click at [866, 220] on button "Close" at bounding box center [872, 224] width 66 height 35
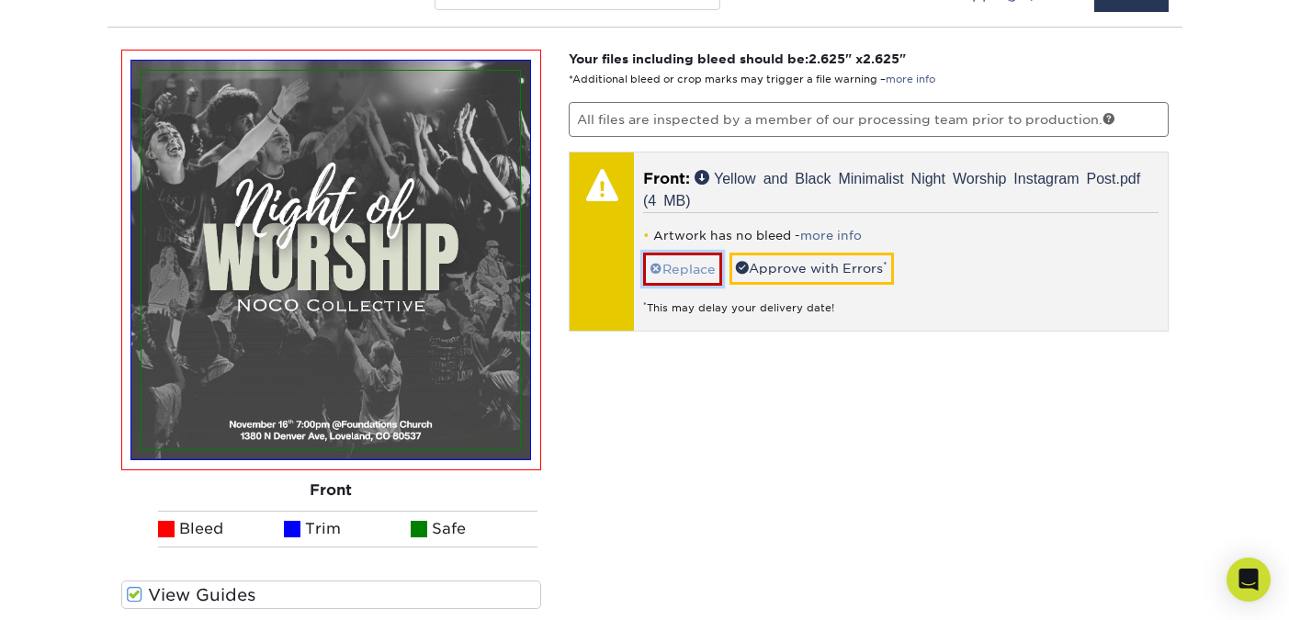
click at [692, 260] on link "Replace" at bounding box center [682, 269] width 79 height 32
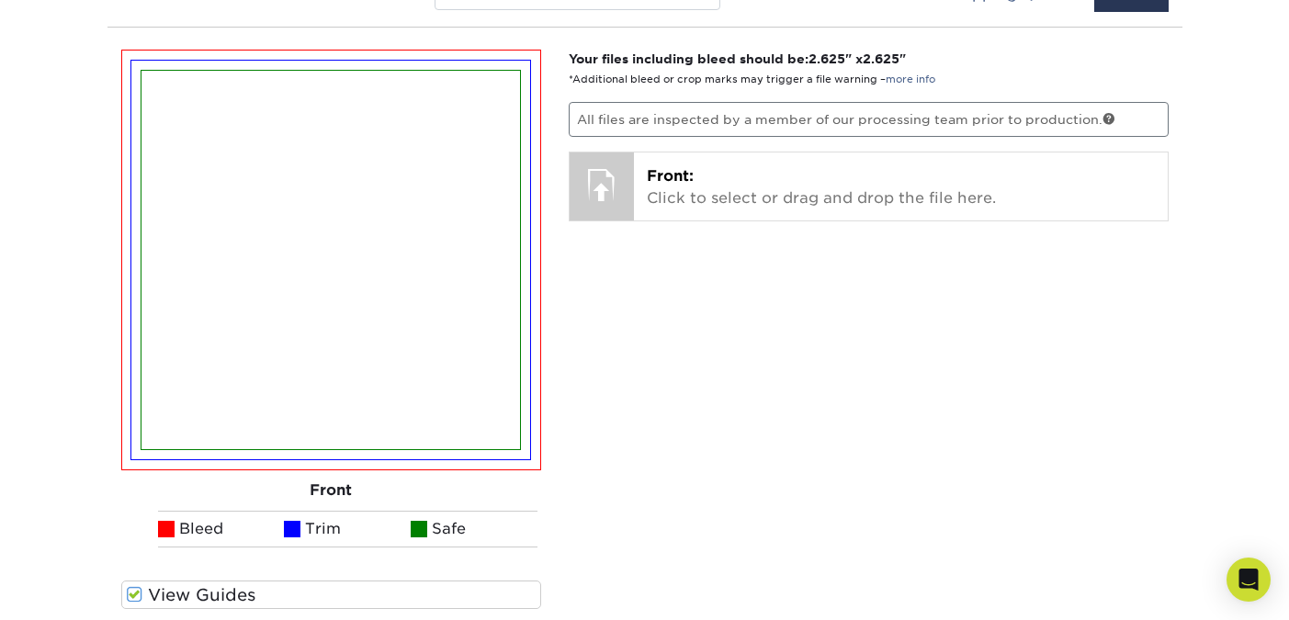
click at [944, 238] on div "Your files including bleed should be: 2.625 " x 2.625 " *Additional bleed or cr…" at bounding box center [868, 363] width 627 height 627
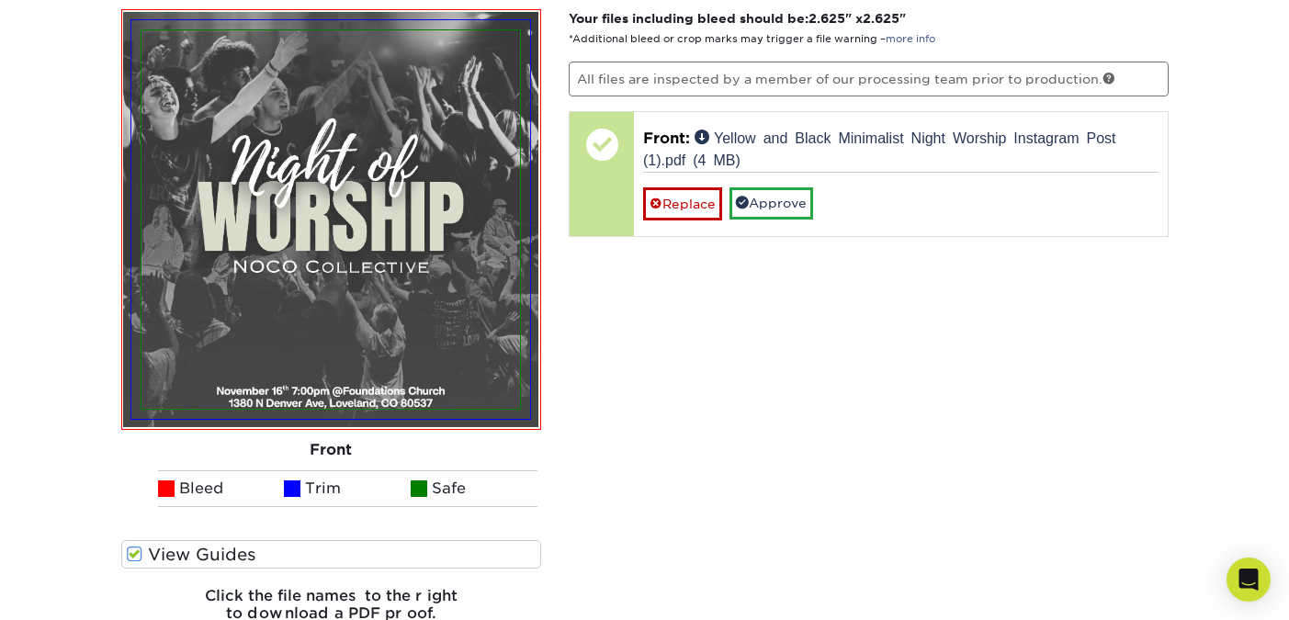
scroll to position [1362, 0]
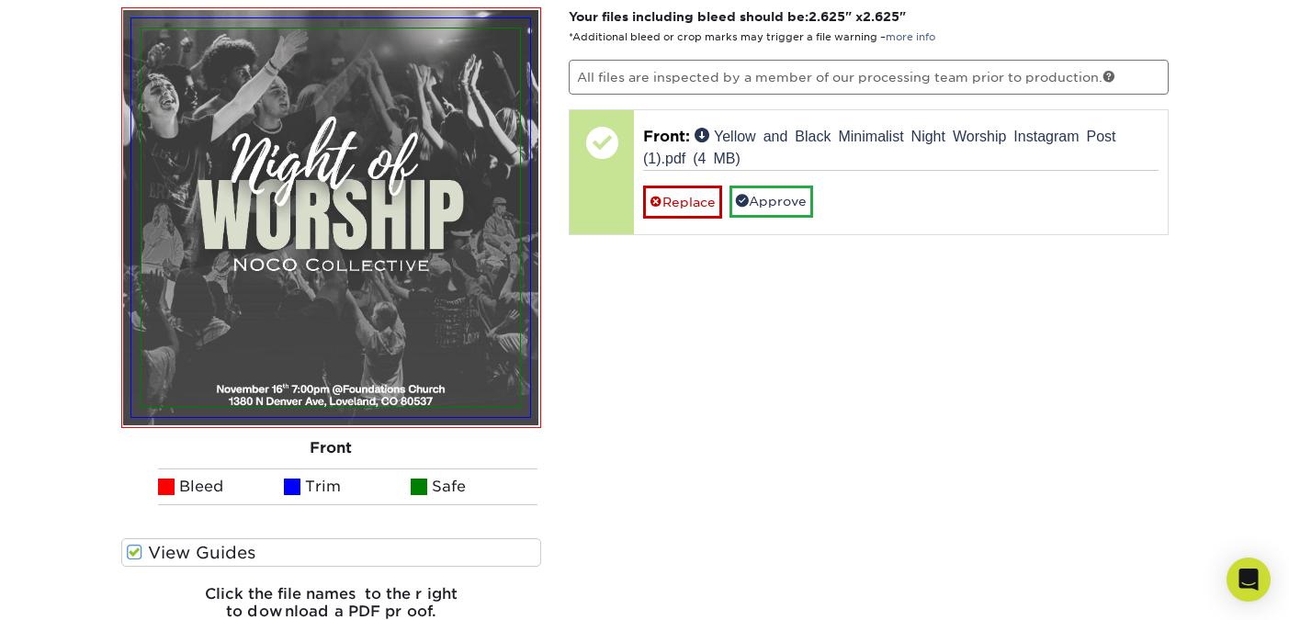
click at [929, 306] on div "Your files including bleed should be: 2.625 " x 2.625 " *Additional bleed or cr…" at bounding box center [868, 320] width 627 height 627
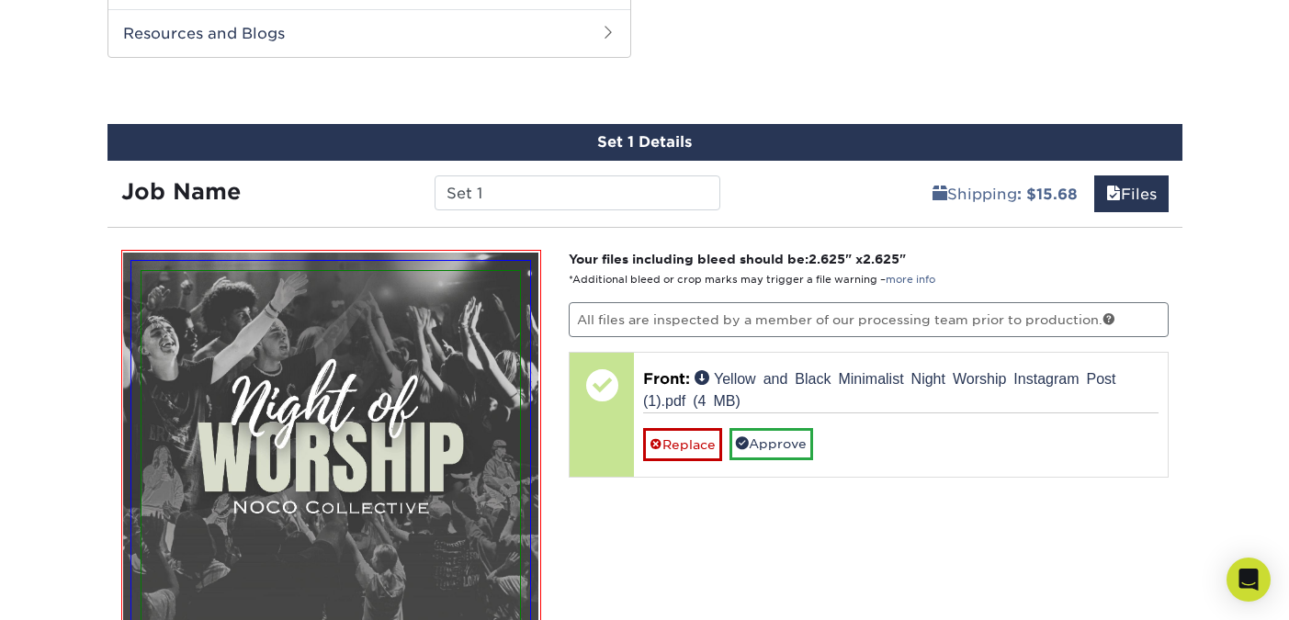
scroll to position [1293, 0]
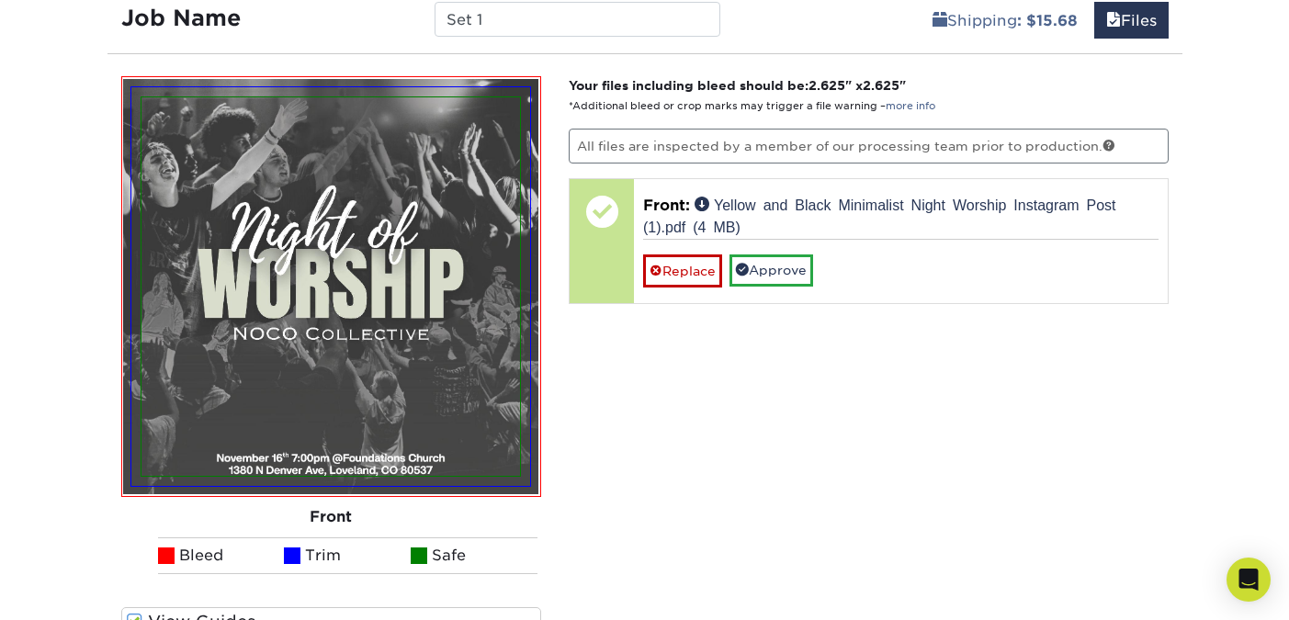
click at [826, 415] on div "Your files including bleed should be: 2.625 " x 2.625 " *Additional bleed or cr…" at bounding box center [868, 389] width 627 height 627
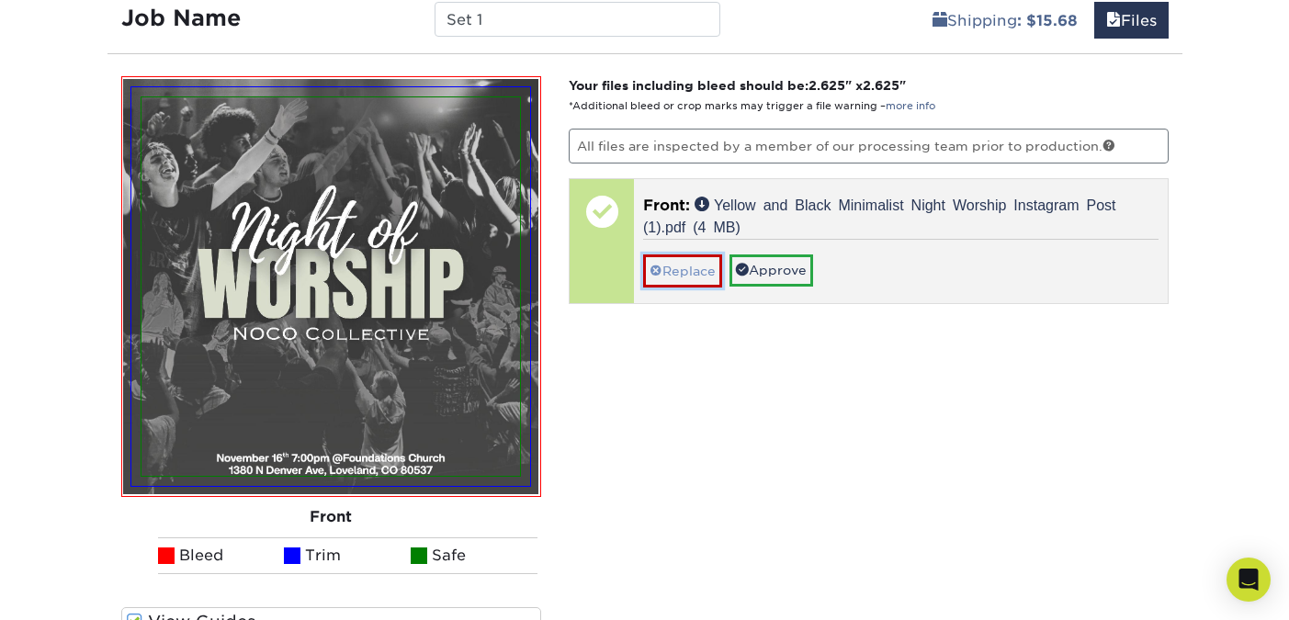
click at [668, 276] on link "Replace" at bounding box center [682, 270] width 79 height 32
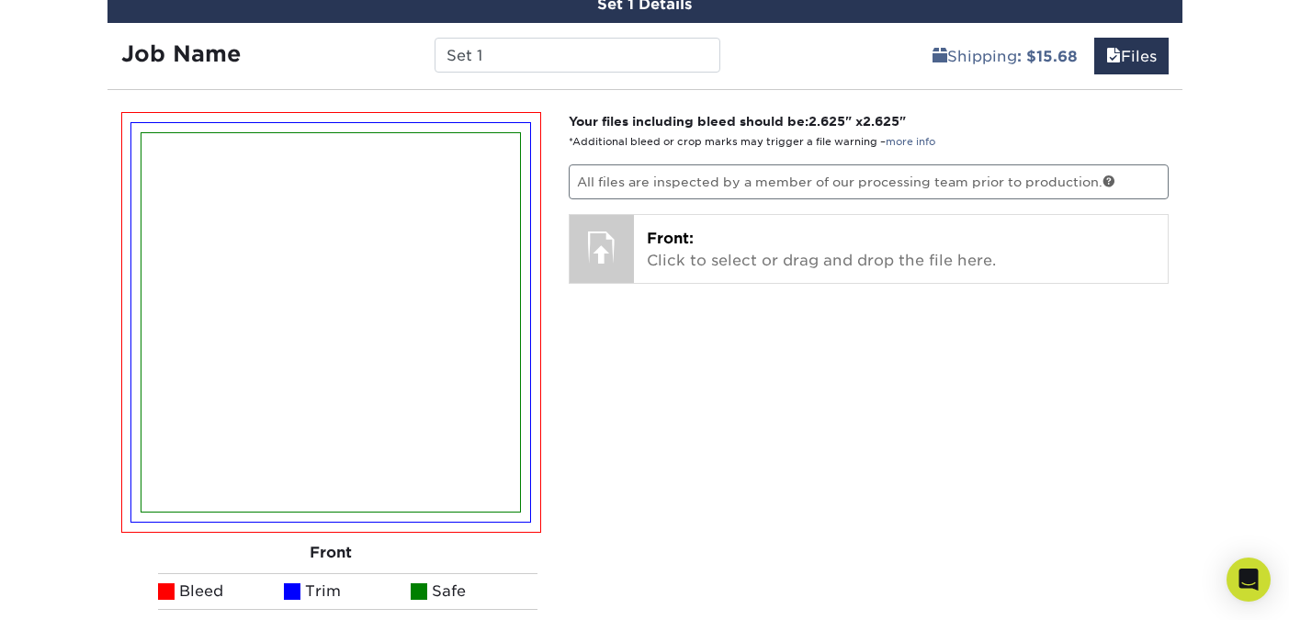
scroll to position [1249, 0]
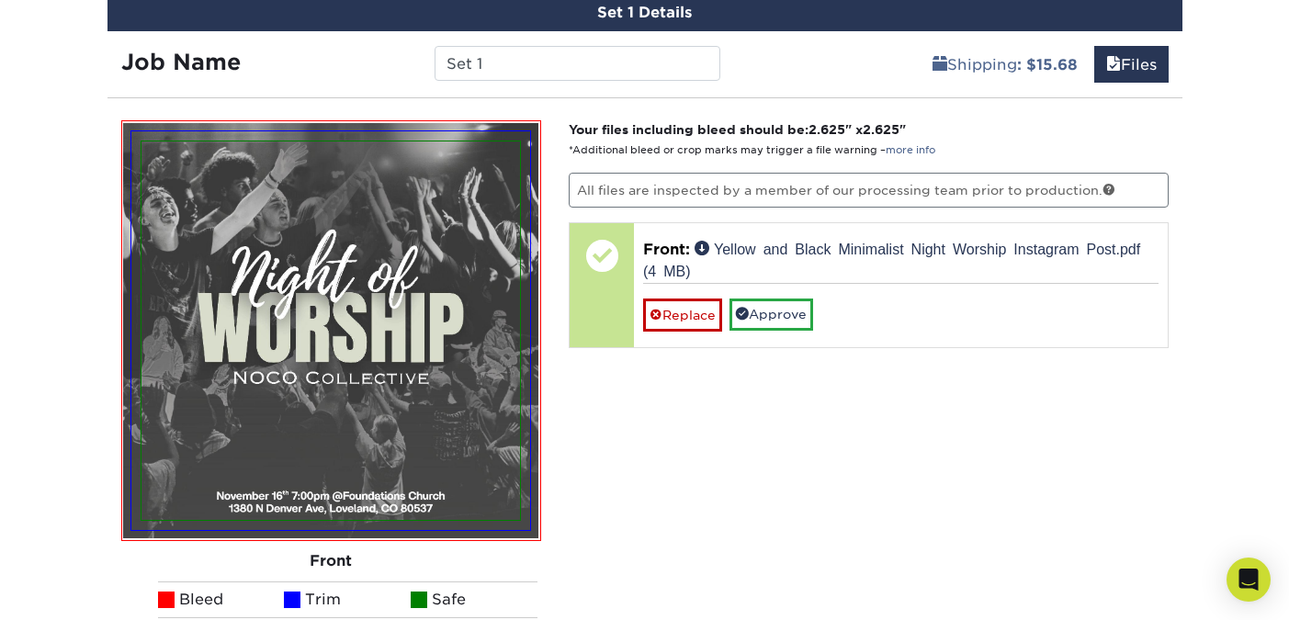
click at [773, 443] on div "Your files including bleed should be: 2.625 " x 2.625 " *Additional bleed or cr…" at bounding box center [868, 433] width 627 height 627
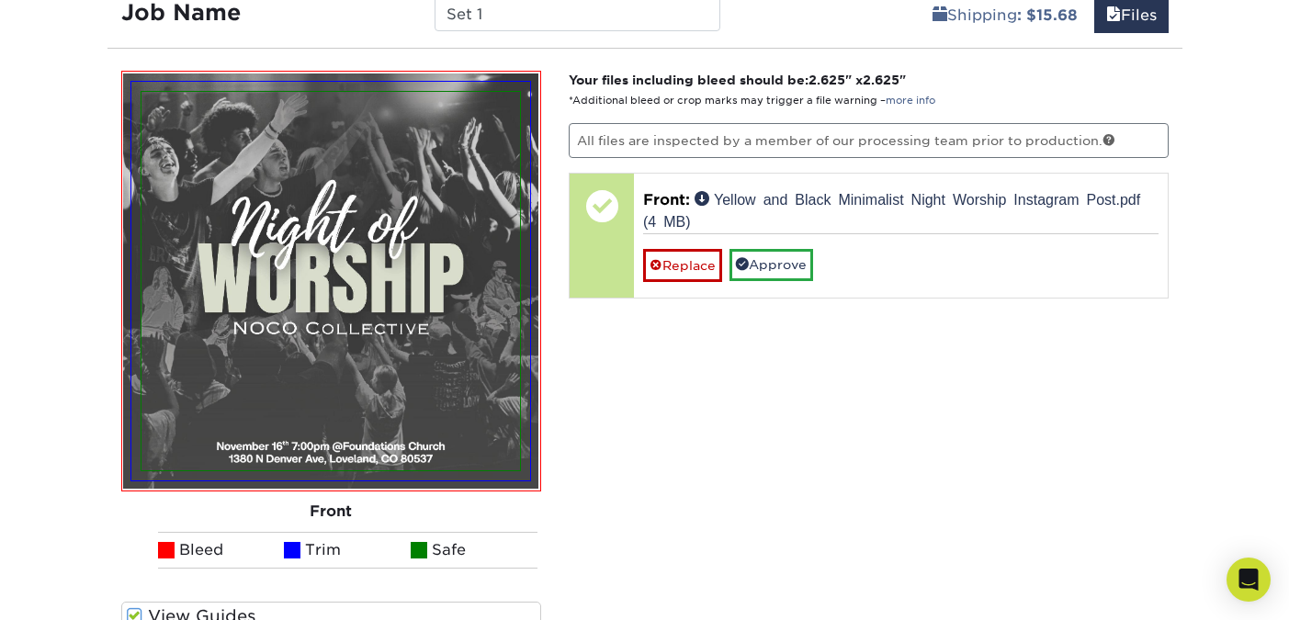
scroll to position [1301, 0]
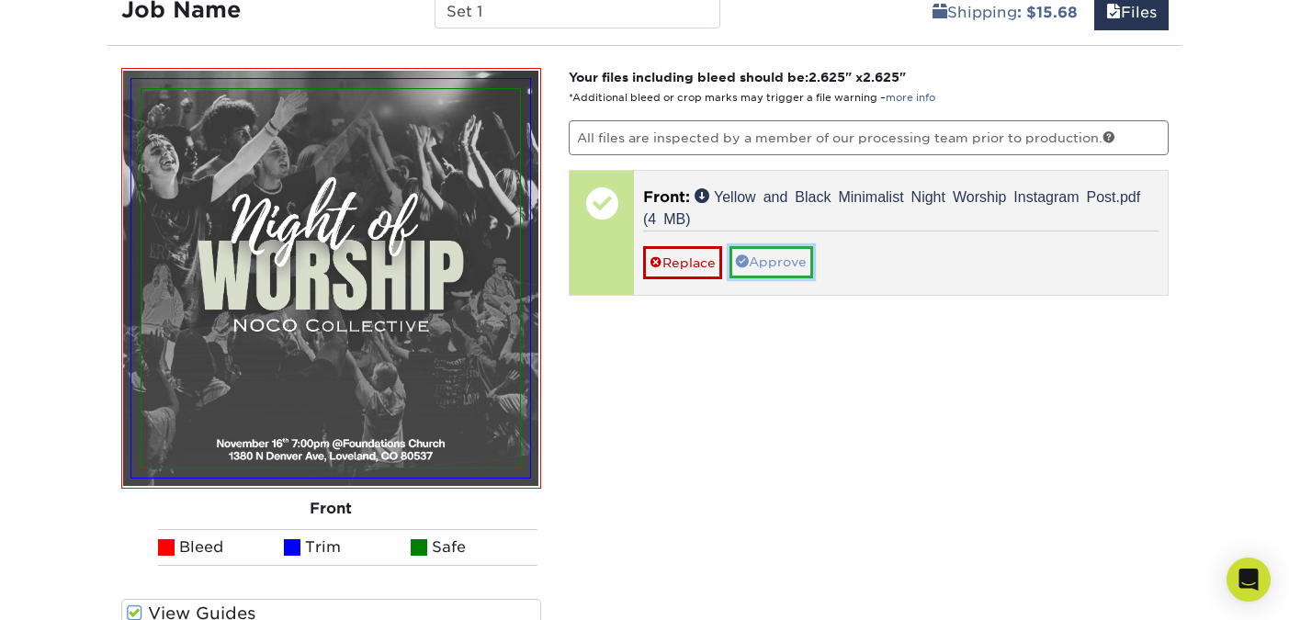
click at [763, 266] on link "Approve" at bounding box center [771, 261] width 84 height 31
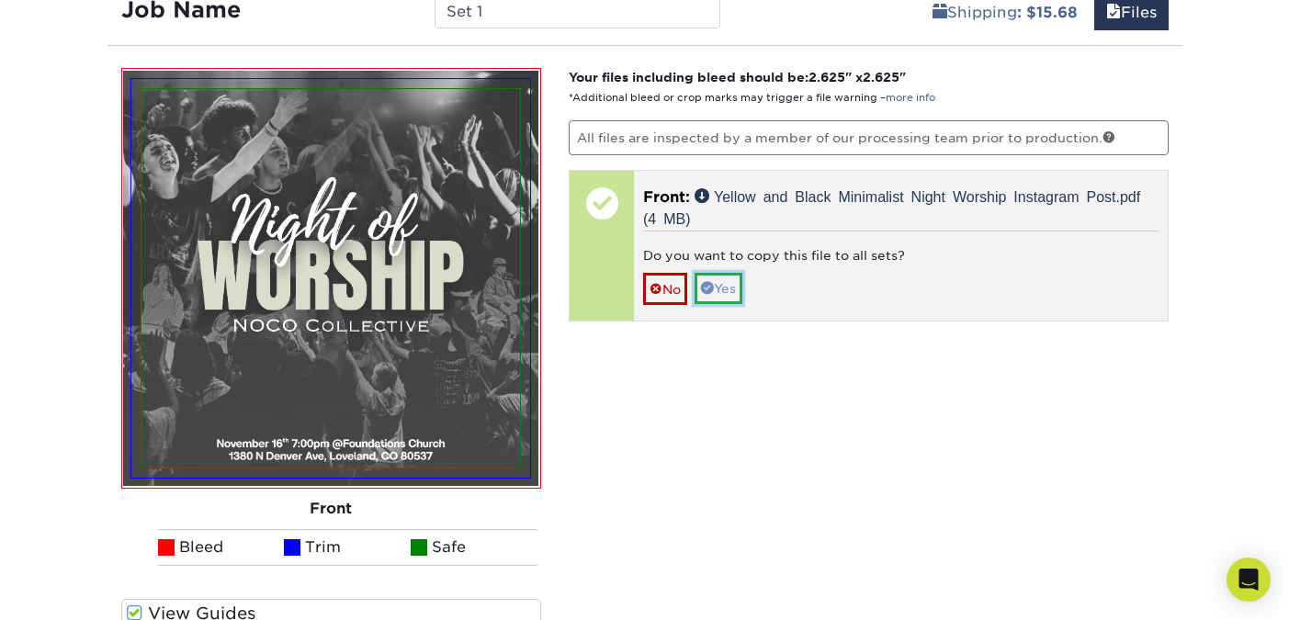
click at [726, 288] on link "Yes" at bounding box center [718, 288] width 48 height 31
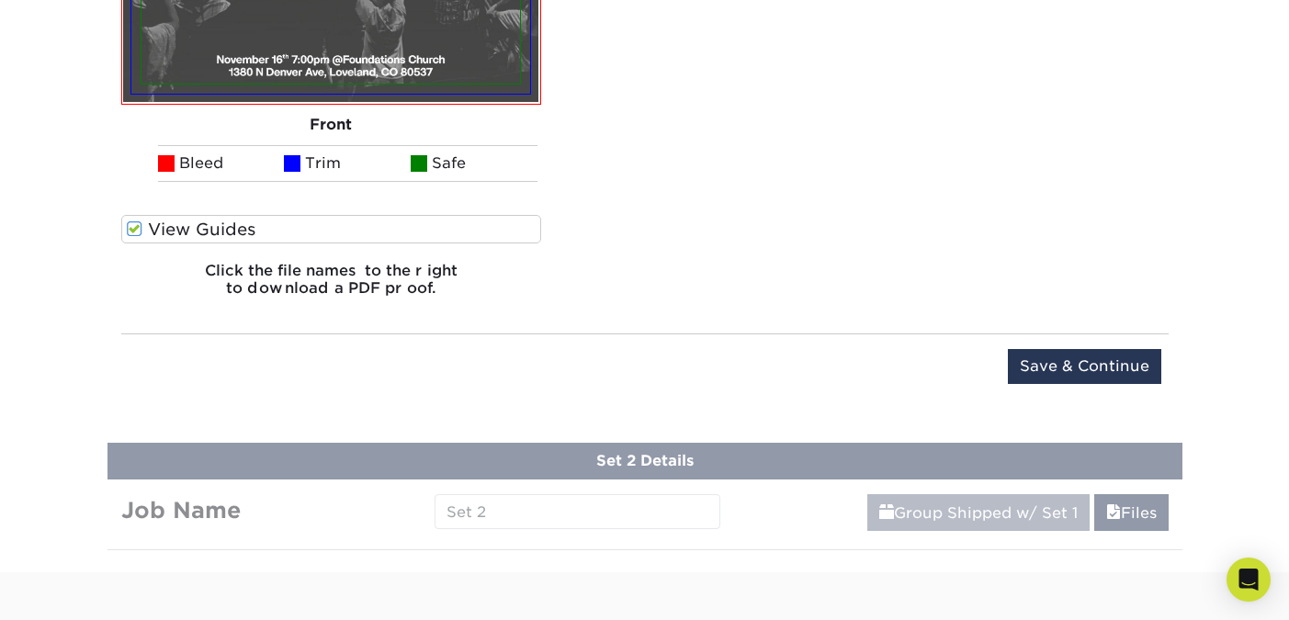
scroll to position [1691, 0]
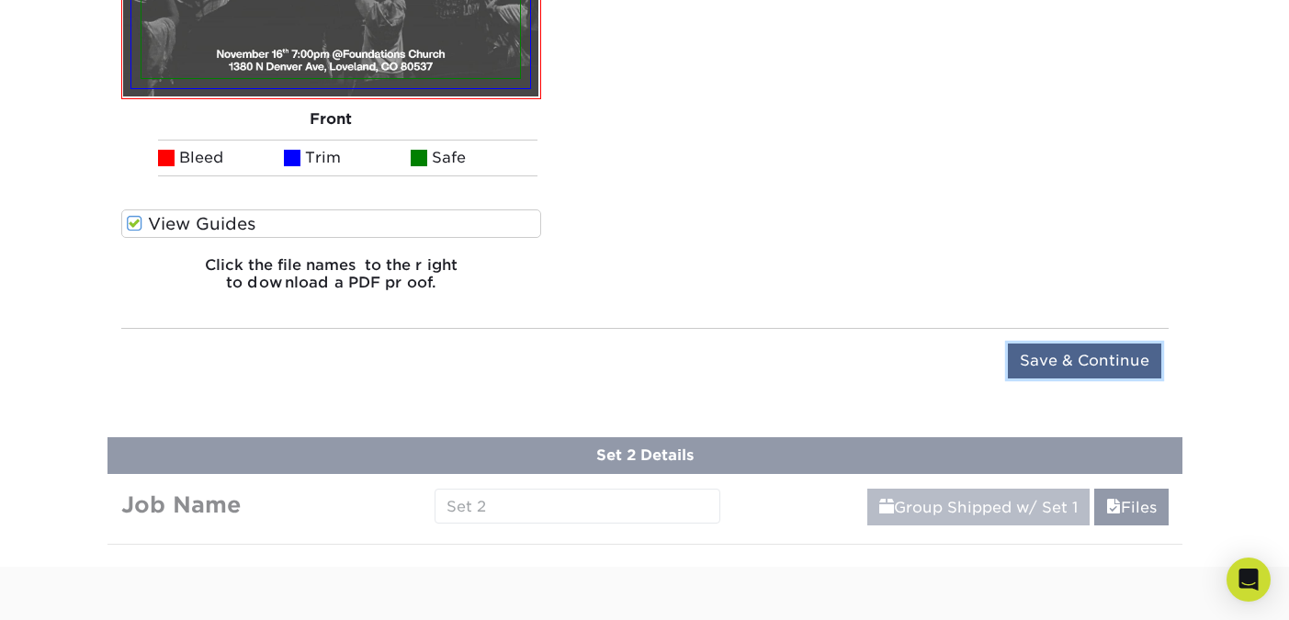
click at [1043, 364] on input "Save & Continue" at bounding box center [1084, 360] width 153 height 35
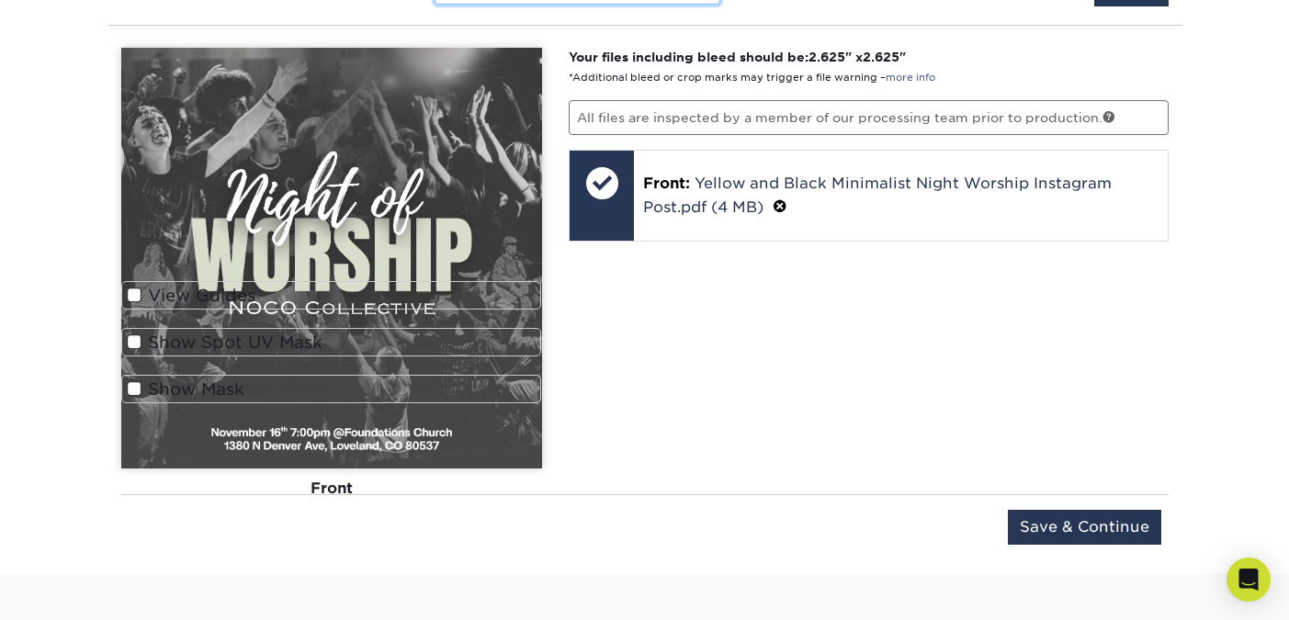
scroll to position [1469, 0]
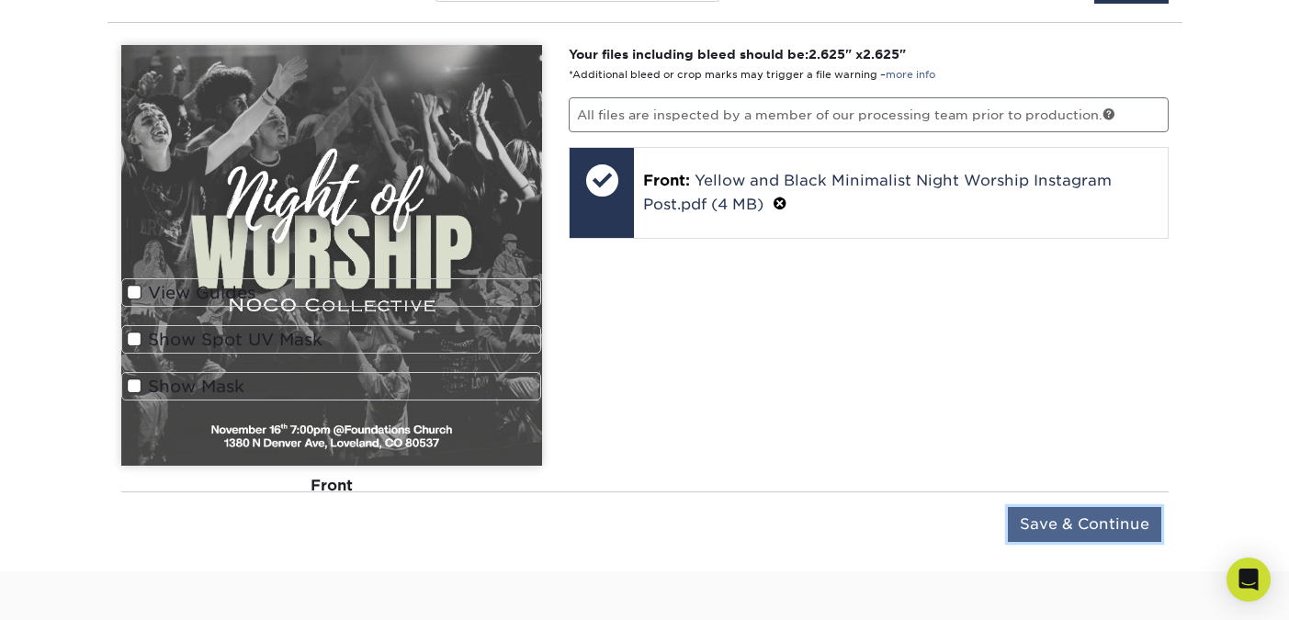
click at [1036, 524] on input "Save & Continue" at bounding box center [1084, 524] width 153 height 35
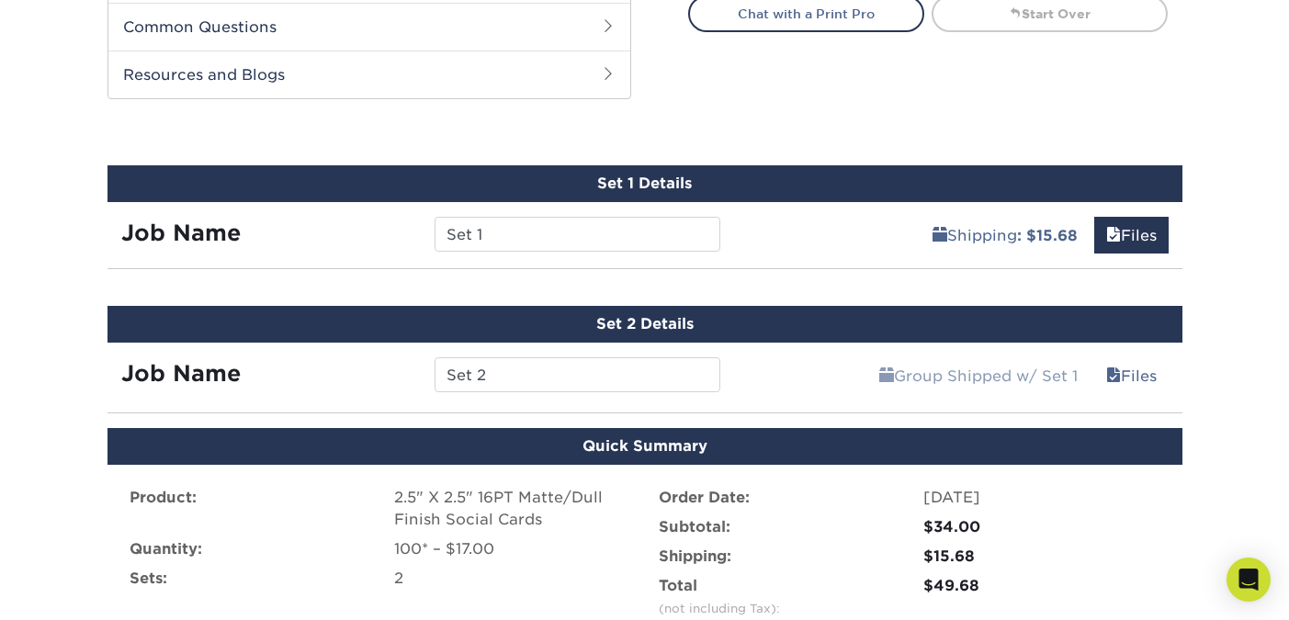
scroll to position [1052, 0]
